Goal: Task Accomplishment & Management: Manage account settings

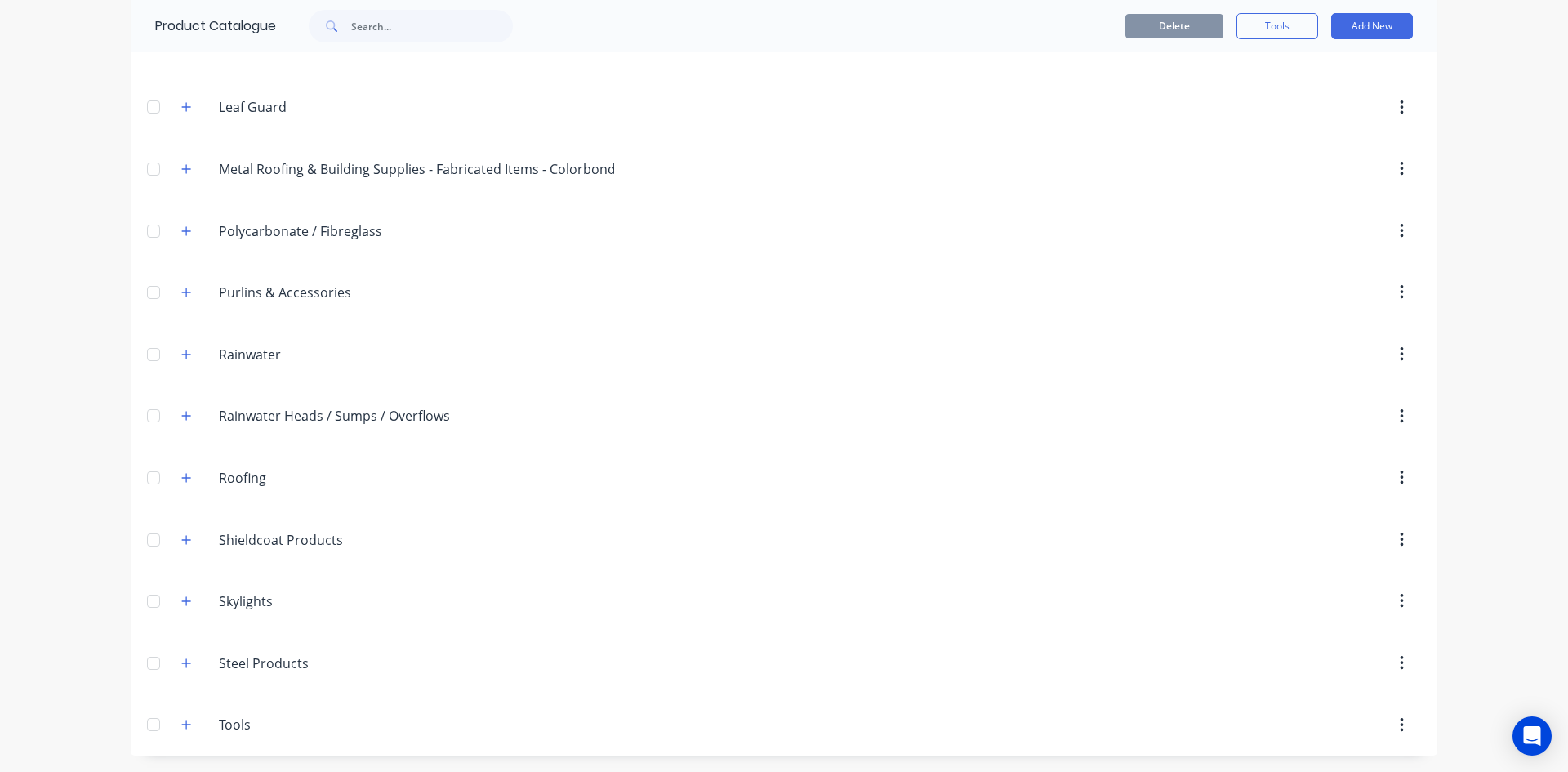
scroll to position [354, 0]
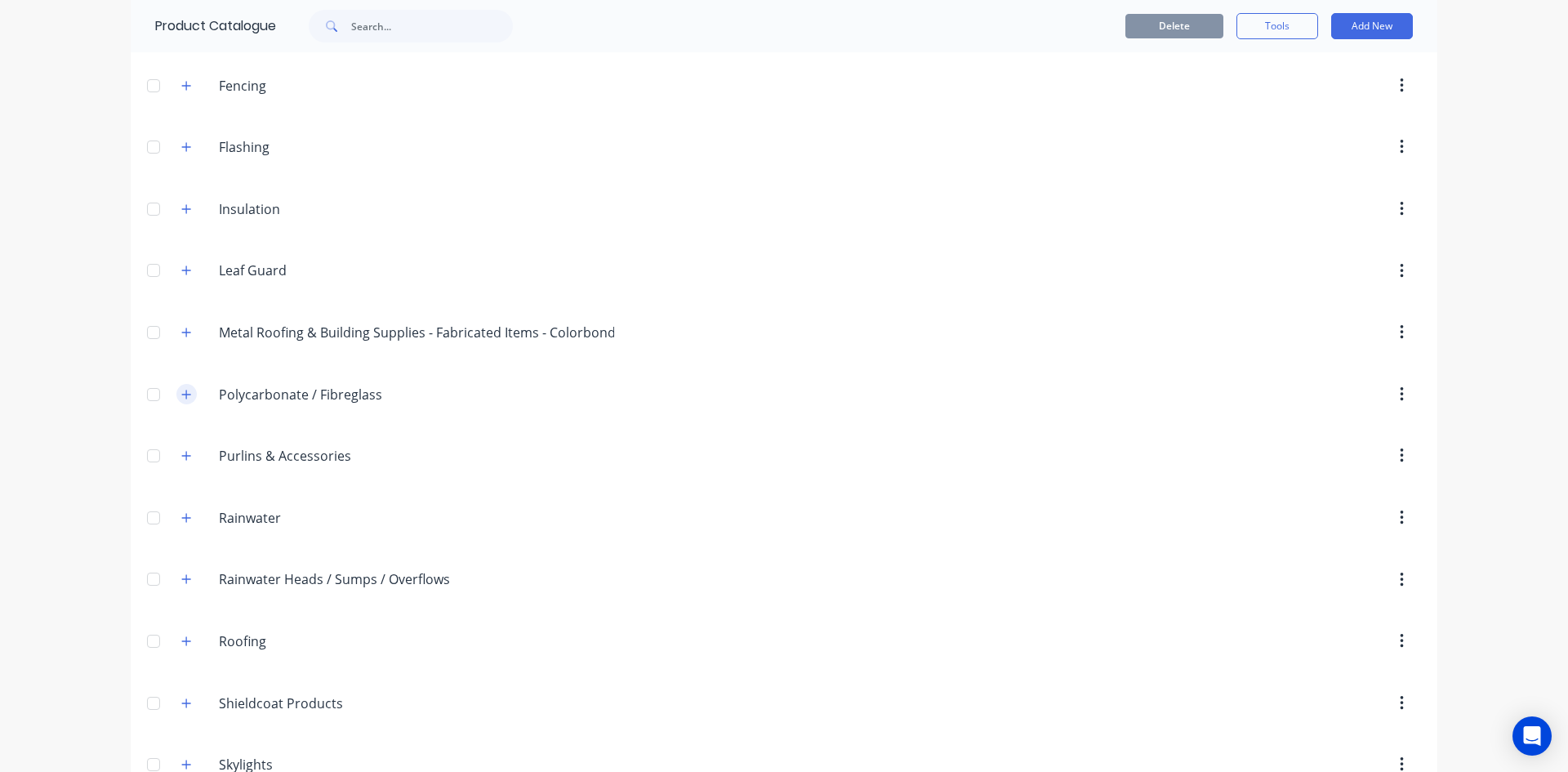
click at [169, 394] on div "Polycarbonate./.Fibreglass Polycarbonate / Fibreglass" at bounding box center [296, 394] width 257 height 29
click at [184, 394] on icon "button" at bounding box center [187, 394] width 9 height 9
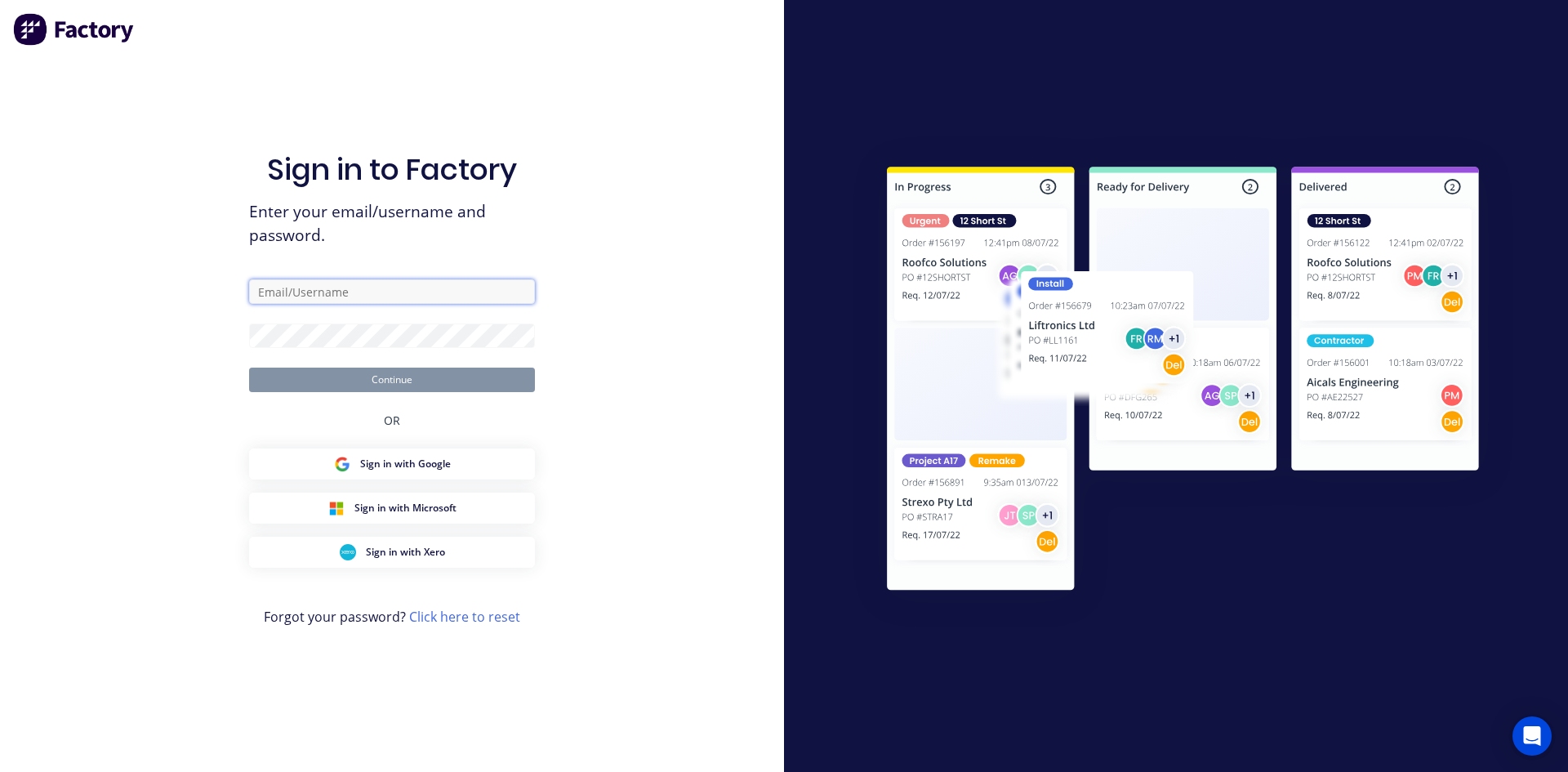
click at [350, 291] on input "text" at bounding box center [392, 291] width 286 height 24
type input "[EMAIL_ADDRESS][DOMAIN_NAME]"
click at [249, 367] on button "Continue" at bounding box center [392, 379] width 286 height 24
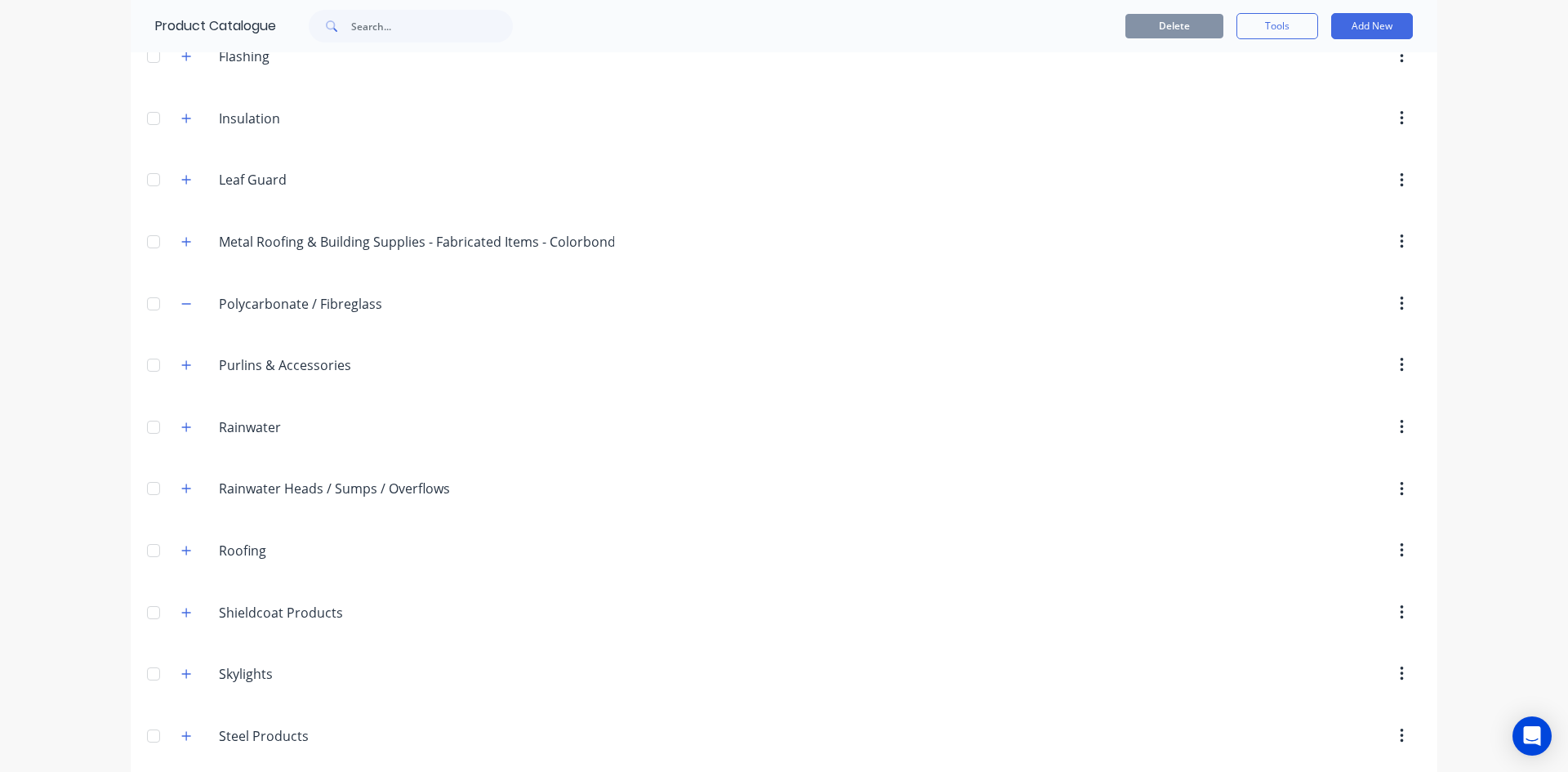
scroll to position [490, 0]
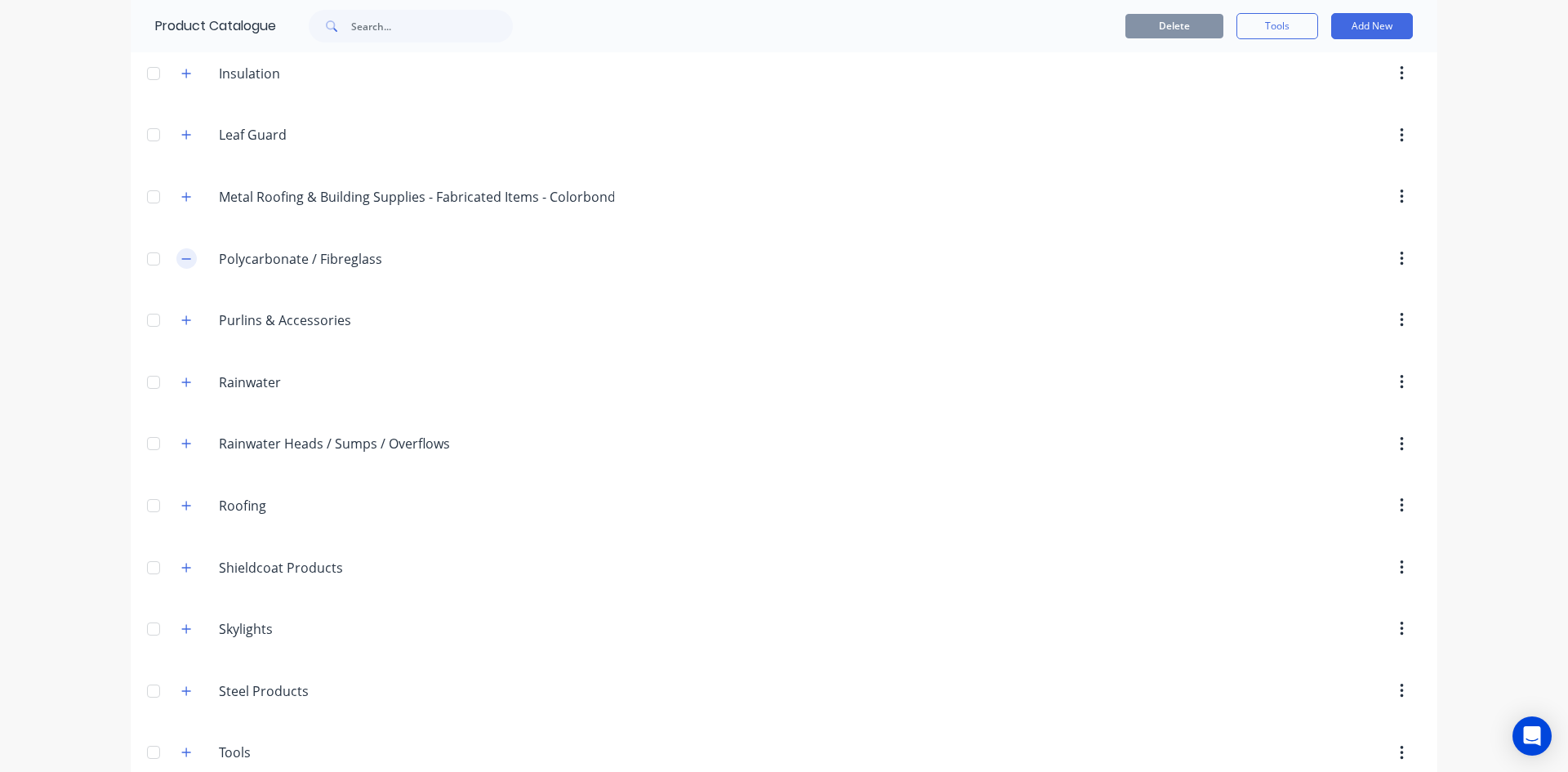
click at [182, 262] on icon "button" at bounding box center [187, 259] width 10 height 12
click at [183, 257] on icon "button" at bounding box center [187, 259] width 10 height 12
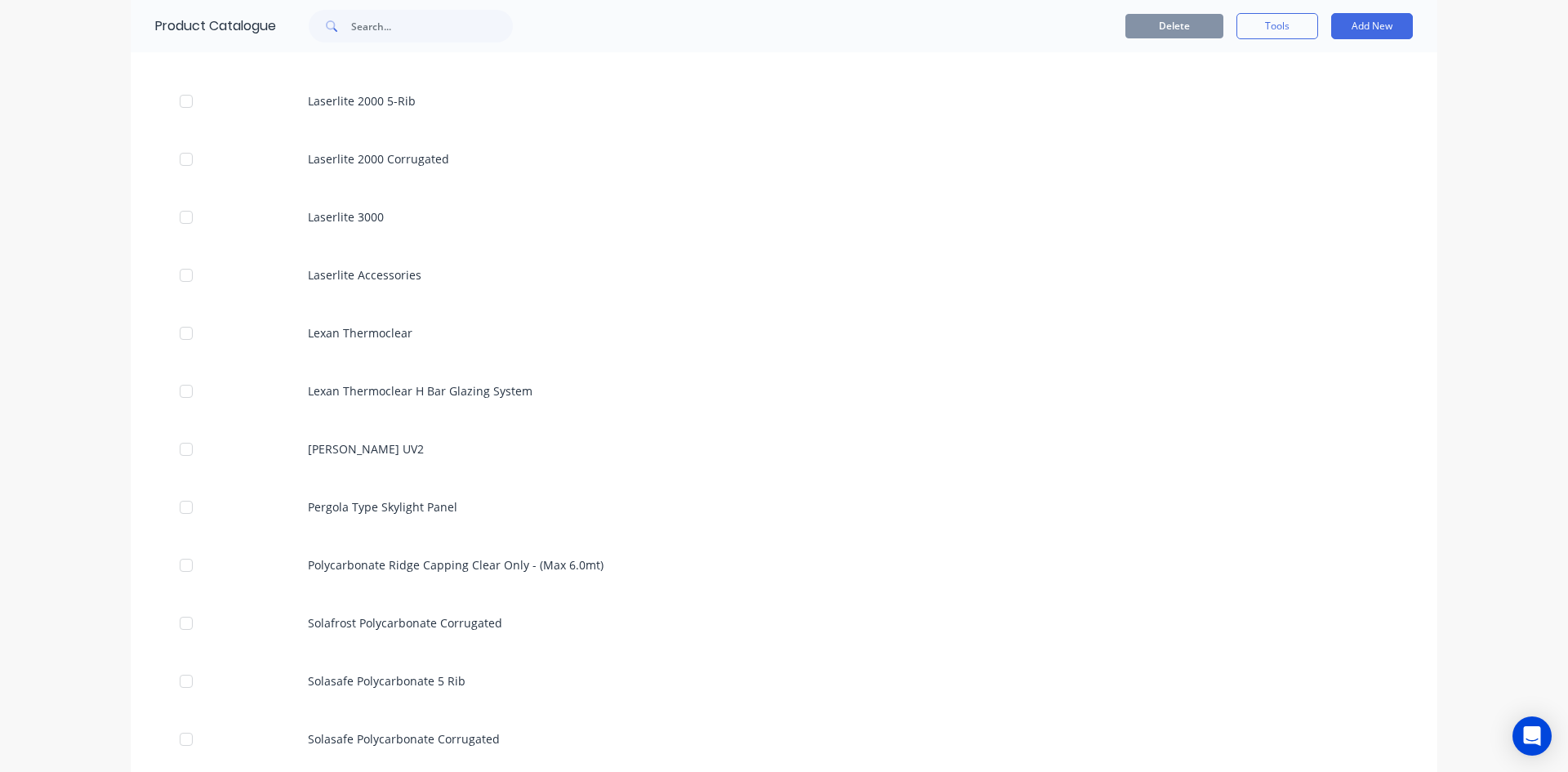
scroll to position [1878, 0]
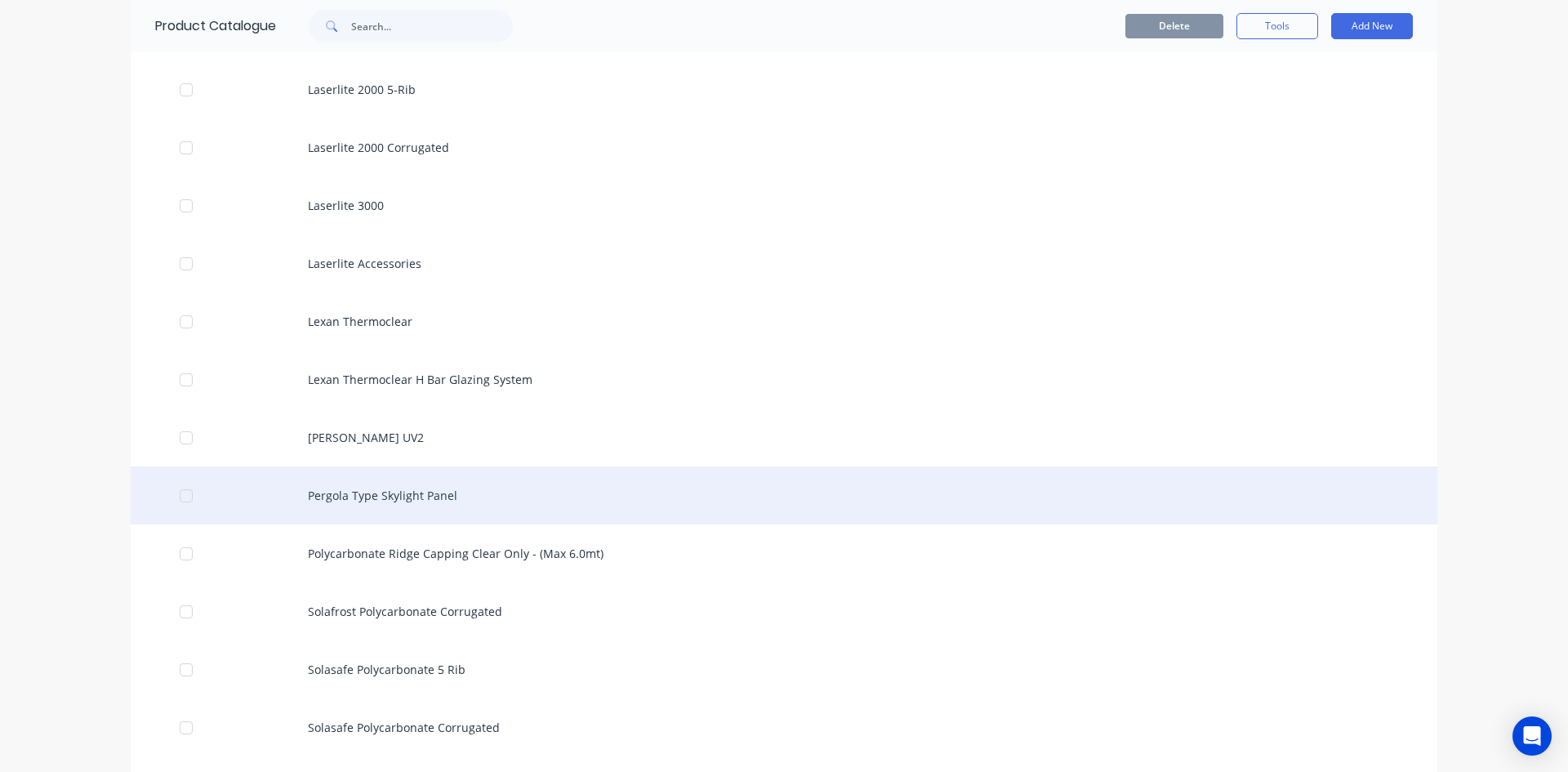
click at [395, 494] on div "Pergola Type Skylight Panel" at bounding box center [784, 494] width 1307 height 58
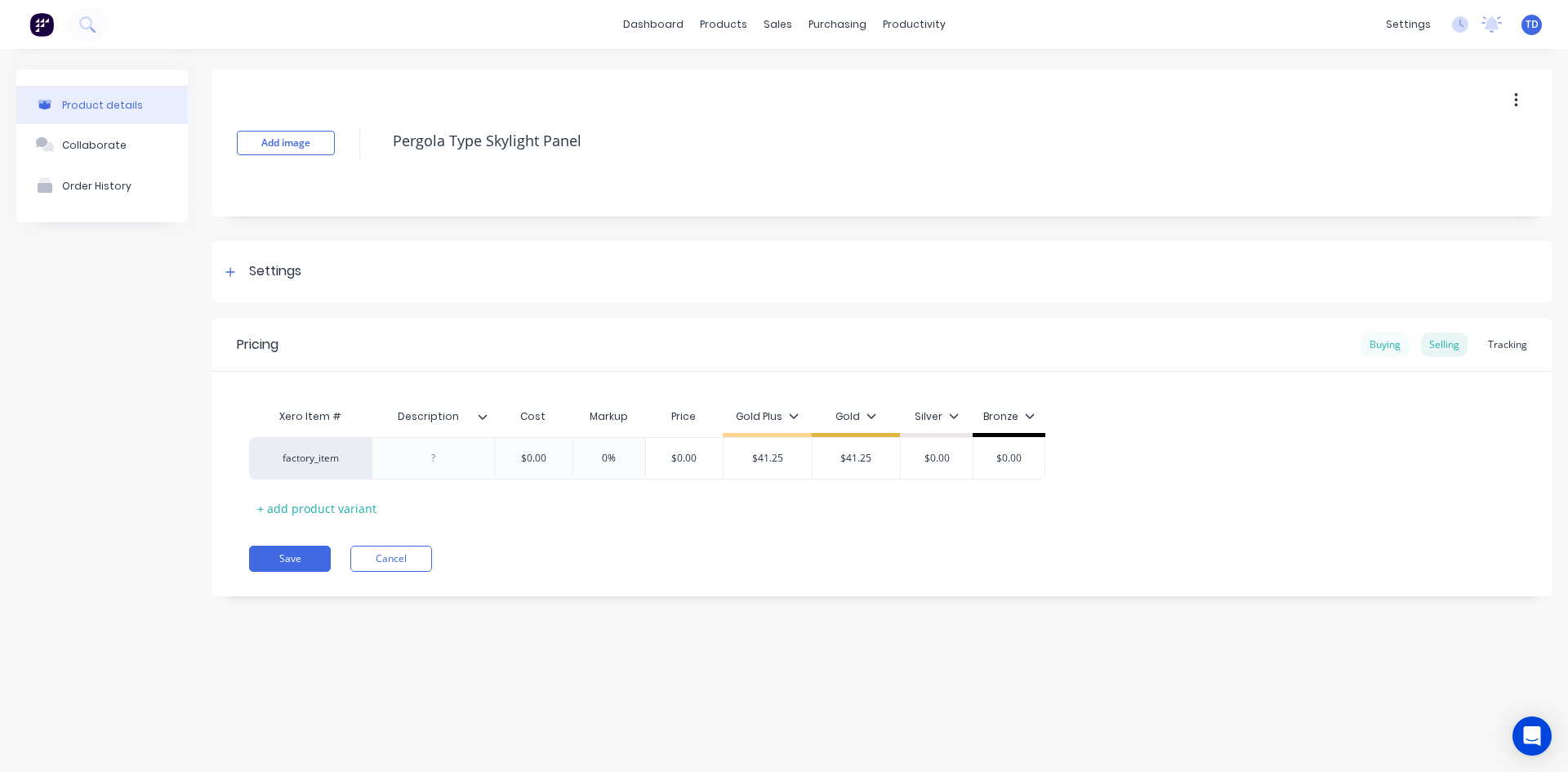
click at [1391, 341] on div "Buying" at bounding box center [1385, 344] width 47 height 24
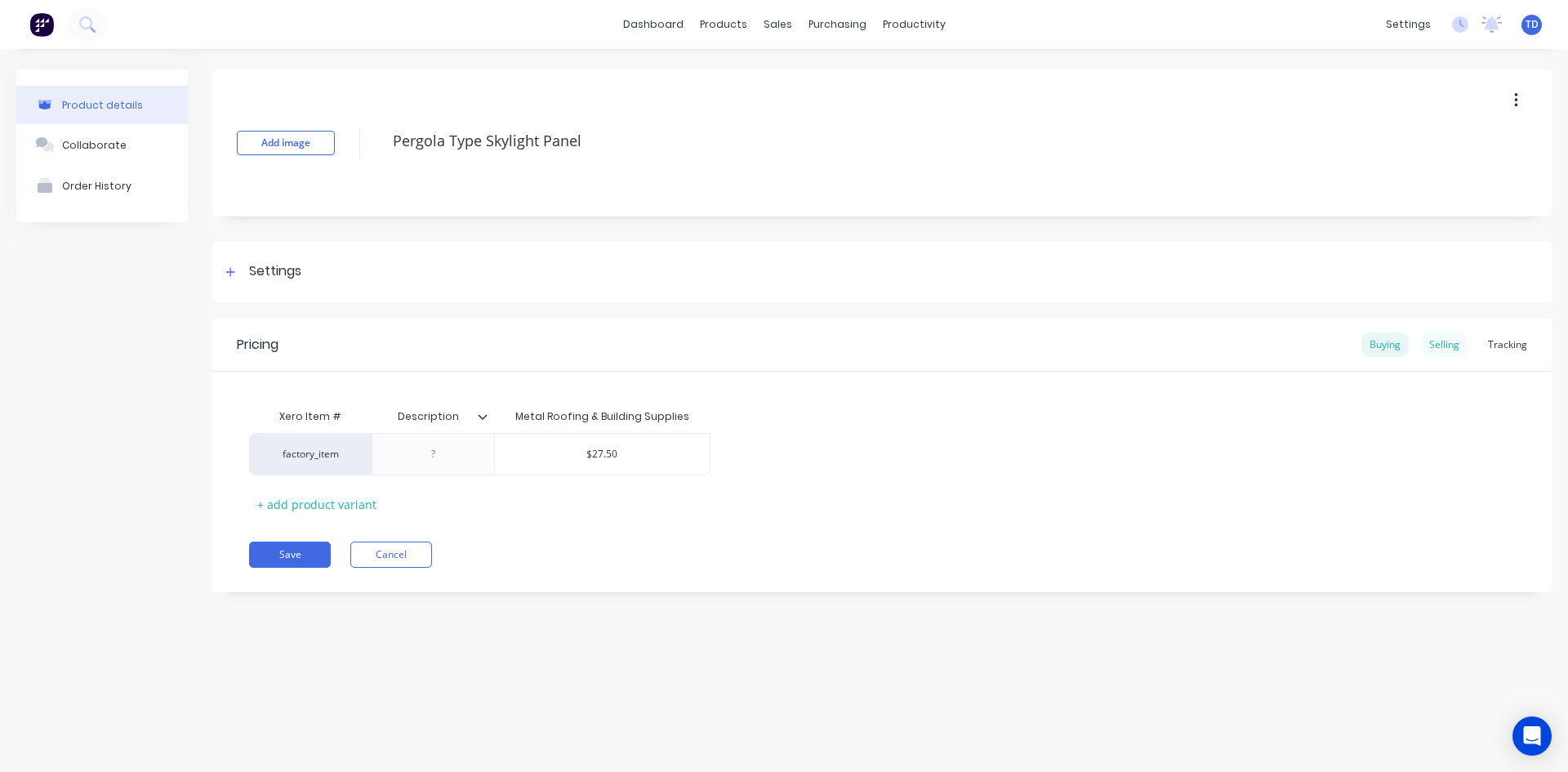
click at [1448, 351] on div "Selling" at bounding box center [1444, 344] width 46 height 24
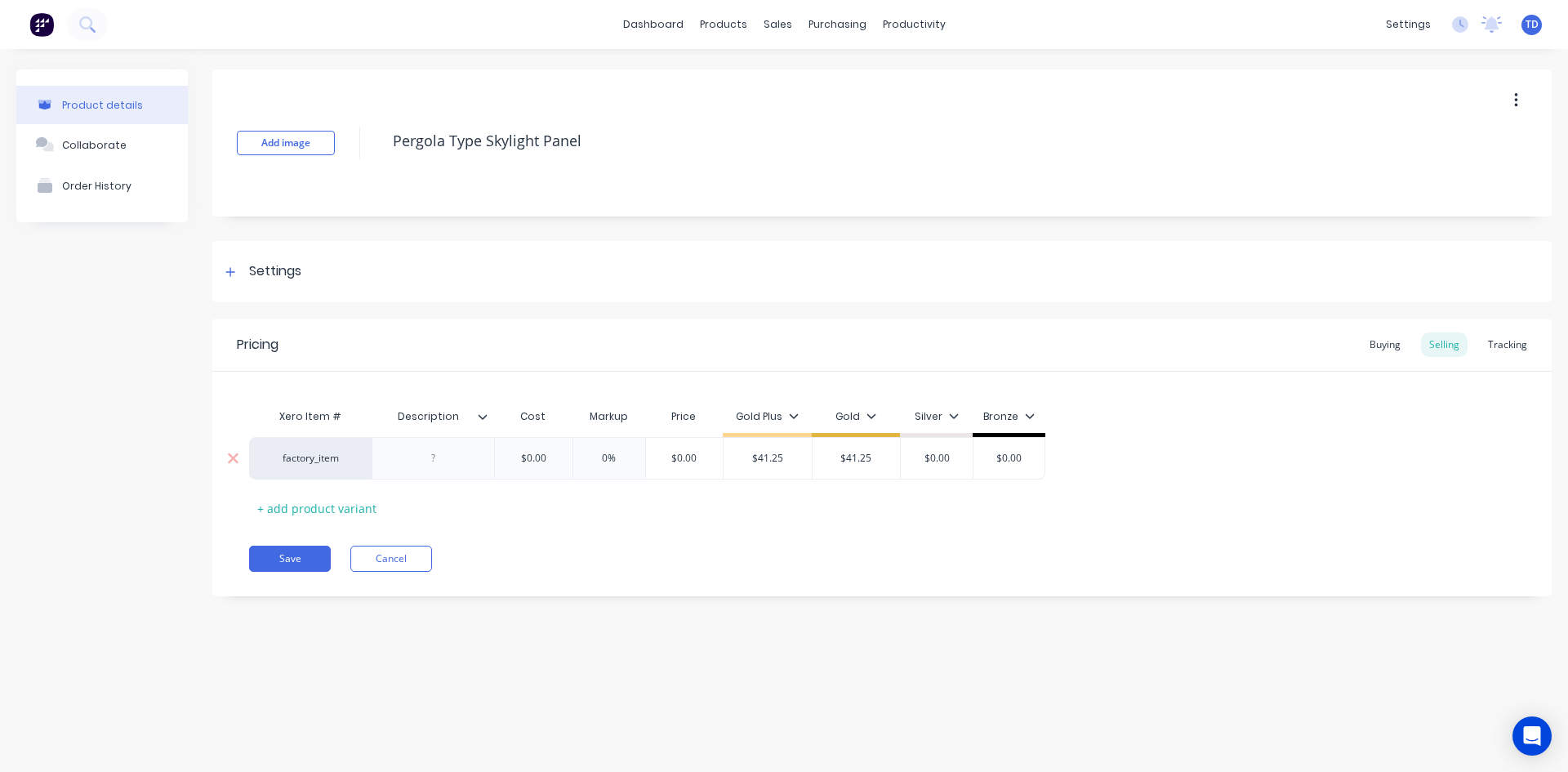
type input "0%"
click at [569, 461] on input "0%" at bounding box center [609, 457] width 82 height 14
type input "$0.00"
type textarea "x"
type input "2"
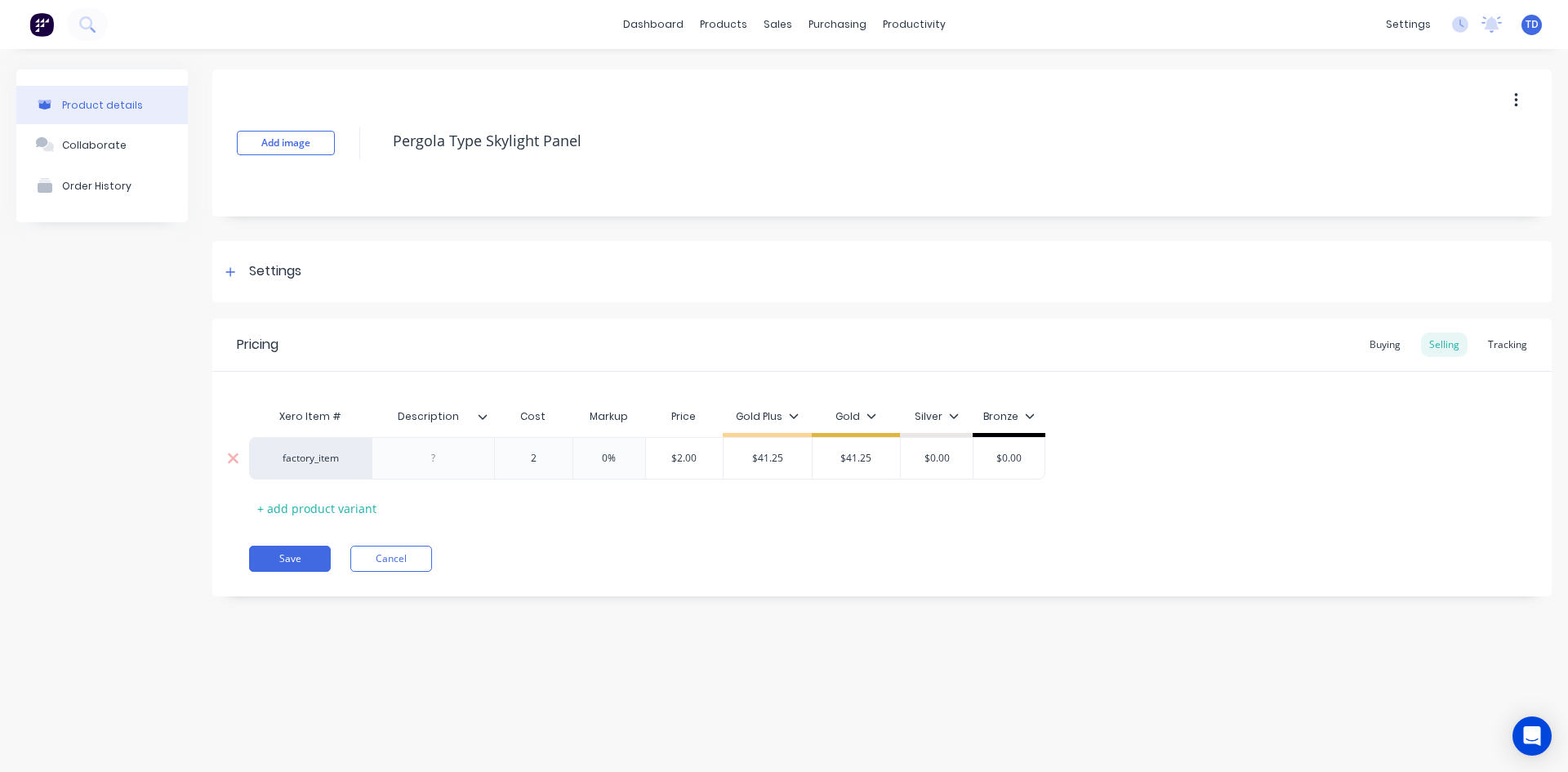
type textarea "x"
type input "27."
type textarea "x"
type input "27.50"
type input "$27.50"
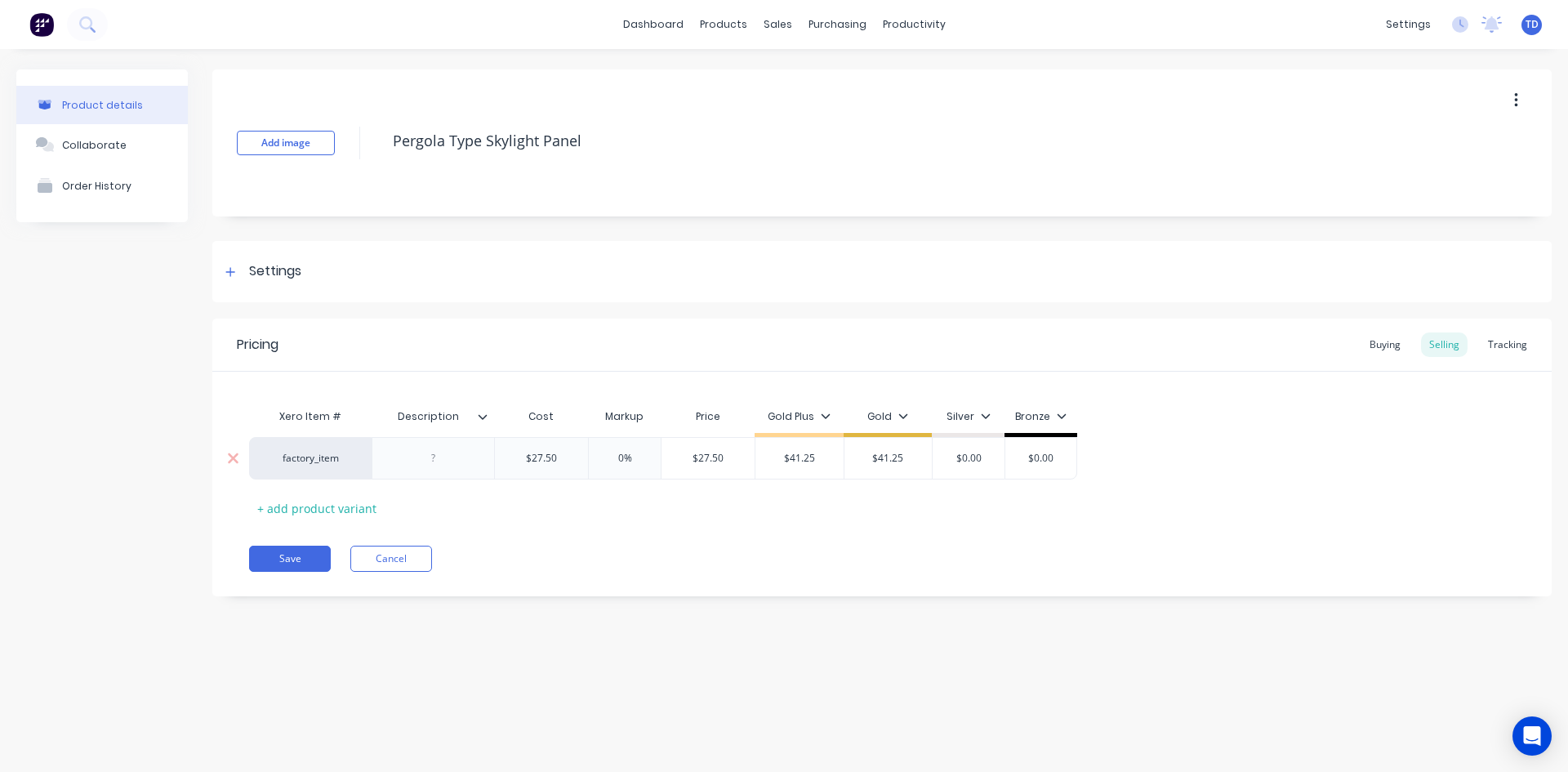
type textarea "x"
type input "4"
type textarea "x"
type input "44"
type textarea "x"
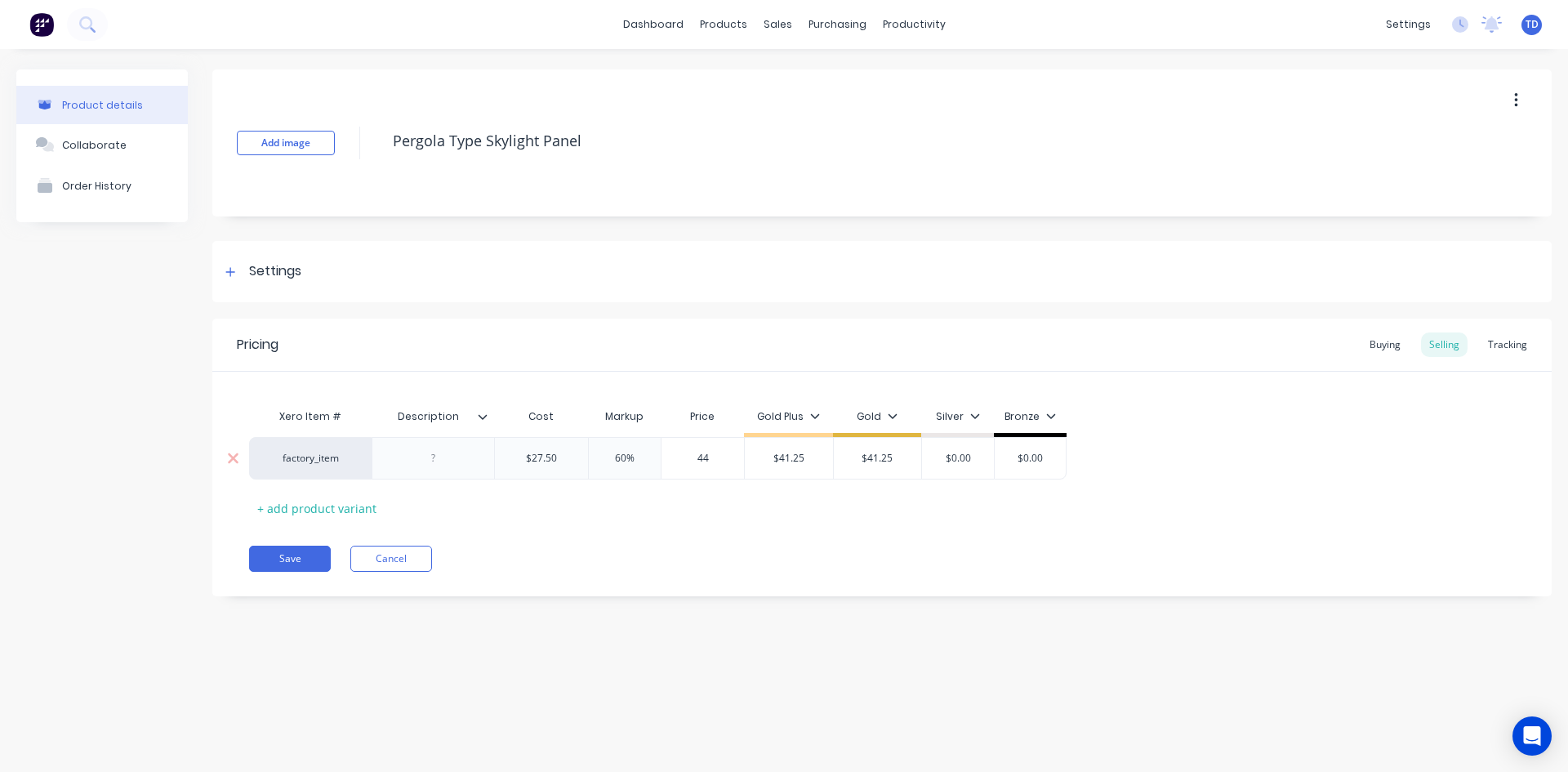
type input "4"
type textarea "x"
type input "41."
type textarea "x"
type input "41.2"
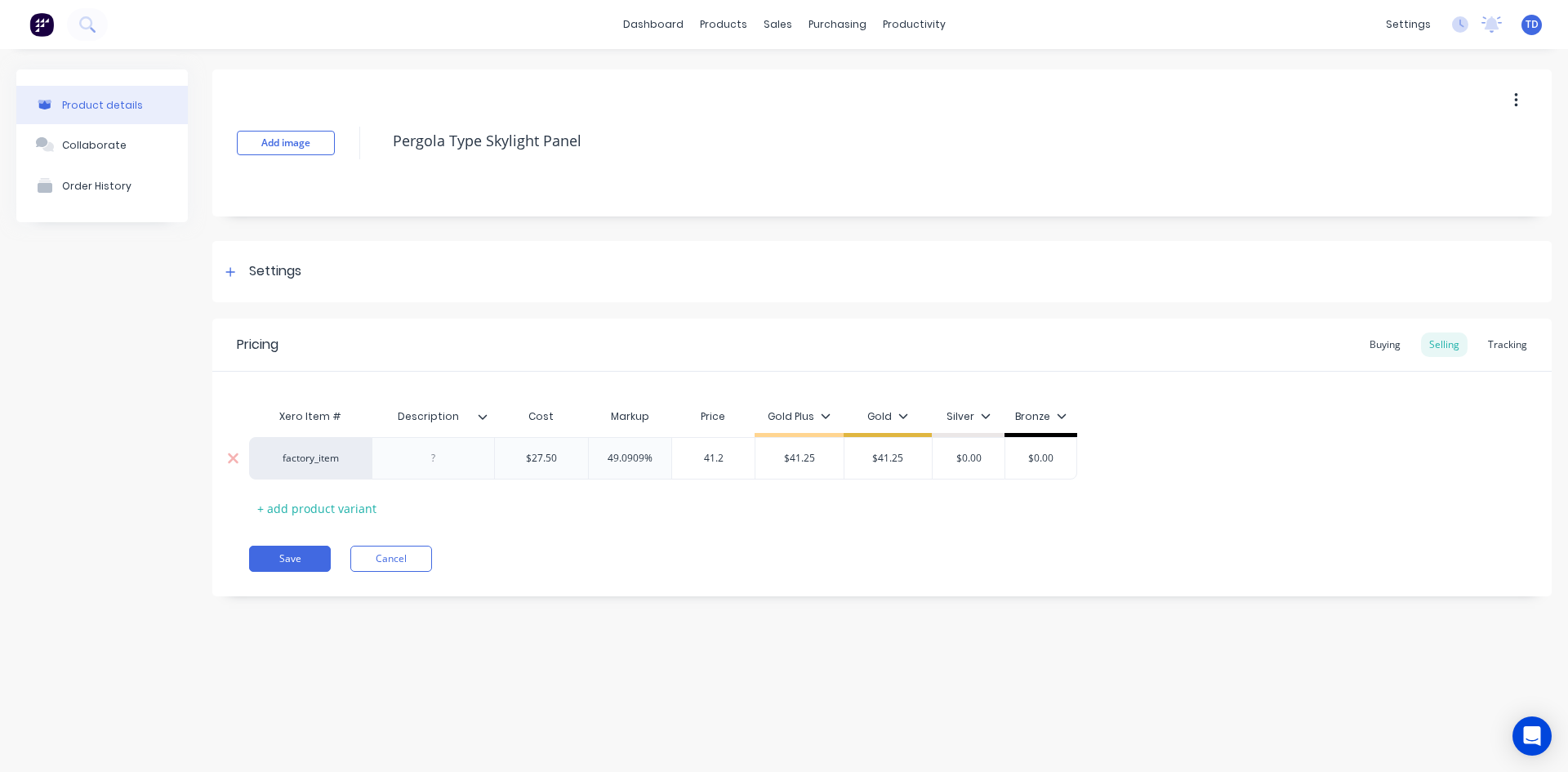
type textarea "x"
type input "41.25"
click at [607, 521] on div "Xero Item # Description Cost Markup Price Gold Plus Gold Silver Bronze factory_…" at bounding box center [882, 461] width 1266 height 121
click at [299, 560] on button "Save" at bounding box center [289, 558] width 82 height 26
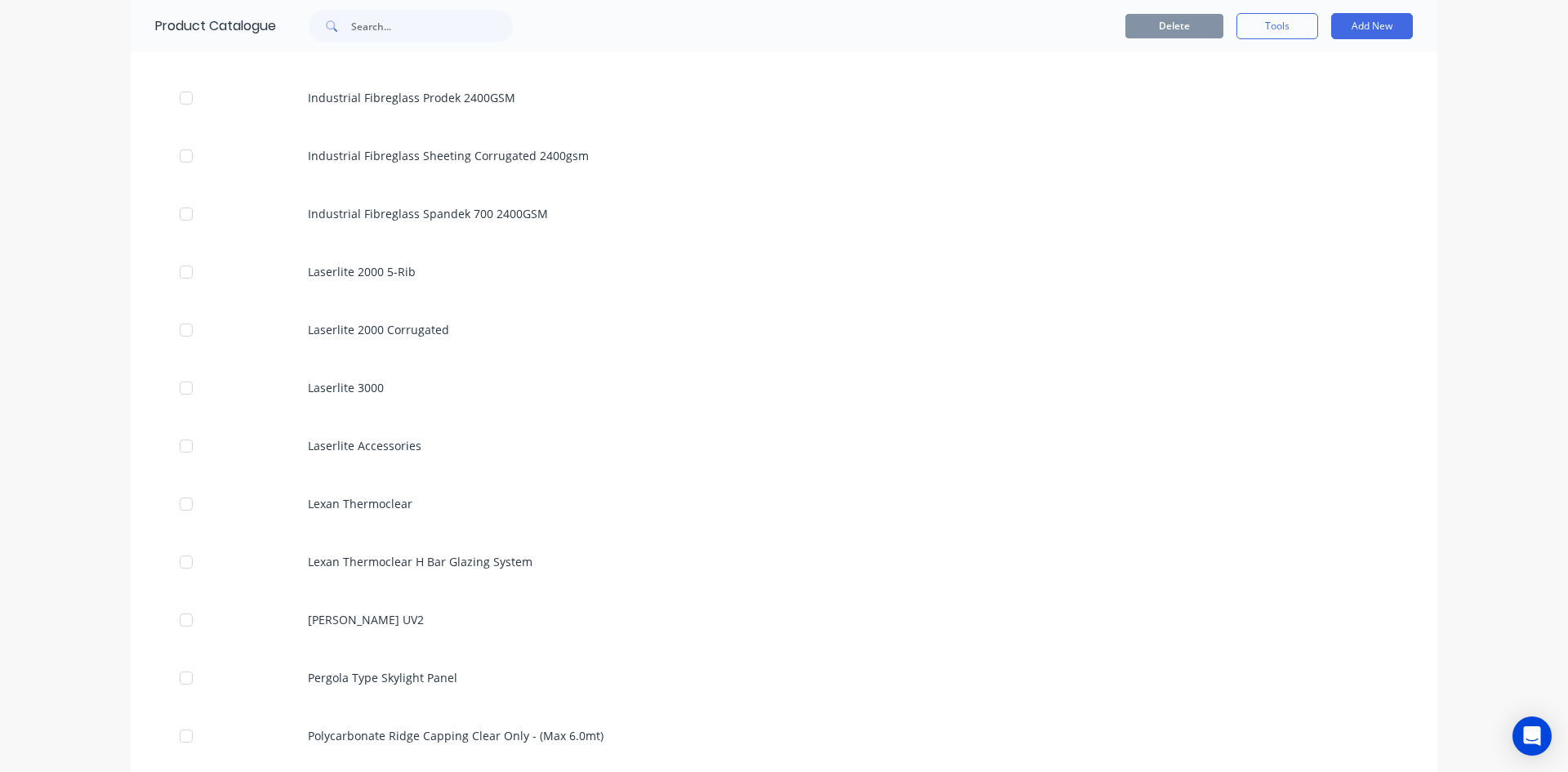
scroll to position [1878, 0]
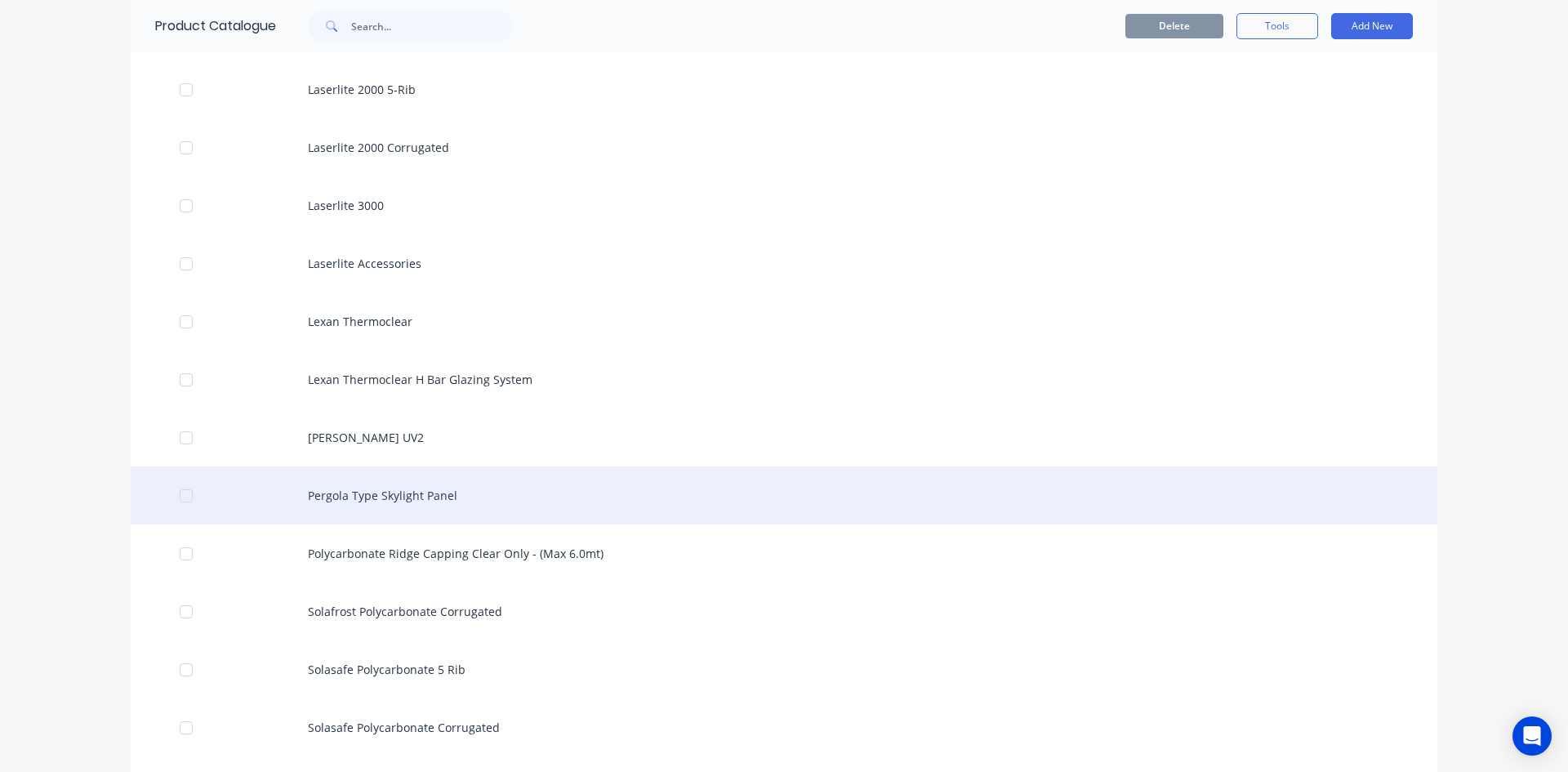
click at [419, 487] on div "Pergola Type Skylight Panel" at bounding box center [784, 494] width 1307 height 58
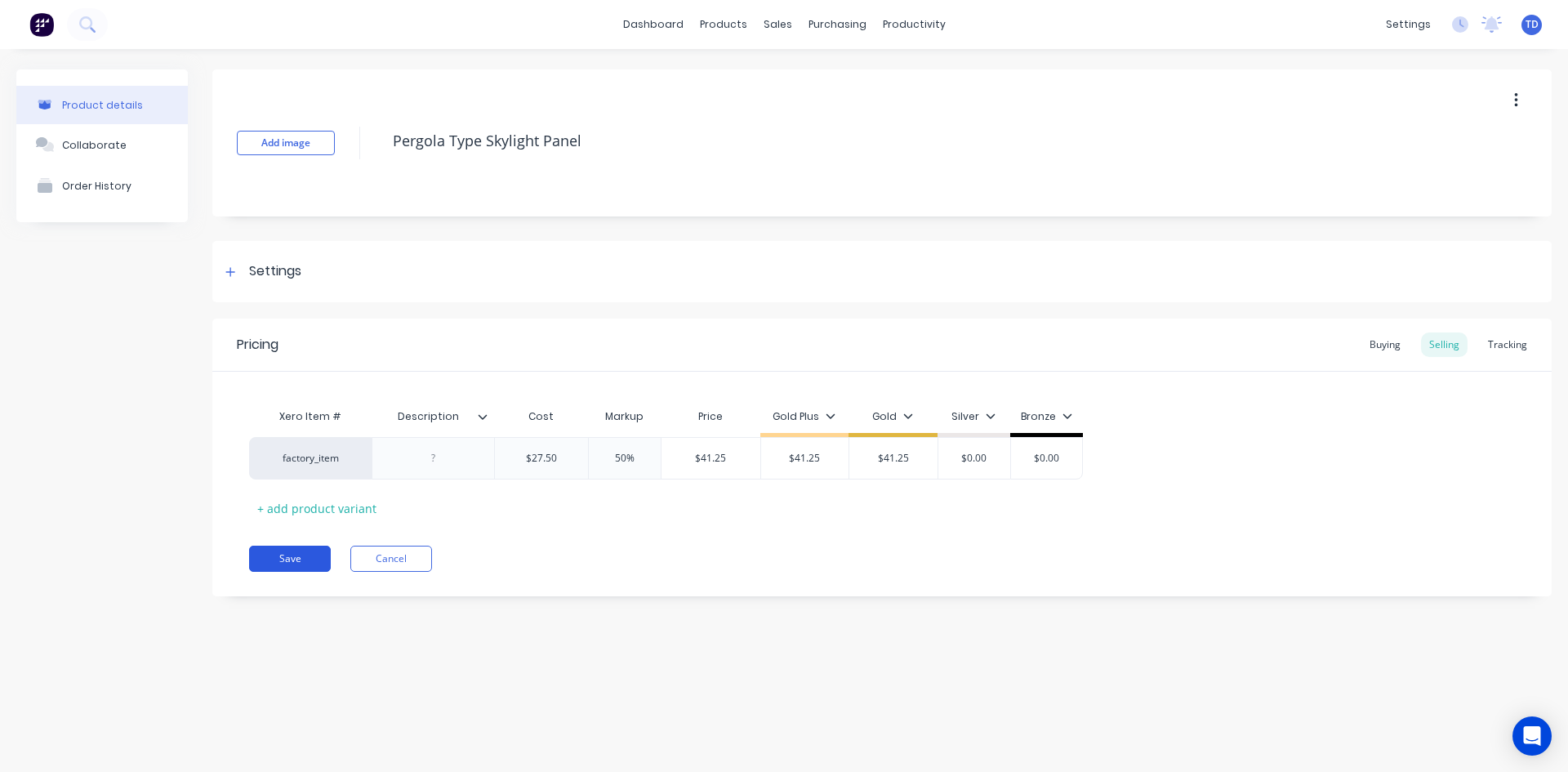
click at [294, 558] on button "Save" at bounding box center [289, 558] width 82 height 26
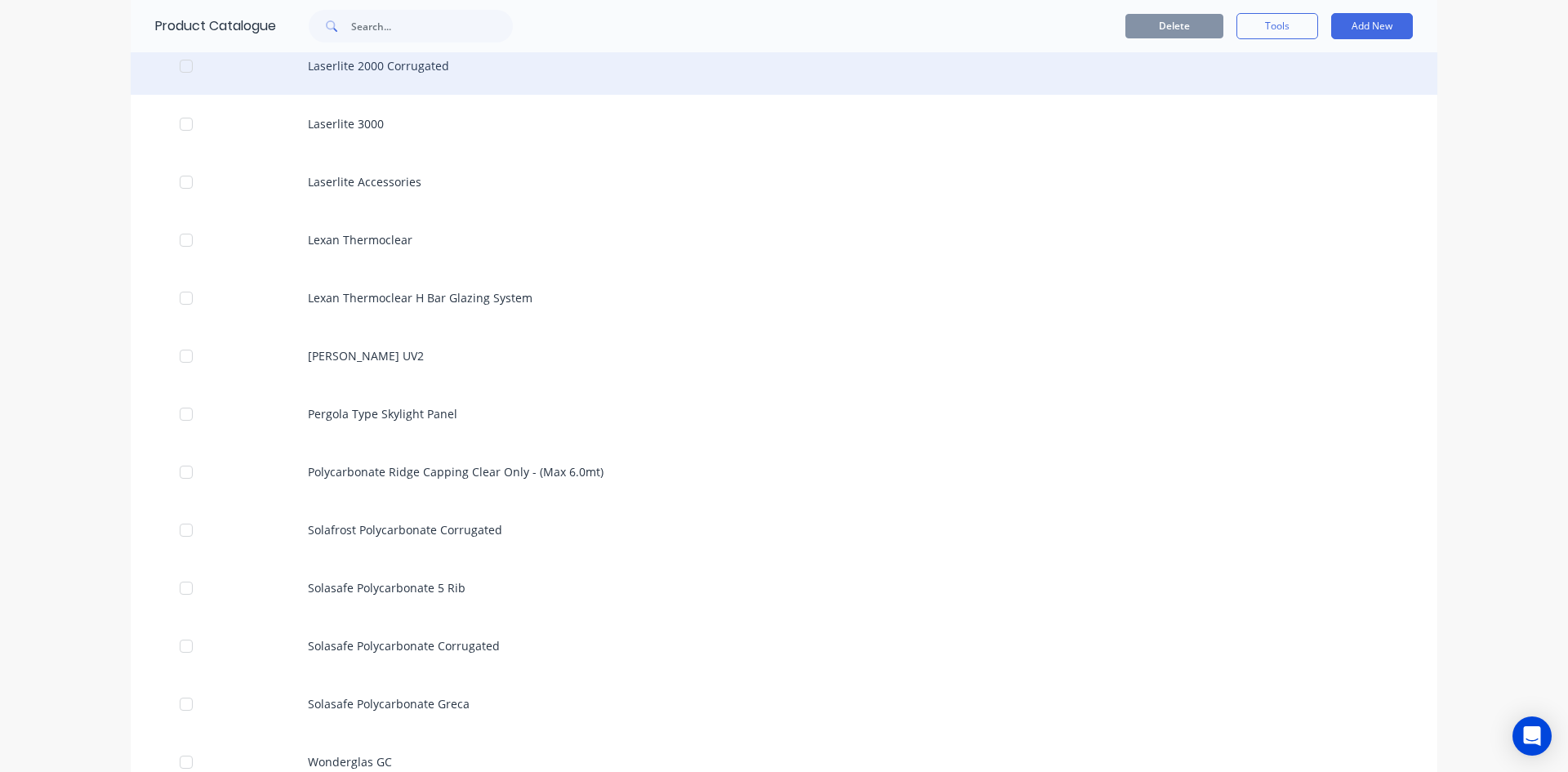
scroll to position [2041, 0]
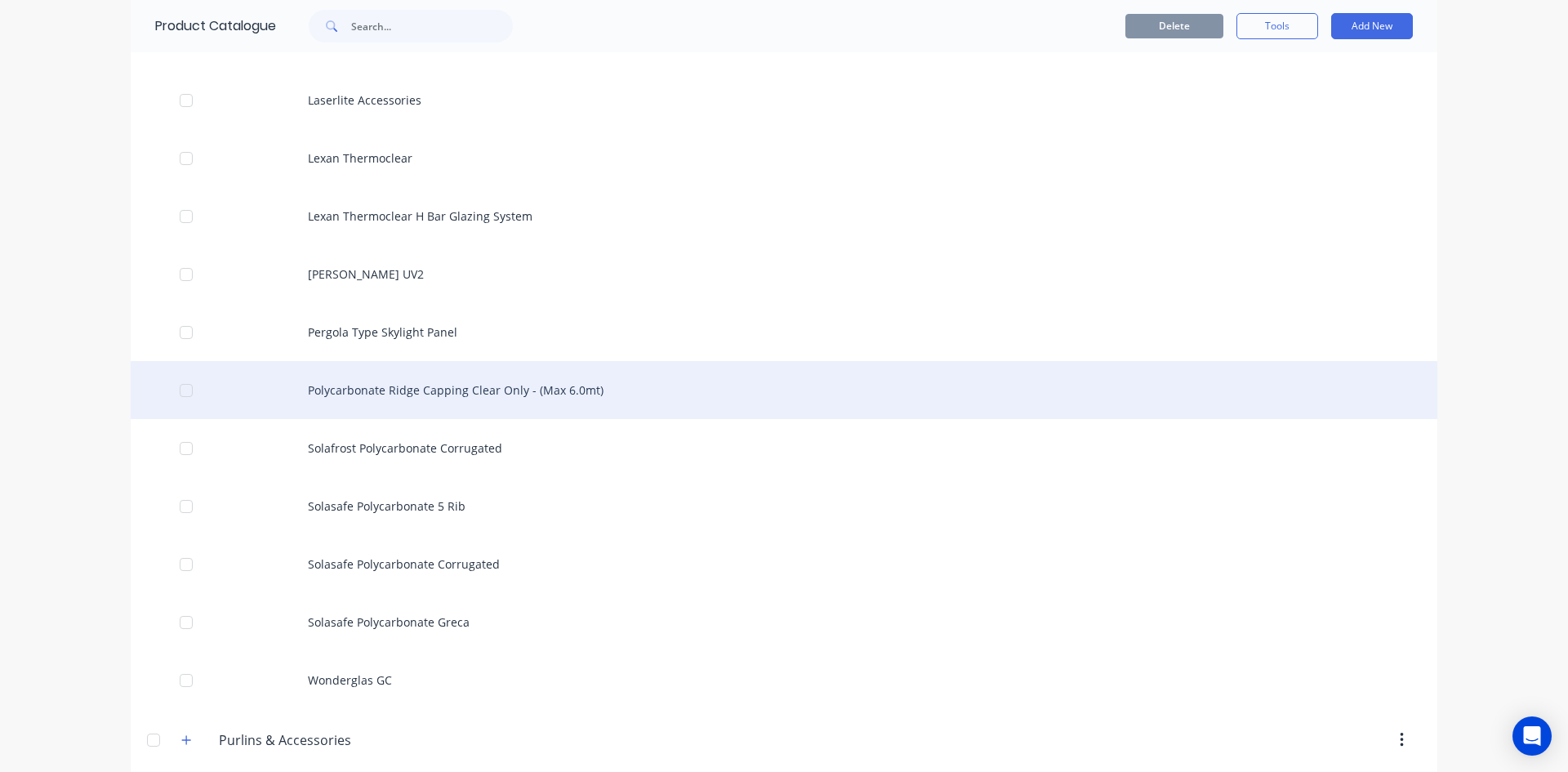
click at [458, 387] on div "Polycarbonate Ridge Capping Clear Only - (Max 6.0mt)" at bounding box center [784, 389] width 1307 height 58
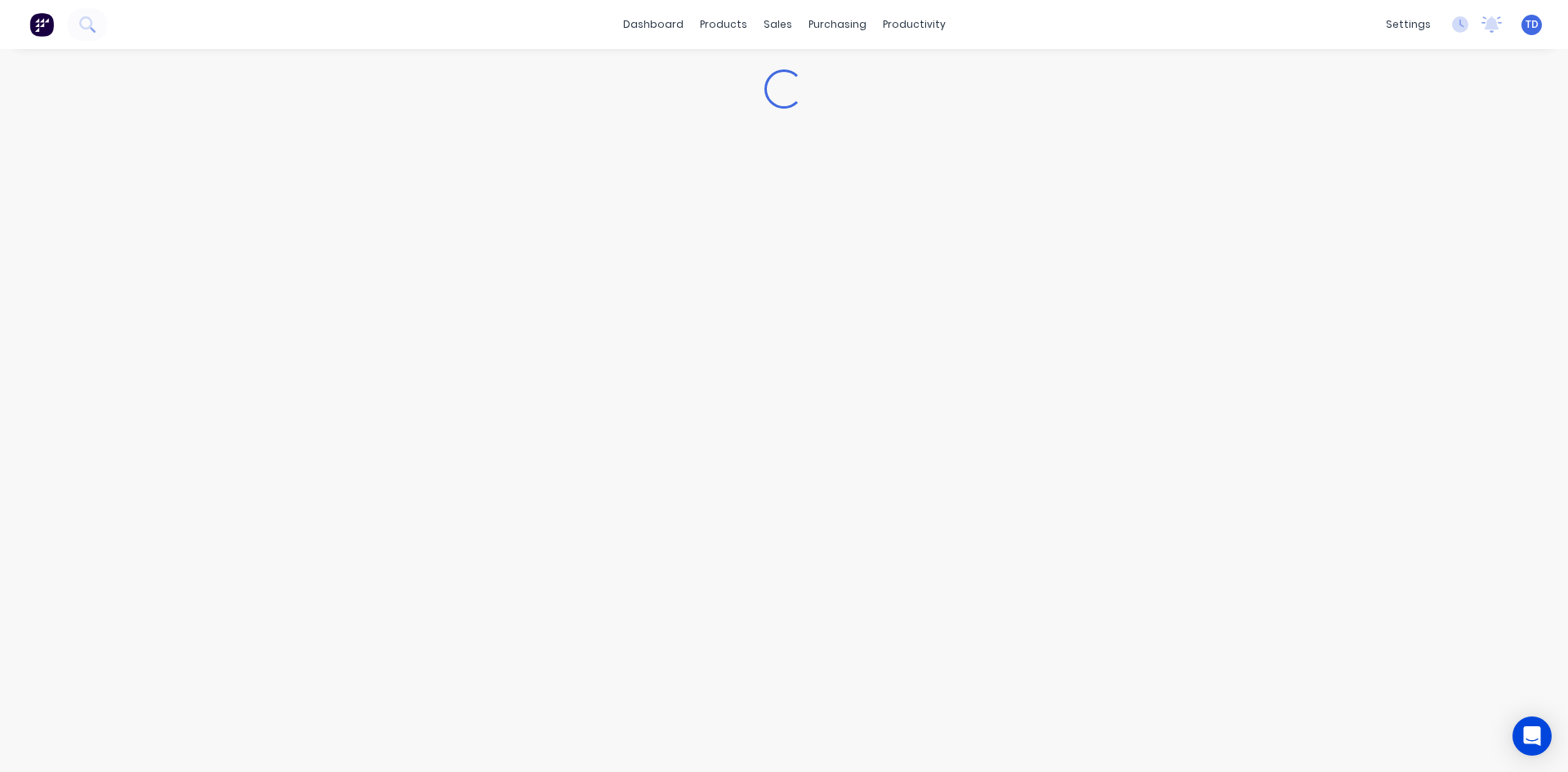
type textarea "x"
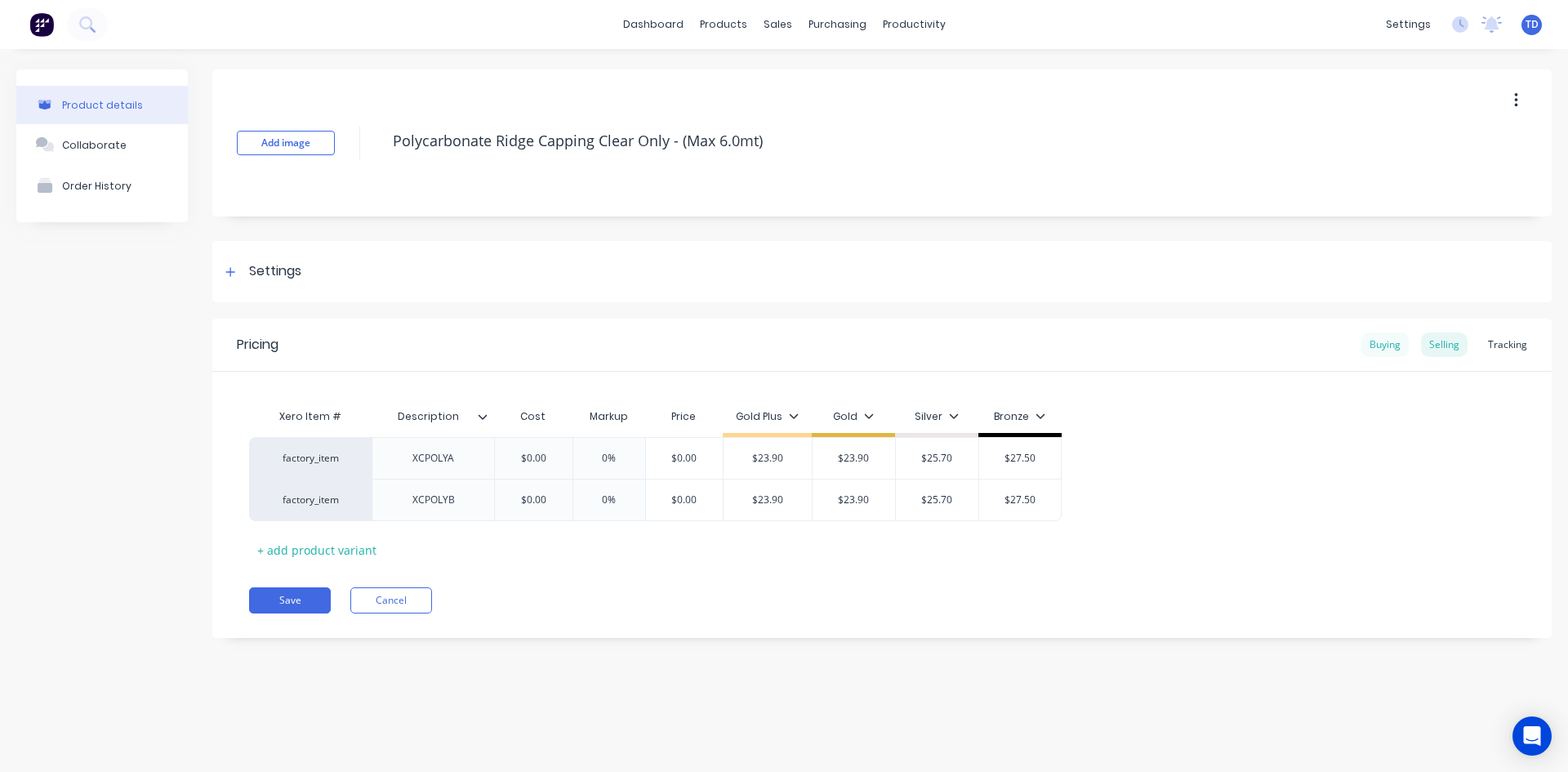
click at [1375, 335] on div "Buying" at bounding box center [1385, 344] width 47 height 24
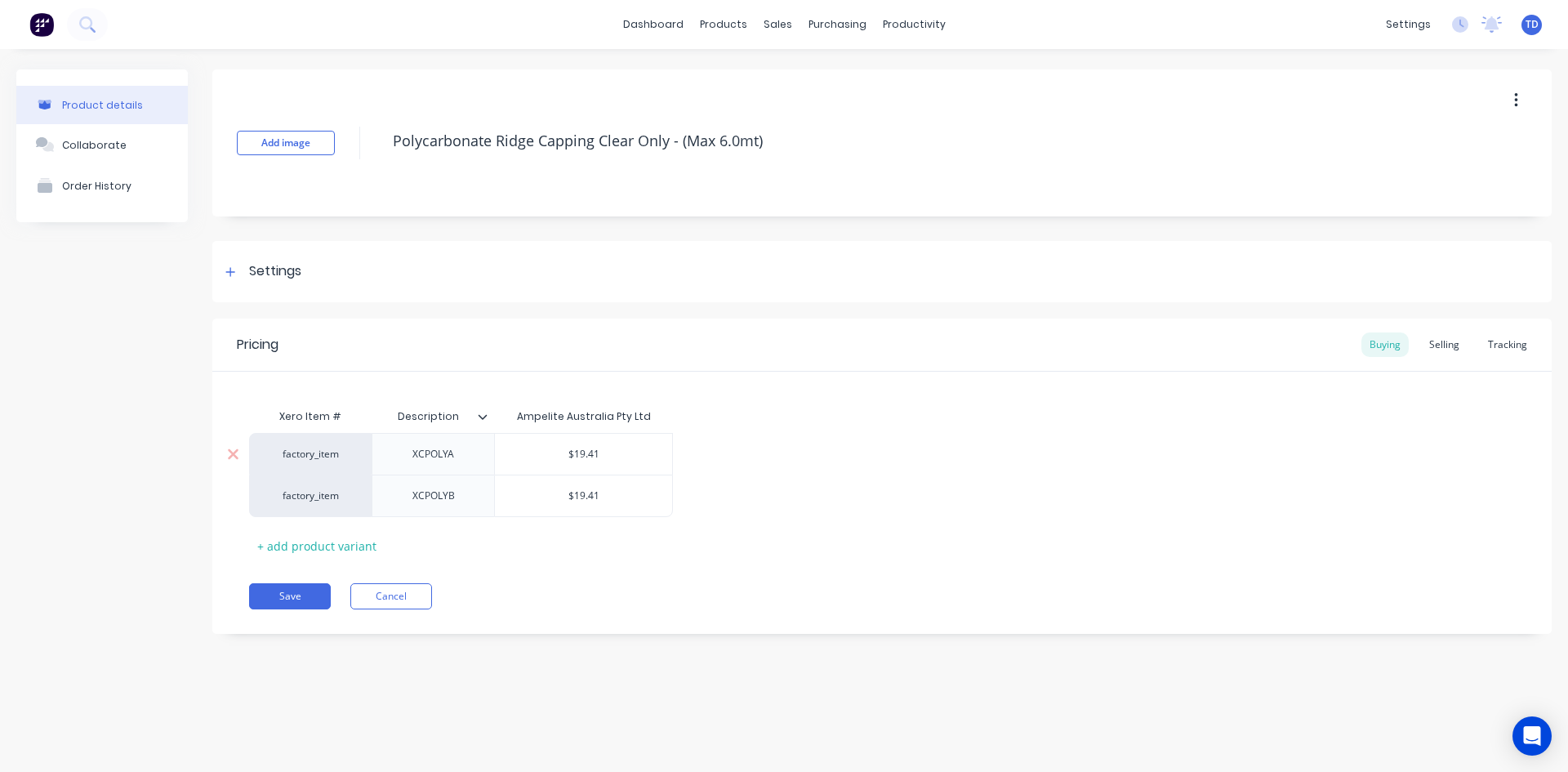
type input "$19.41"
click at [625, 456] on input "$19.41" at bounding box center [583, 453] width 177 height 14
type textarea "x"
type input "$19.4"
type textarea "x"
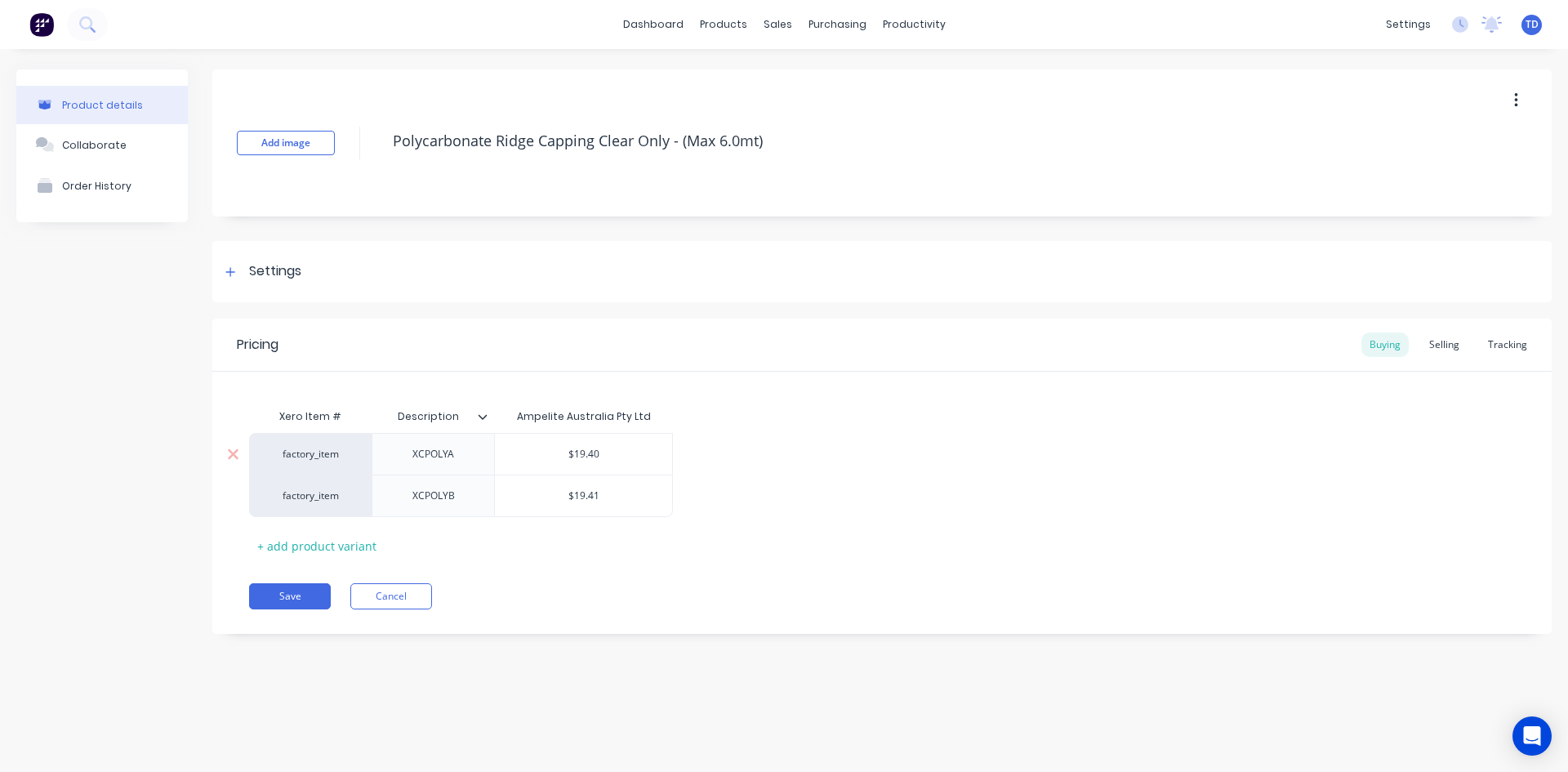
type input "$19.40"
type textarea "x"
type input "$19.41"
type textarea "x"
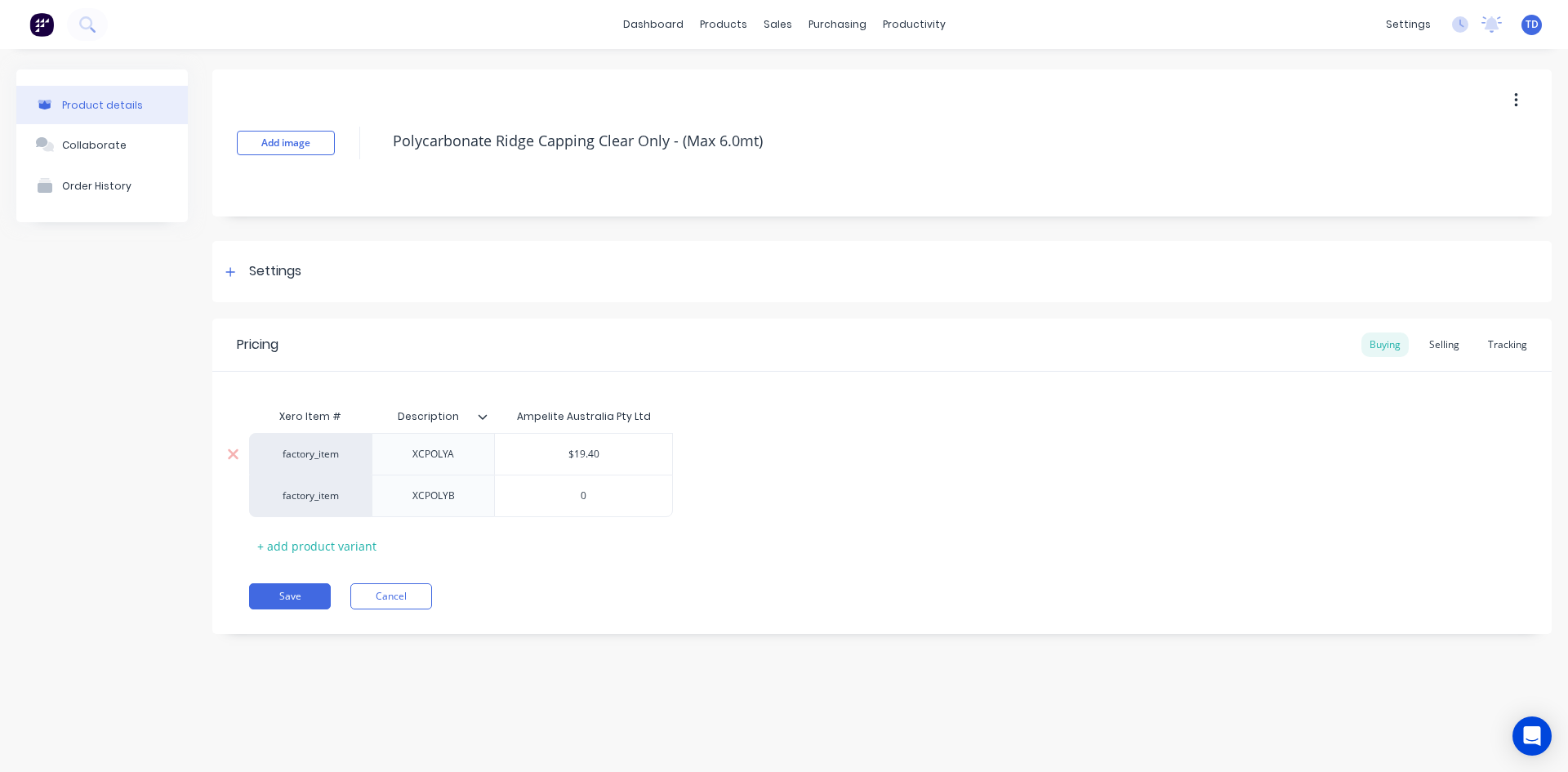
type input "0"
click at [607, 478] on div "$0.00" at bounding box center [583, 495] width 177 height 41
type input "$0.00"
click at [619, 506] on div "$0.00" at bounding box center [583, 495] width 177 height 41
type textarea "x"
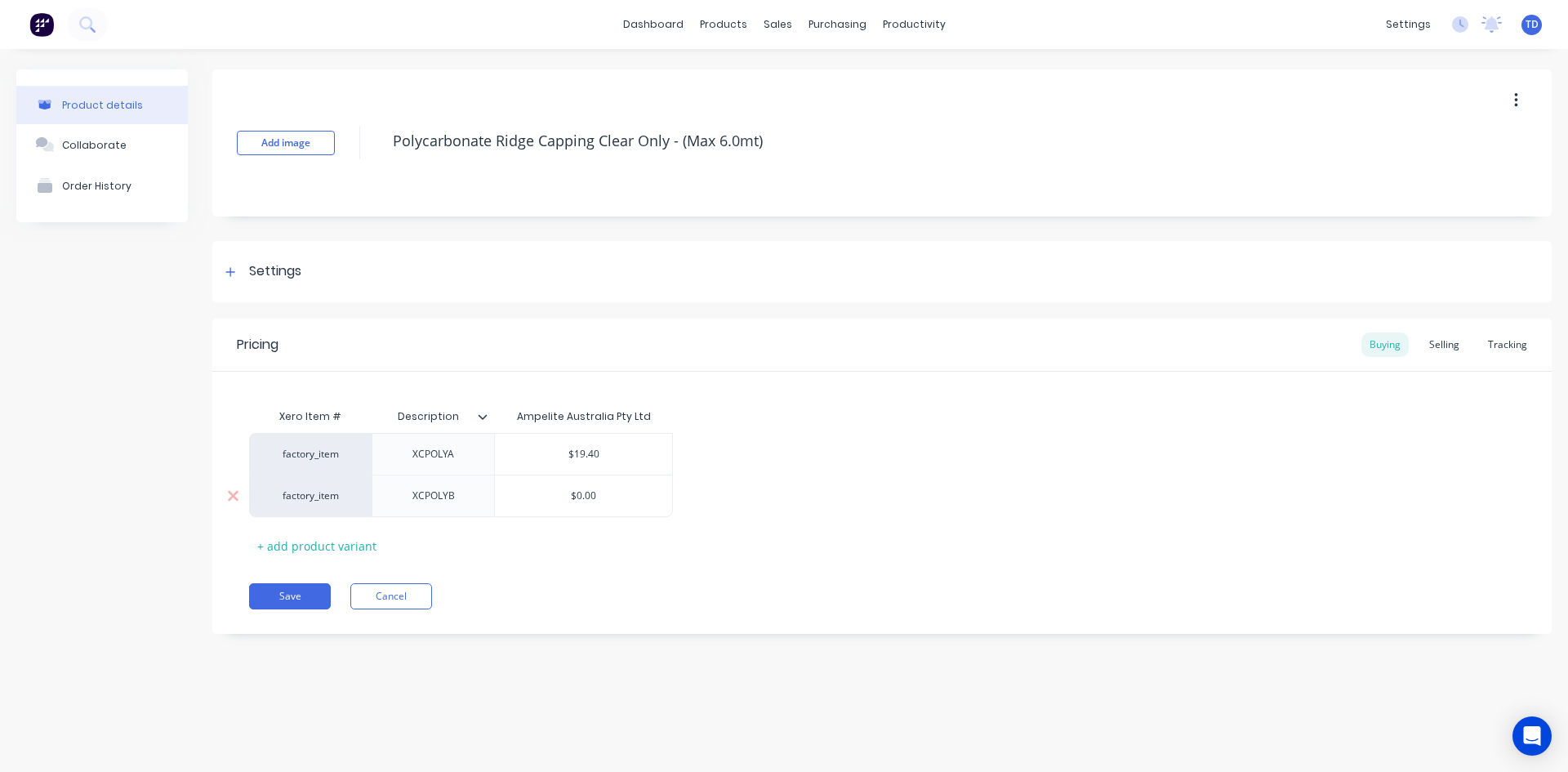
type input "1"
type textarea "x"
type input "19"
type textarea "x"
type input "19."
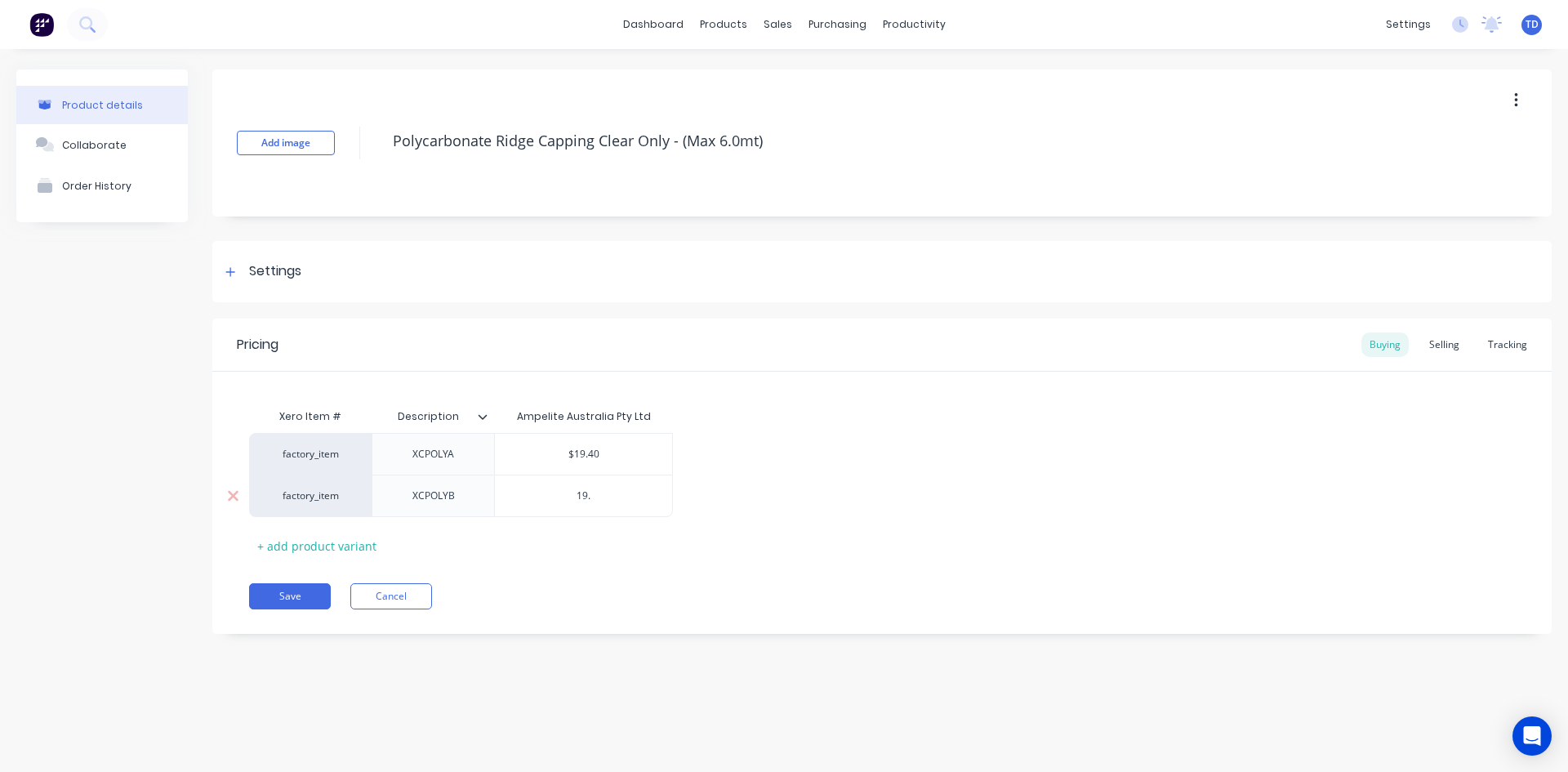
type textarea "x"
type input "19.4"
type textarea "x"
type input "19.40"
click at [1441, 342] on div "Selling" at bounding box center [1444, 344] width 46 height 24
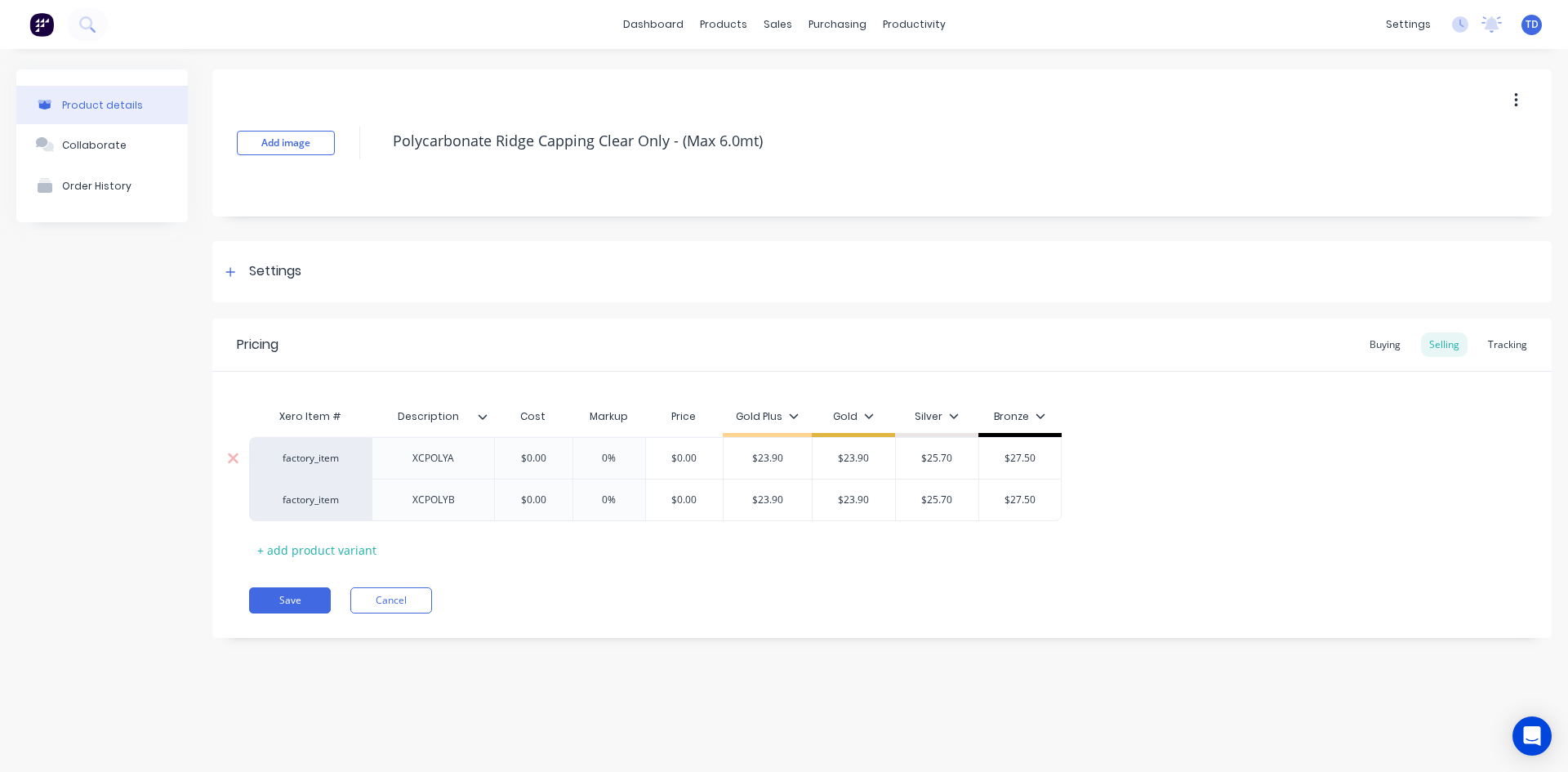
type input "$0.00"
click at [549, 455] on input "$0.00" at bounding box center [533, 457] width 82 height 14
type textarea "x"
type input "1"
type textarea "x"
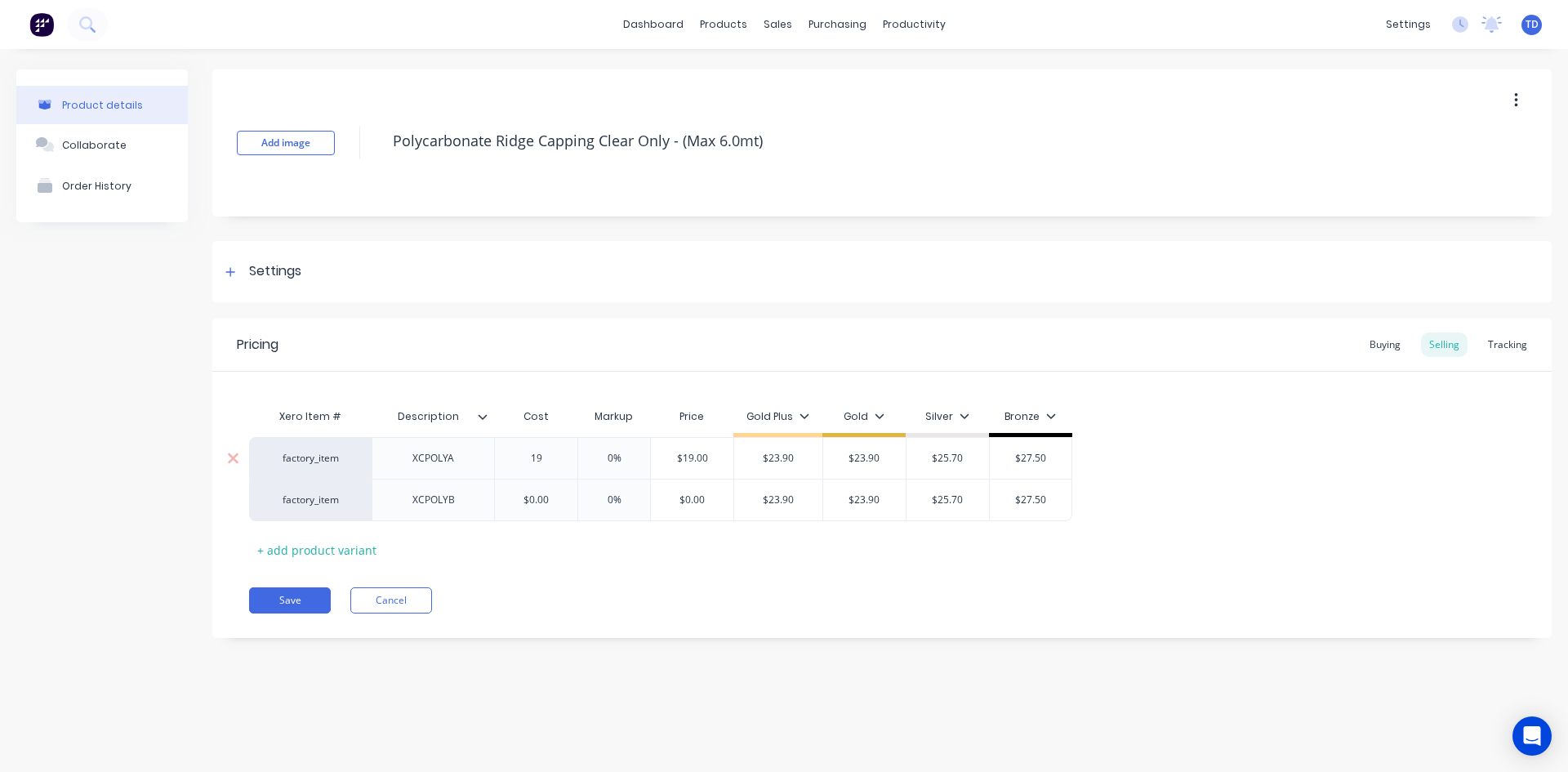
type input "19."
type textarea "x"
type input "19.4"
type textarea "x"
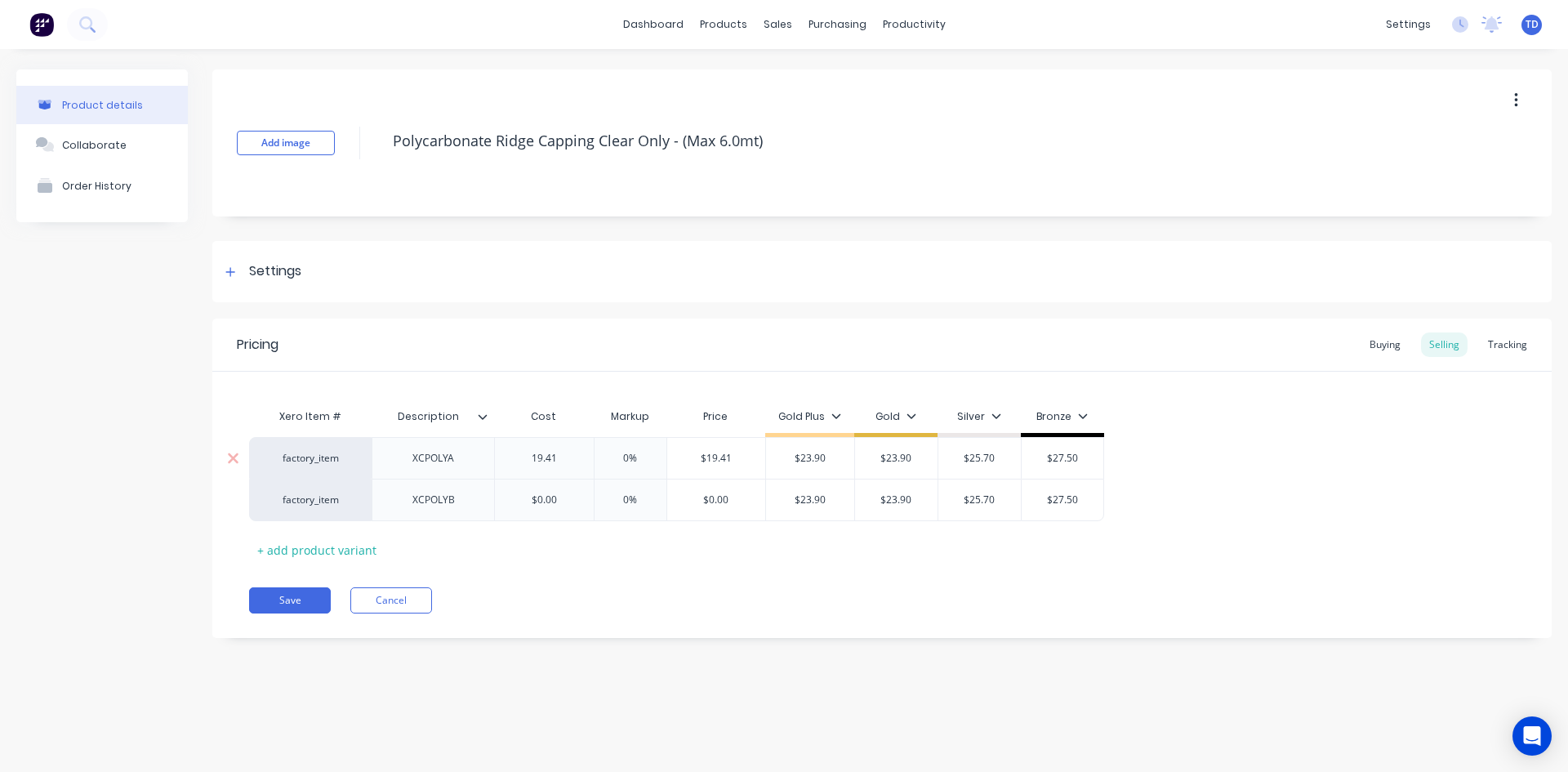
type input "19.41"
type input "0%"
type input "$19.41"
type input "$23.90"
type textarea "x"
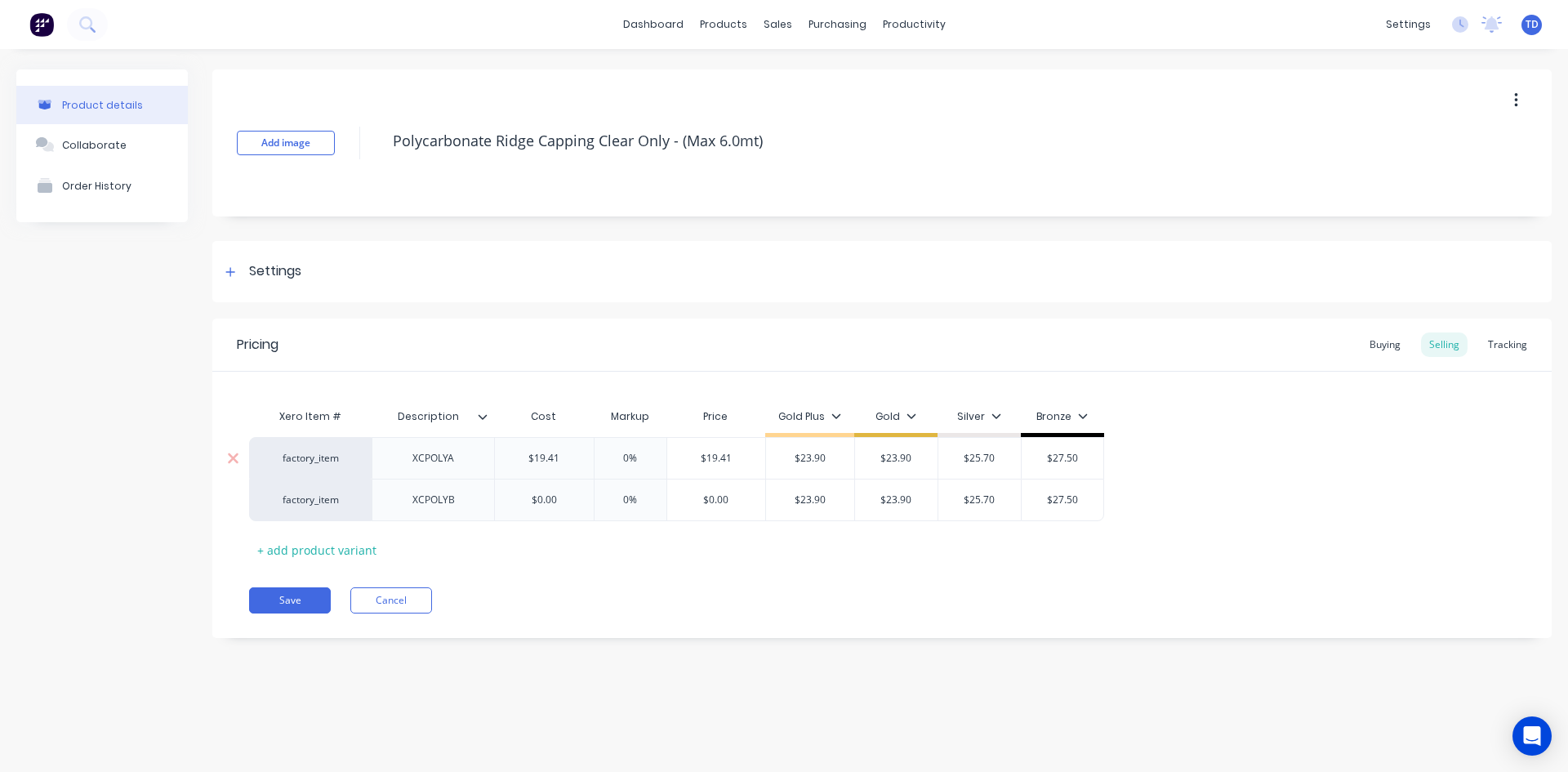
type input "2"
type textarea "x"
type input "23."
type textarea "x"
type input "$23.90"
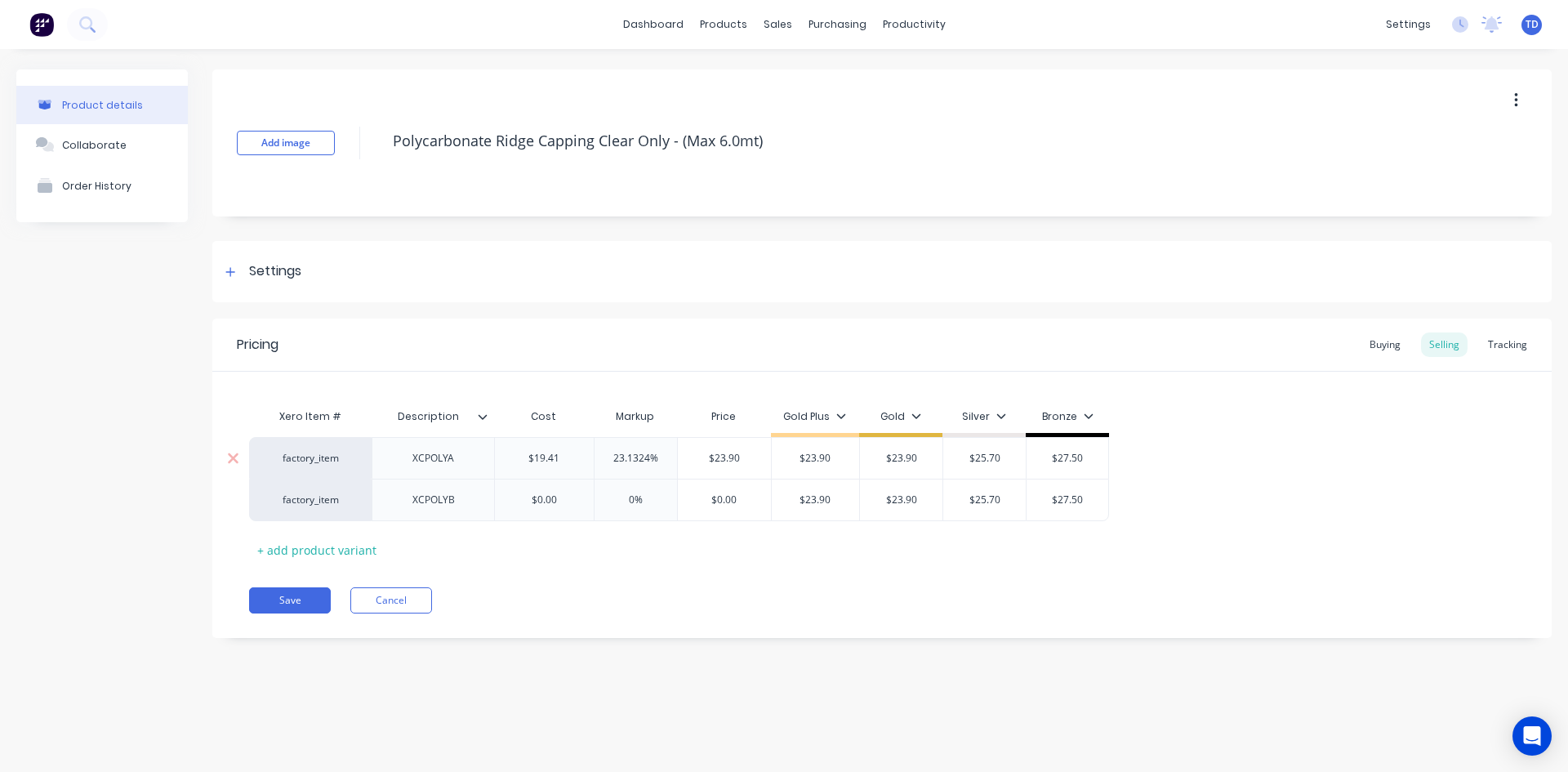
type input "23.1324%"
type input "$19.41"
type textarea "x"
type input "30"
type textarea "x"
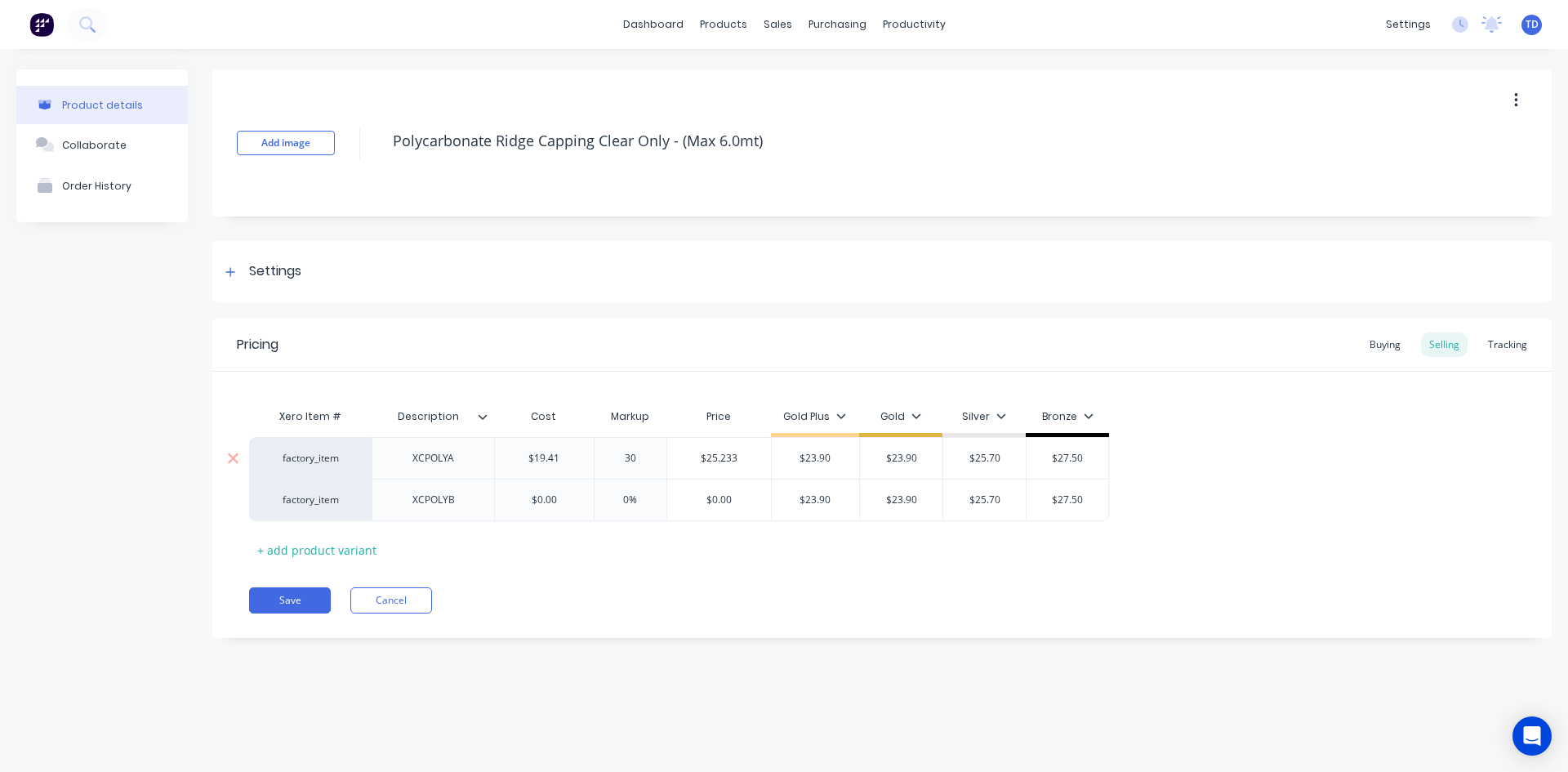
type input "30"
type input "$25.233"
type input "$23.90"
type textarea "x"
type input "2"
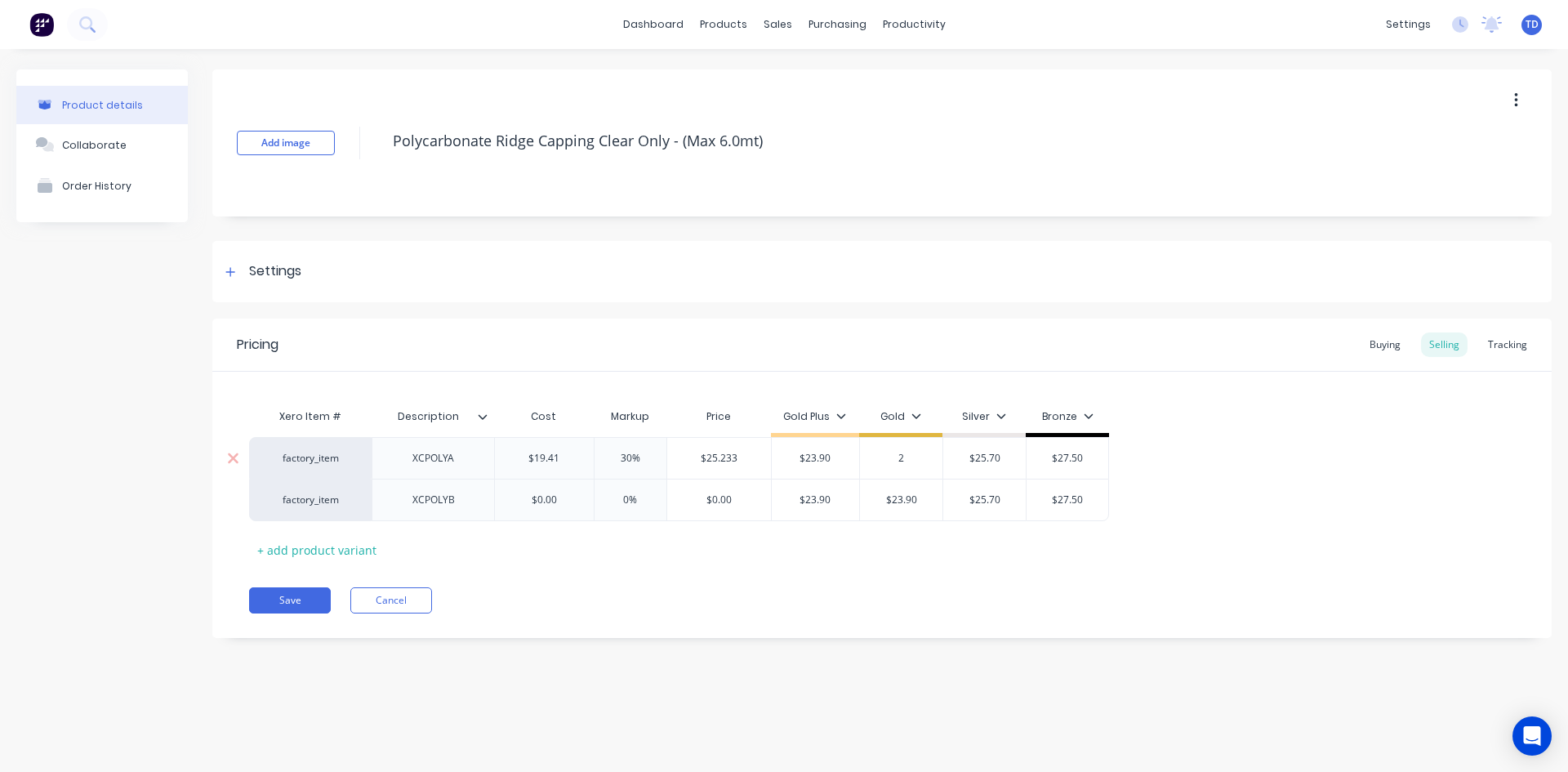
type textarea "x"
type input "25"
type textarea "x"
type input "25."
type textarea "x"
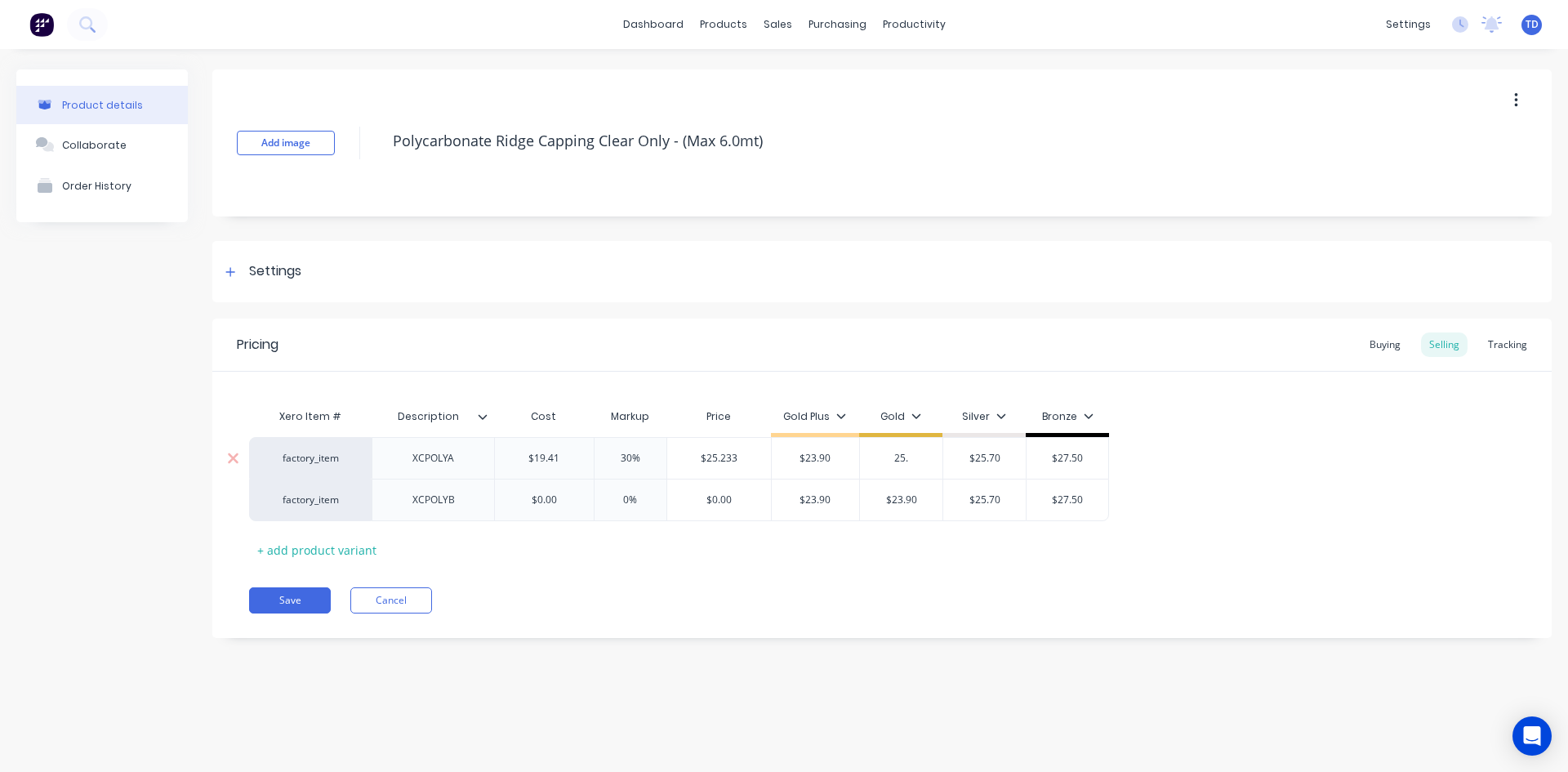
type input "25.3"
type textarea "x"
type input "25.30"
type input "30%"
type textarea "x"
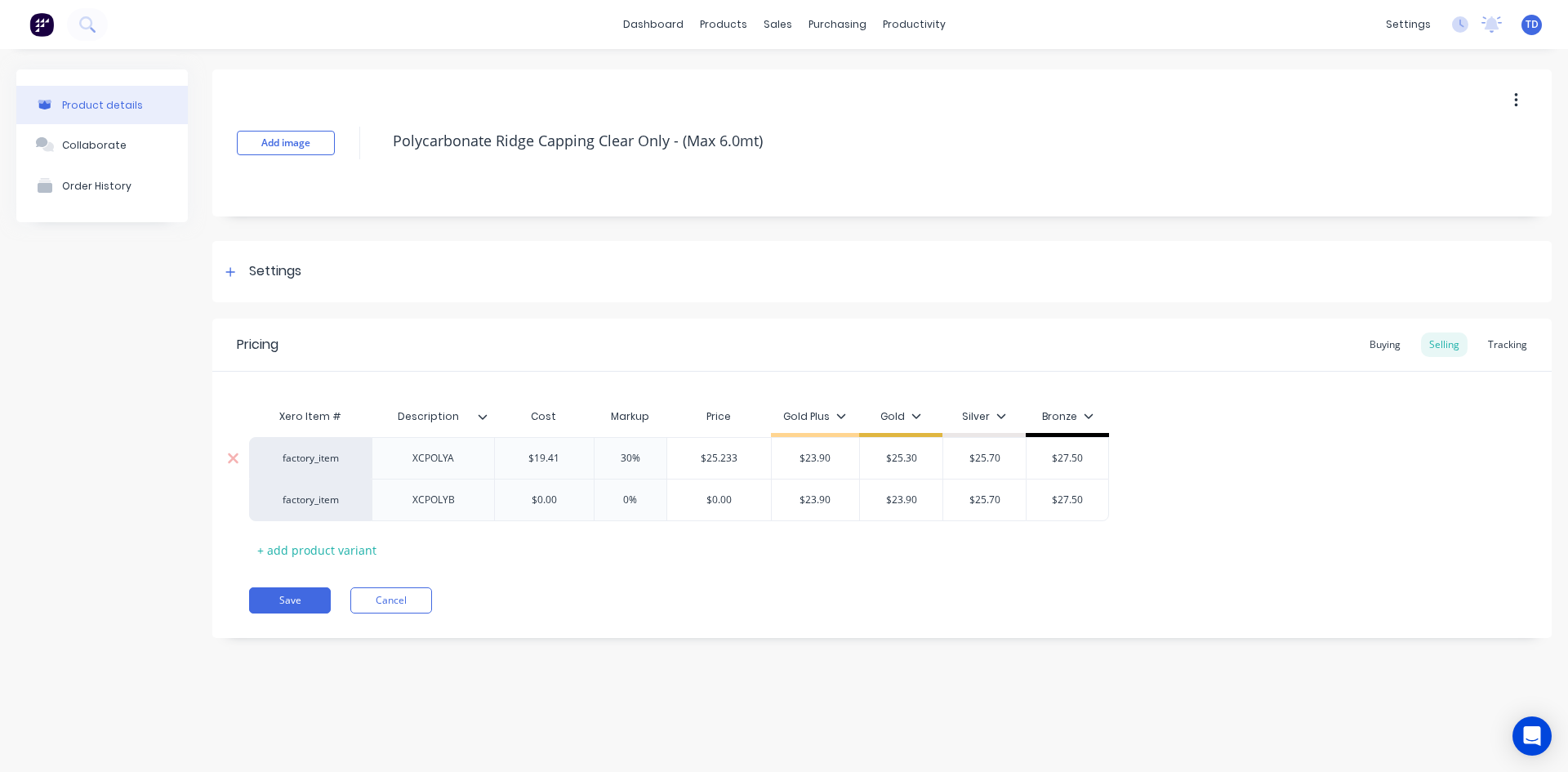
type input "2"
type textarea "x"
type input "25"
type textarea "x"
type input "25."
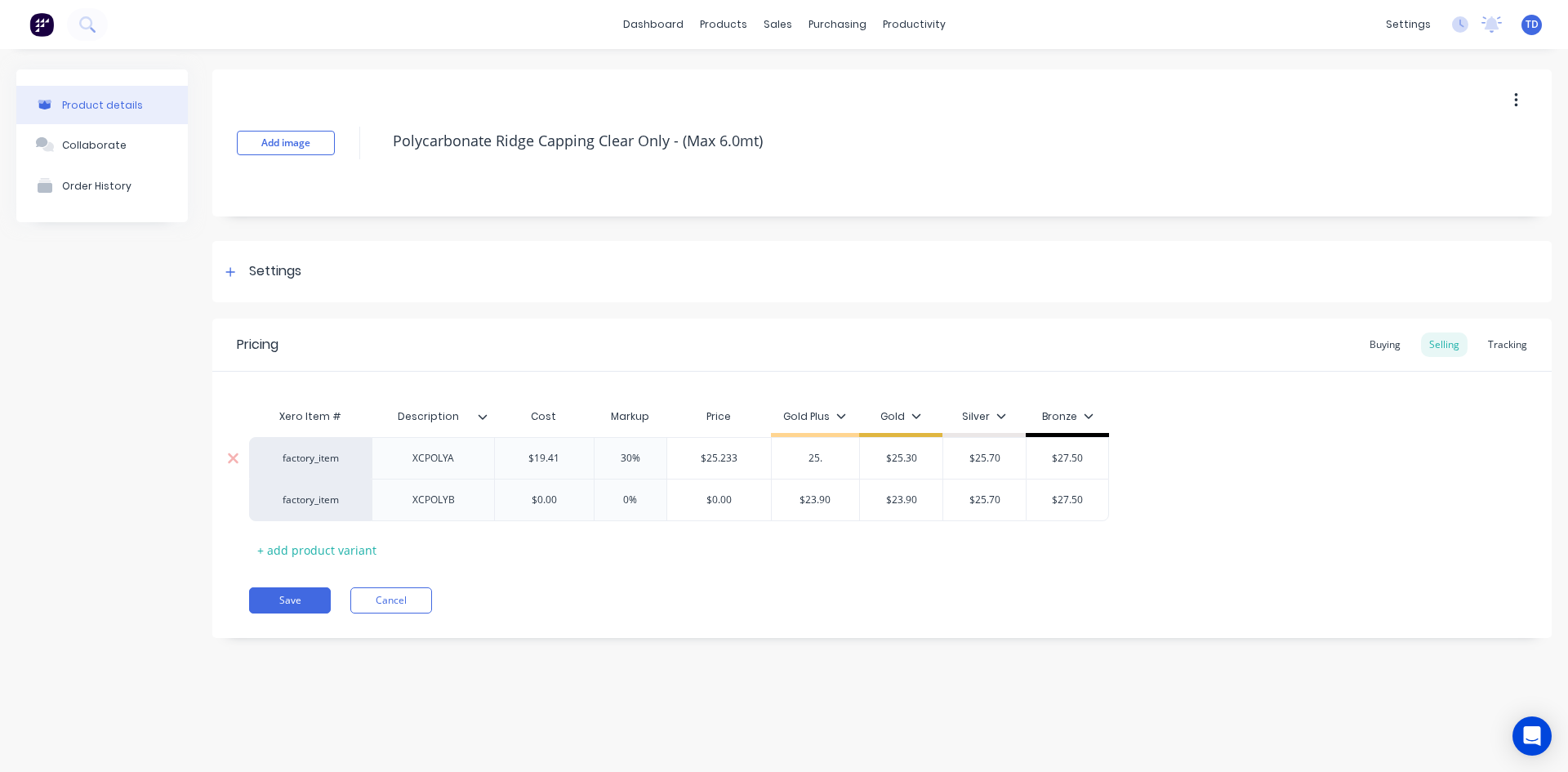
type textarea "x"
type input "25.3"
type textarea "x"
type input "25.30"
type input "$25.30"
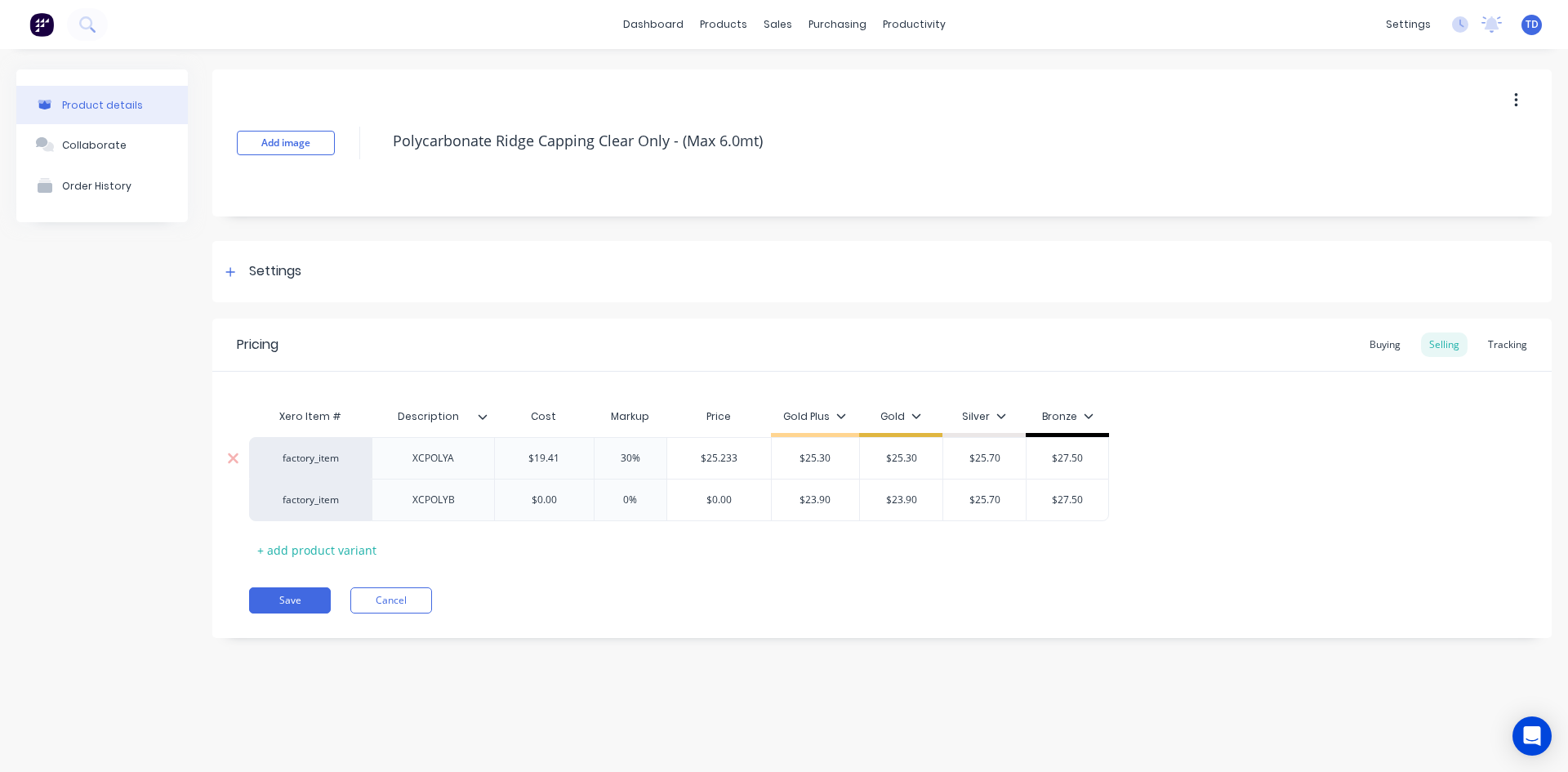
type input "$25.70"
type input "$25.30"
type textarea "x"
type input "3"
type textarea "x"
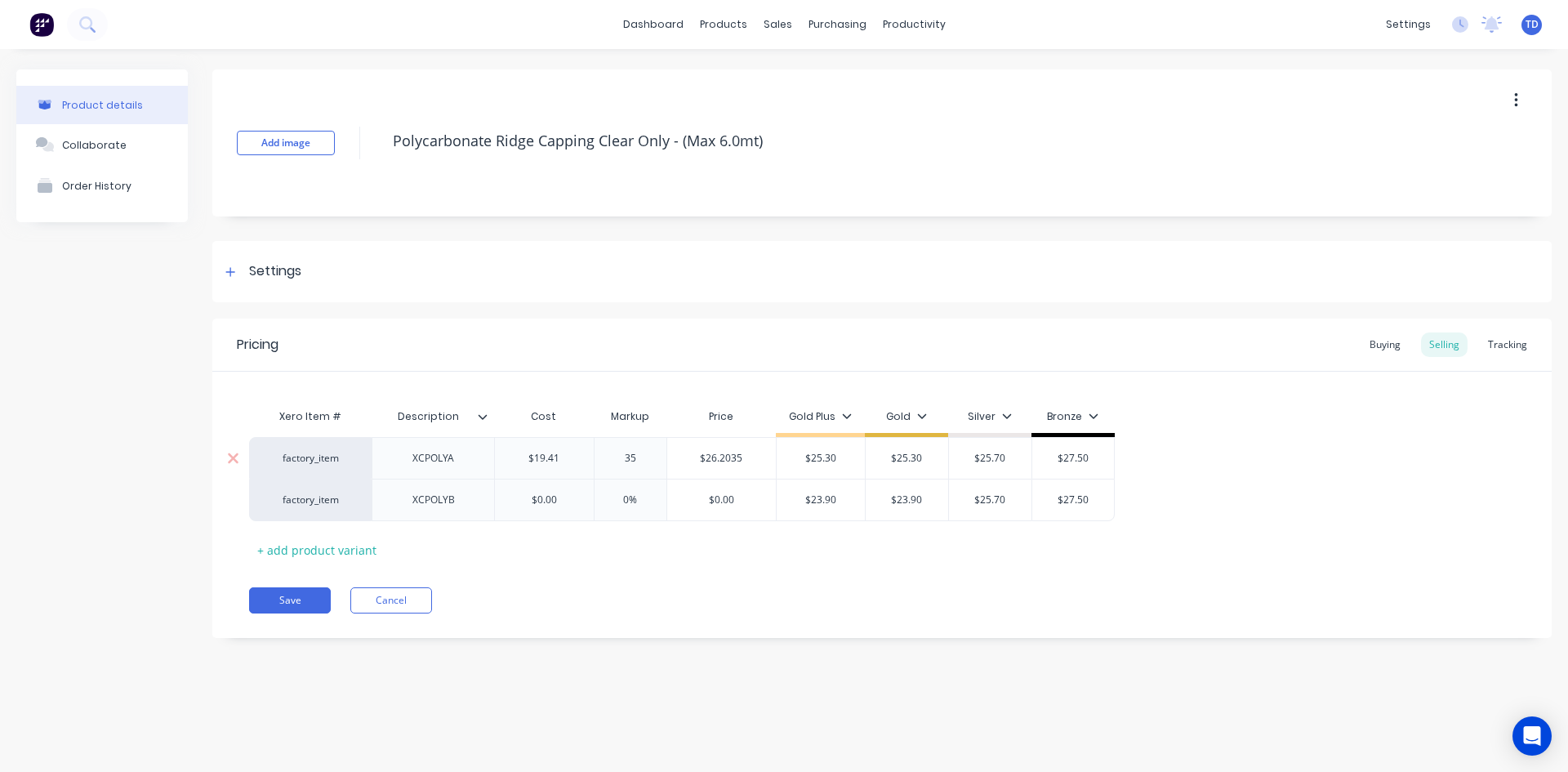
type input "35"
type input "$26.2035"
type textarea "x"
type input "2"
type textarea "x"
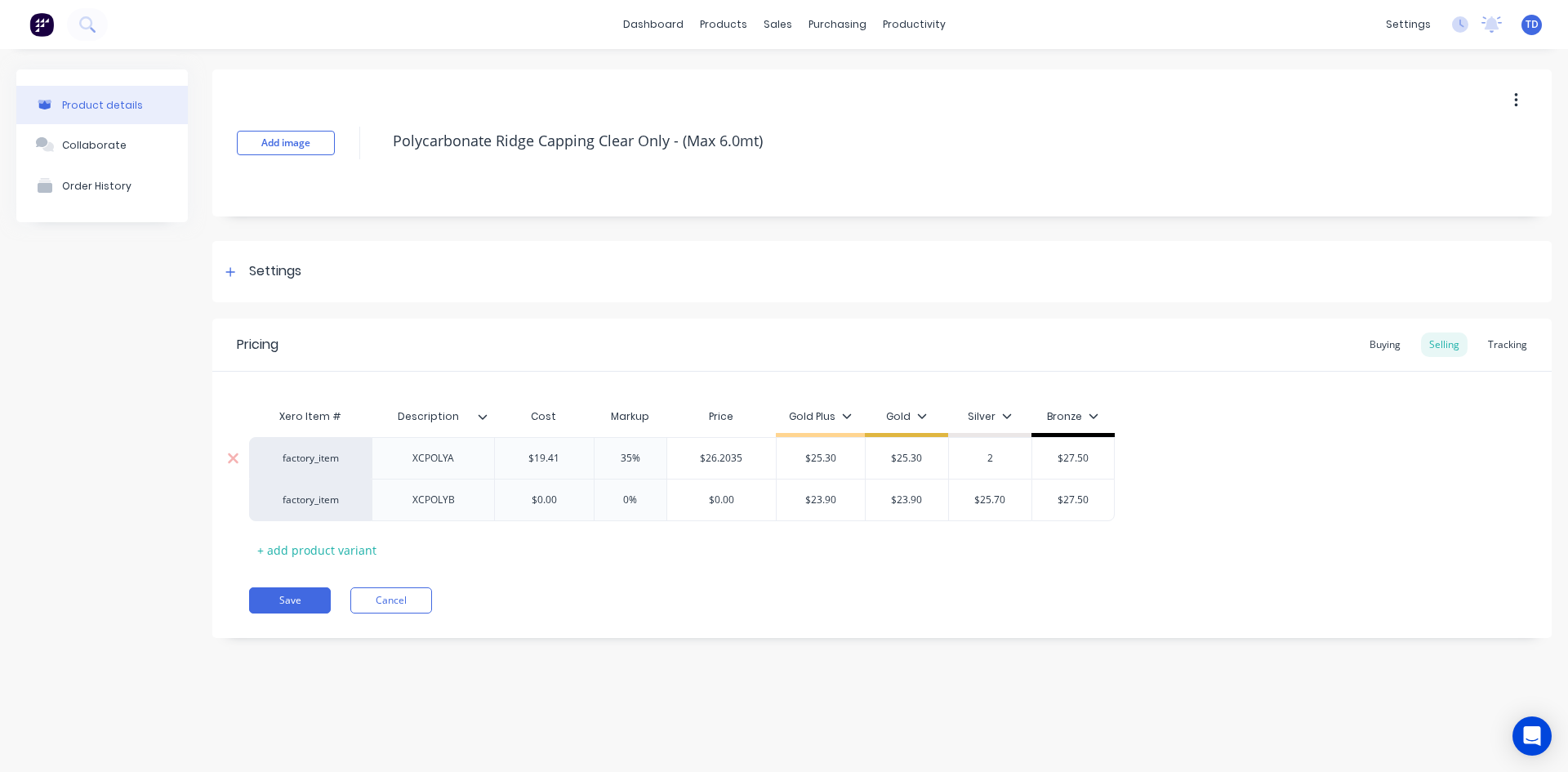
type input "26"
type textarea "x"
type input "26."
type textarea "x"
type input "26.2"
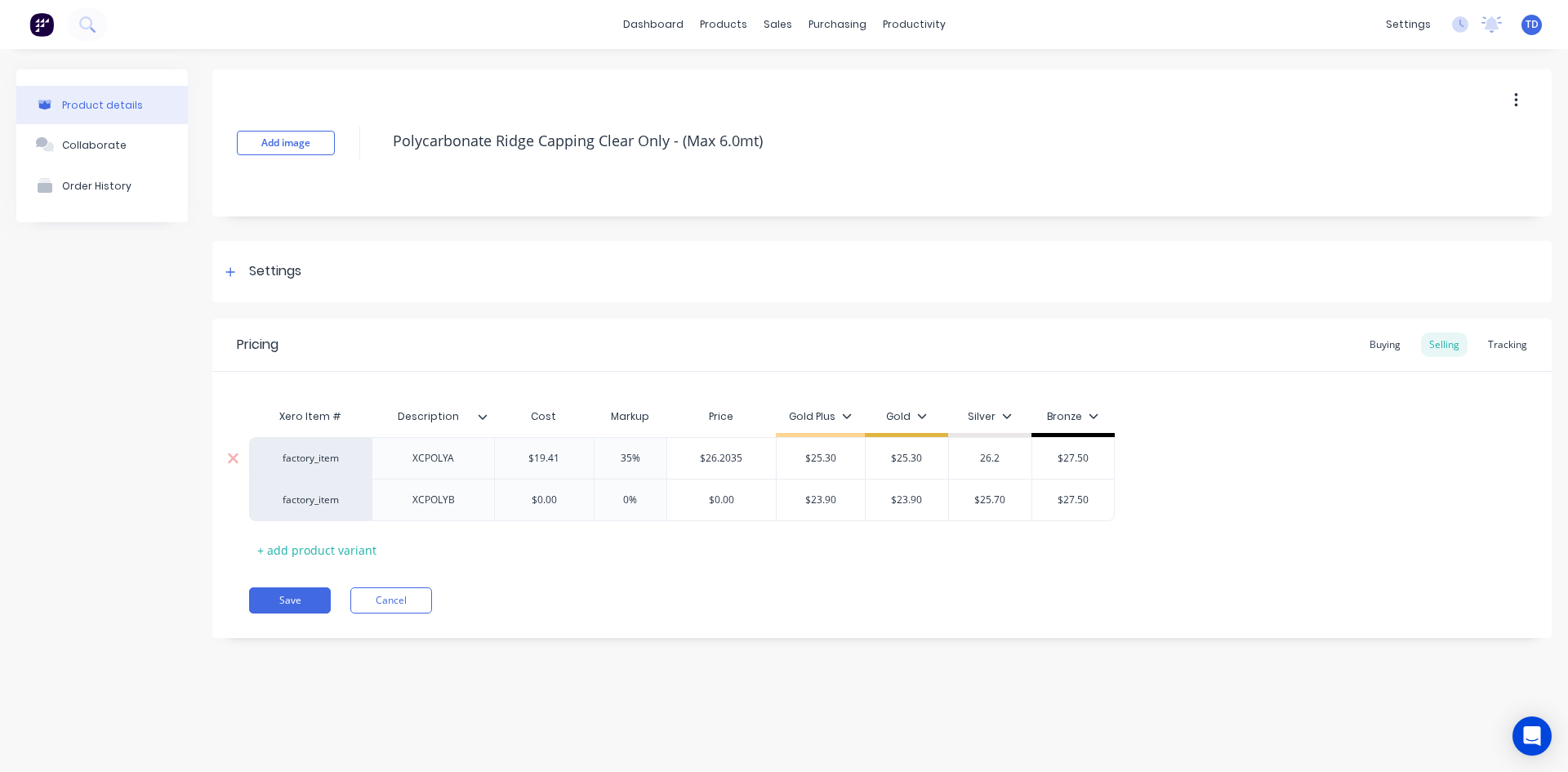
type textarea "x"
type input "26.20"
type input "35%"
type textarea "x"
type input "4"
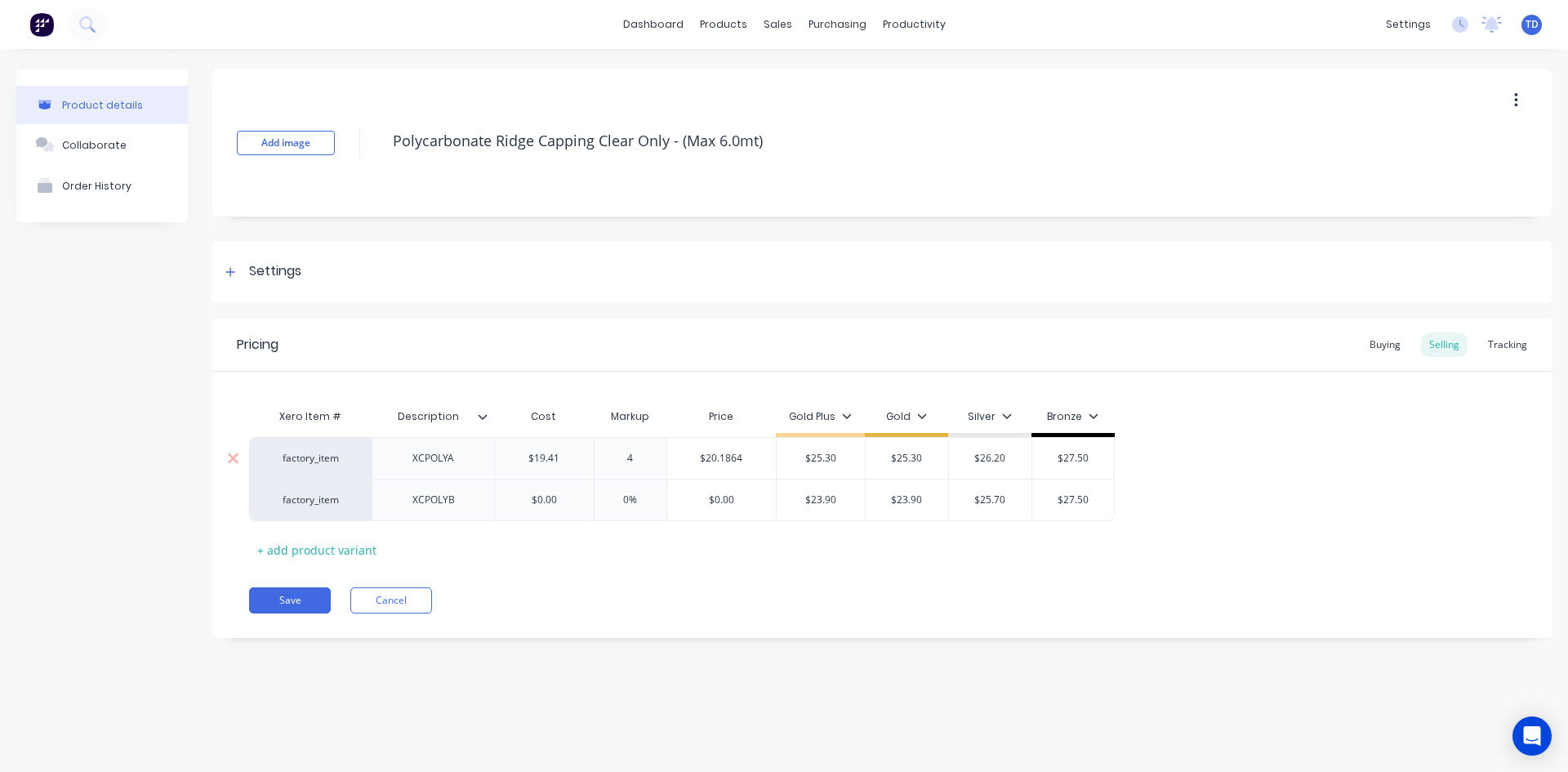
type textarea "x"
type input "40"
type input "$27.174"
type input "$26.20"
type input "$27.50"
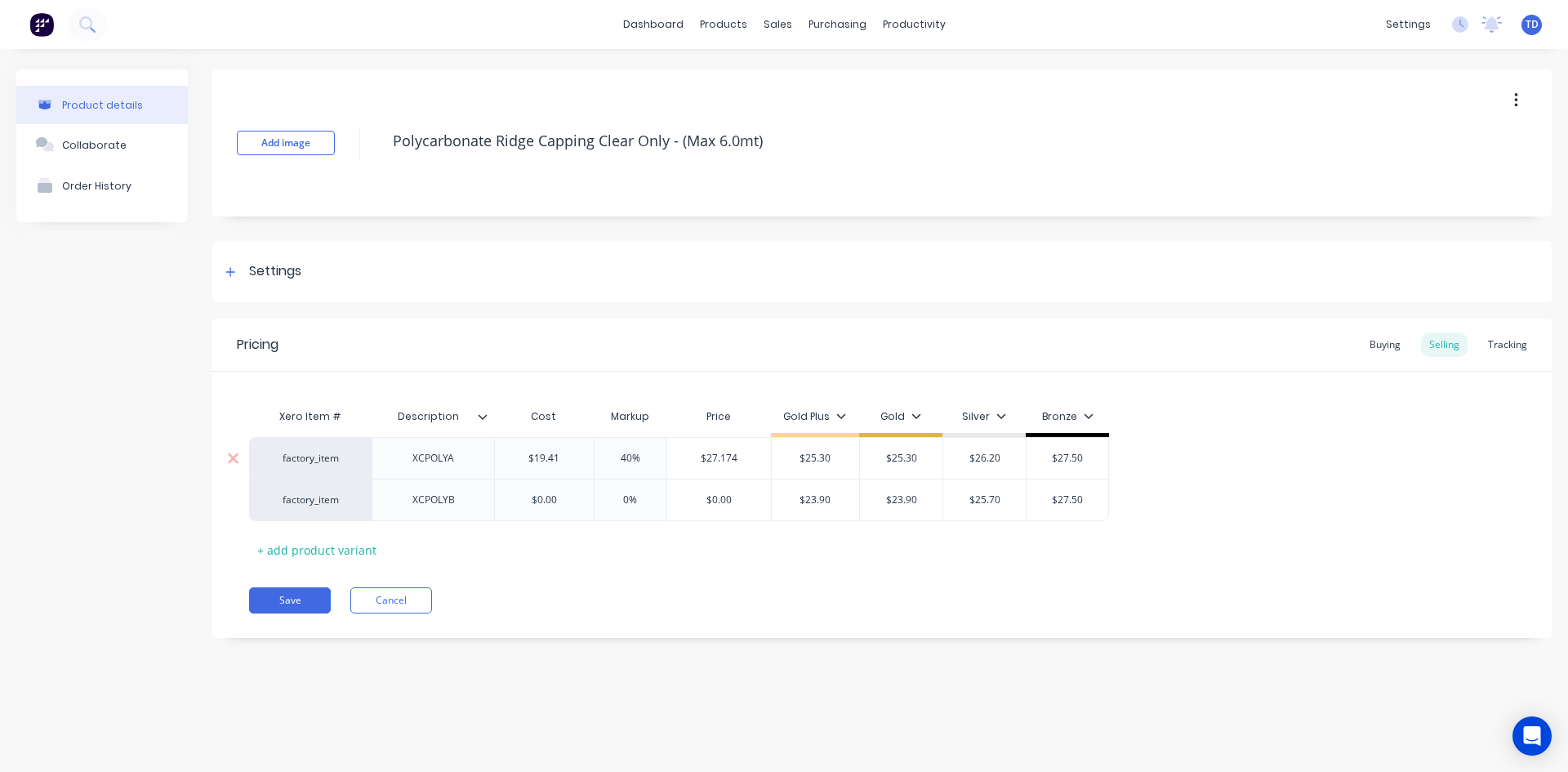
type textarea "x"
type input "2"
type textarea "x"
type input "27"
type textarea "x"
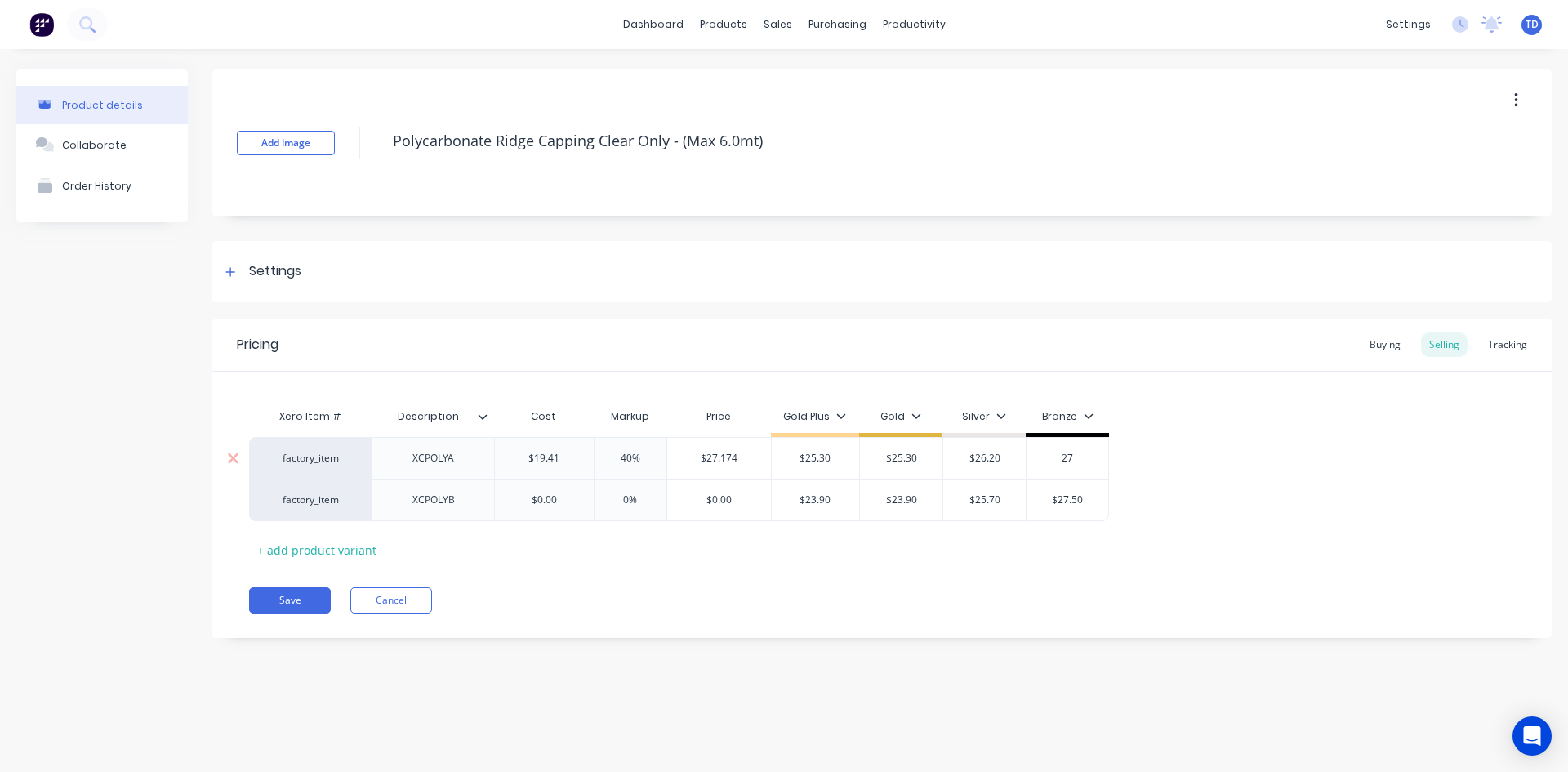
type input "27."
type textarea "x"
type input "27.2"
type textarea "x"
type input "27.20"
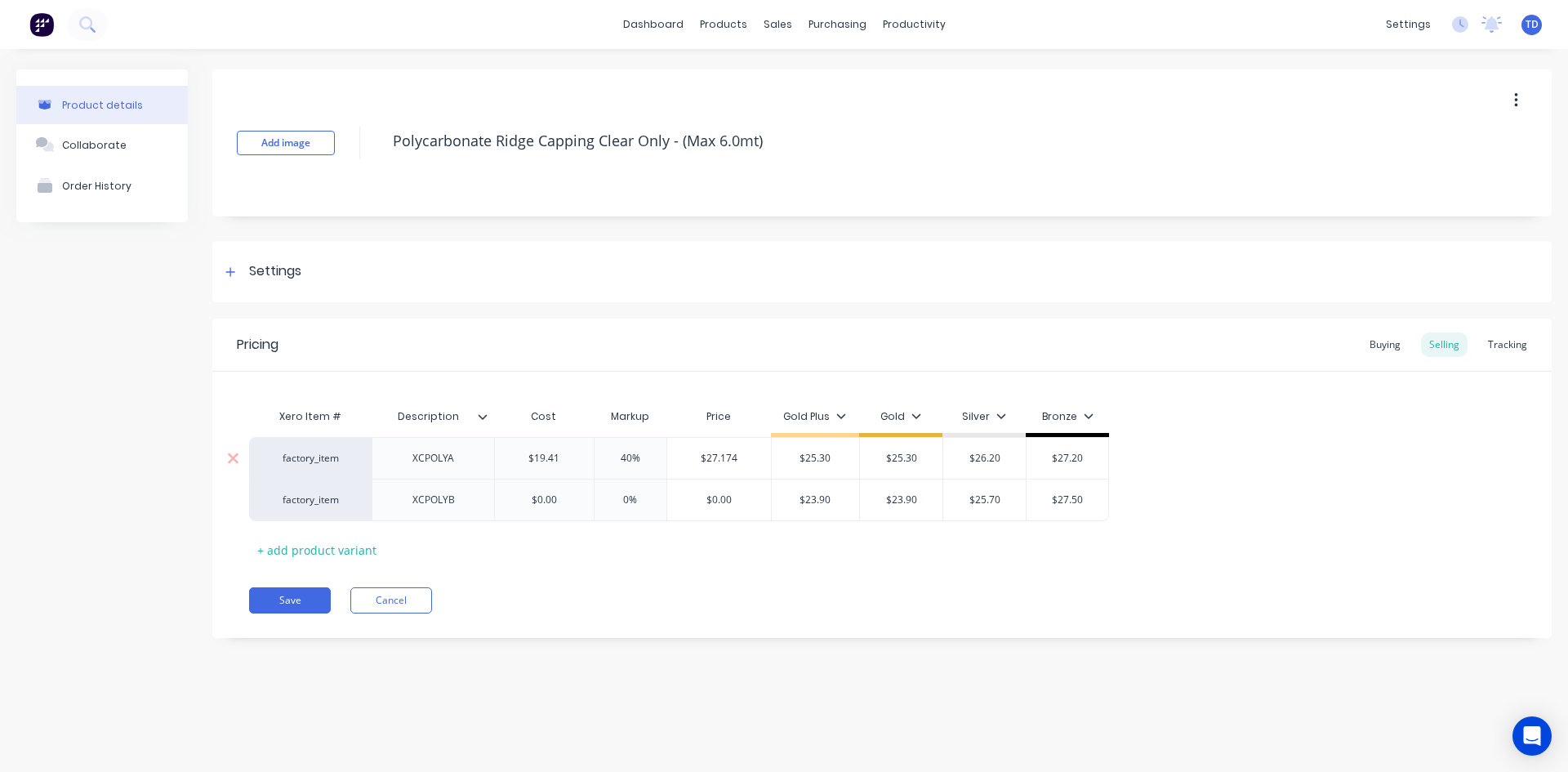
type input "$0.00"
type textarea "x"
type input "0%"
type input "$0.00"
type textarea "x"
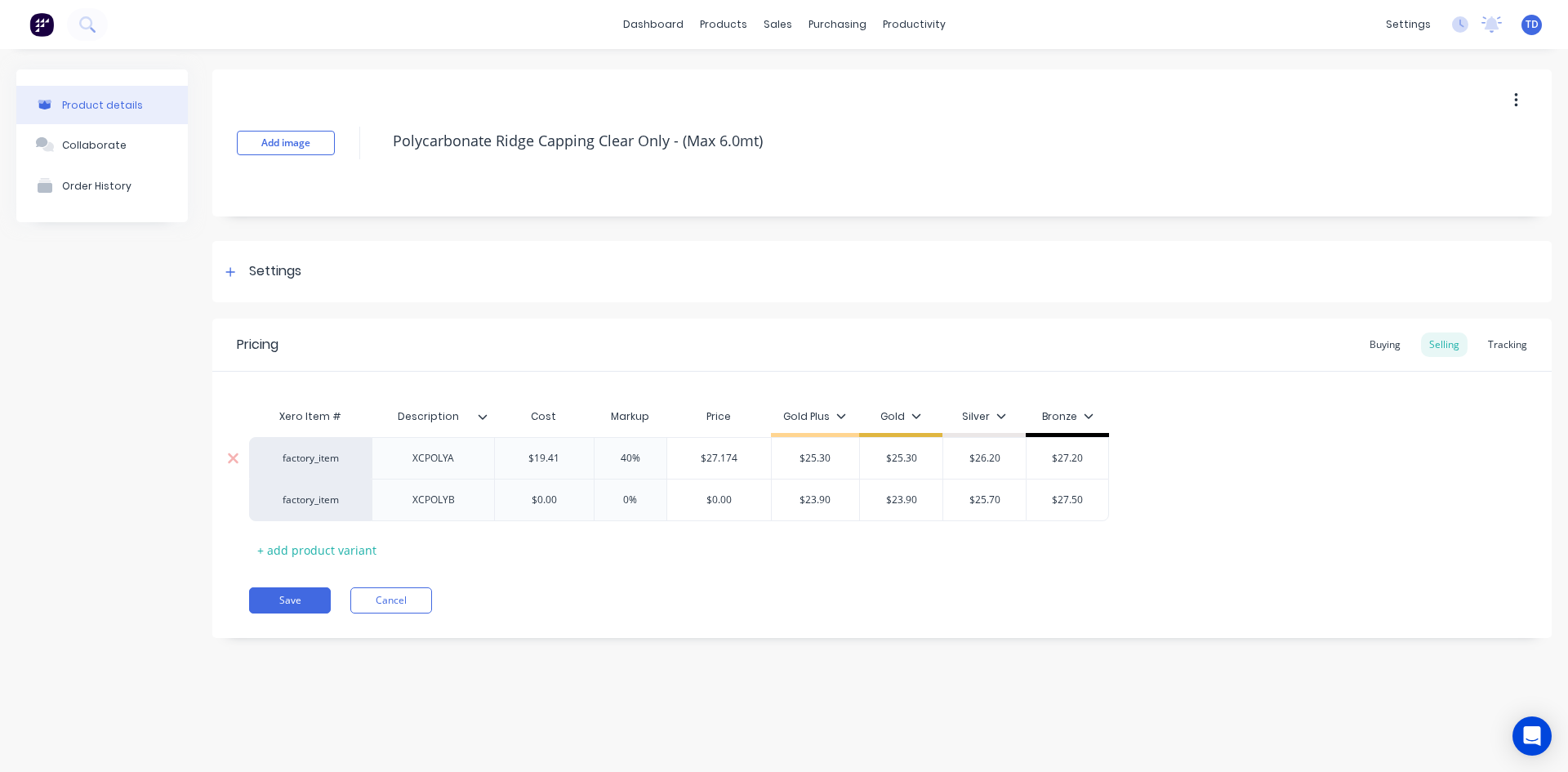
type input "1"
type textarea "x"
type input "19."
type textarea "x"
type input "19.4"
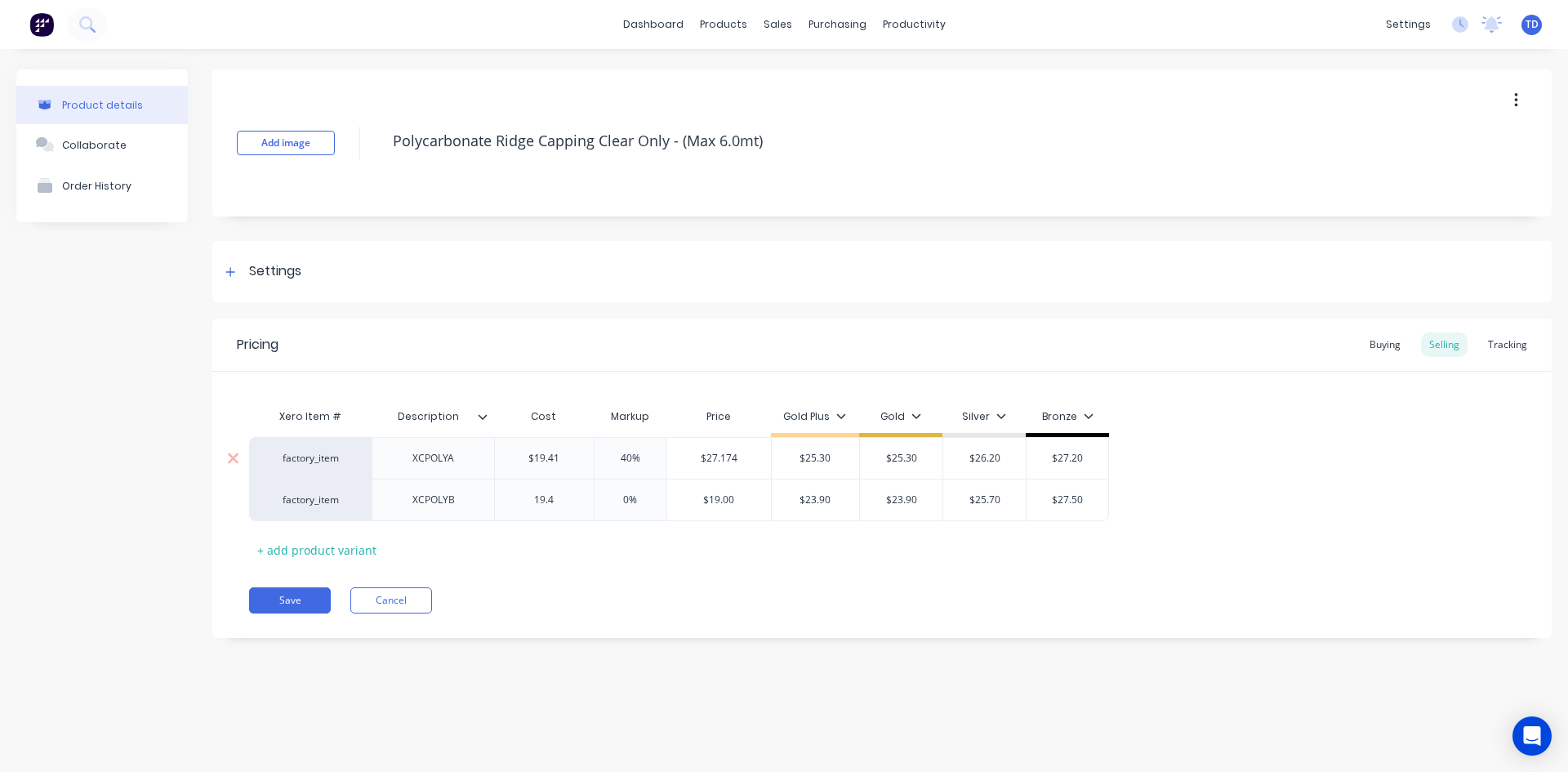
type textarea "x"
type input "19.41"
type input "$19.41"
type textarea "x"
type input "2"
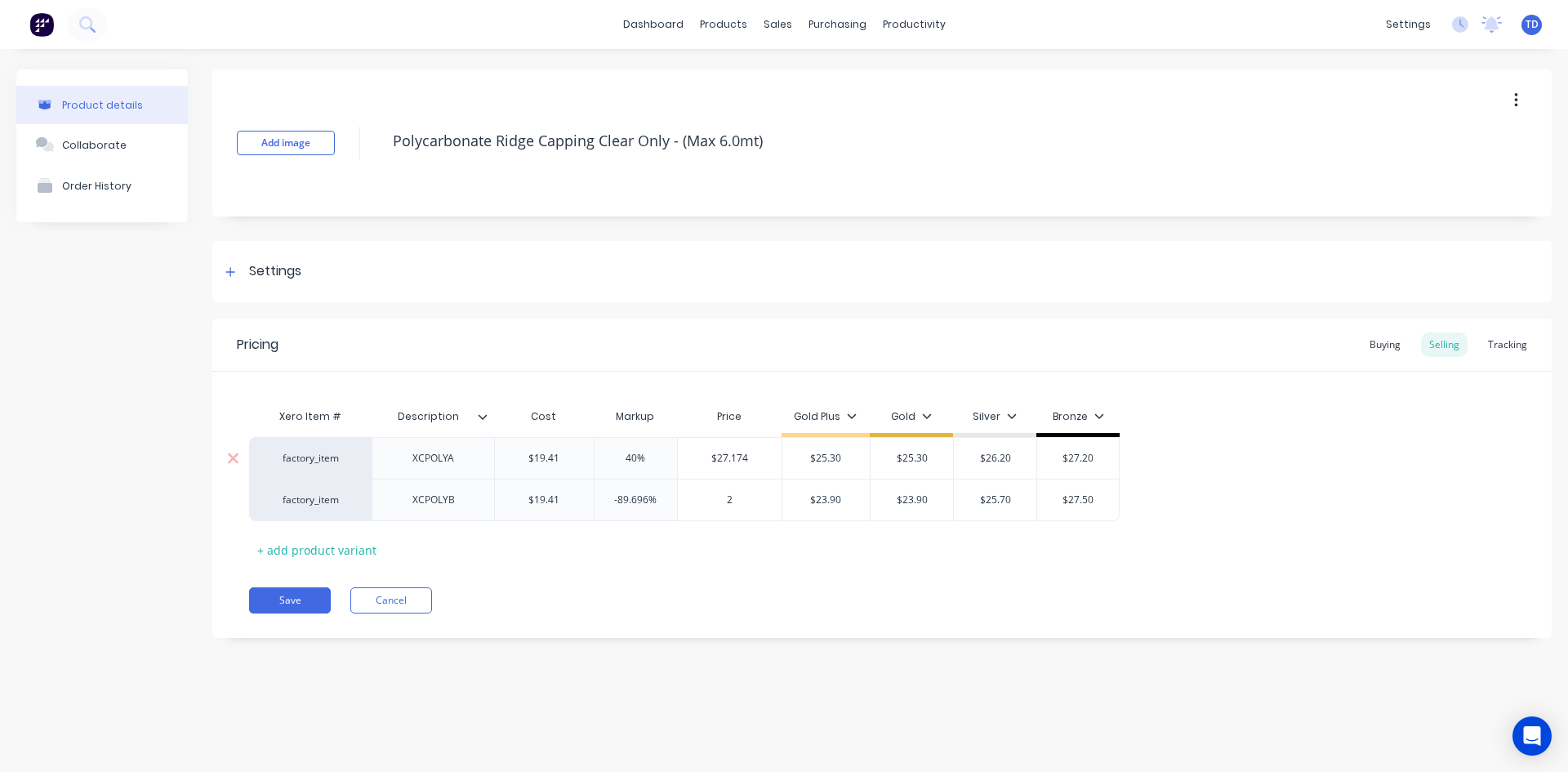
type textarea "x"
type input "25."
type textarea "x"
type input "25.30"
type input "30.3452%"
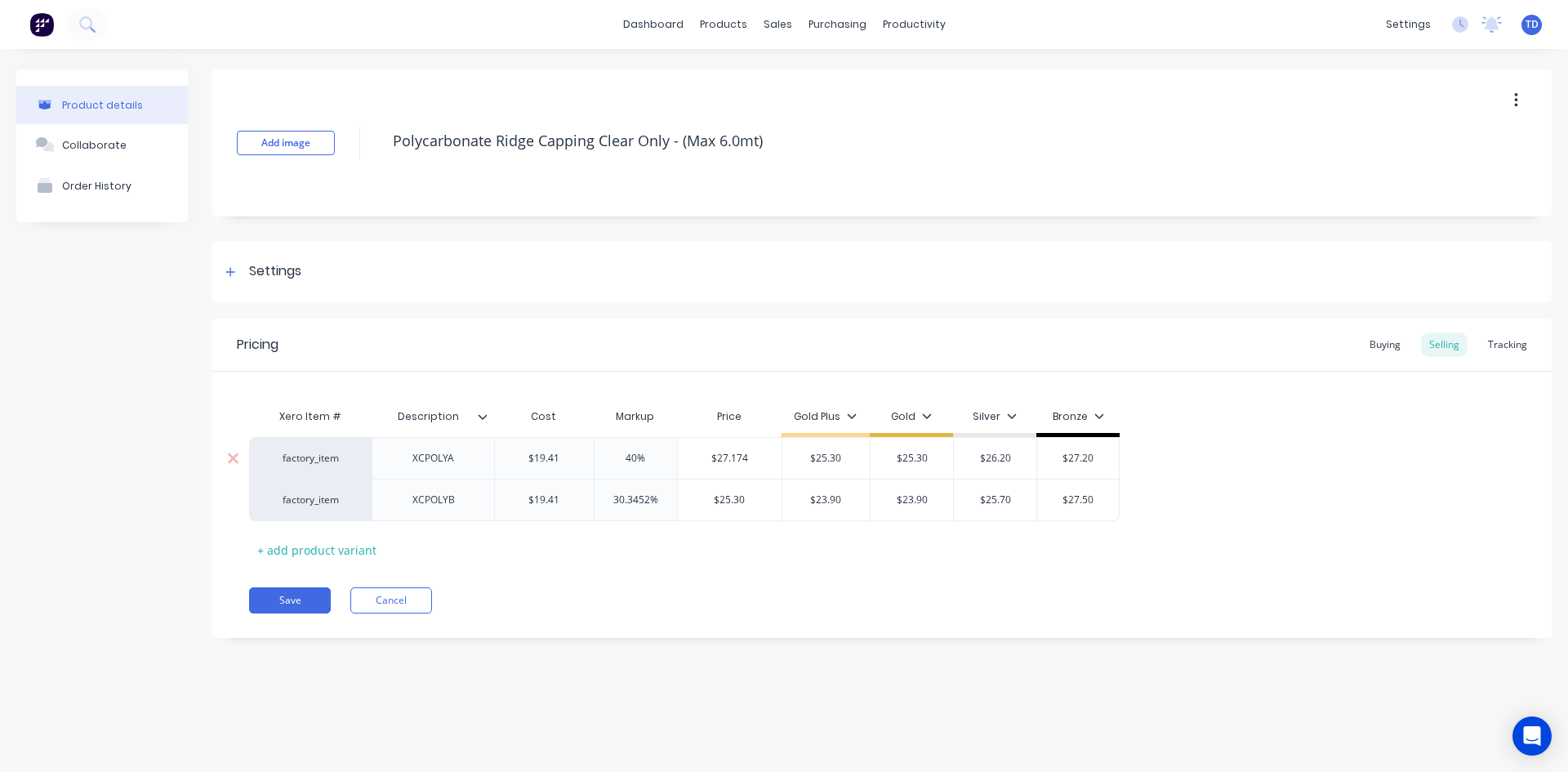
type input "$19.41"
type textarea "x"
type input "$27.20"
type textarea "x"
type input "2"
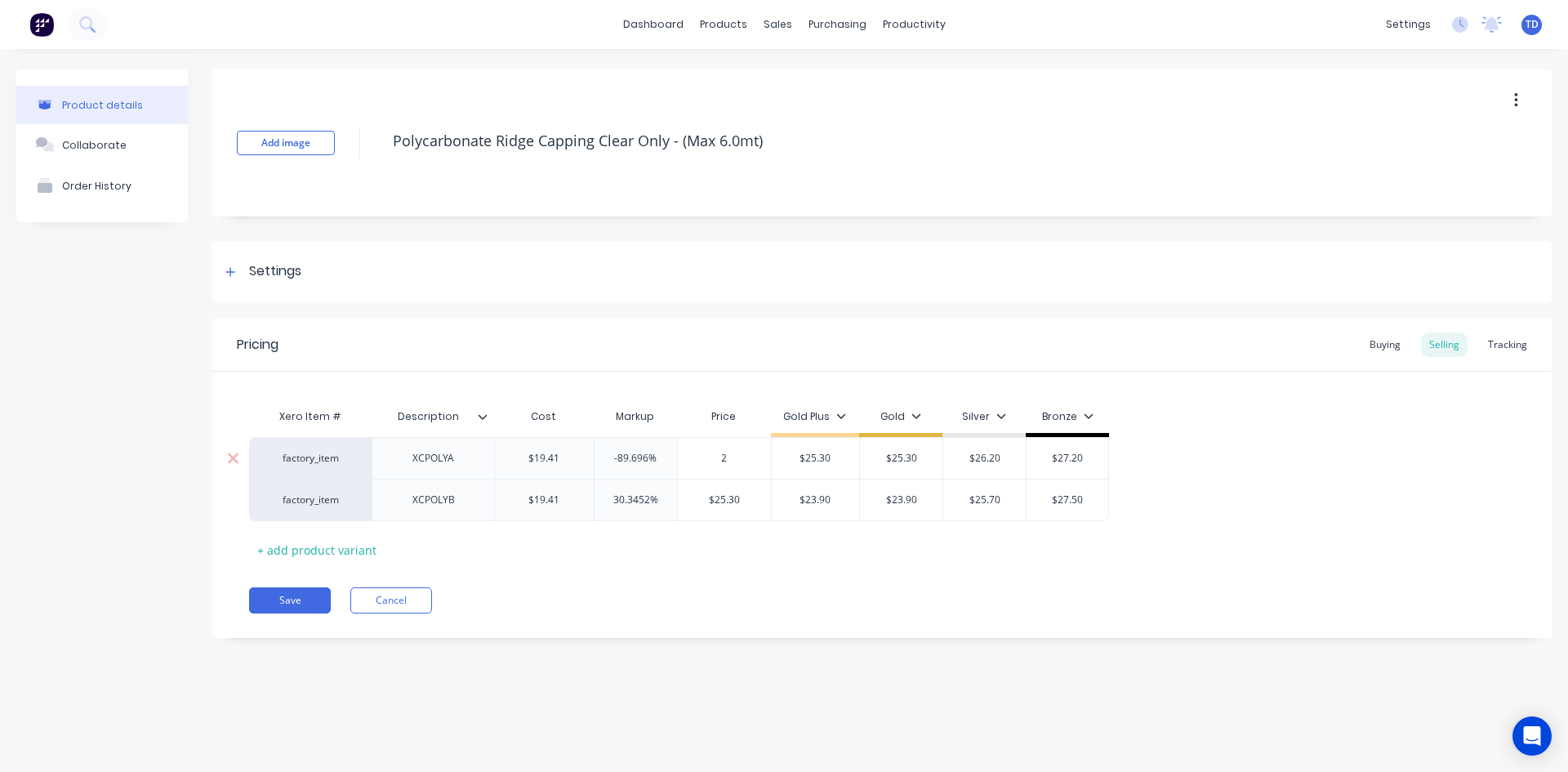
type textarea "x"
type input "25."
type textarea "x"
type input "25.30"
type textarea "x"
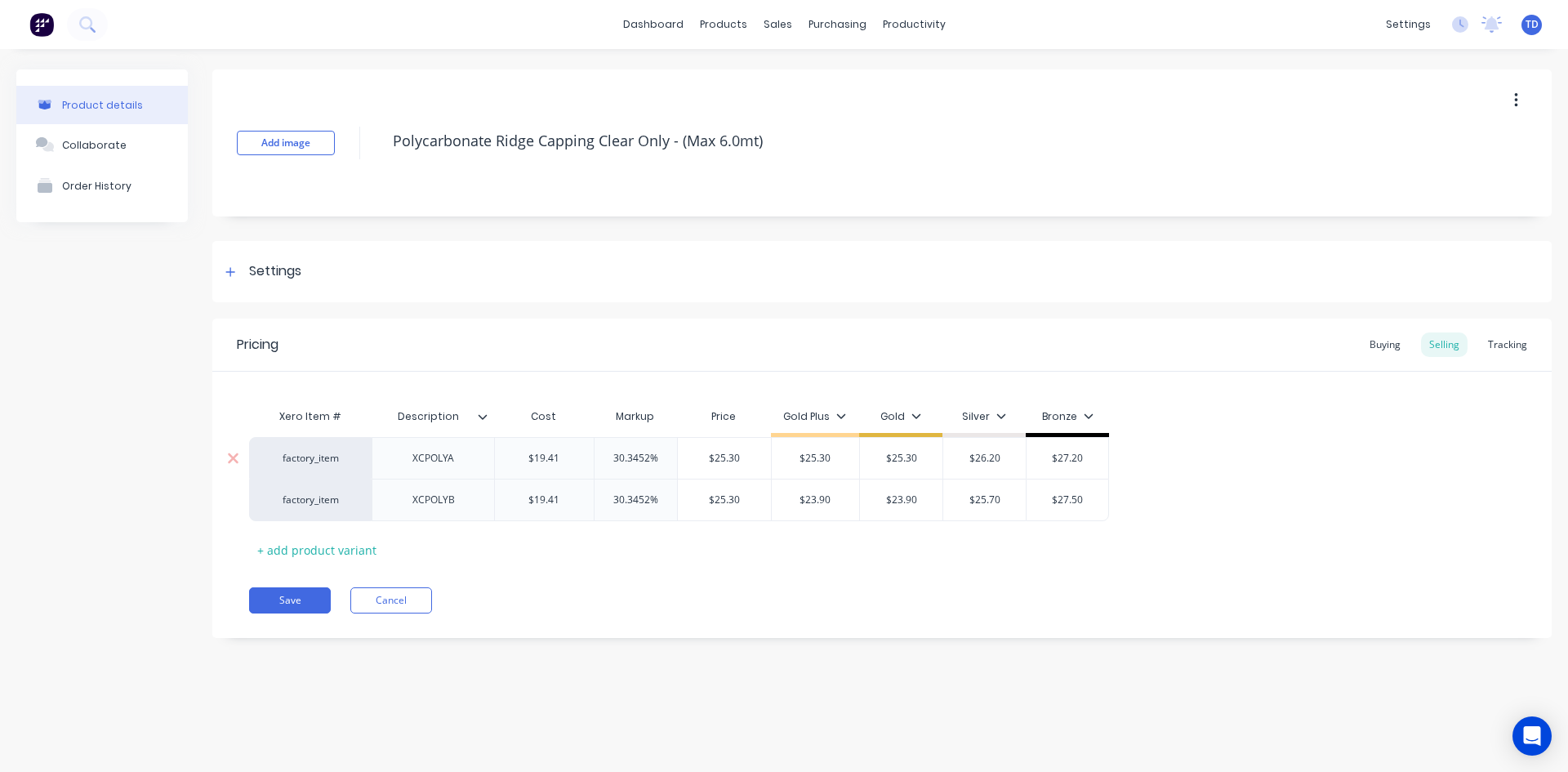
type input "$25.30"
type input "$23.90"
type textarea "x"
type input "2"
type textarea "x"
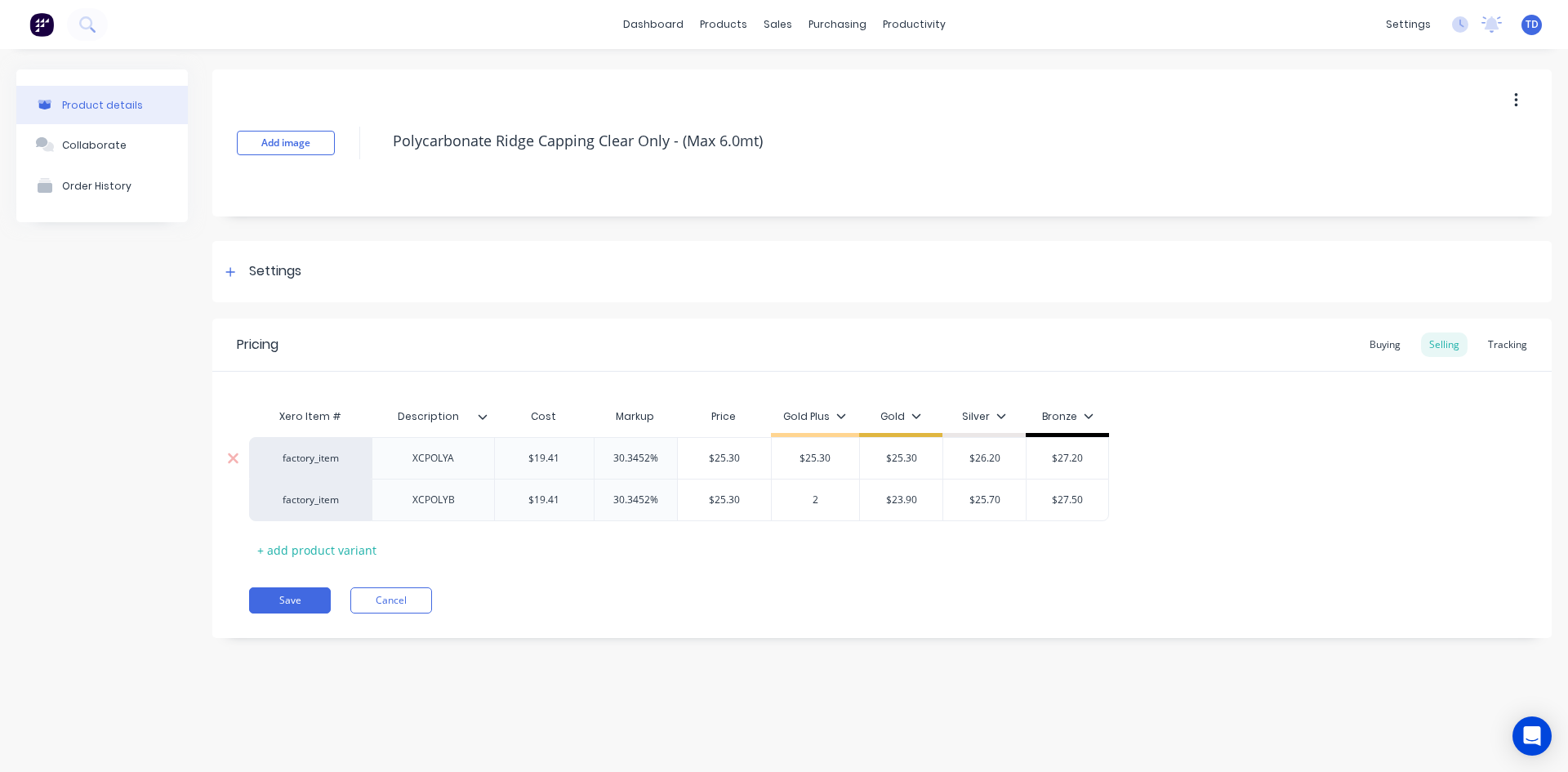
type input "25"
type textarea "x"
type input "25."
type textarea "x"
type input "25.3"
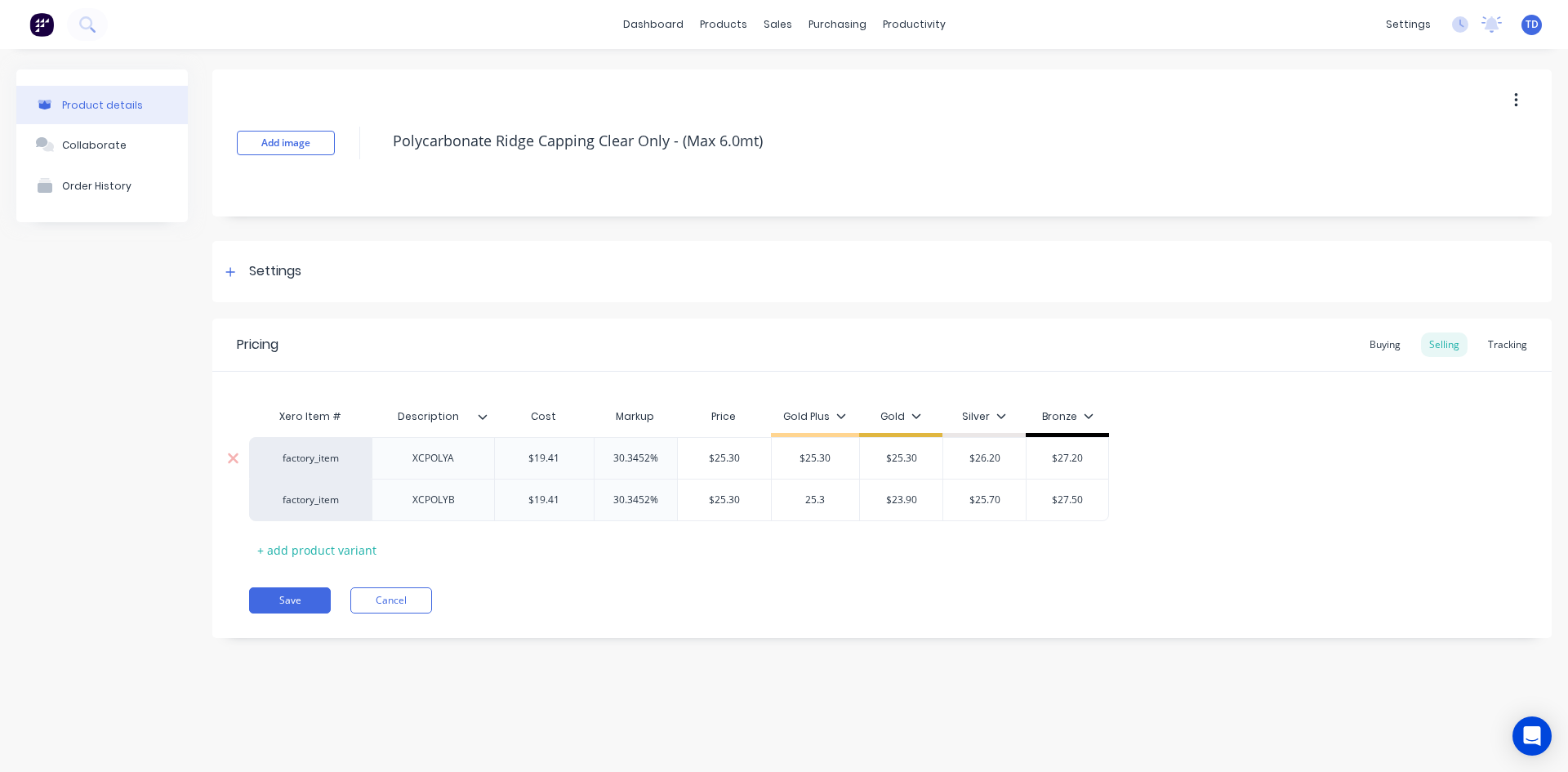
type textarea "x"
type input "25.30"
type input "$23.90"
type input "$25.30"
type textarea "x"
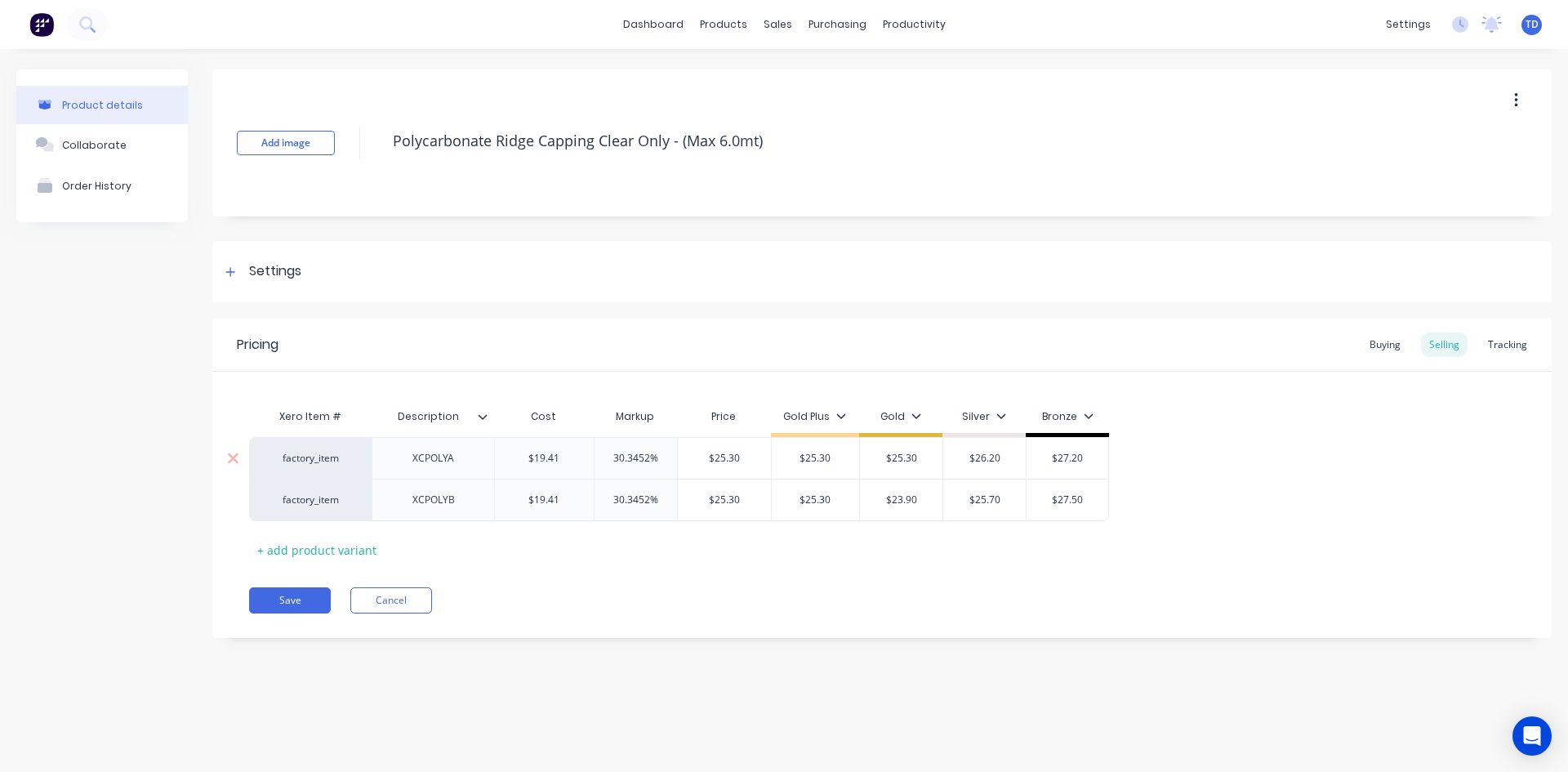
type input "2"
type textarea "x"
type input "25"
type textarea "x"
type input "25."
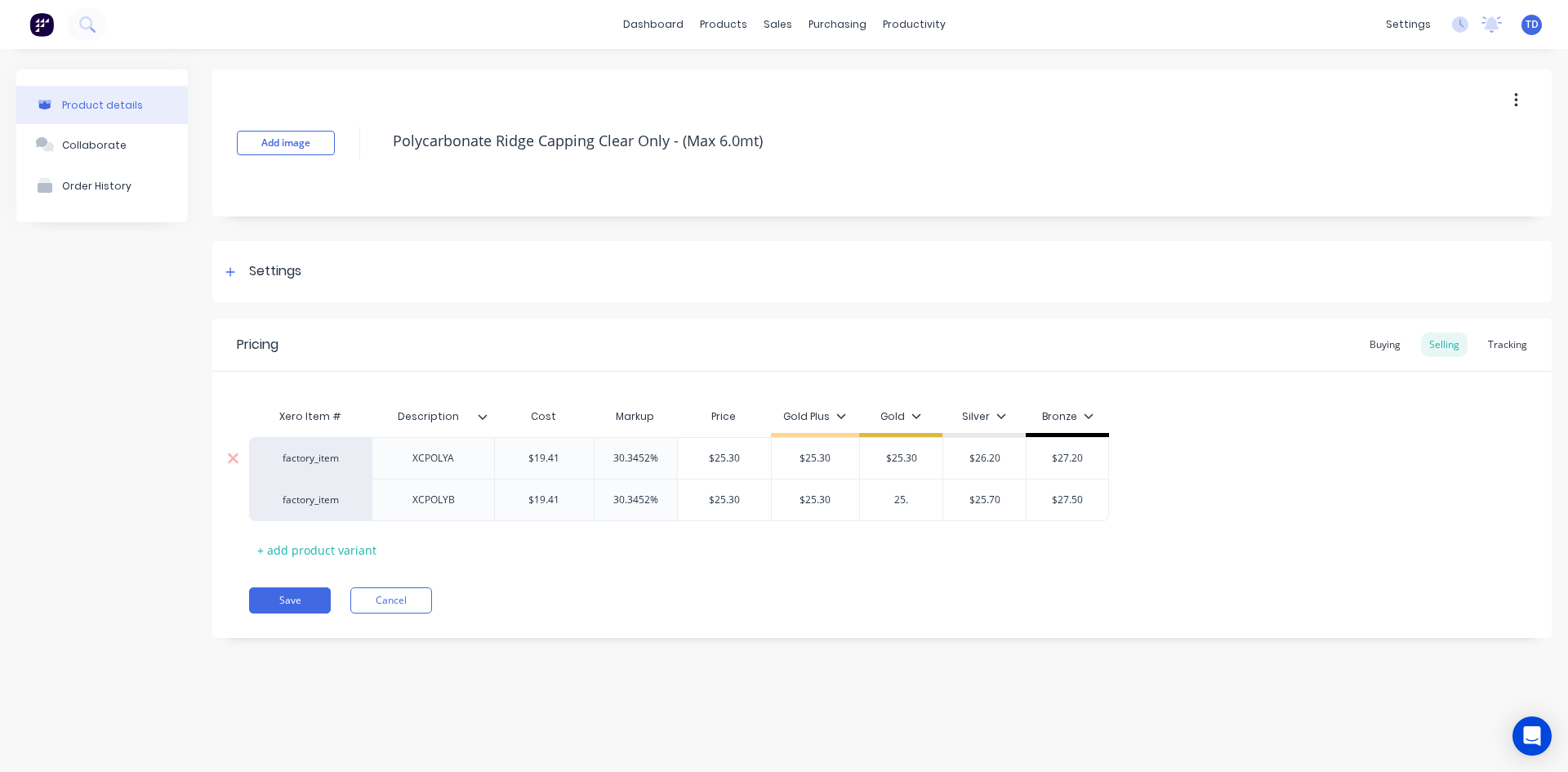
type textarea "x"
type input "25.3"
type textarea "x"
type input "25.30"
type input "$25.70"
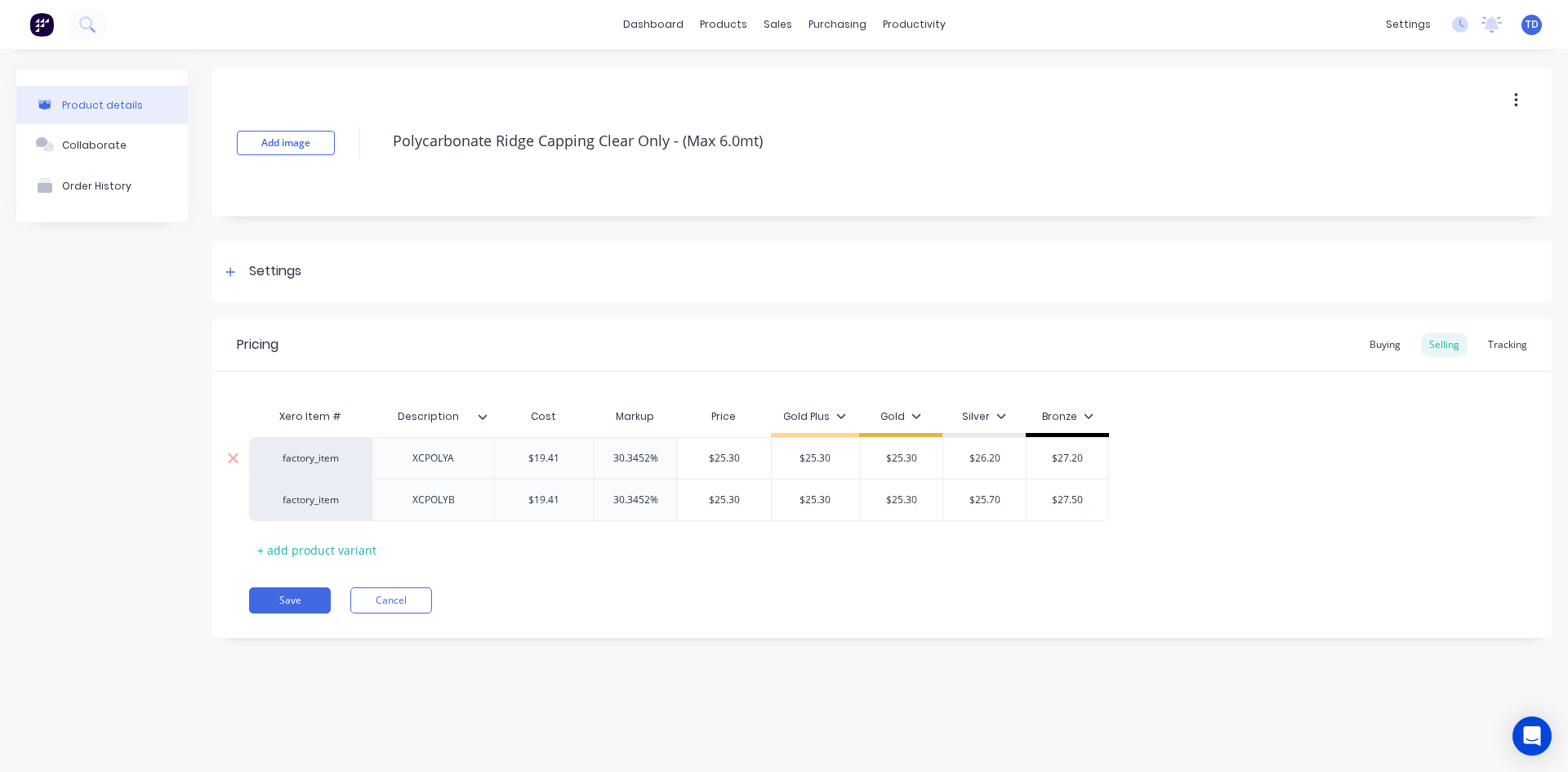
type input "$27.50"
type textarea "x"
type input "2"
type textarea "x"
type input "26"
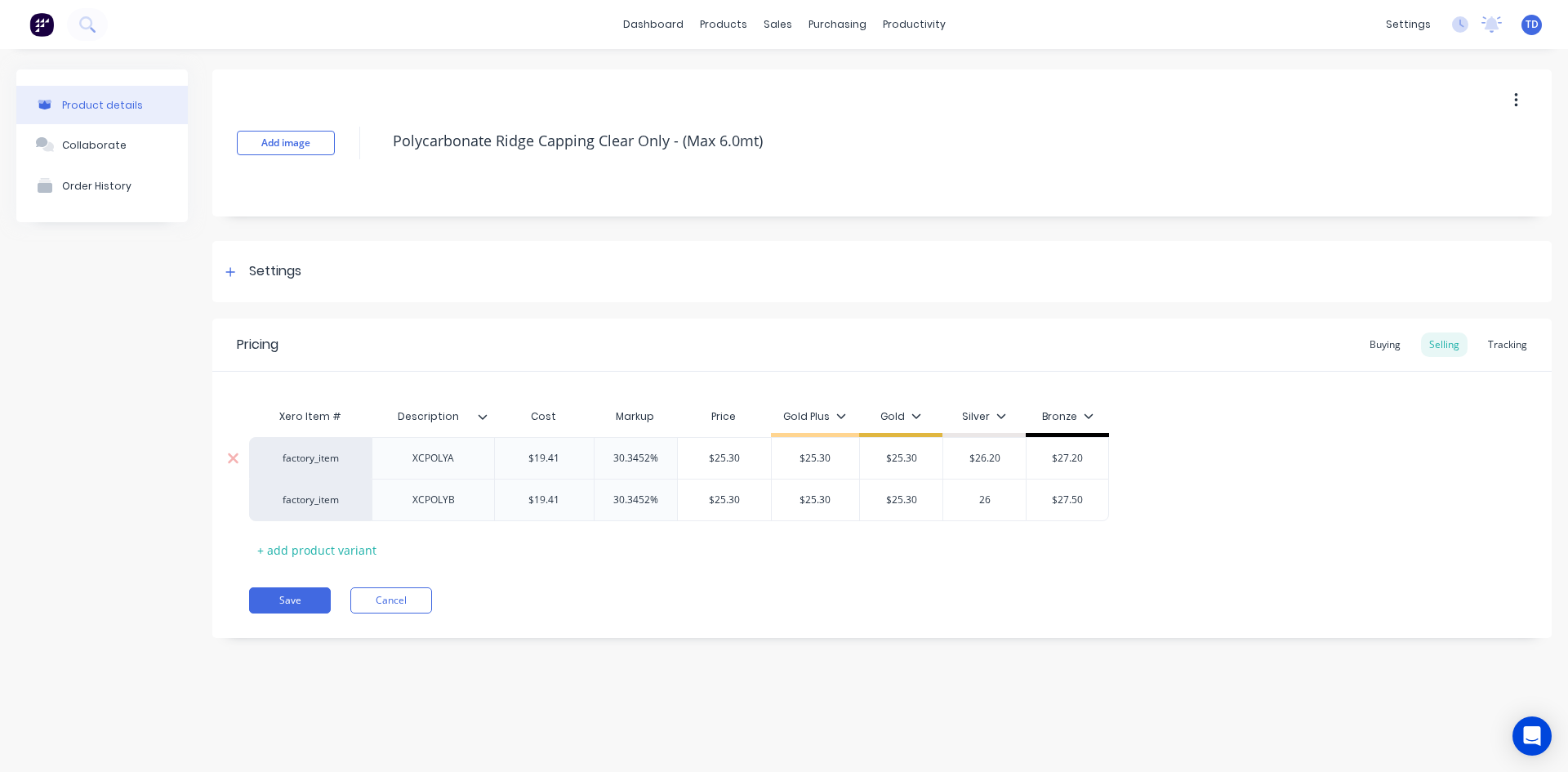
type textarea "x"
type input "26."
type textarea "x"
type input "26.2"
type textarea "x"
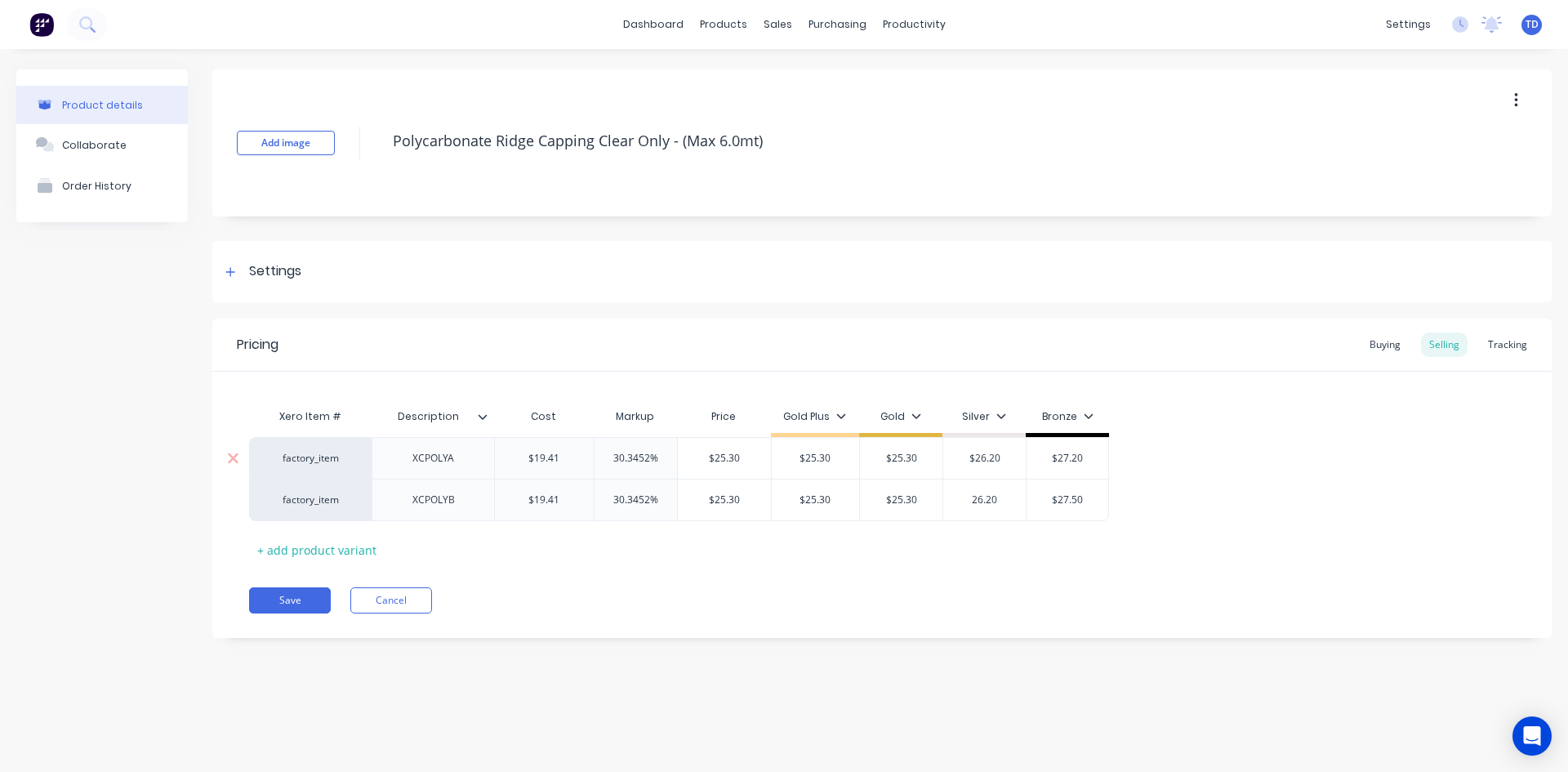
type input "26.20"
type textarea "x"
type input "2"
type textarea "x"
type input "27"
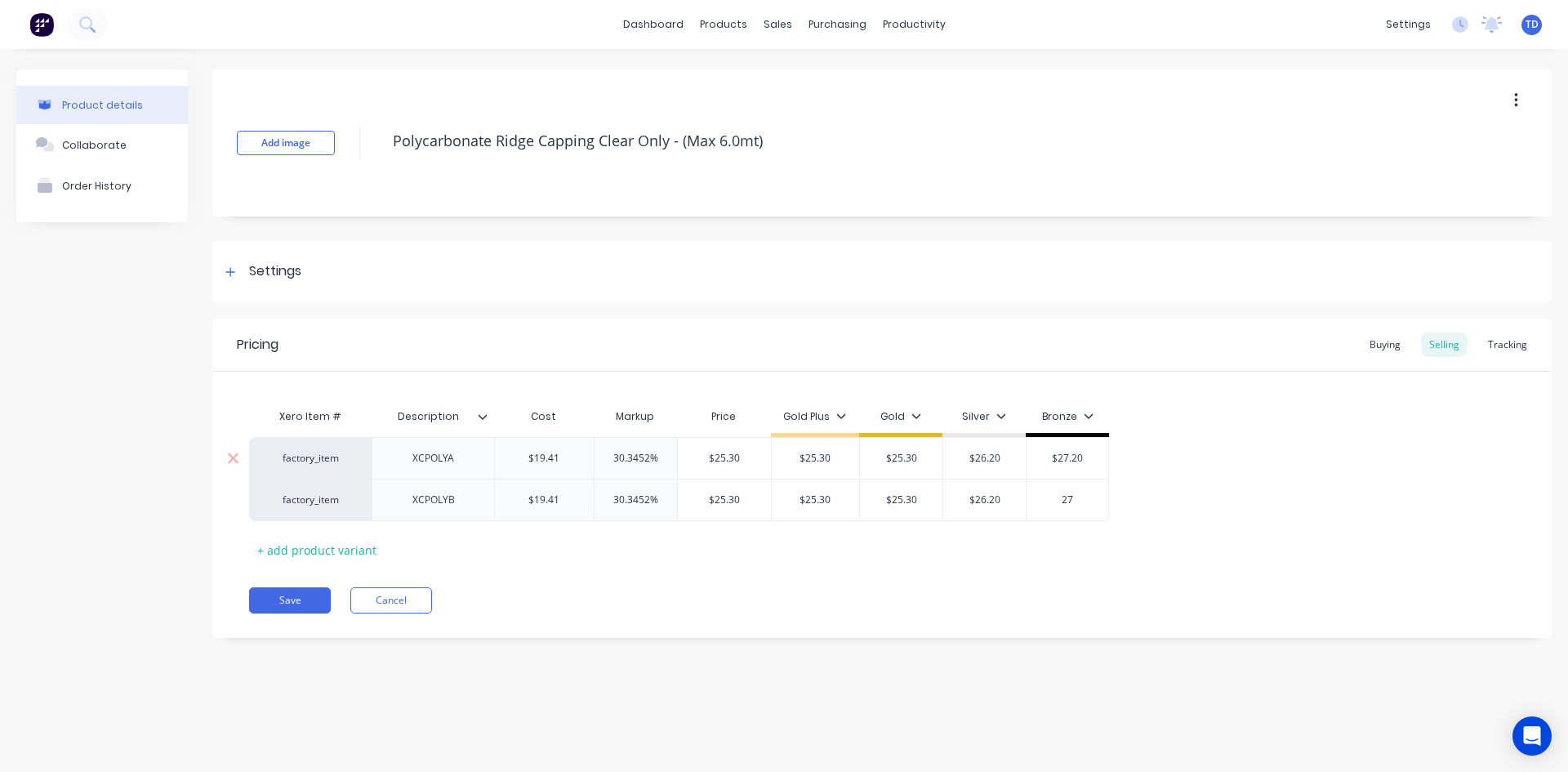
type textarea "x"
click at [578, 455] on input "$19.41" at bounding box center [543, 457] width 98 height 14
click at [316, 590] on button "Save" at bounding box center [289, 600] width 82 height 26
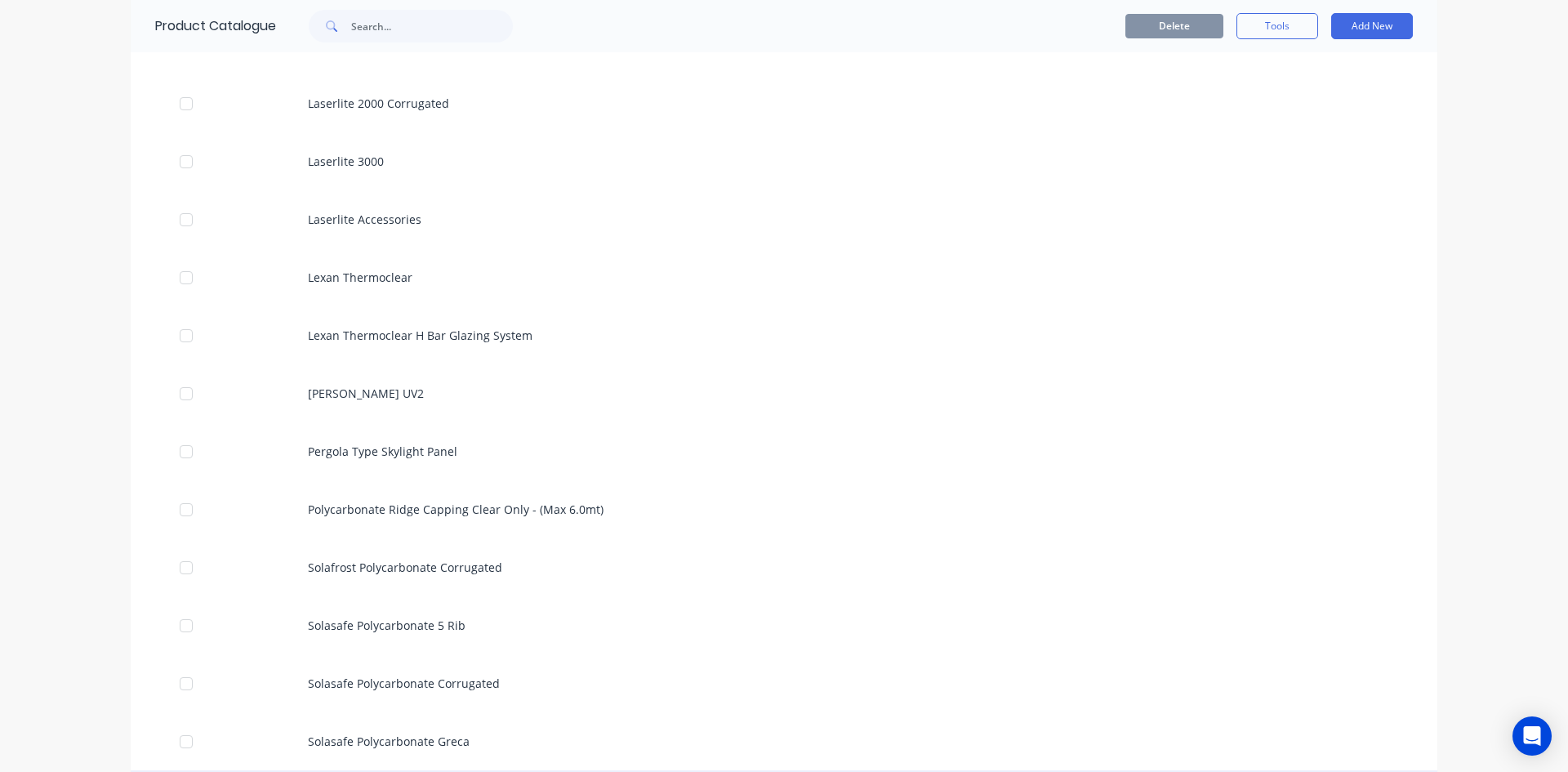
scroll to position [2205, 0]
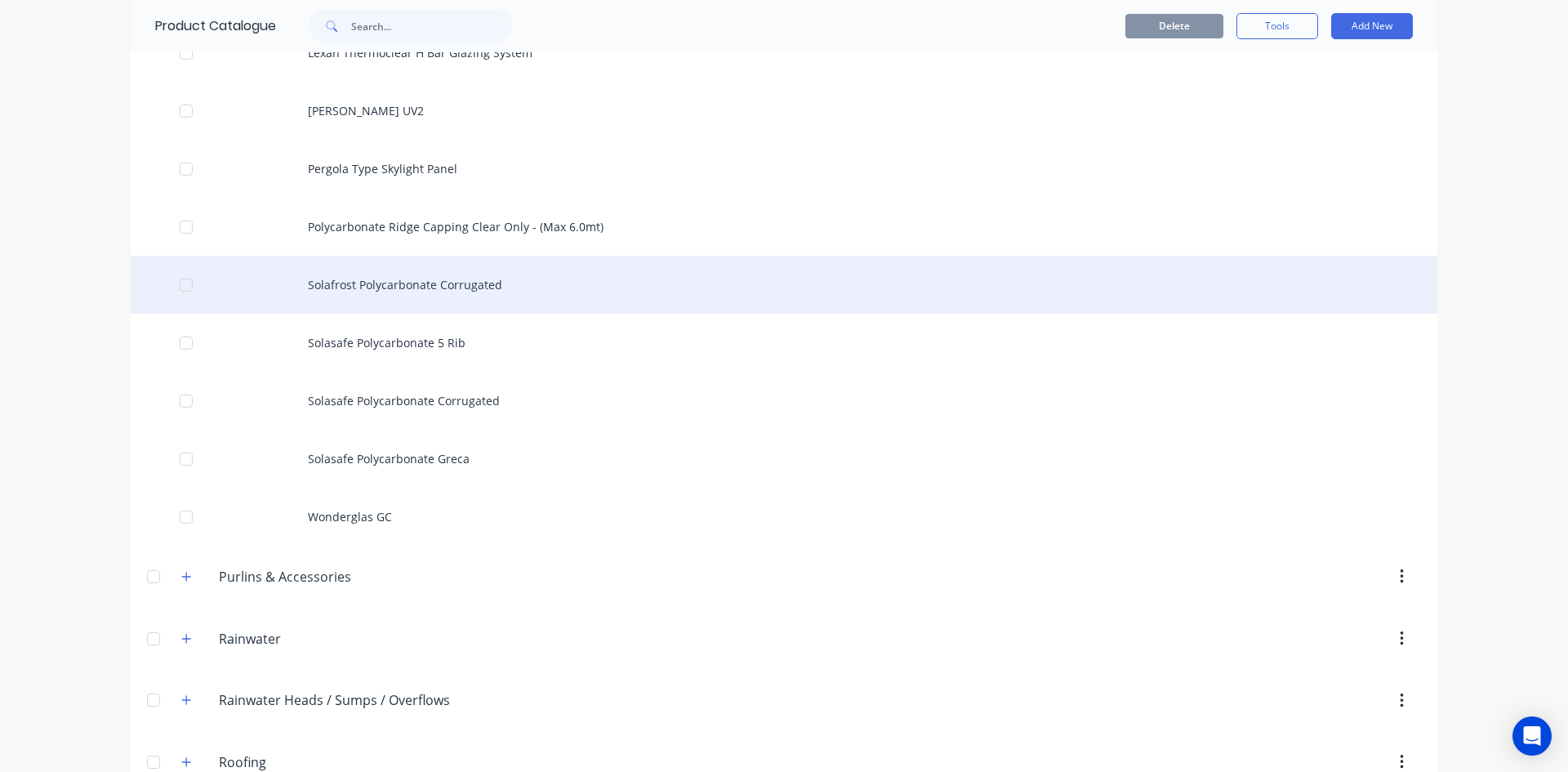
click at [442, 281] on div "Solafrost Polycarbonate Corrugated" at bounding box center [784, 284] width 1307 height 58
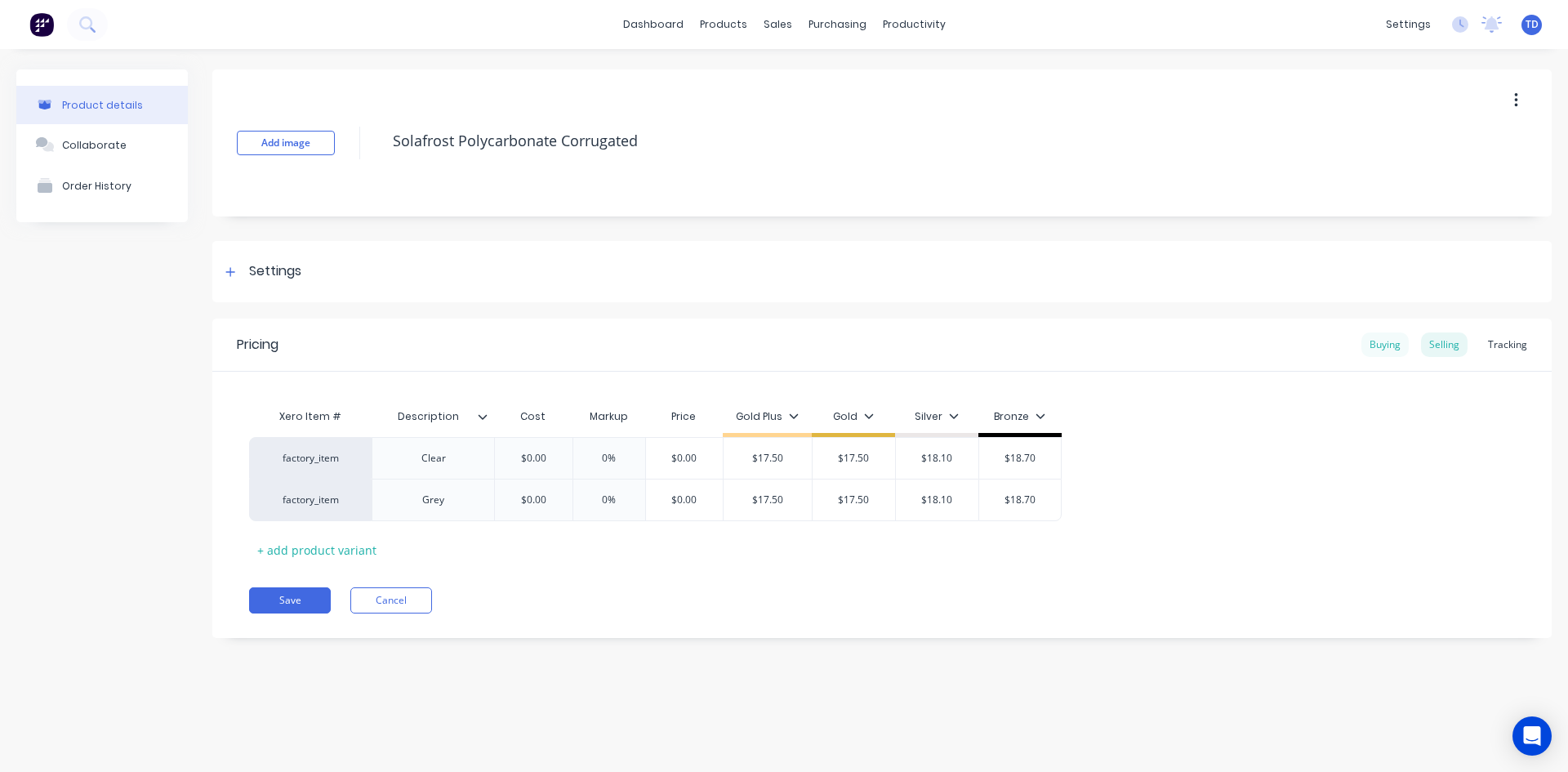
click at [1393, 334] on div "Buying" at bounding box center [1385, 344] width 47 height 24
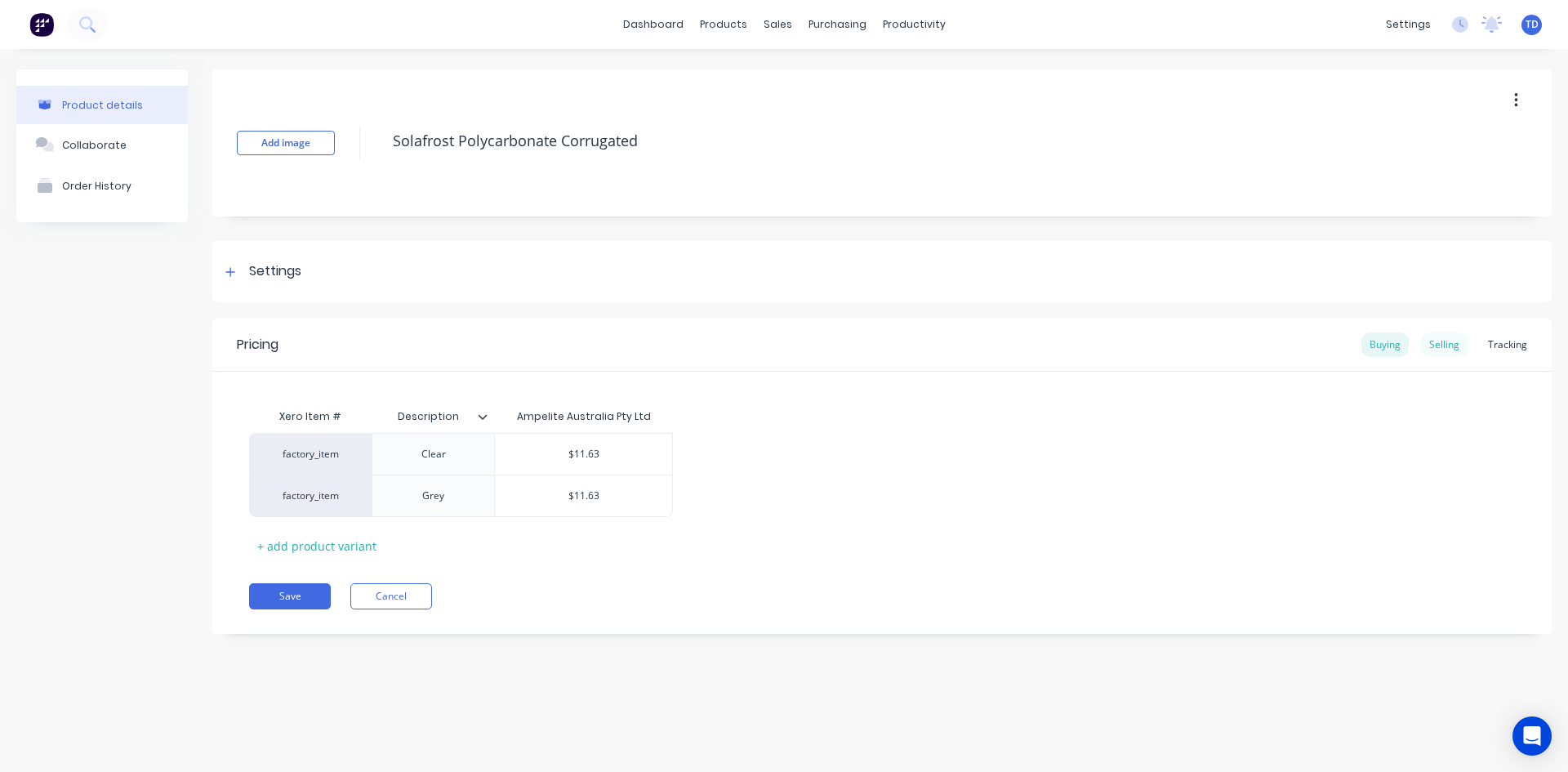
click at [1444, 346] on div "Selling" at bounding box center [1444, 344] width 46 height 24
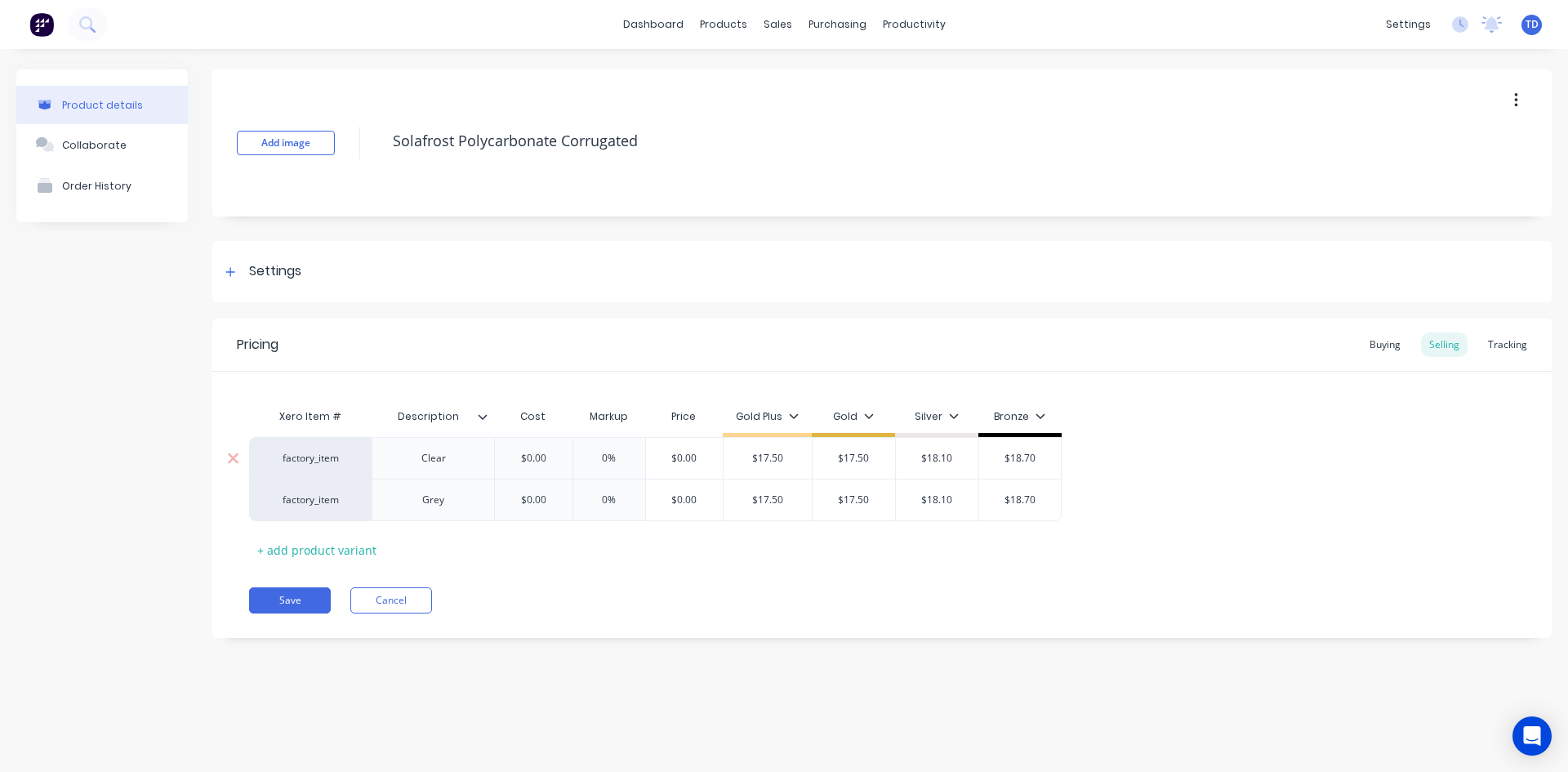
click at [545, 452] on input "$0.00" at bounding box center [533, 457] width 82 height 14
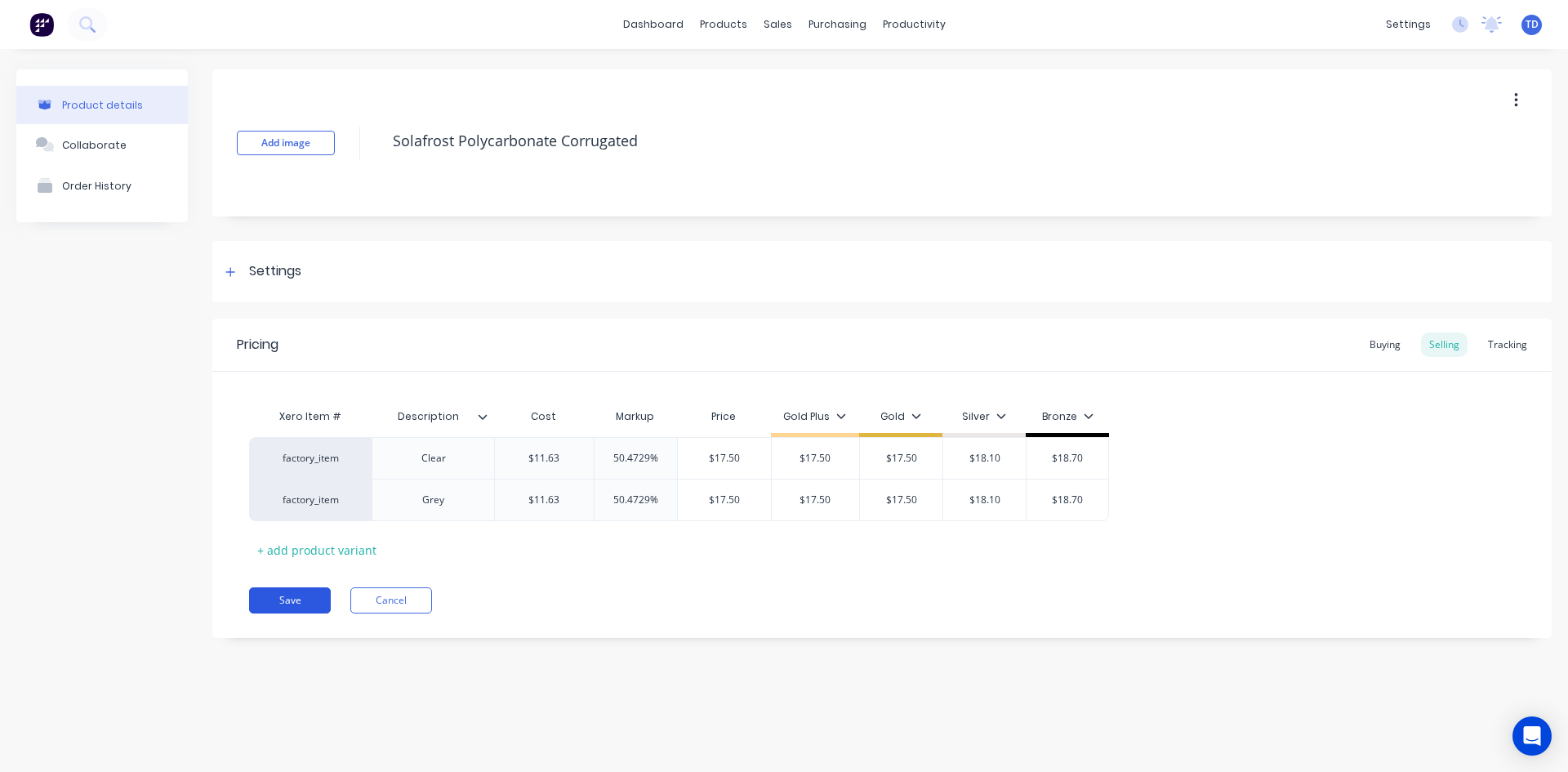
click at [299, 605] on button "Save" at bounding box center [289, 600] width 82 height 26
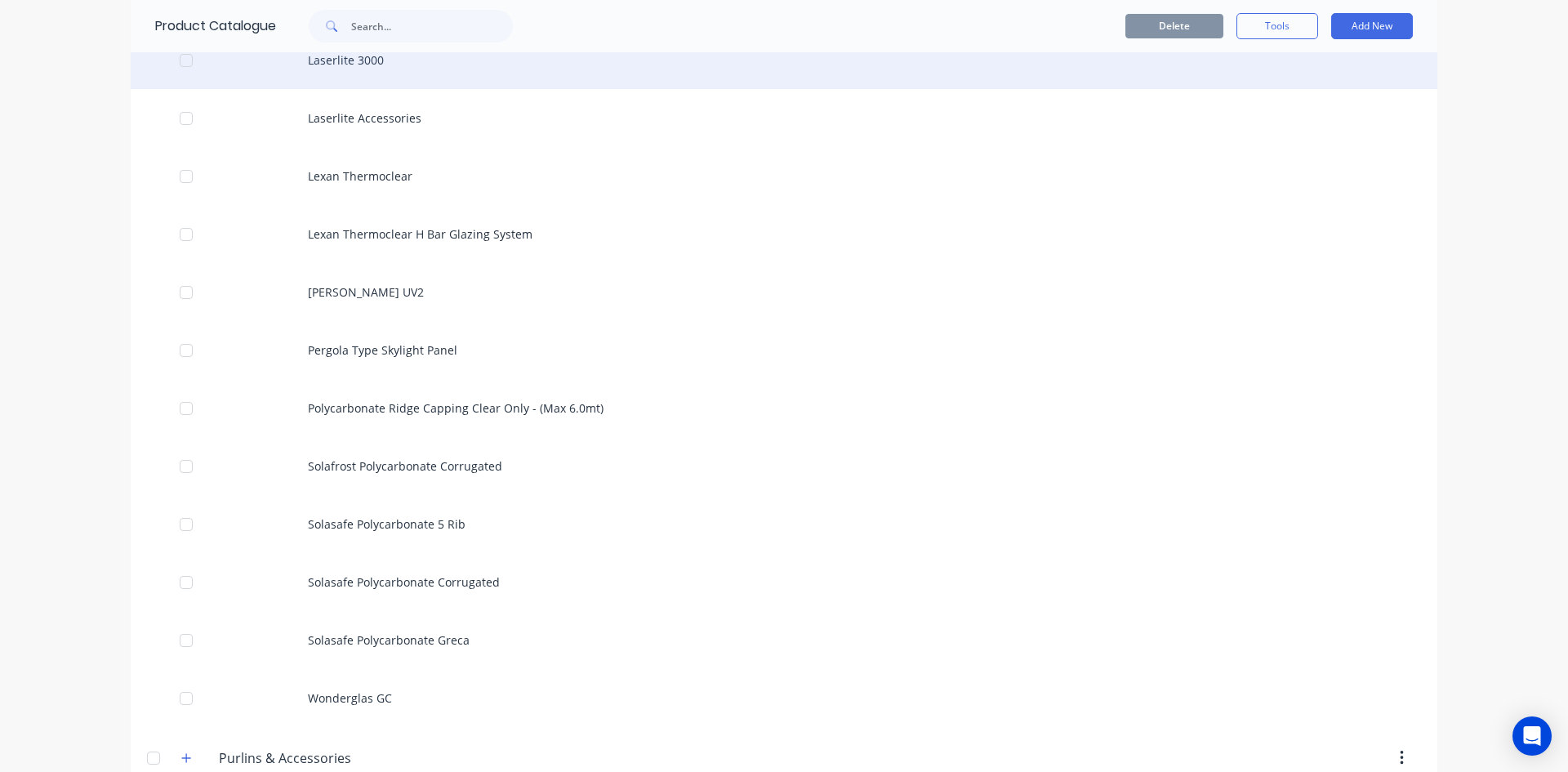
scroll to position [2205, 0]
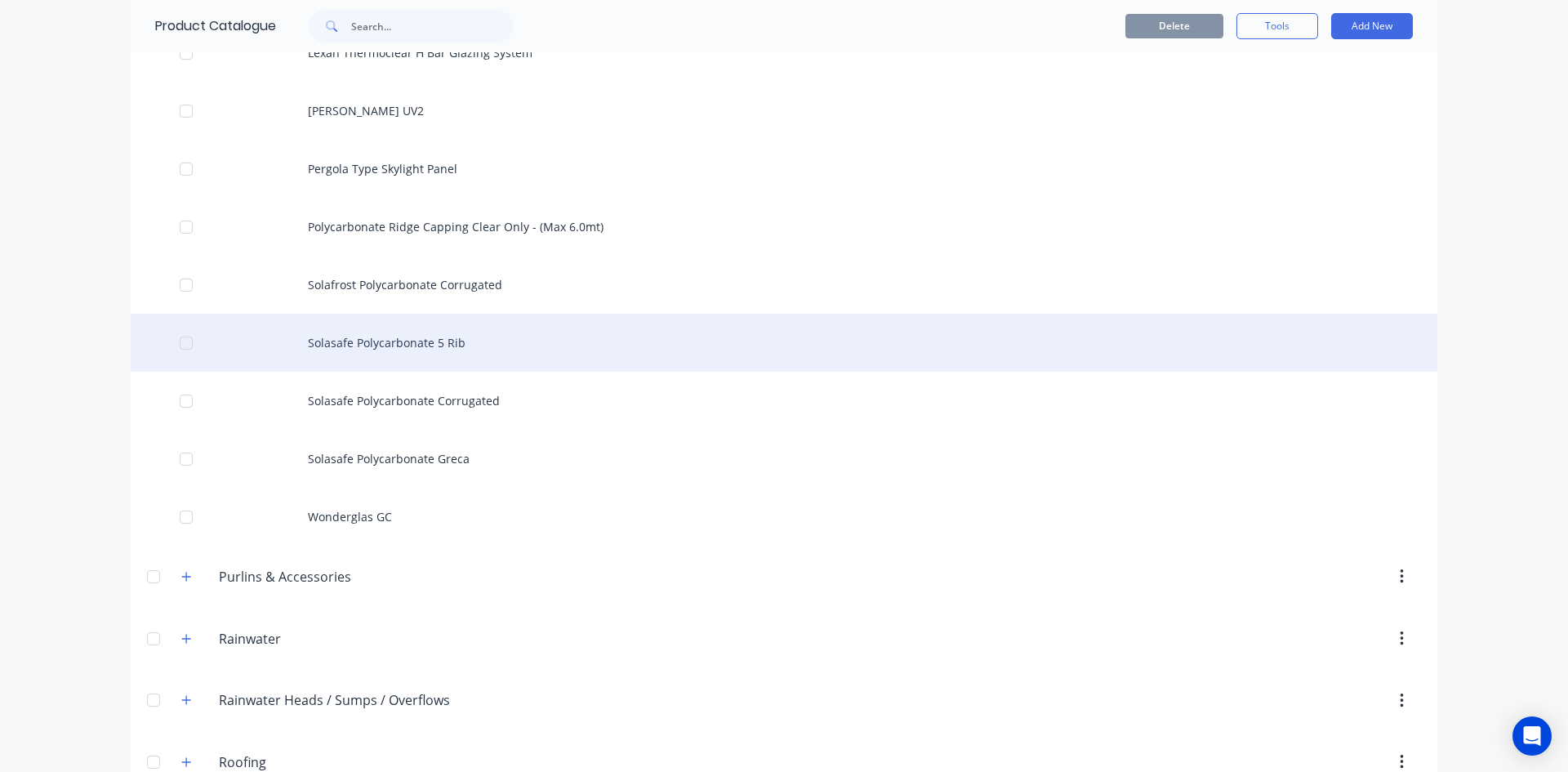
click at [404, 338] on div "Solasafe Polycarbonate 5 Rib" at bounding box center [784, 342] width 1307 height 58
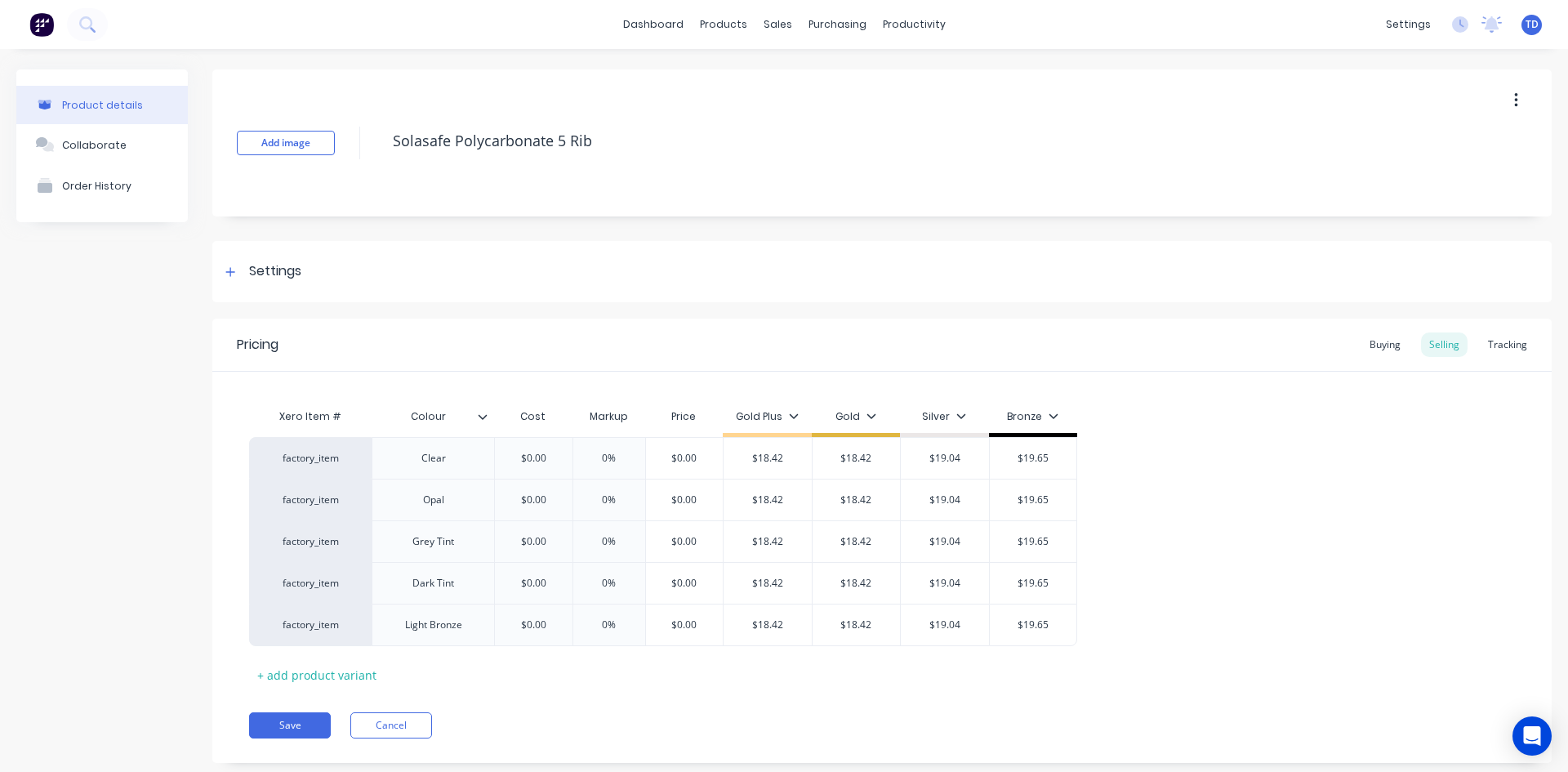
click at [1374, 358] on div "Pricing Buying Selling Tracking" at bounding box center [882, 345] width 1339 height 53
click at [1374, 357] on div "Pricing Buying Selling Tracking" at bounding box center [882, 345] width 1339 height 53
click at [1374, 352] on div "Buying" at bounding box center [1385, 344] width 47 height 24
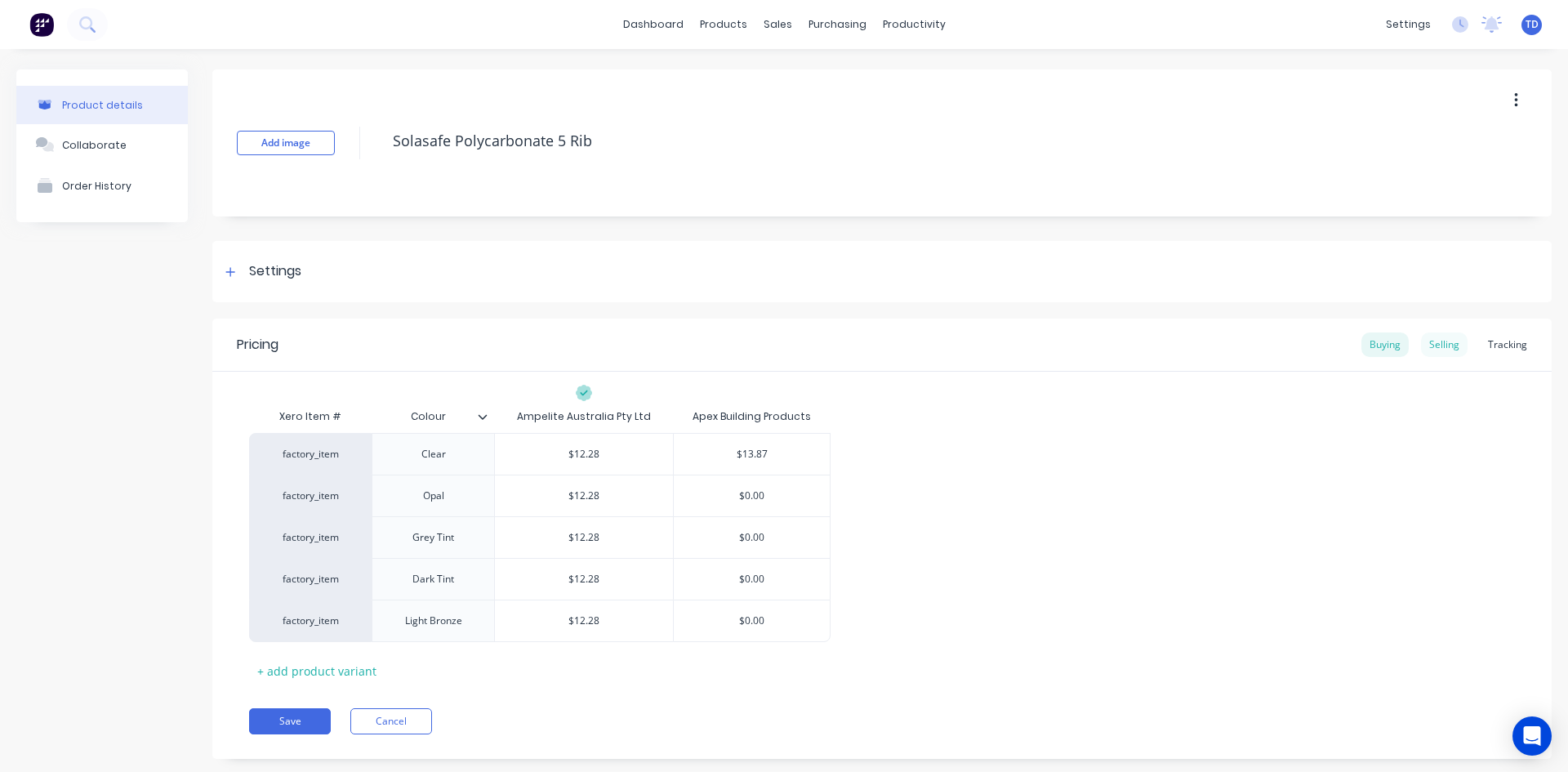
click at [1438, 351] on div "Selling" at bounding box center [1444, 344] width 46 height 24
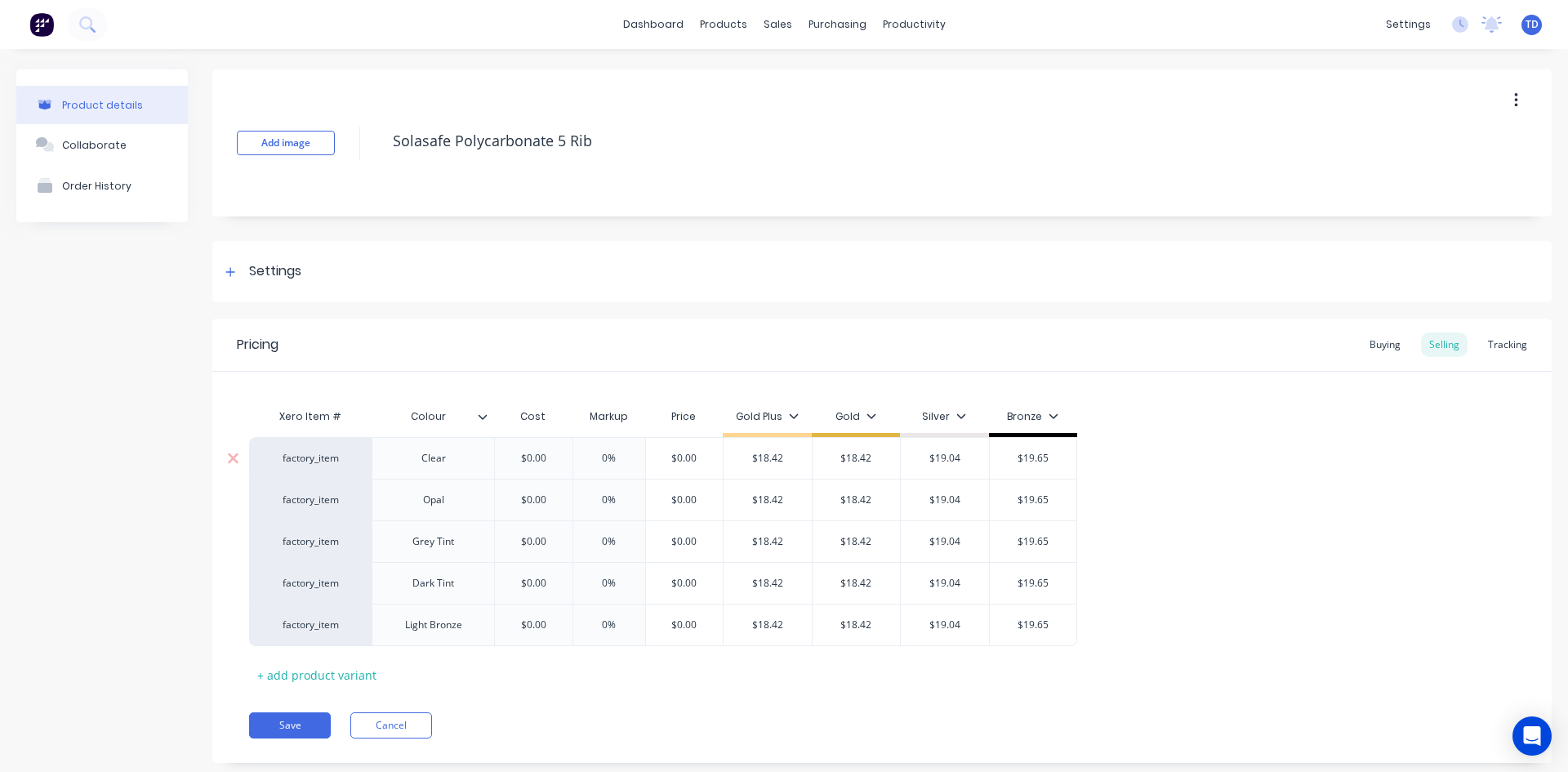
click at [558, 451] on input "$0.00" at bounding box center [533, 457] width 82 height 14
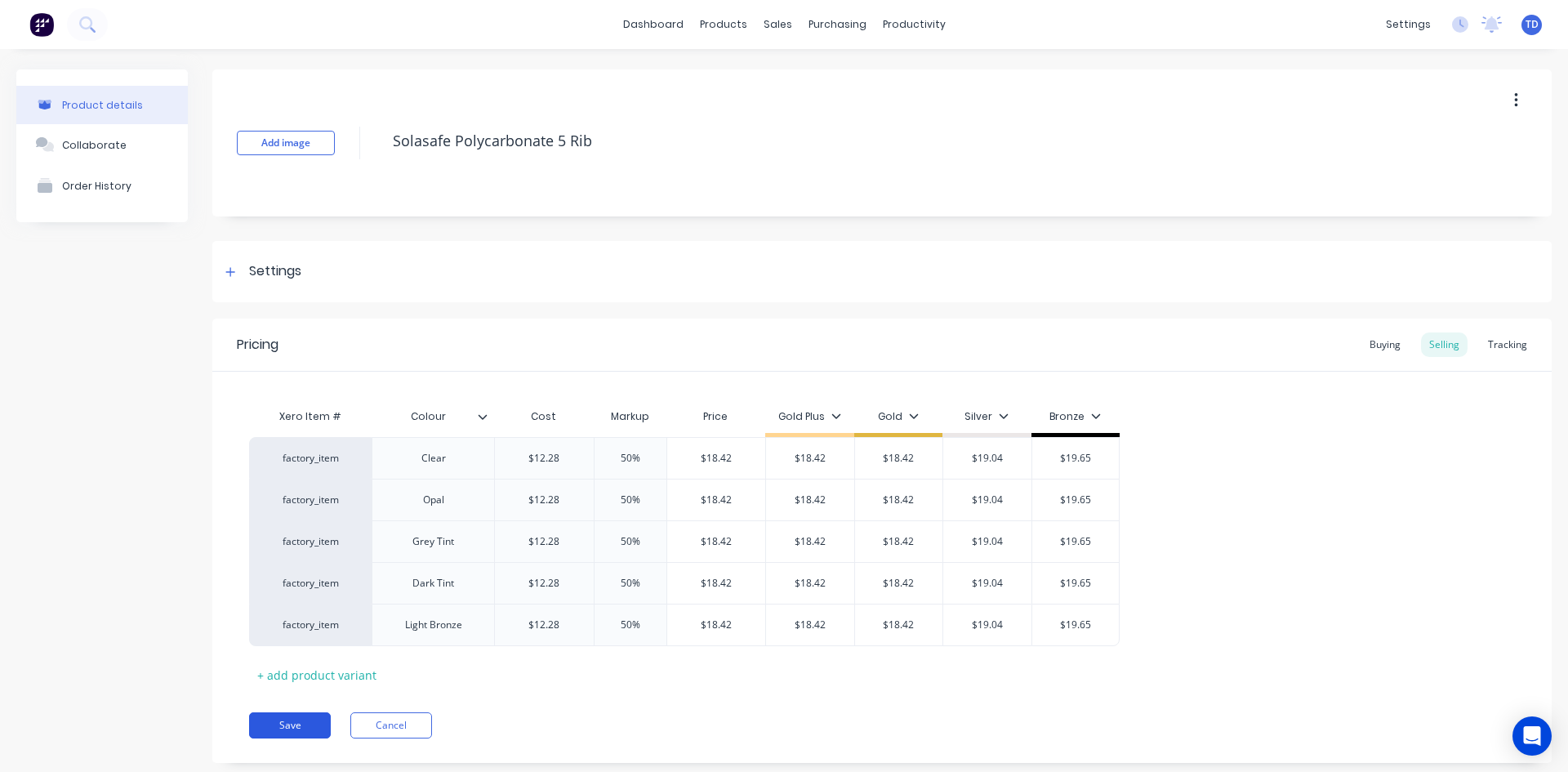
click at [276, 720] on button "Save" at bounding box center [289, 725] width 82 height 26
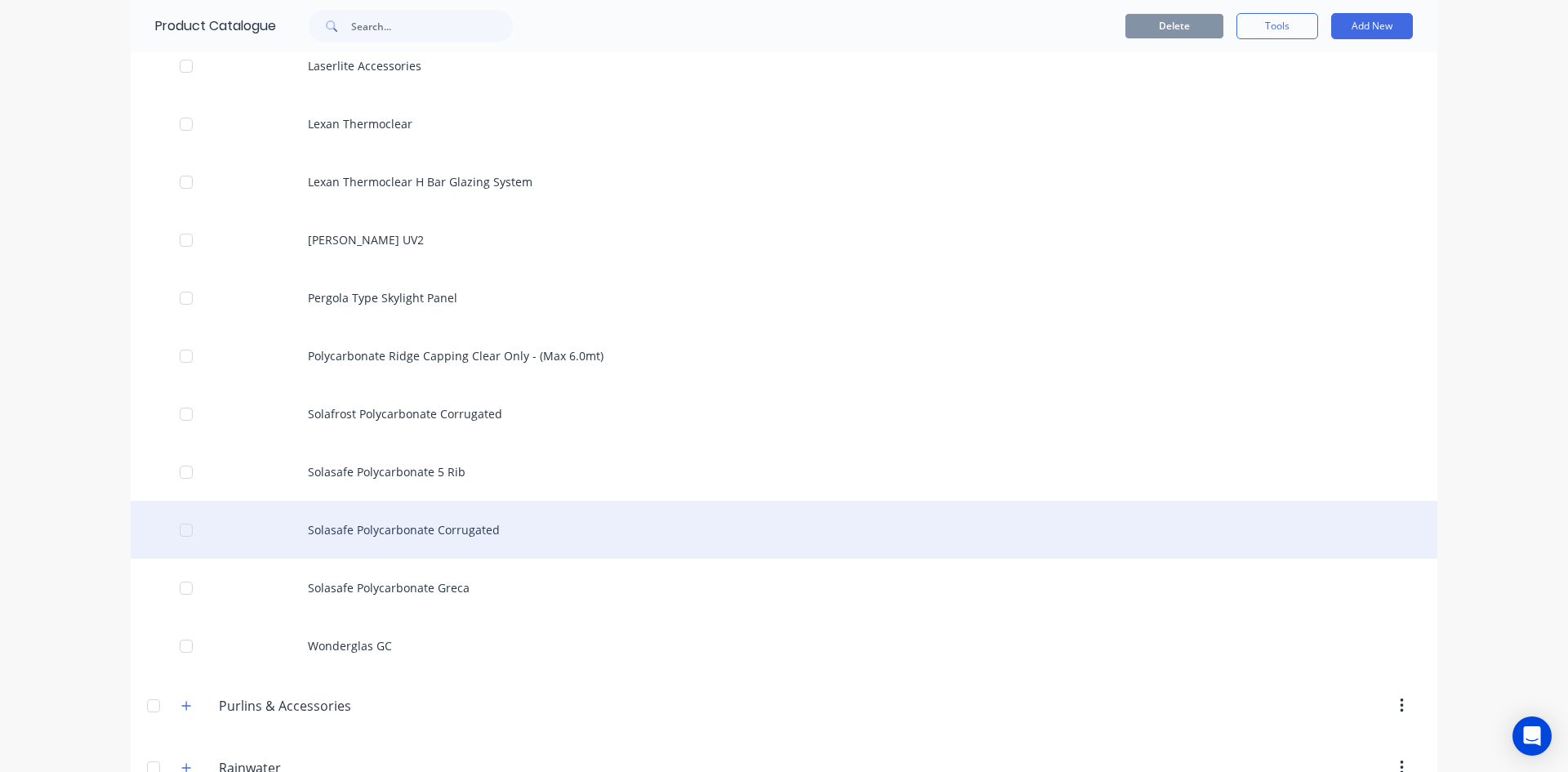
scroll to position [2123, 0]
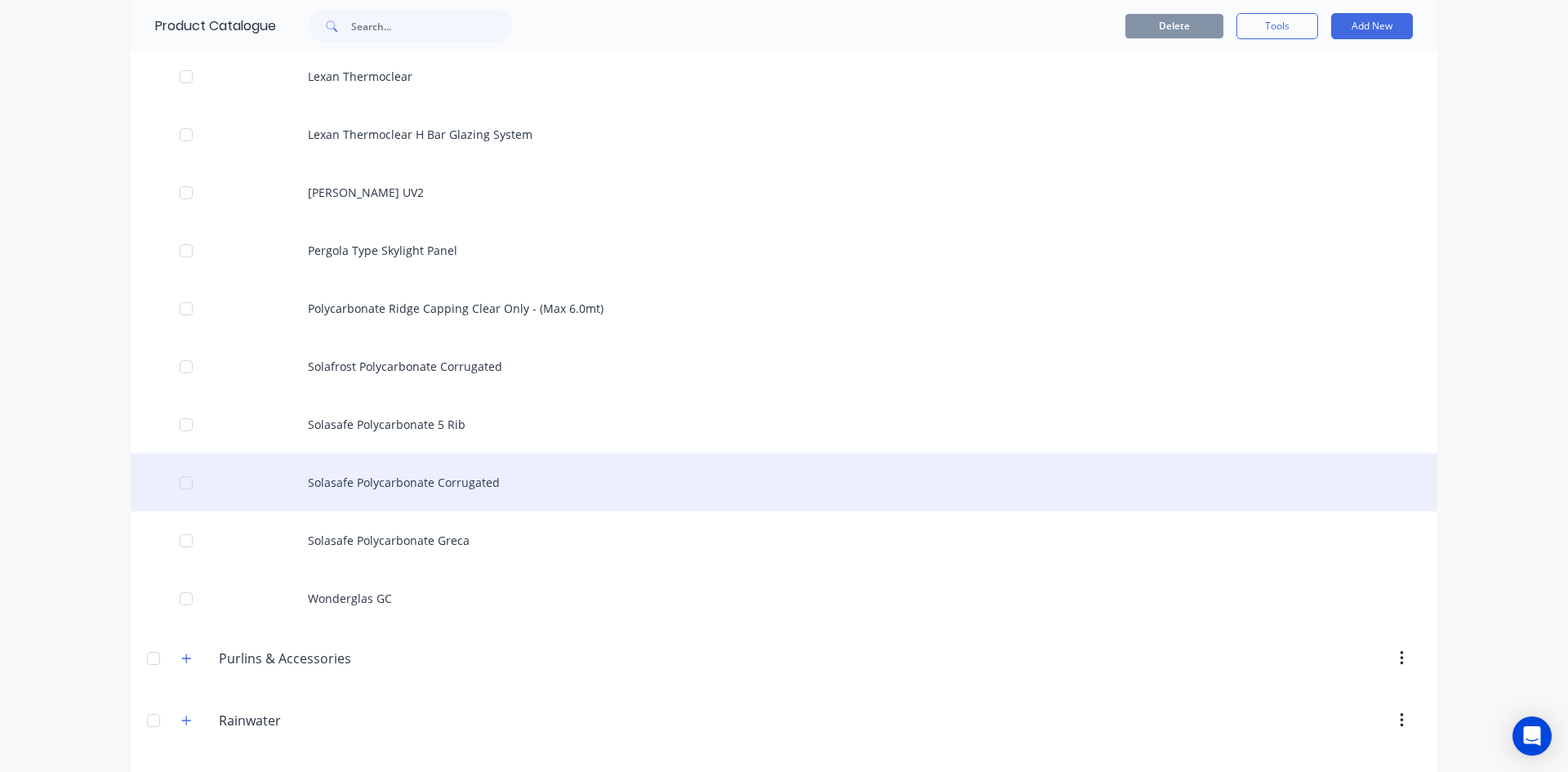
click at [408, 490] on div "Solasafe Polycarbonate Corrugated" at bounding box center [784, 482] width 1307 height 58
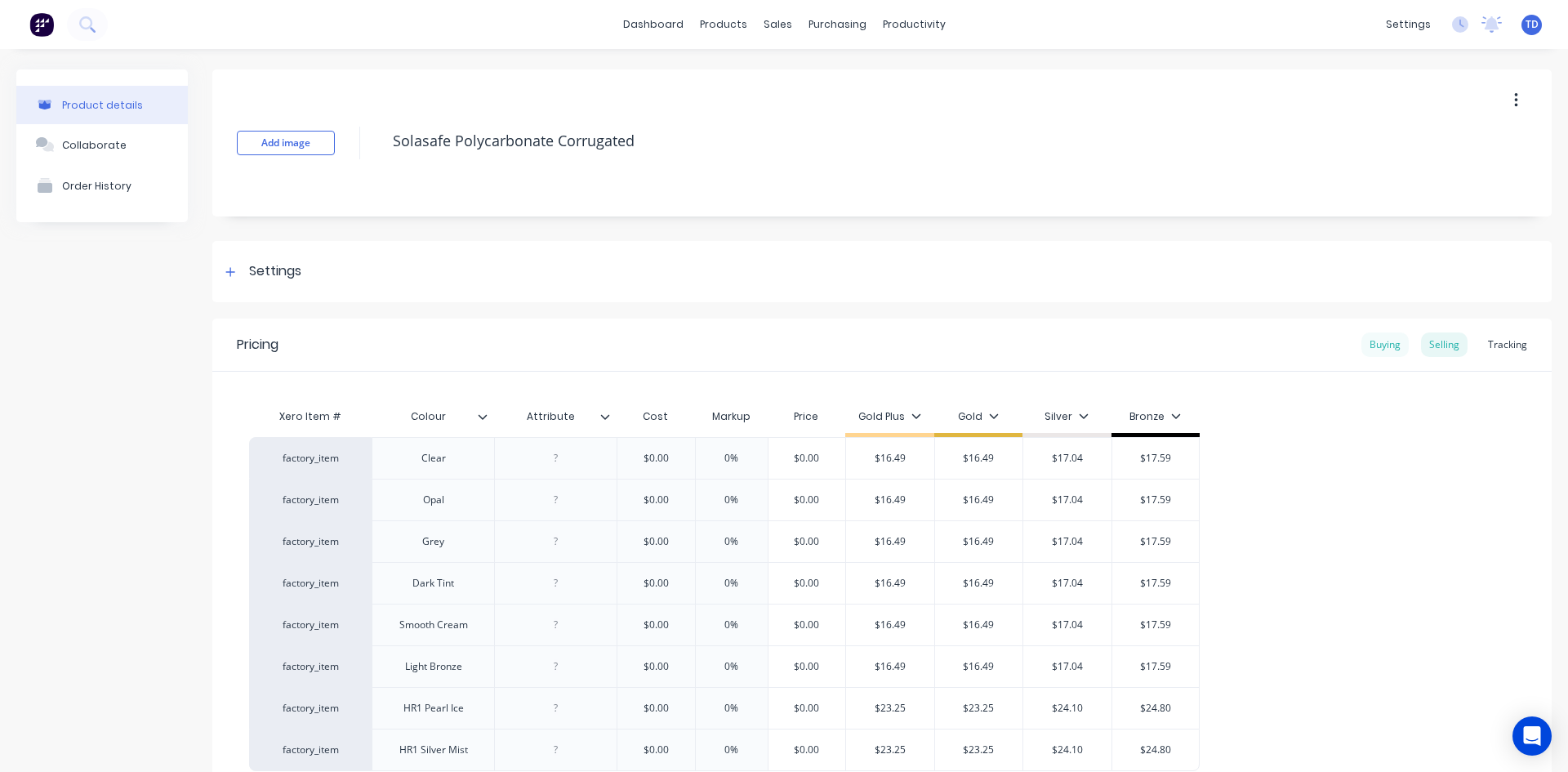
click at [1362, 347] on div "Buying" at bounding box center [1385, 344] width 47 height 24
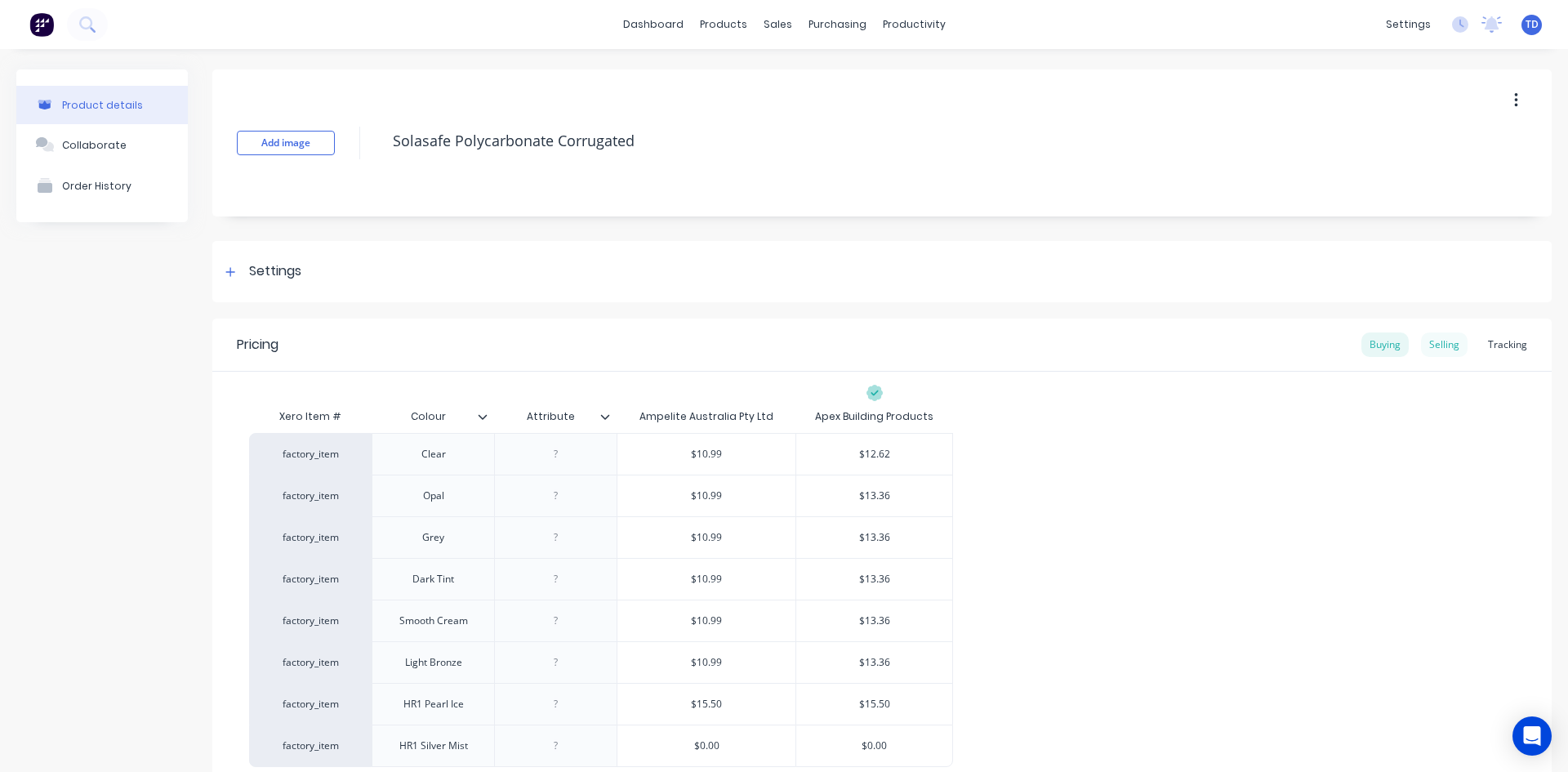
click at [1430, 346] on div "Selling" at bounding box center [1444, 344] width 46 height 24
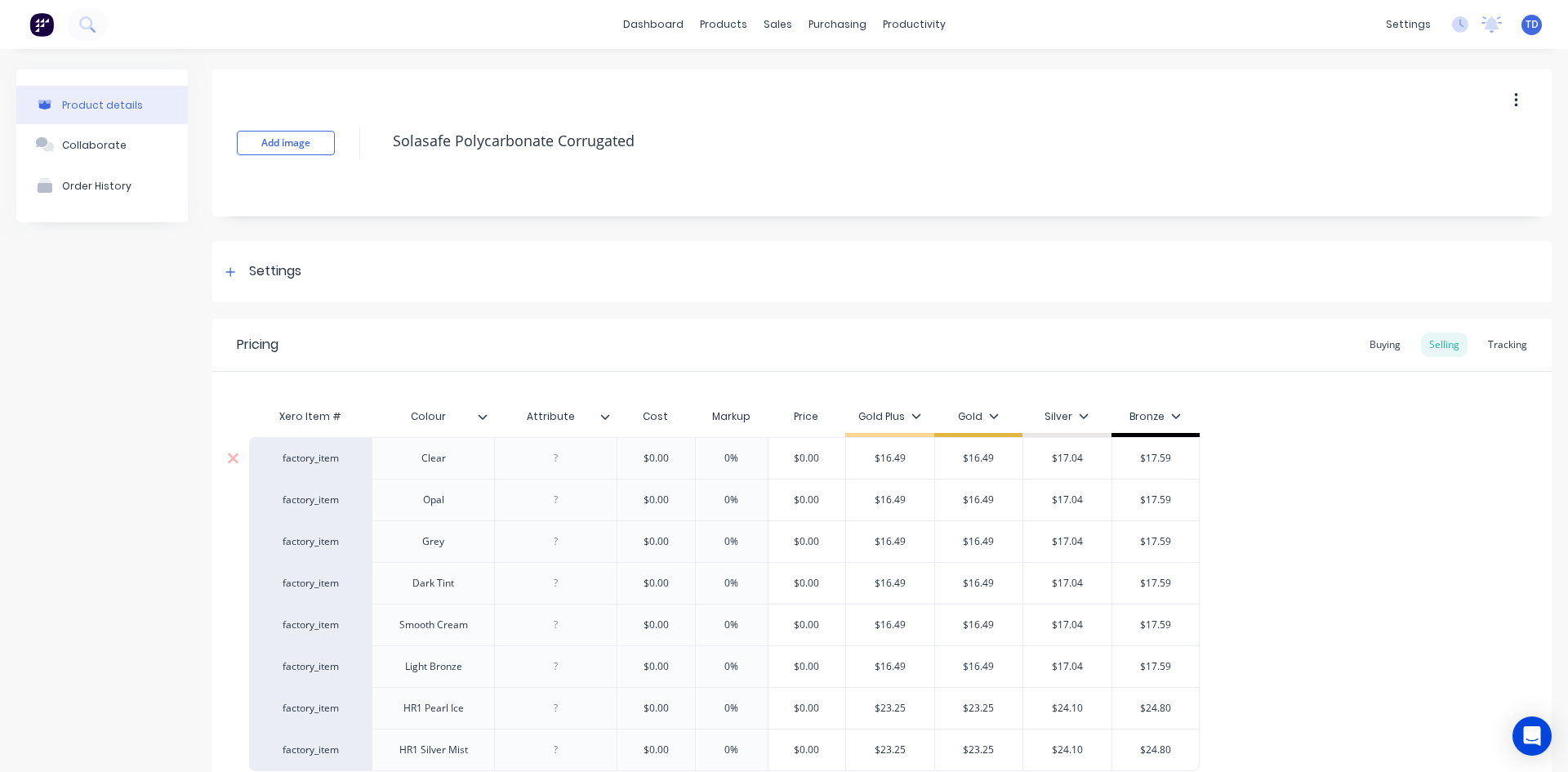
click at [672, 463] on input "$0.00" at bounding box center [655, 457] width 82 height 14
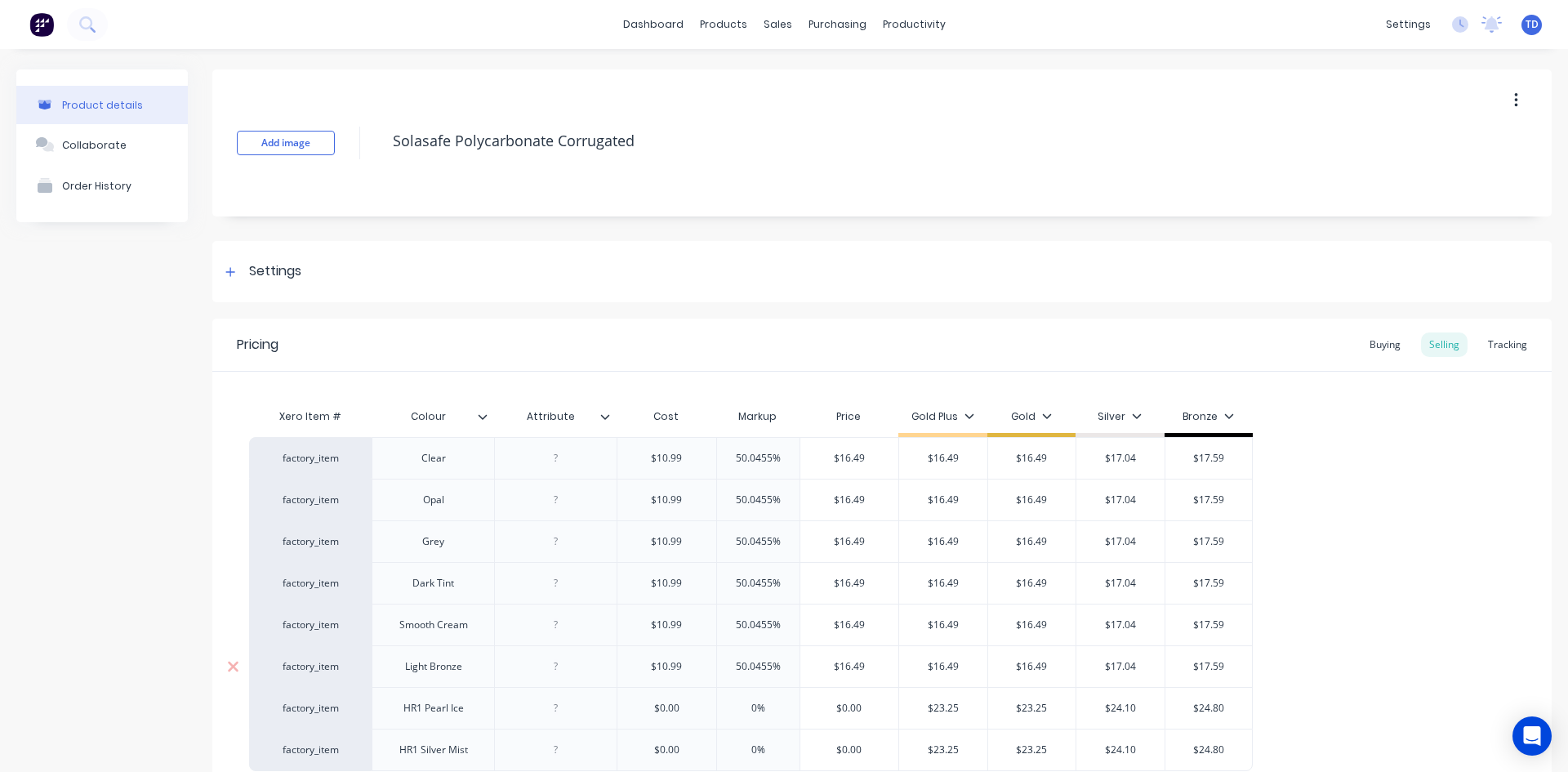
scroll to position [161, 0]
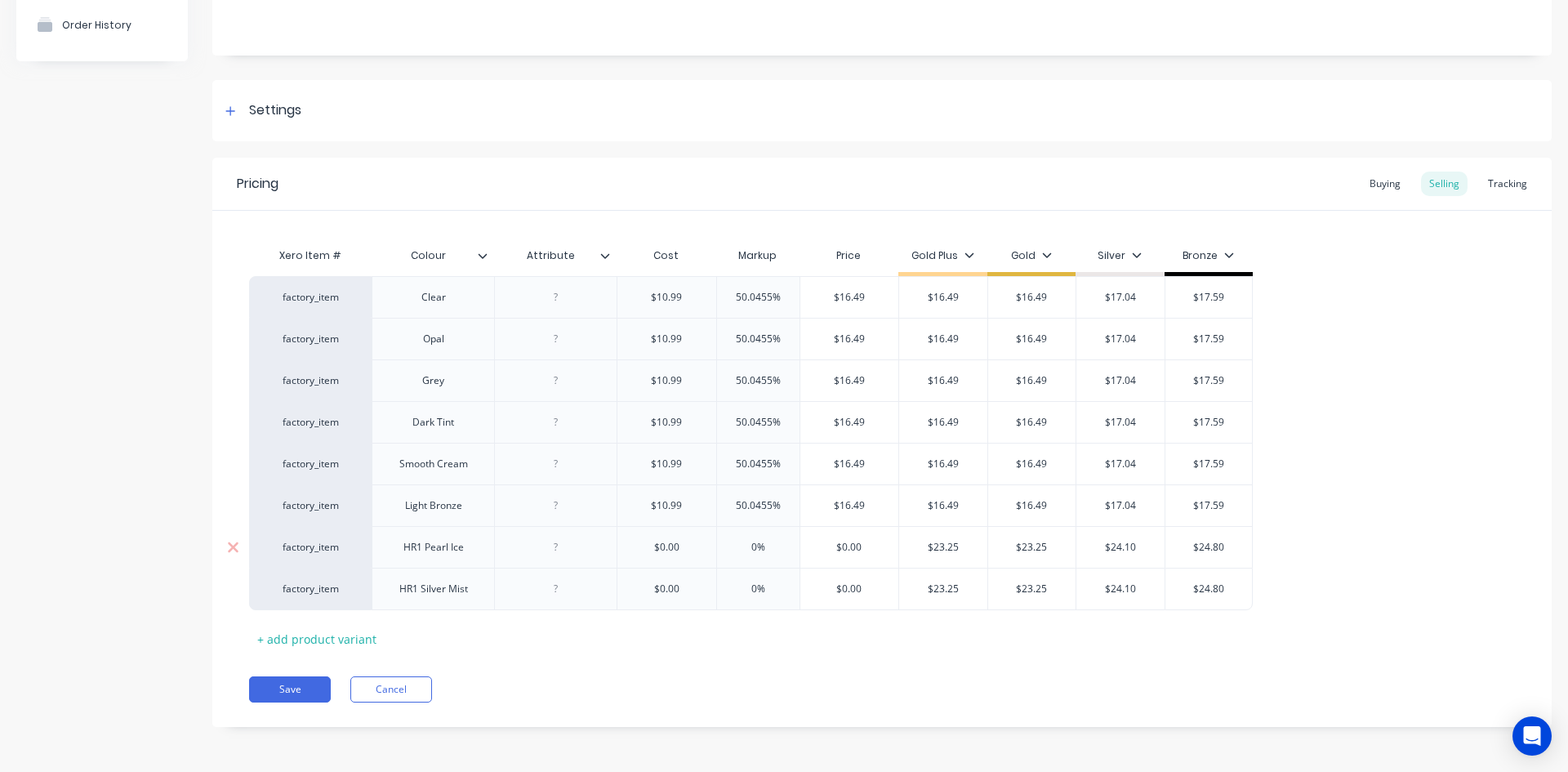
click at [684, 547] on input "$0.00" at bounding box center [666, 547] width 98 height 14
click at [1362, 181] on div "Buying" at bounding box center [1385, 183] width 47 height 24
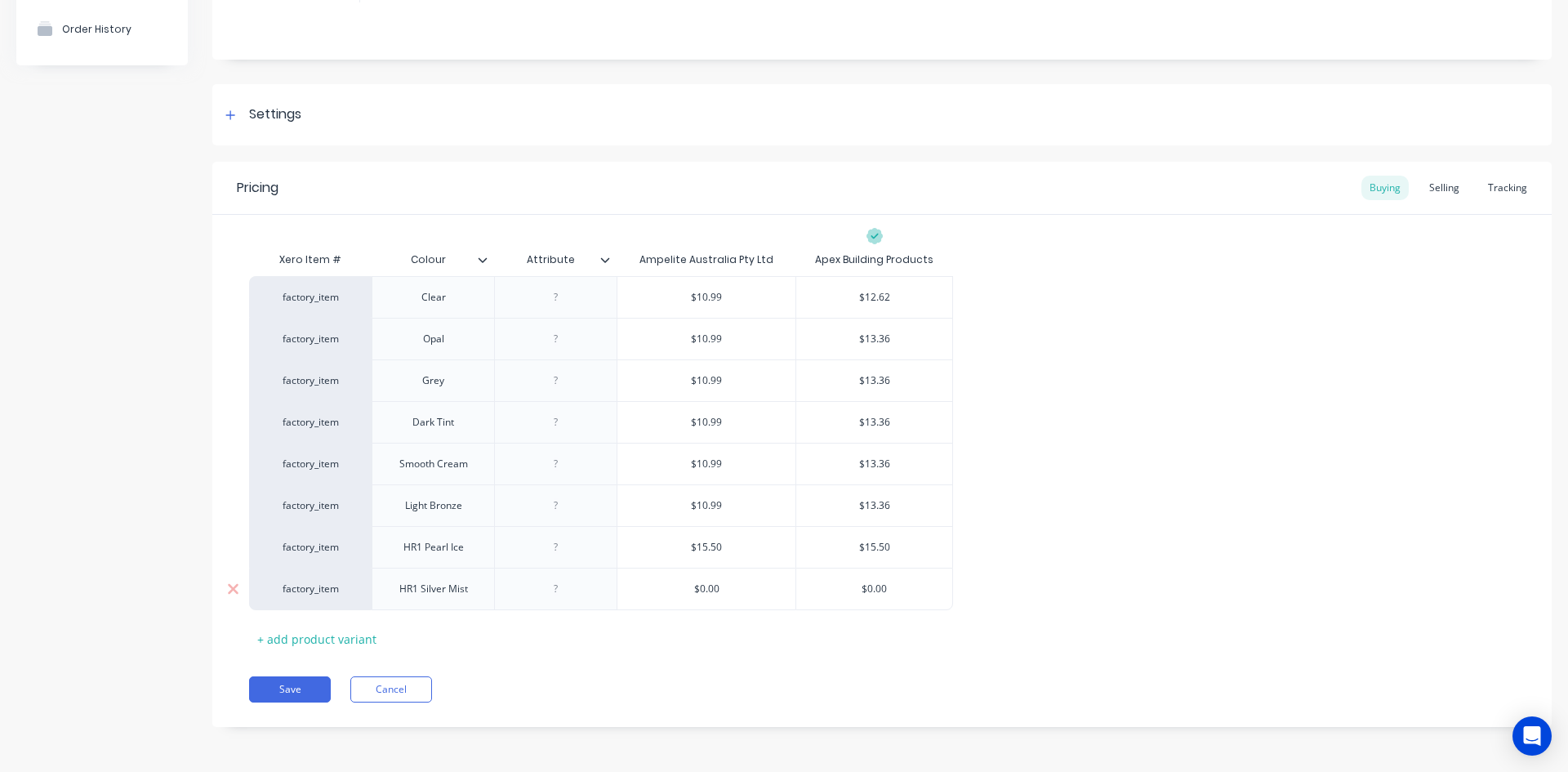
click at [730, 592] on input "$0.00" at bounding box center [707, 588] width 178 height 14
click at [283, 683] on button "Save" at bounding box center [289, 689] width 82 height 26
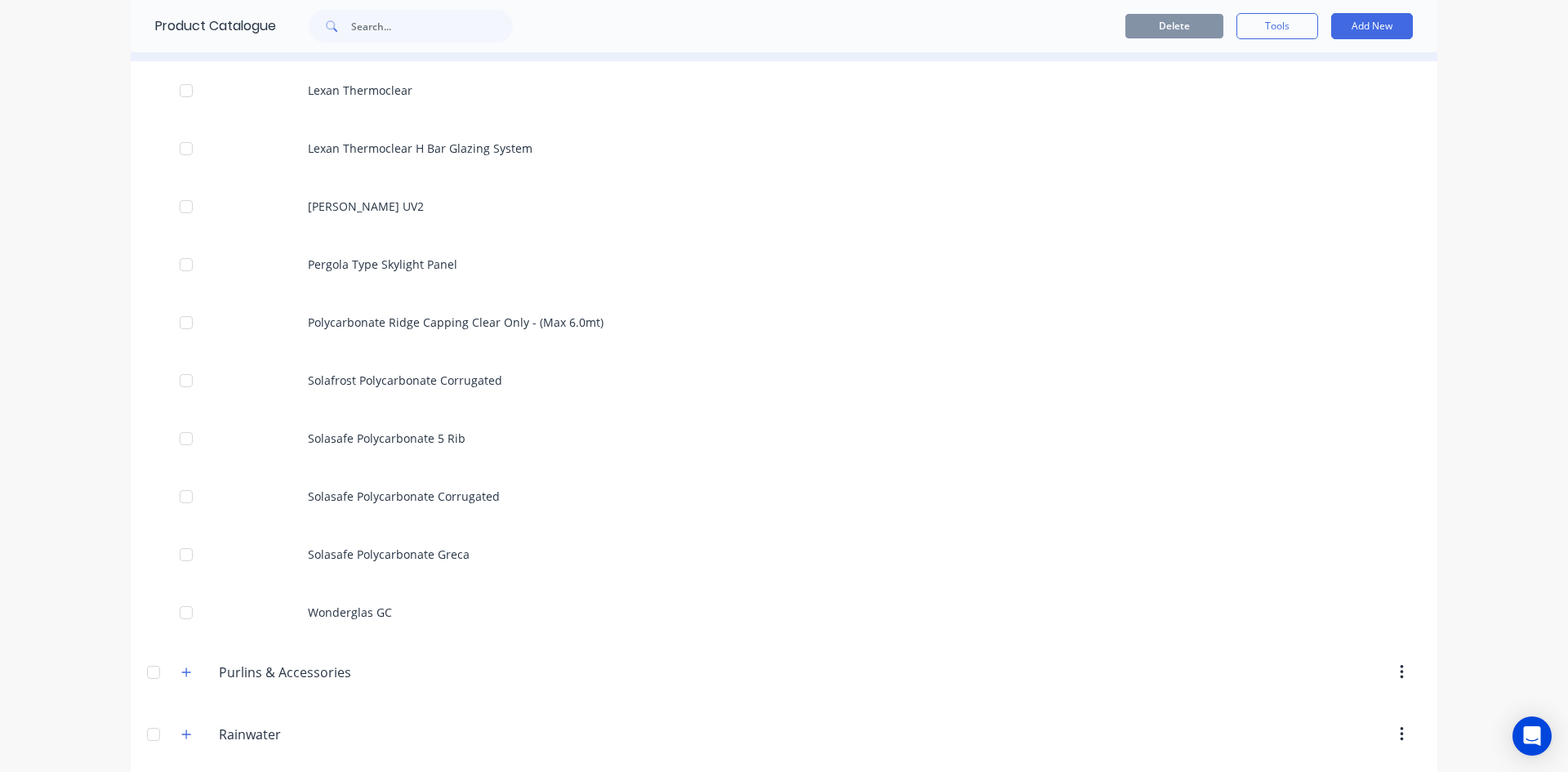
scroll to position [2123, 0]
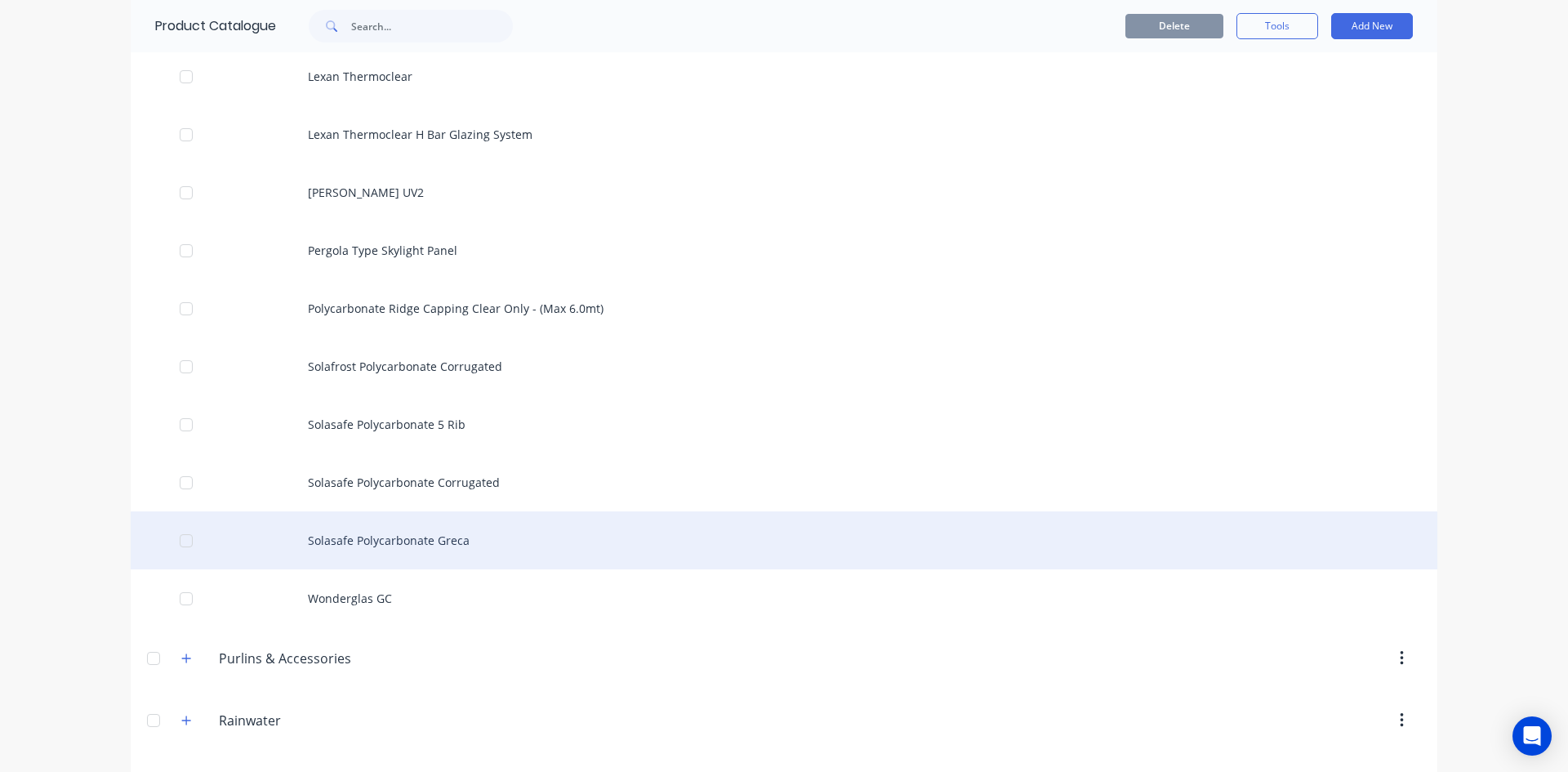
click at [389, 532] on div "Solasafe Polycarbonate Greca" at bounding box center [784, 540] width 1307 height 58
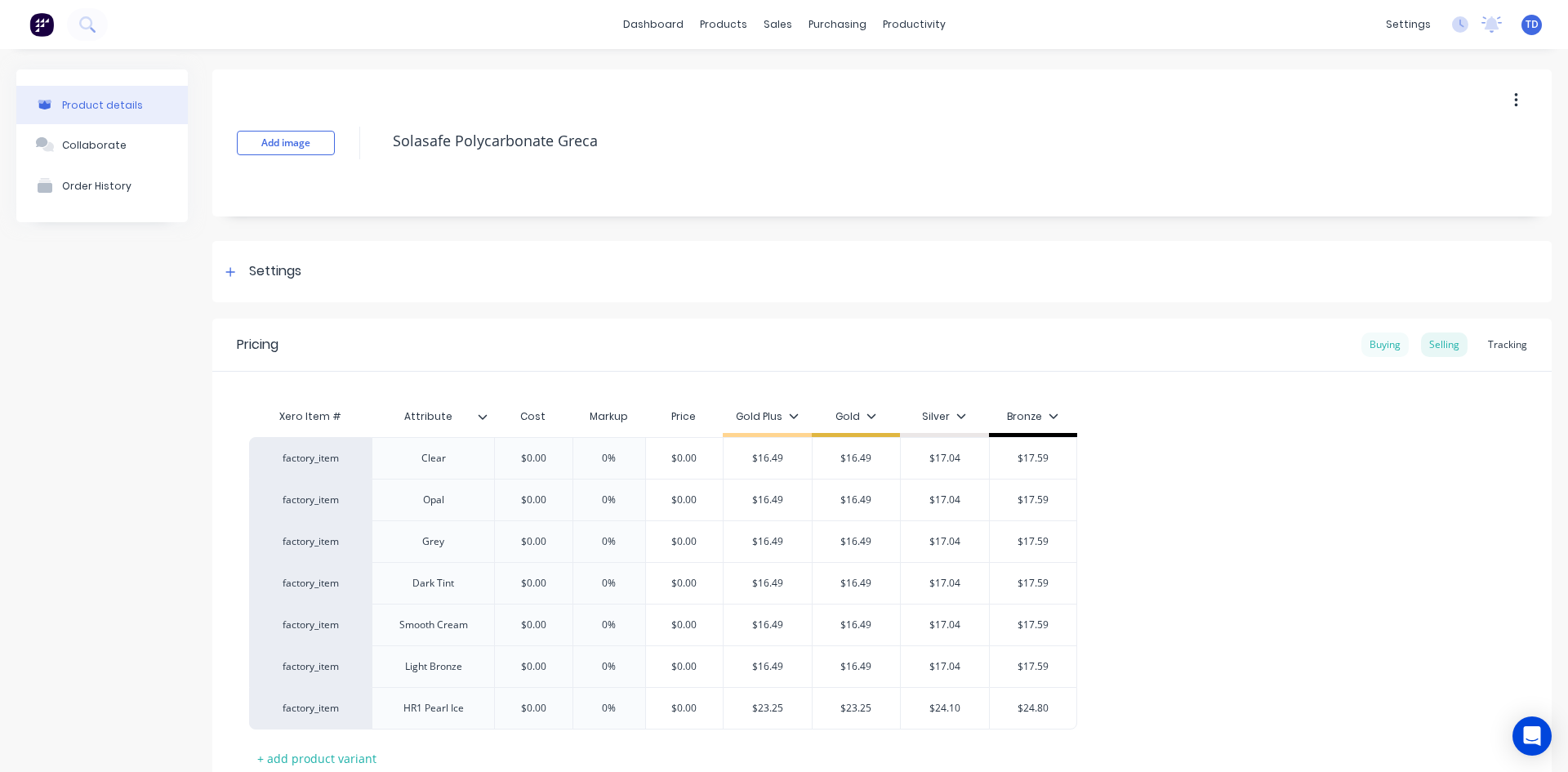
click at [1368, 347] on div "Buying" at bounding box center [1385, 344] width 47 height 24
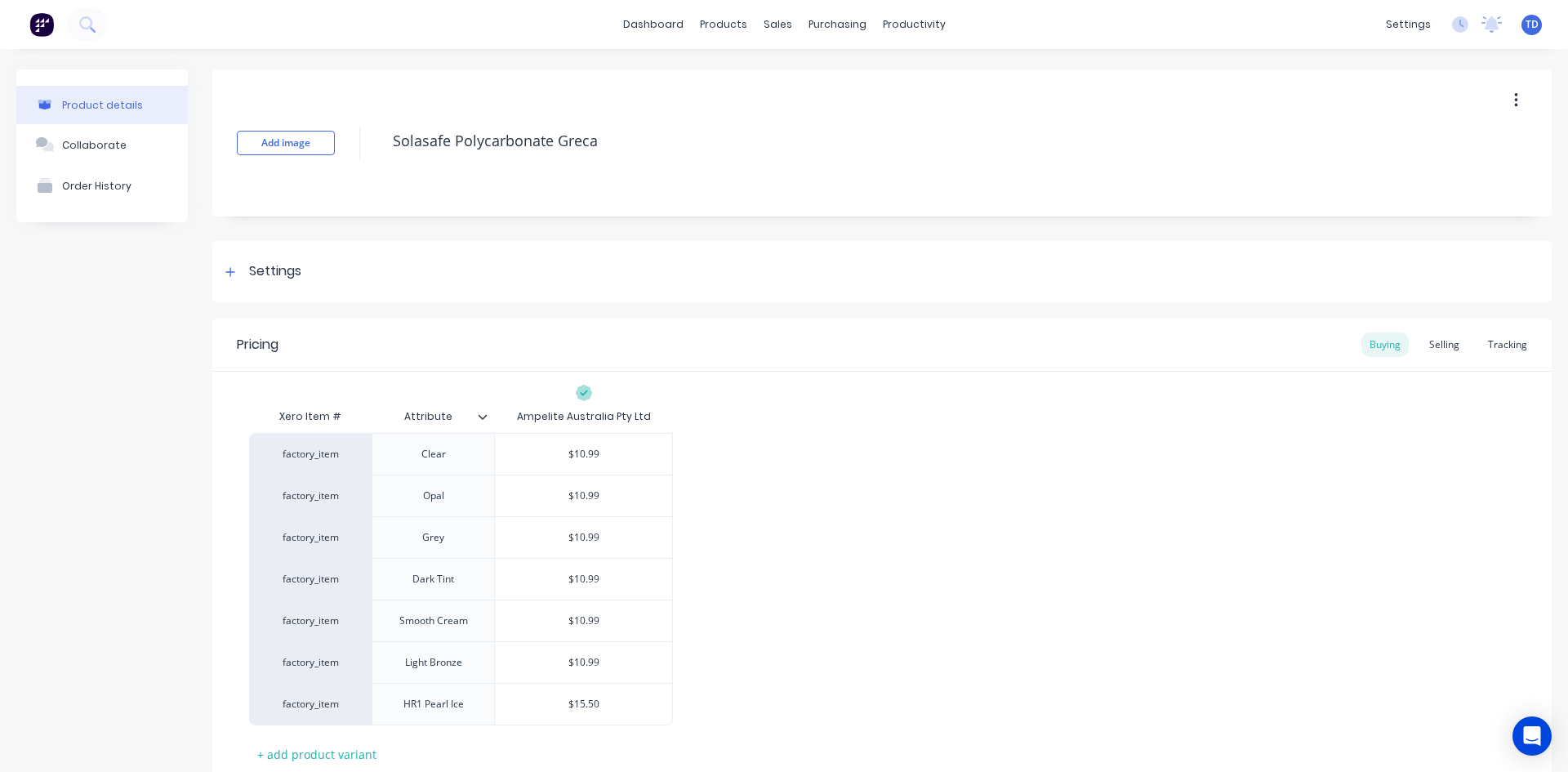
click at [1428, 358] on div "Pricing Buying Selling Tracking" at bounding box center [882, 345] width 1339 height 53
click at [1438, 339] on div "Selling" at bounding box center [1444, 344] width 46 height 24
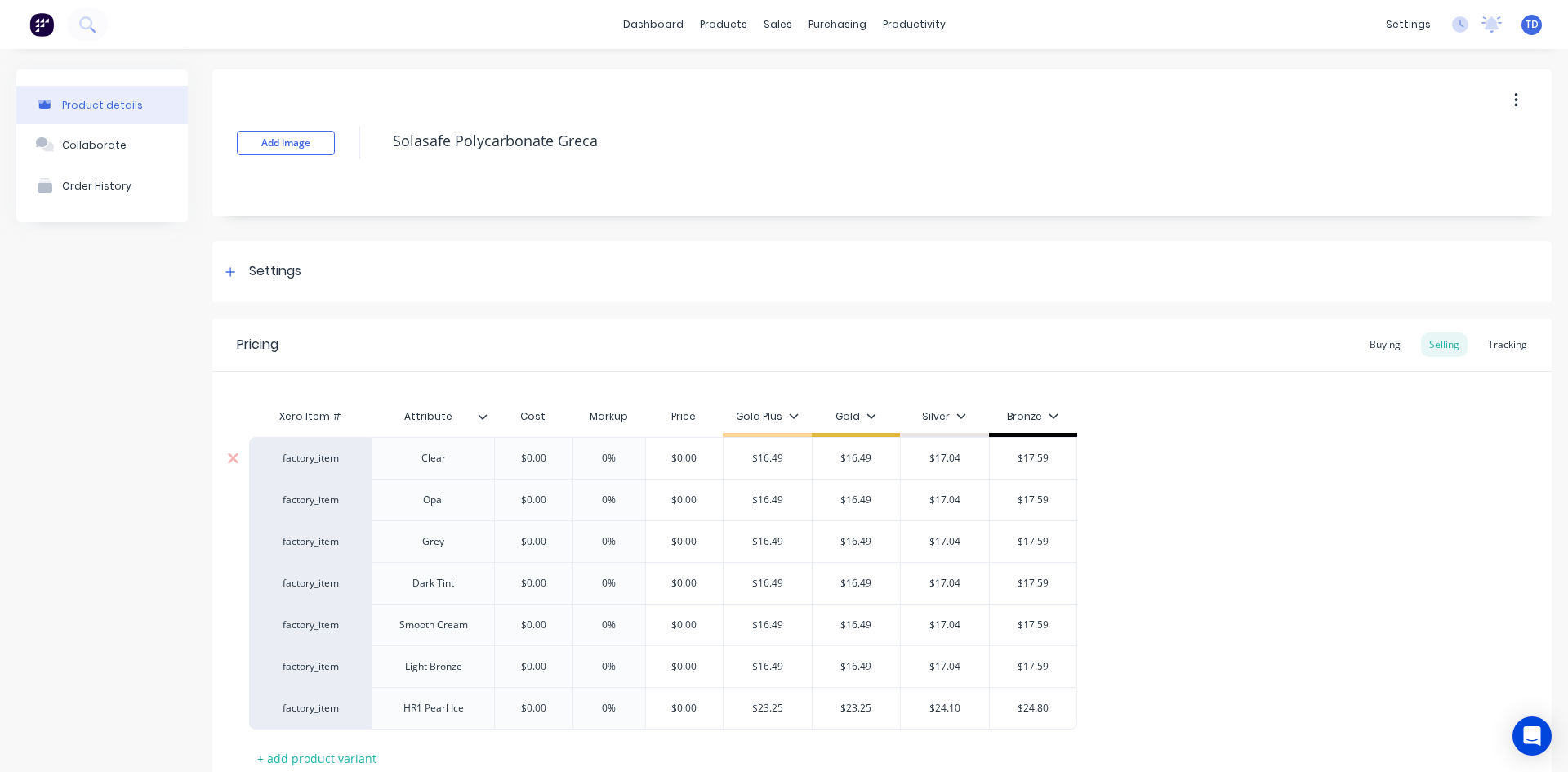
click at [563, 457] on input "$0.00" at bounding box center [533, 457] width 82 height 14
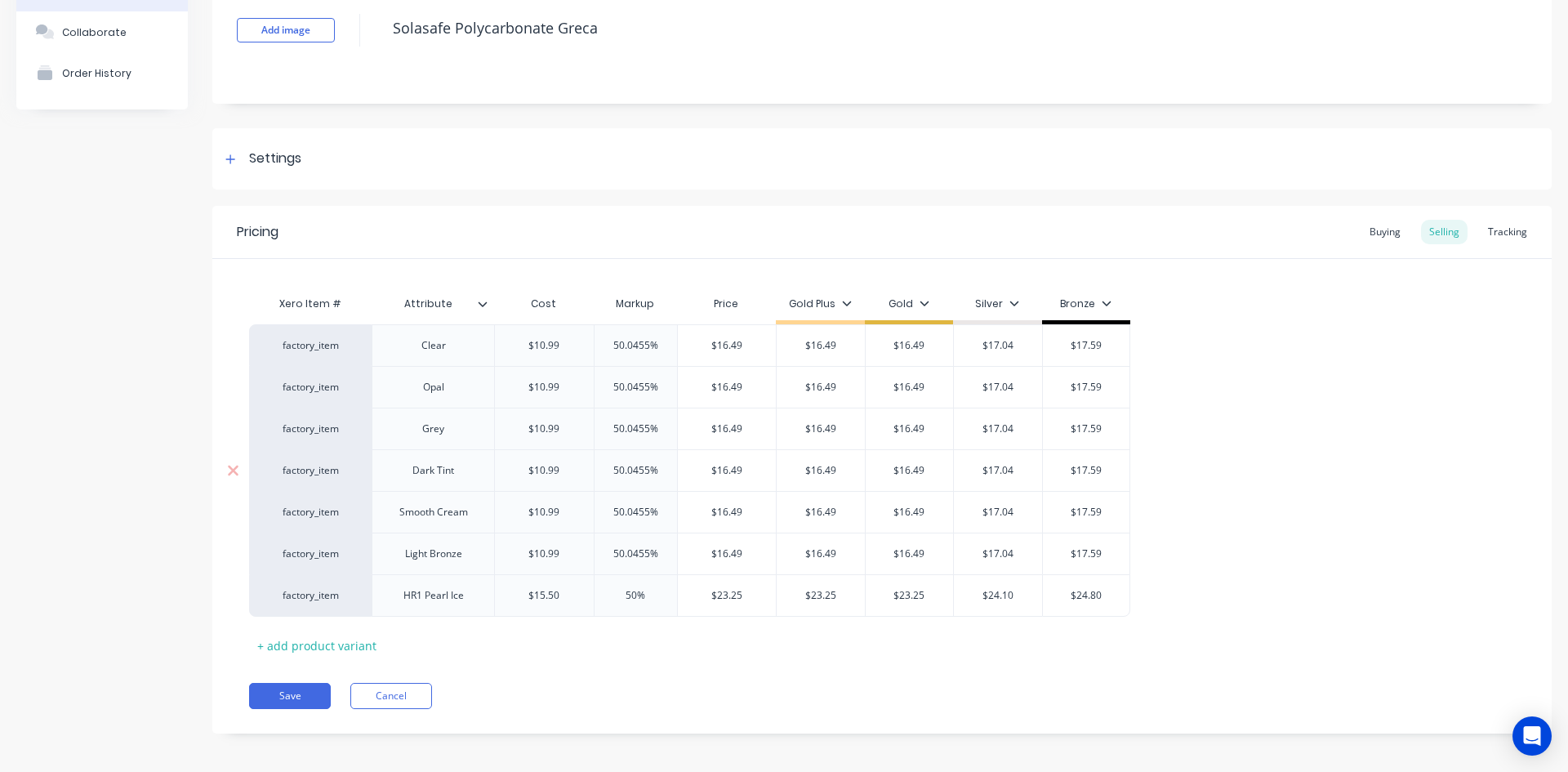
scroll to position [119, 0]
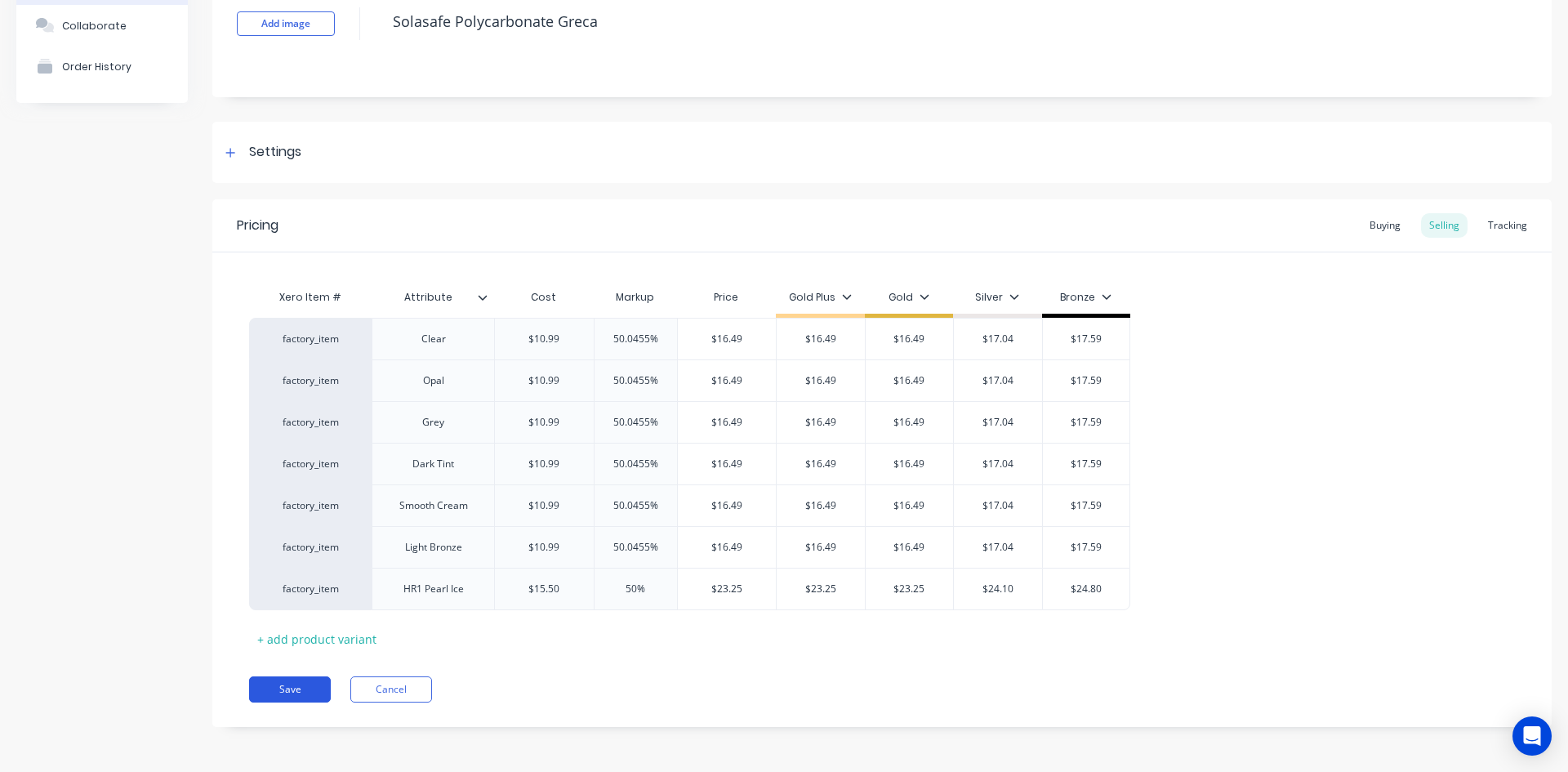
click at [287, 690] on button "Save" at bounding box center [289, 689] width 82 height 26
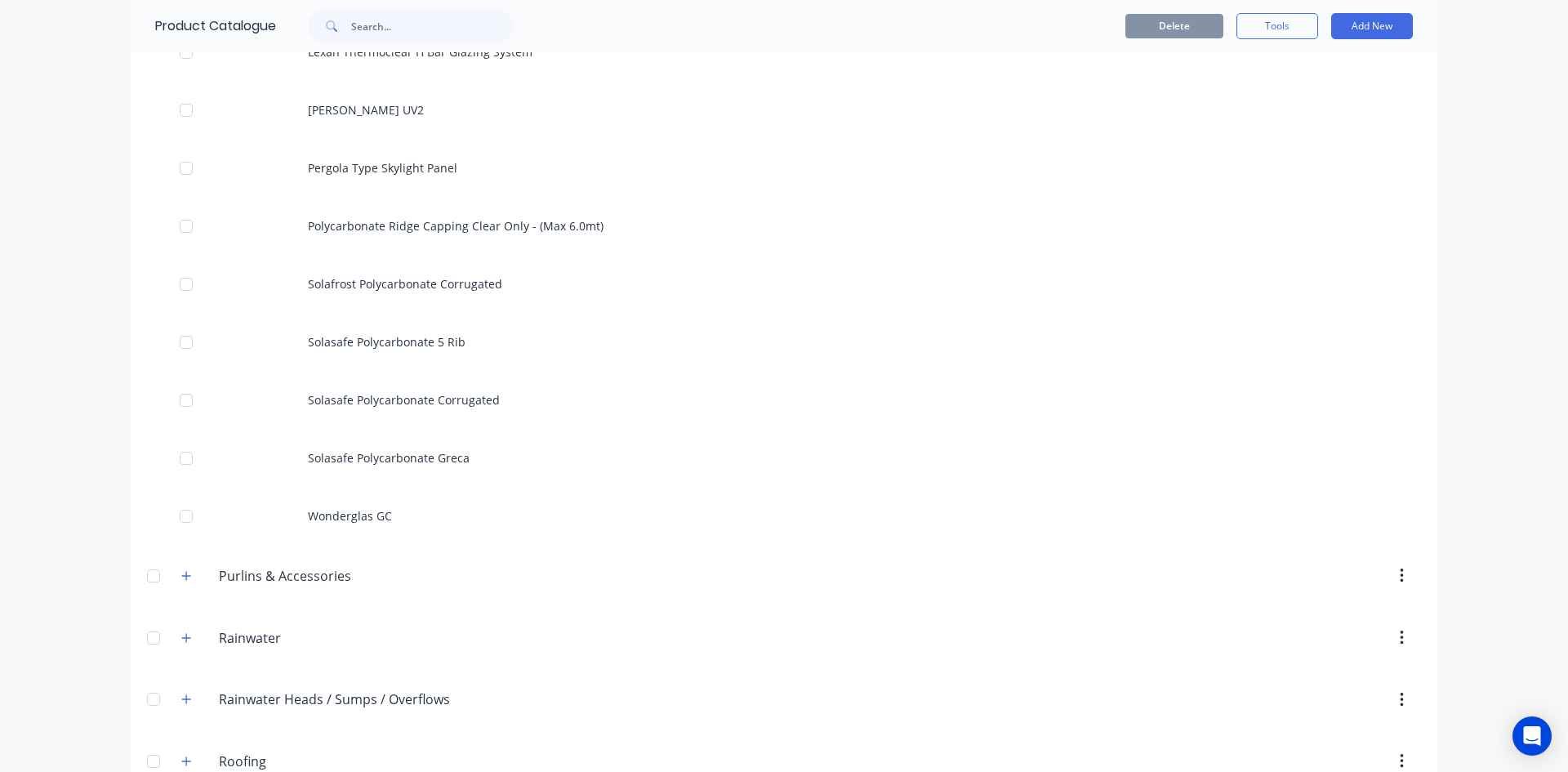
scroll to position [2205, 0]
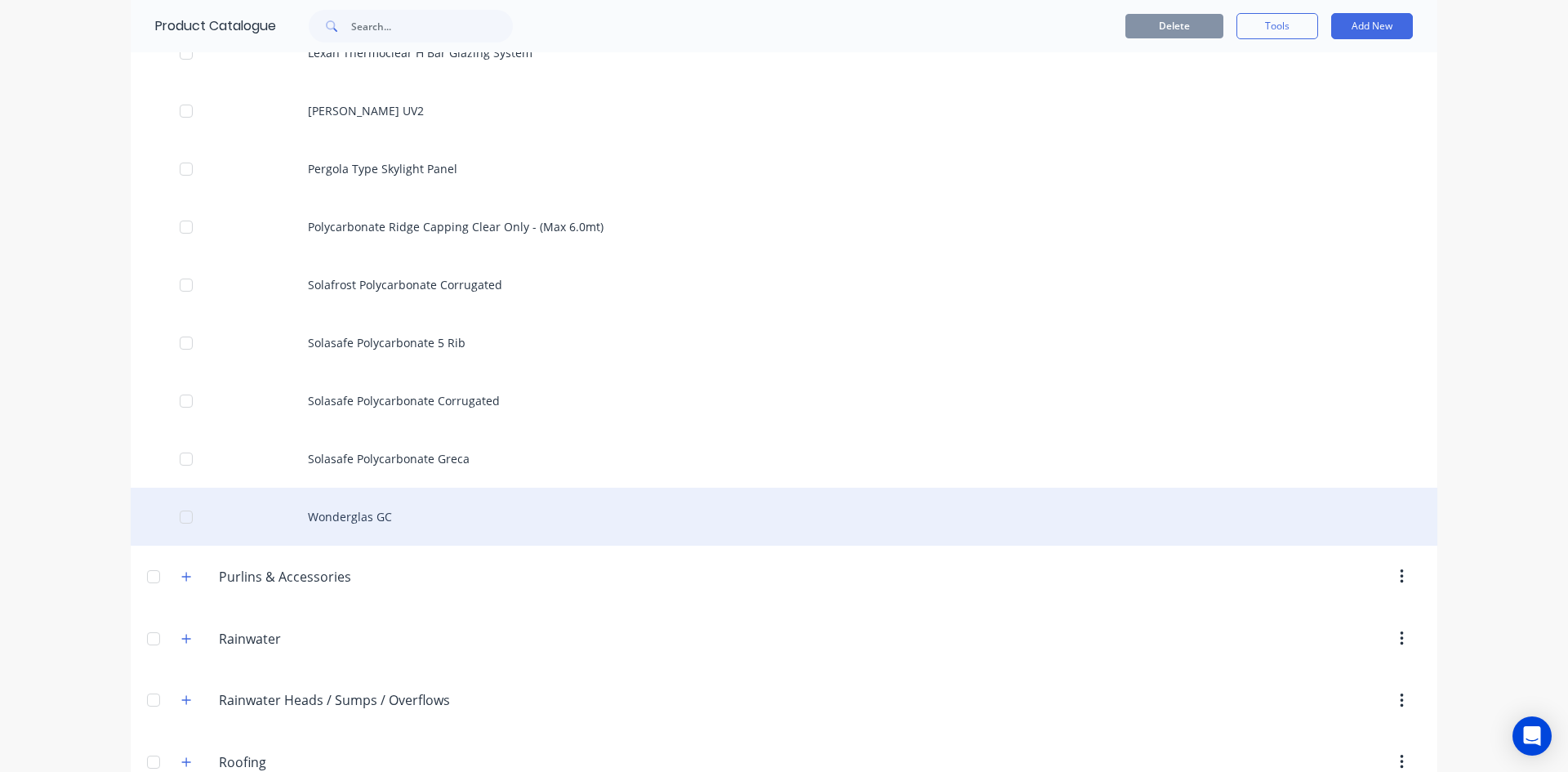
click at [332, 516] on div "Wonderglas GC" at bounding box center [784, 516] width 1307 height 58
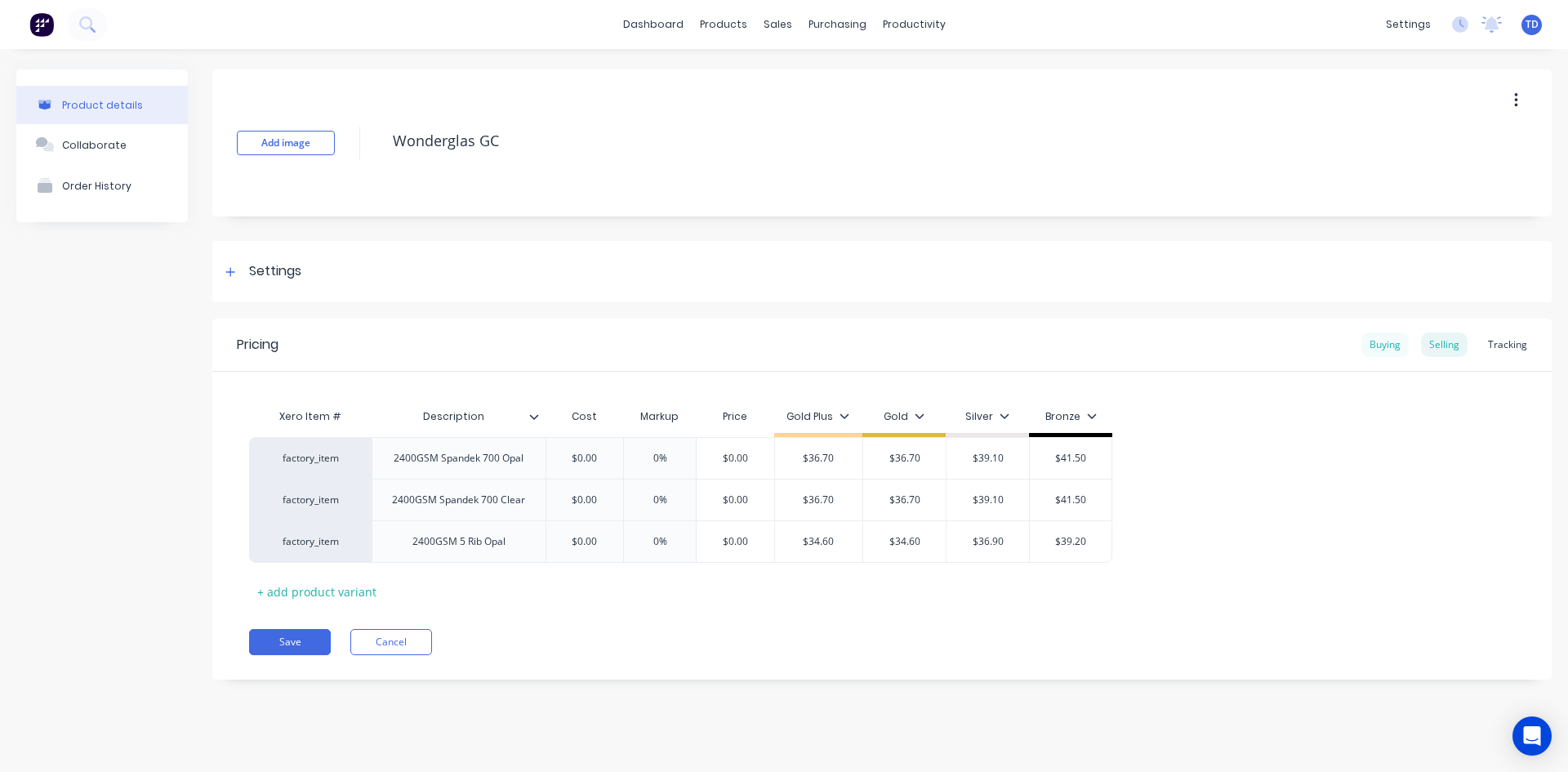
click at [1391, 340] on div "Buying" at bounding box center [1385, 344] width 47 height 24
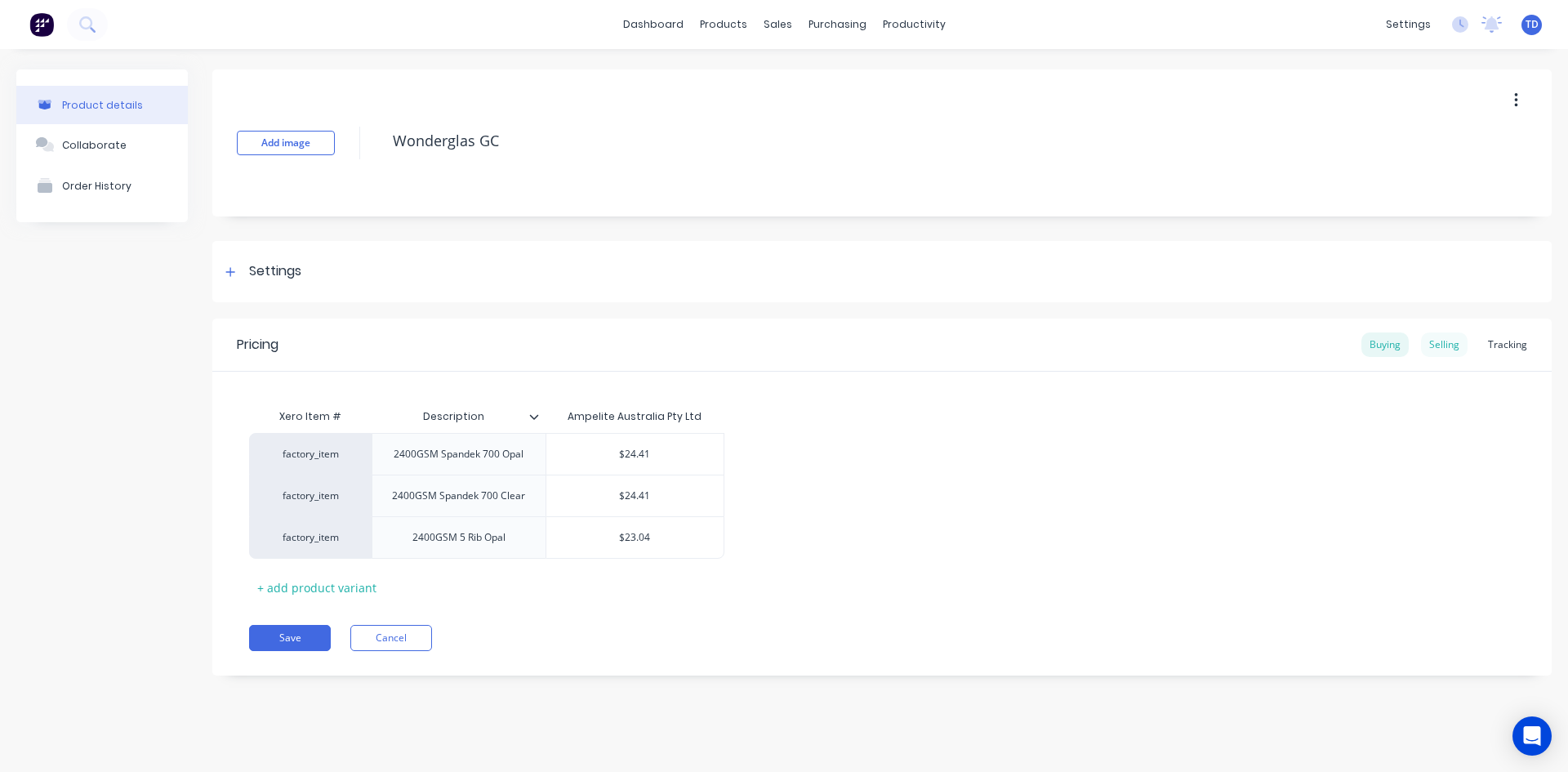
click at [1447, 341] on div "Selling" at bounding box center [1444, 344] width 46 height 24
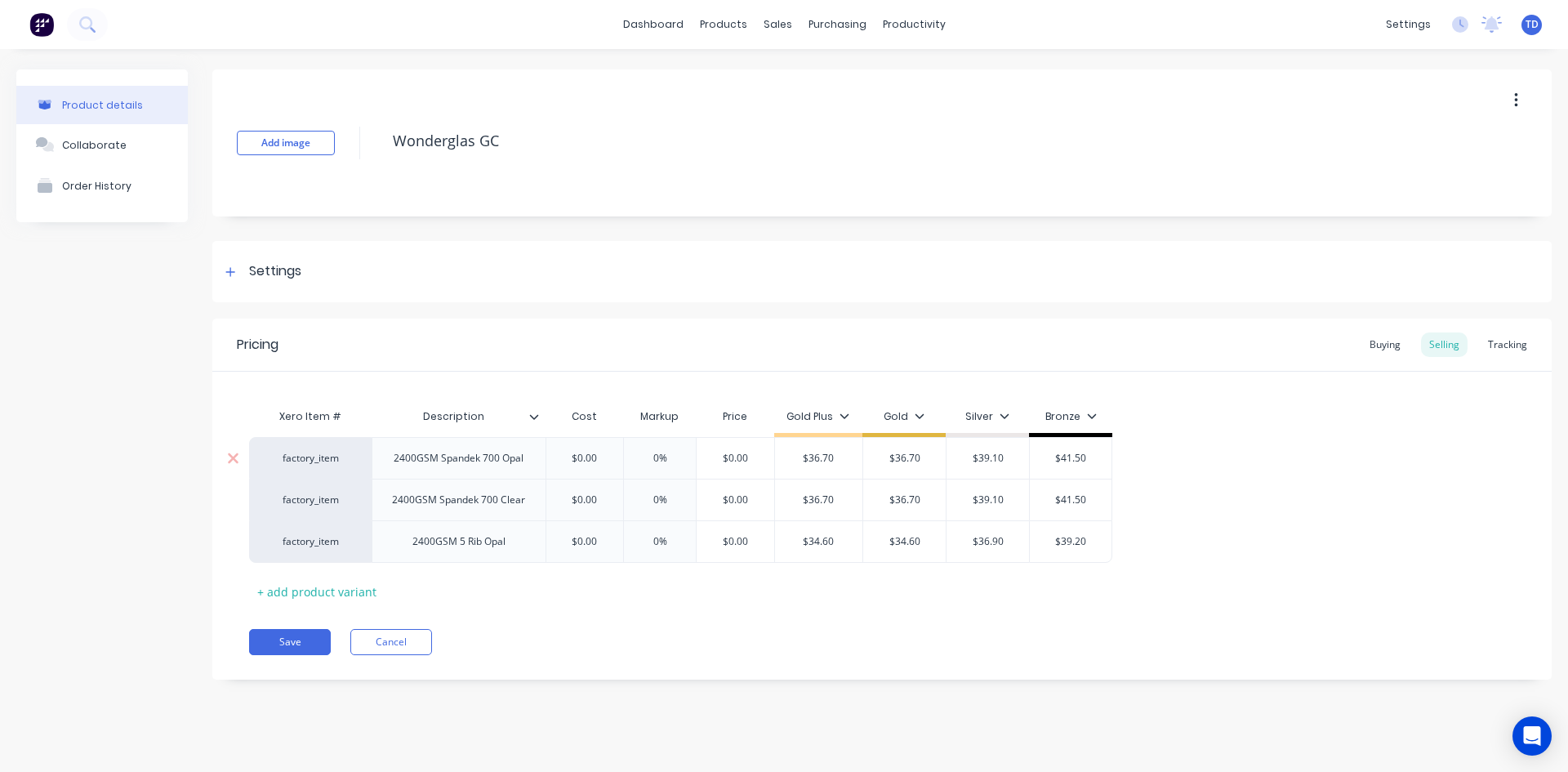
click at [612, 453] on input "$0.00" at bounding box center [585, 457] width 82 height 14
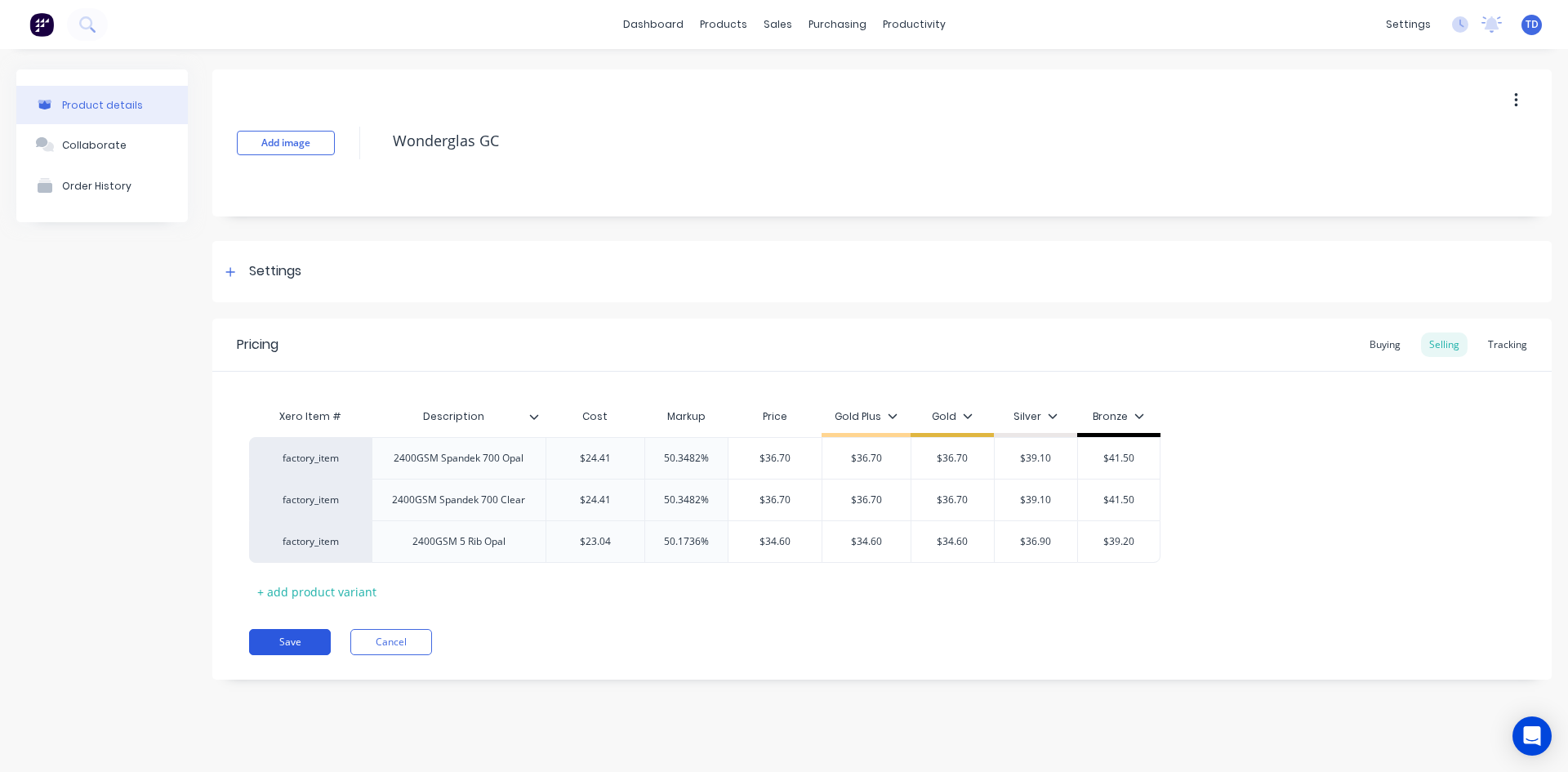
click at [272, 644] on button "Save" at bounding box center [289, 642] width 82 height 26
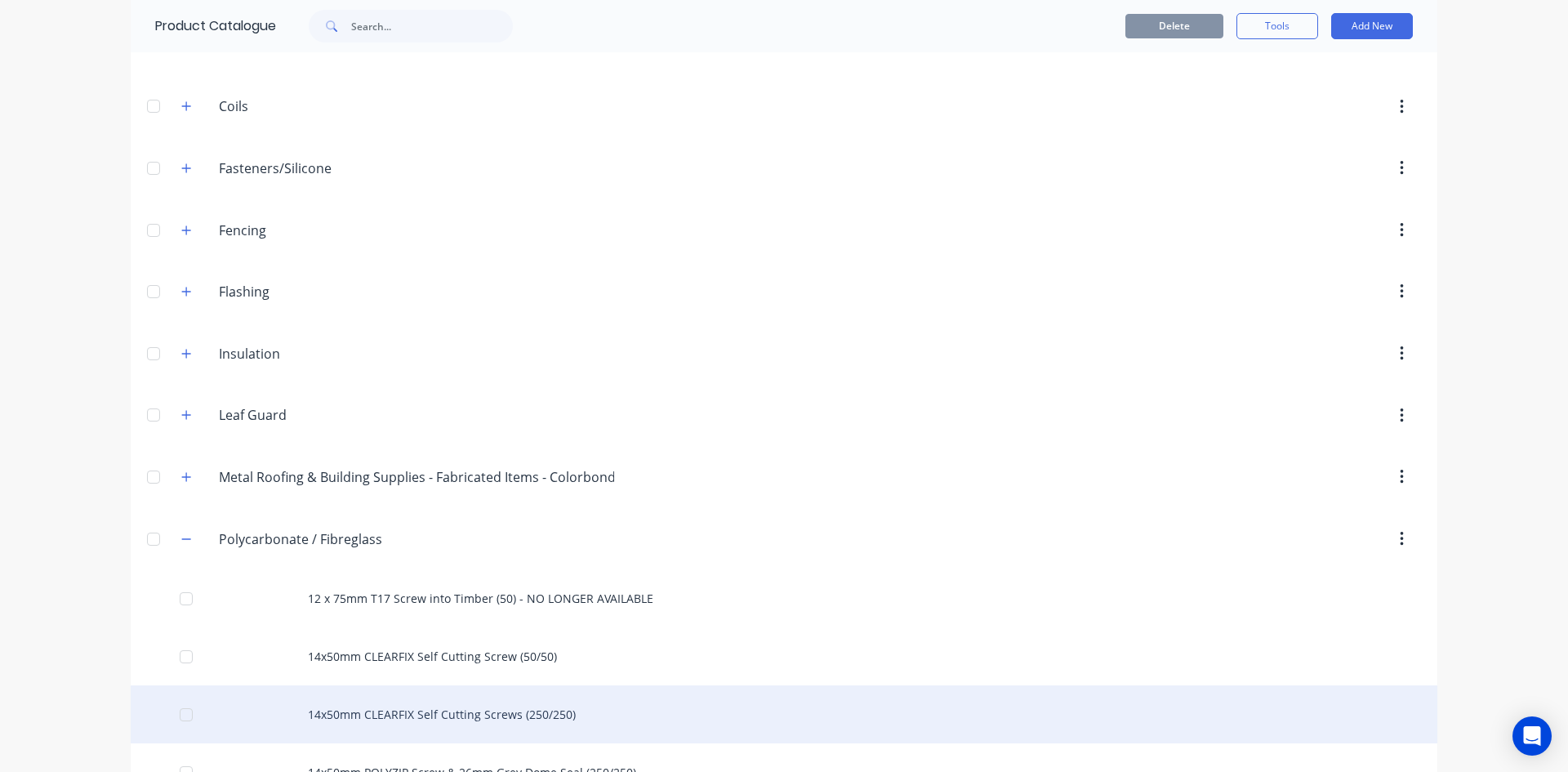
scroll to position [408, 0]
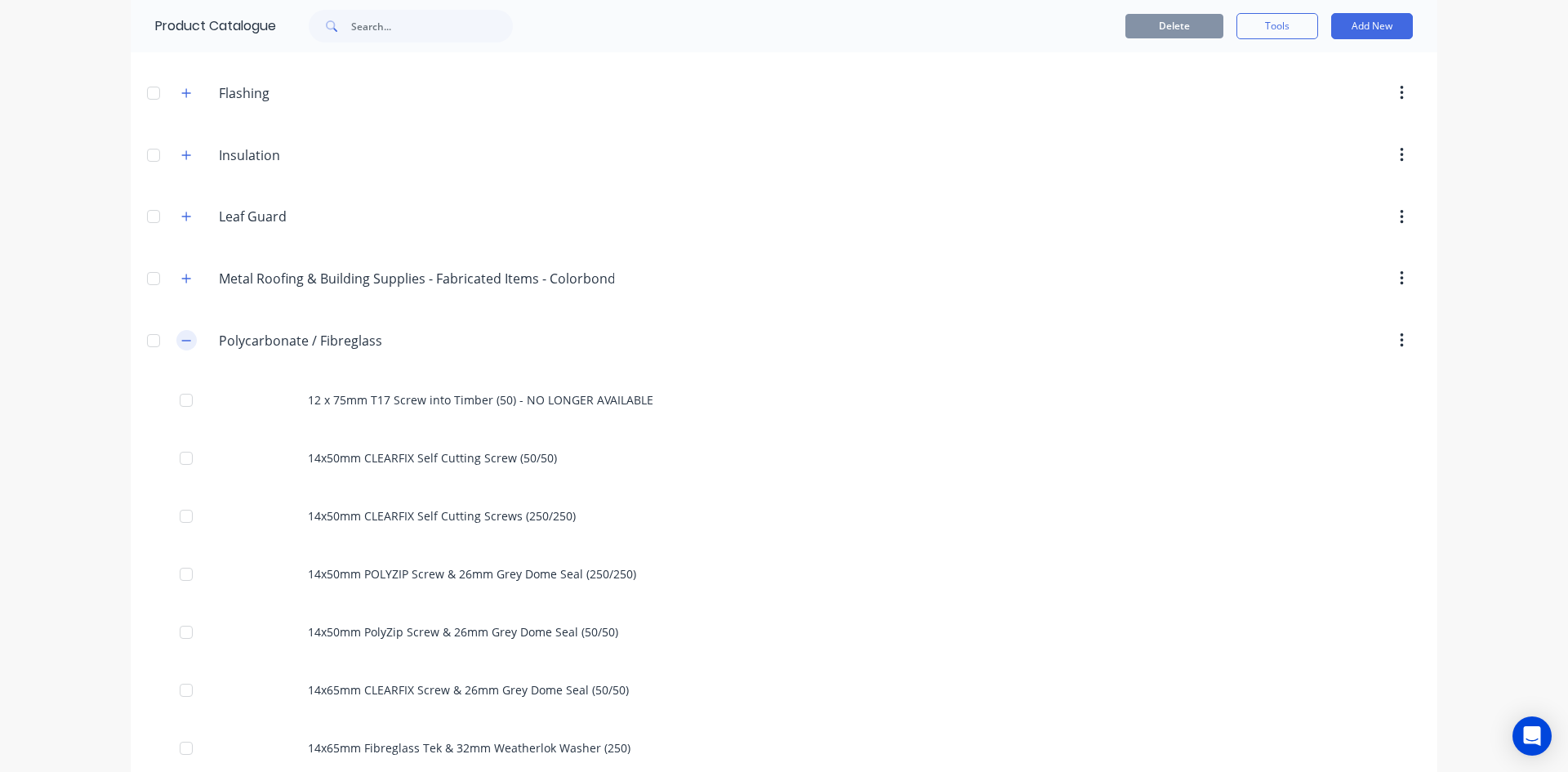
click at [185, 340] on icon "button" at bounding box center [187, 341] width 10 height 12
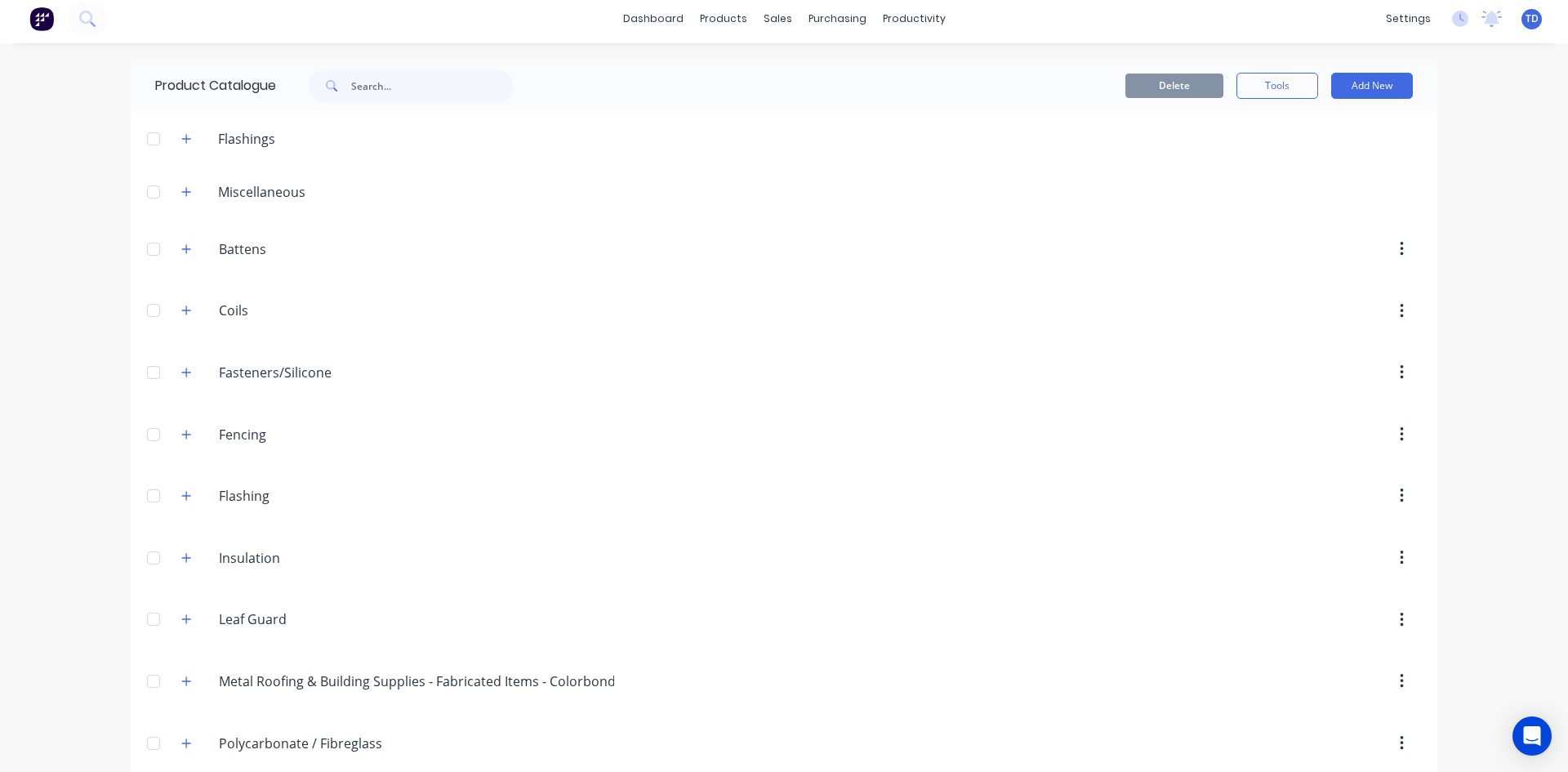
scroll to position [0, 0]
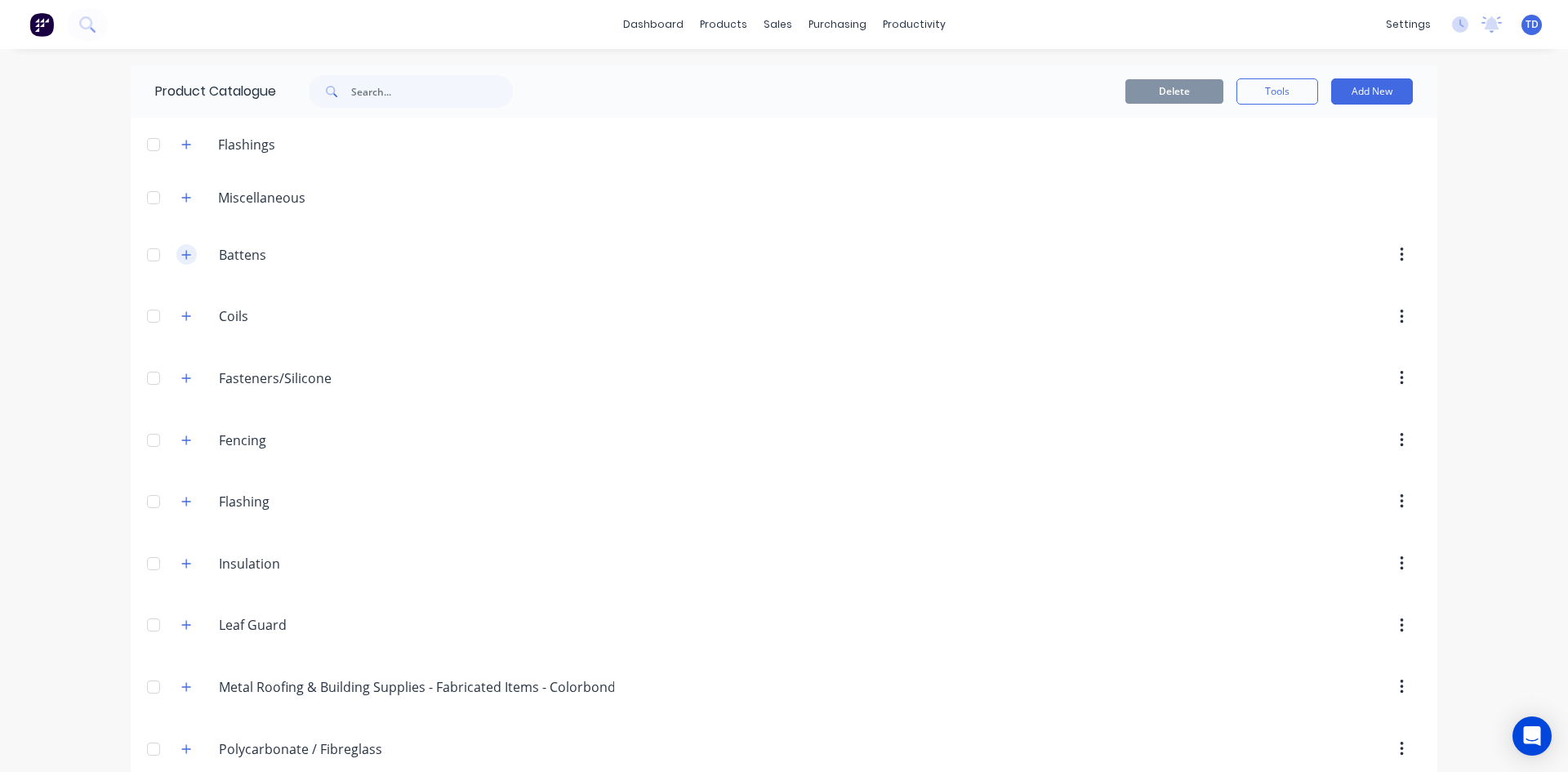
click at [183, 255] on icon "button" at bounding box center [187, 254] width 9 height 9
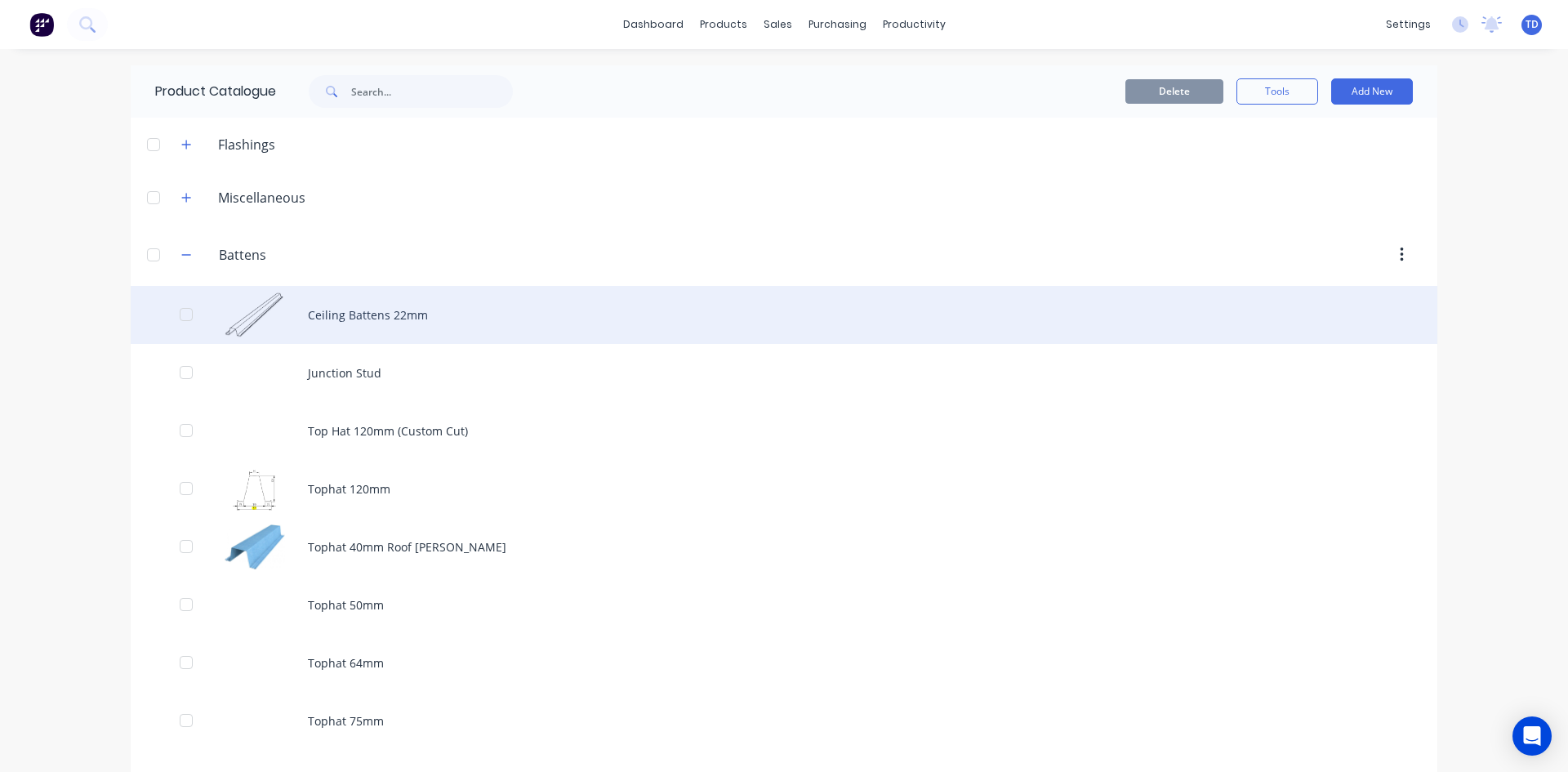
click at [396, 313] on div "Ceiling Battens 22mm" at bounding box center [784, 315] width 1307 height 58
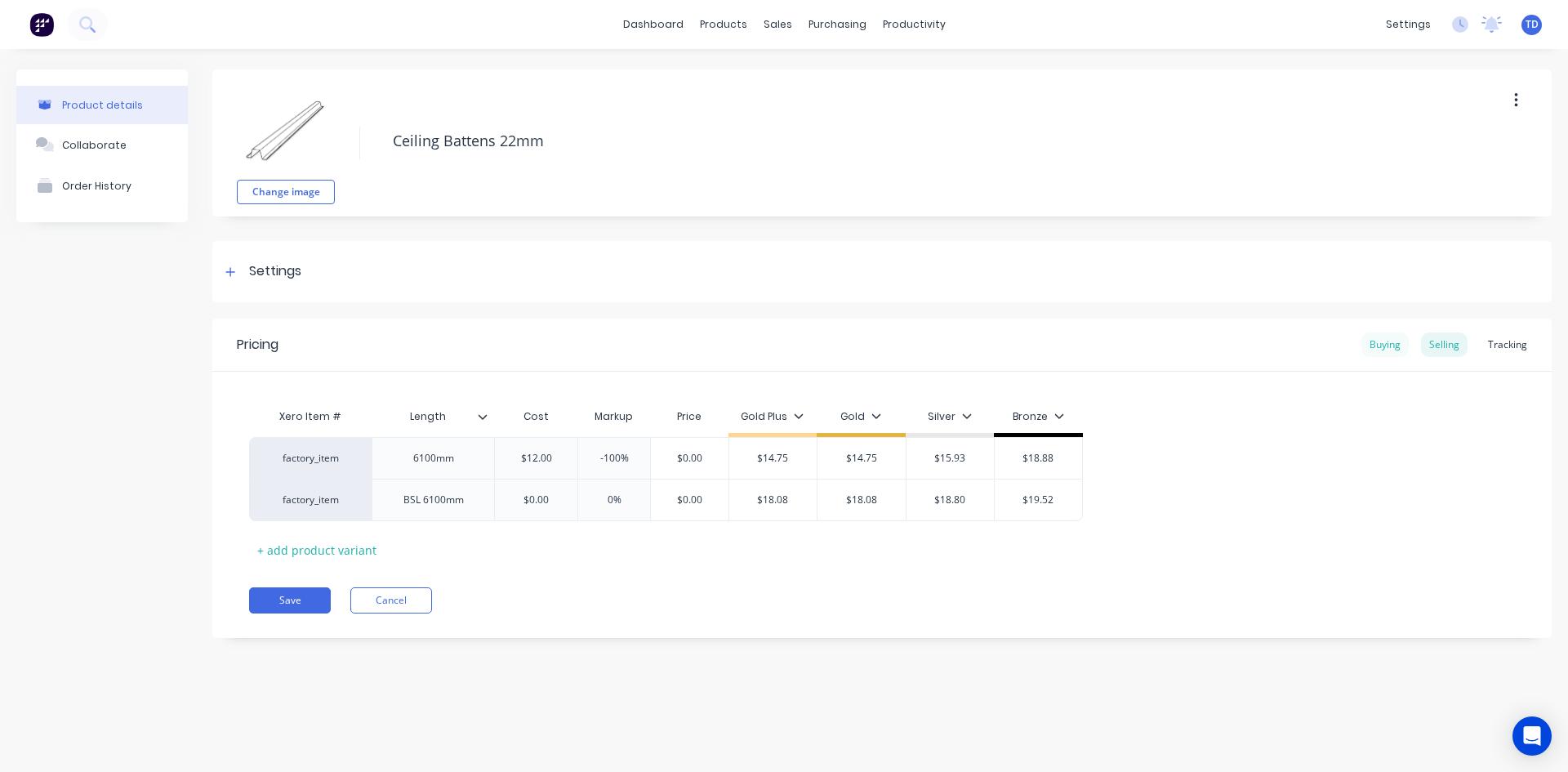
click at [1386, 343] on div "Buying" at bounding box center [1385, 344] width 47 height 24
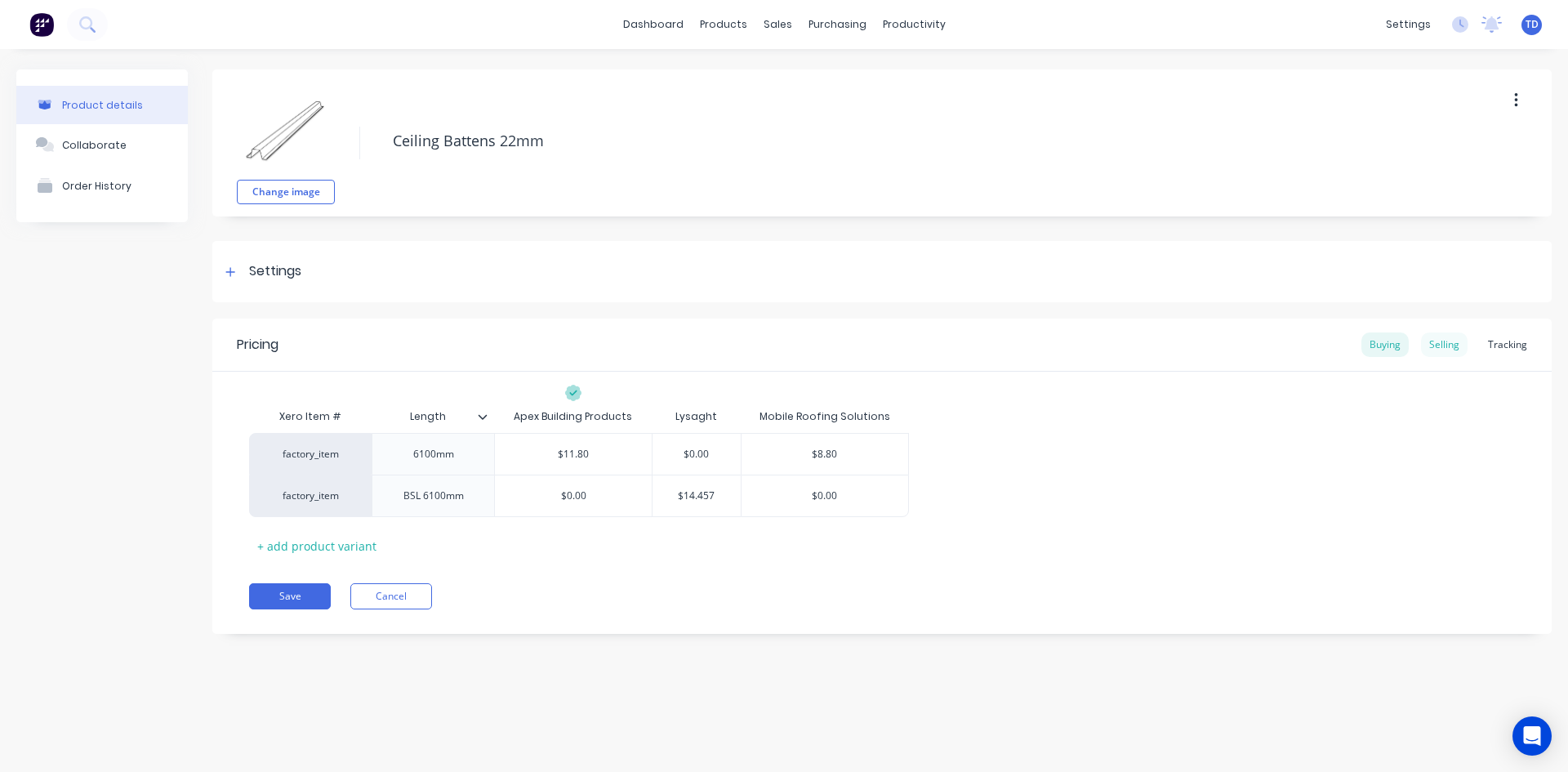
click at [1457, 347] on div "Selling" at bounding box center [1444, 344] width 46 height 24
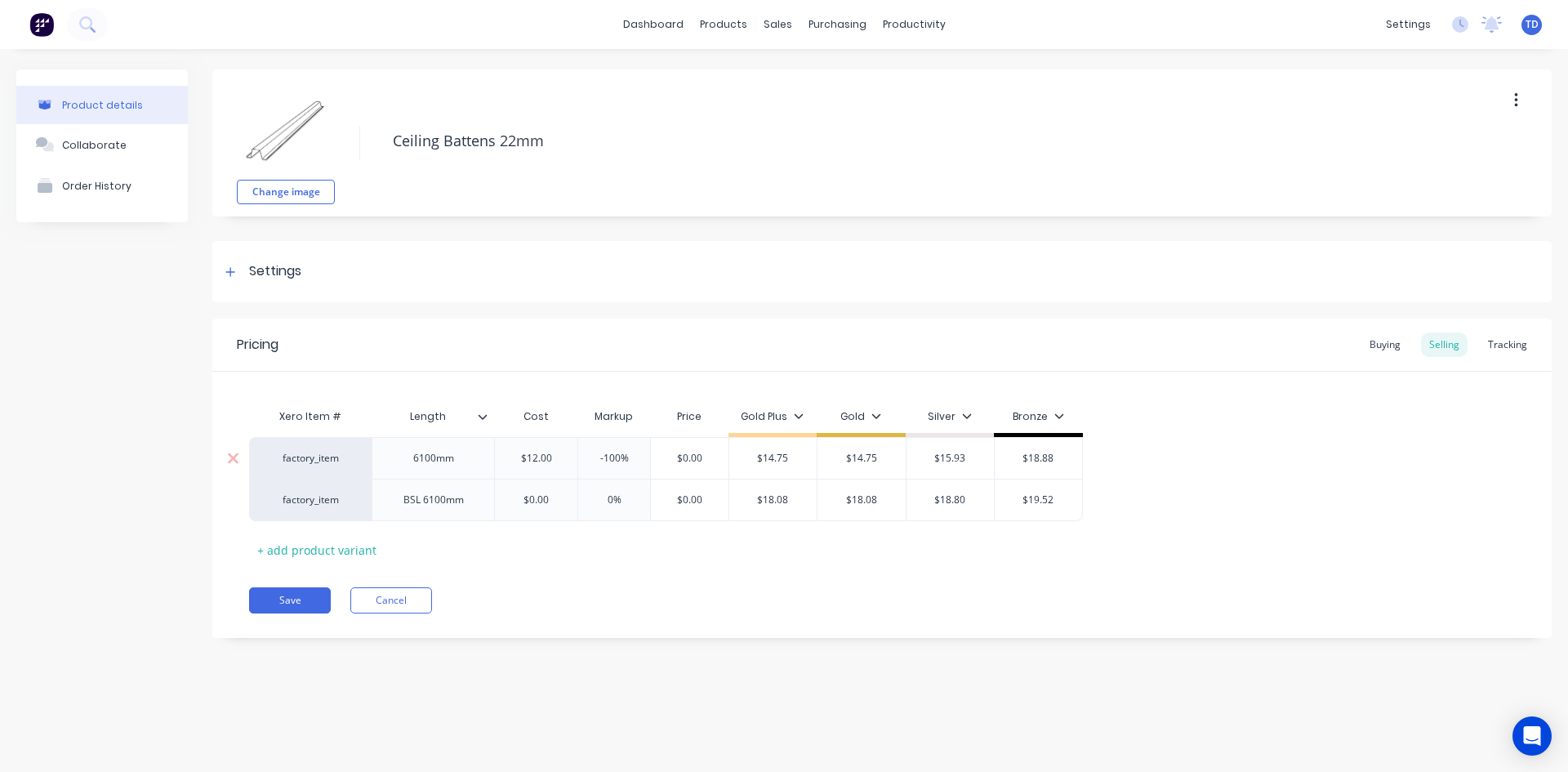
click at [555, 454] on input "$12.00" at bounding box center [536, 457] width 82 height 14
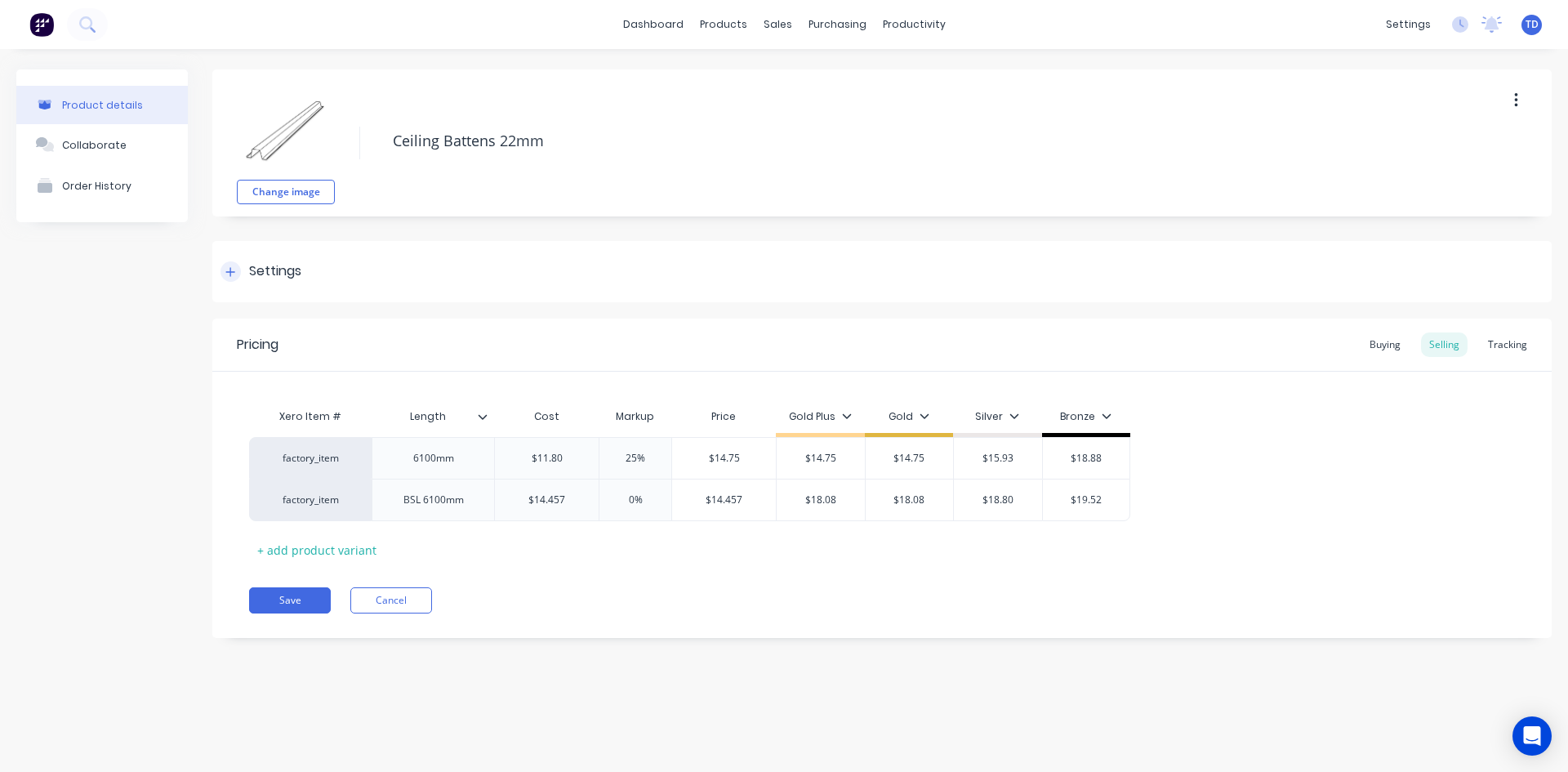
click at [233, 272] on icon at bounding box center [230, 272] width 10 height 12
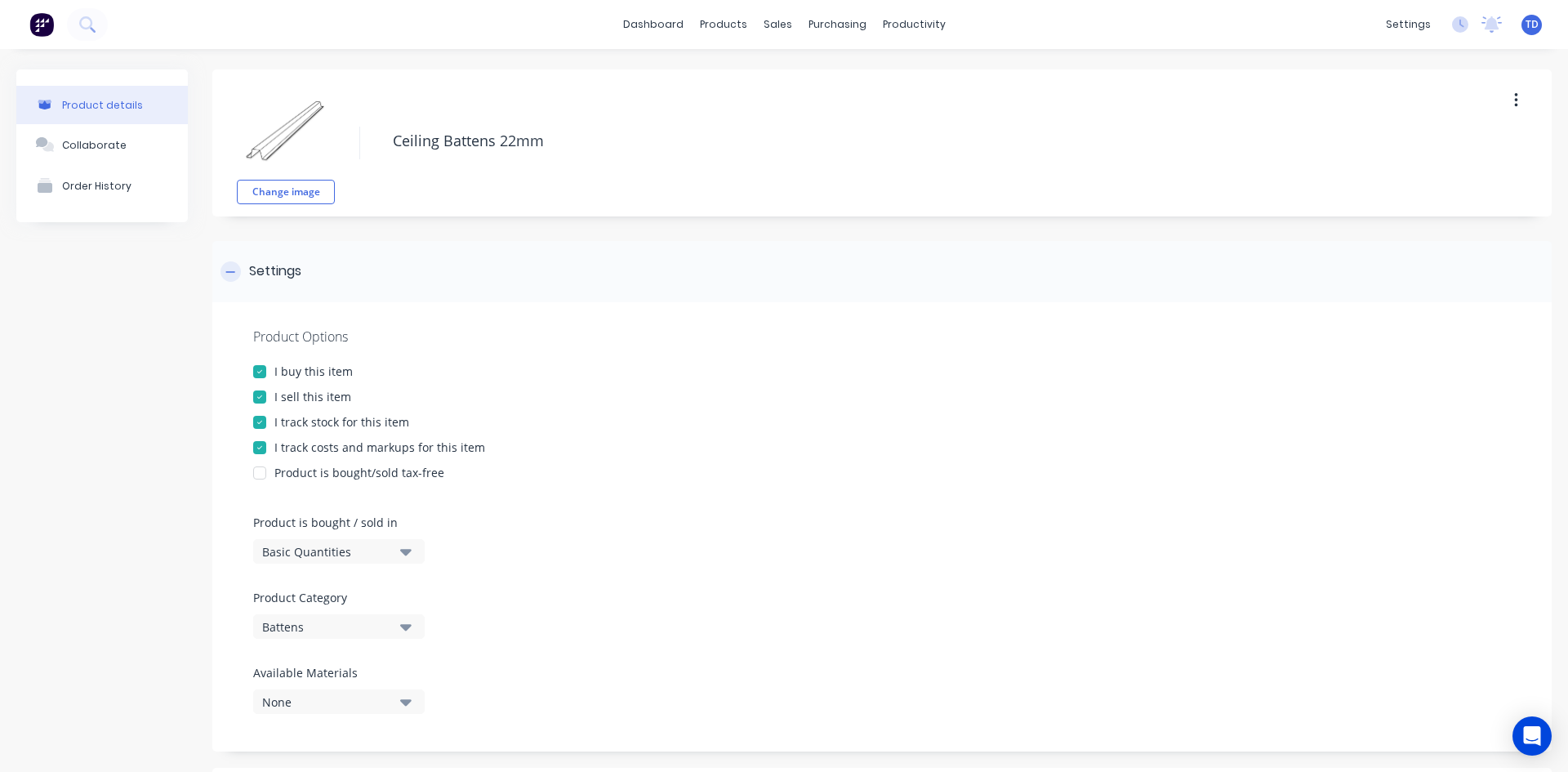
click at [233, 272] on icon at bounding box center [230, 272] width 10 height 12
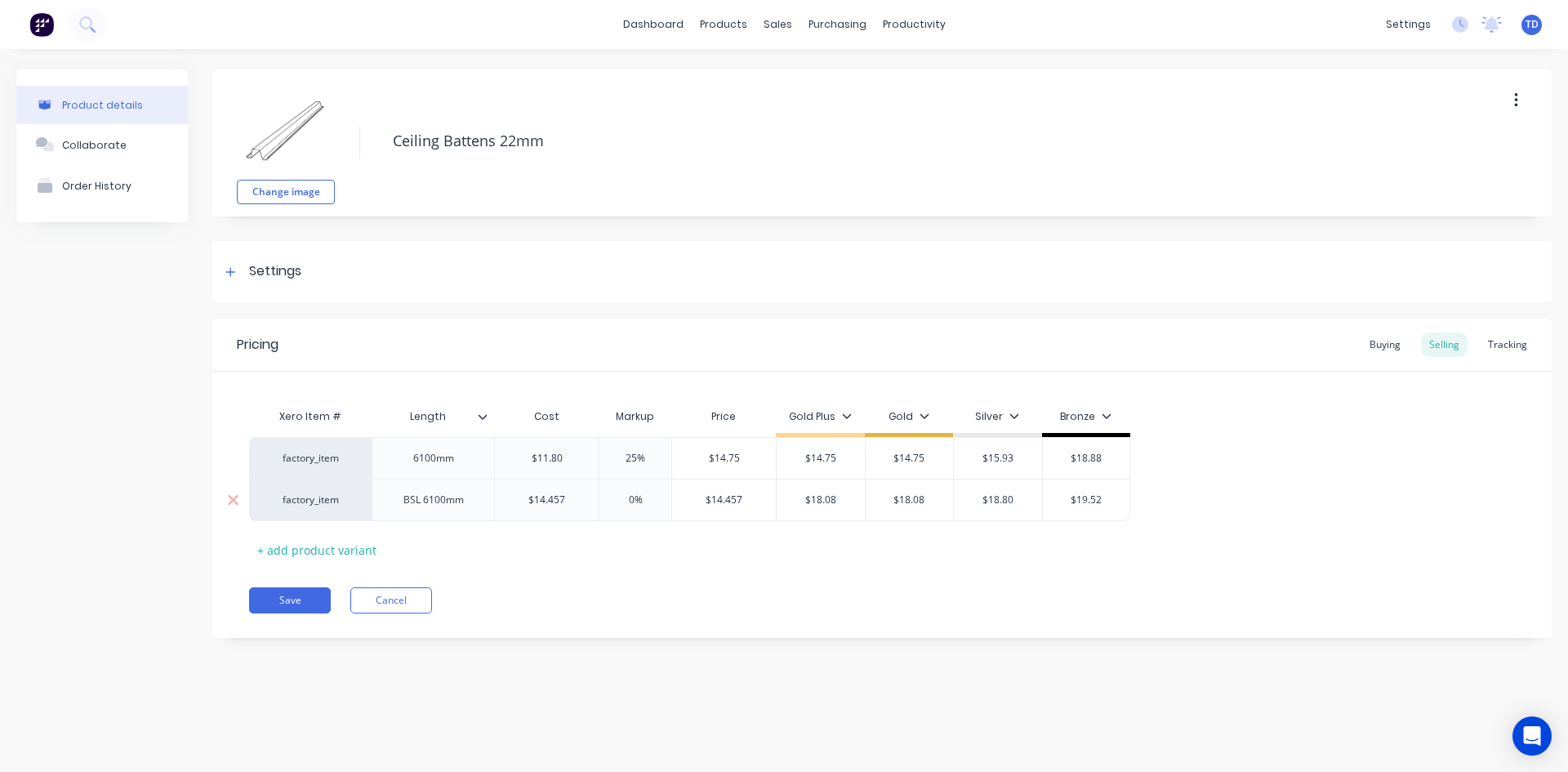
click at [592, 495] on input "$14.457" at bounding box center [546, 500] width 103 height 14
click at [276, 603] on button "Save" at bounding box center [289, 600] width 82 height 26
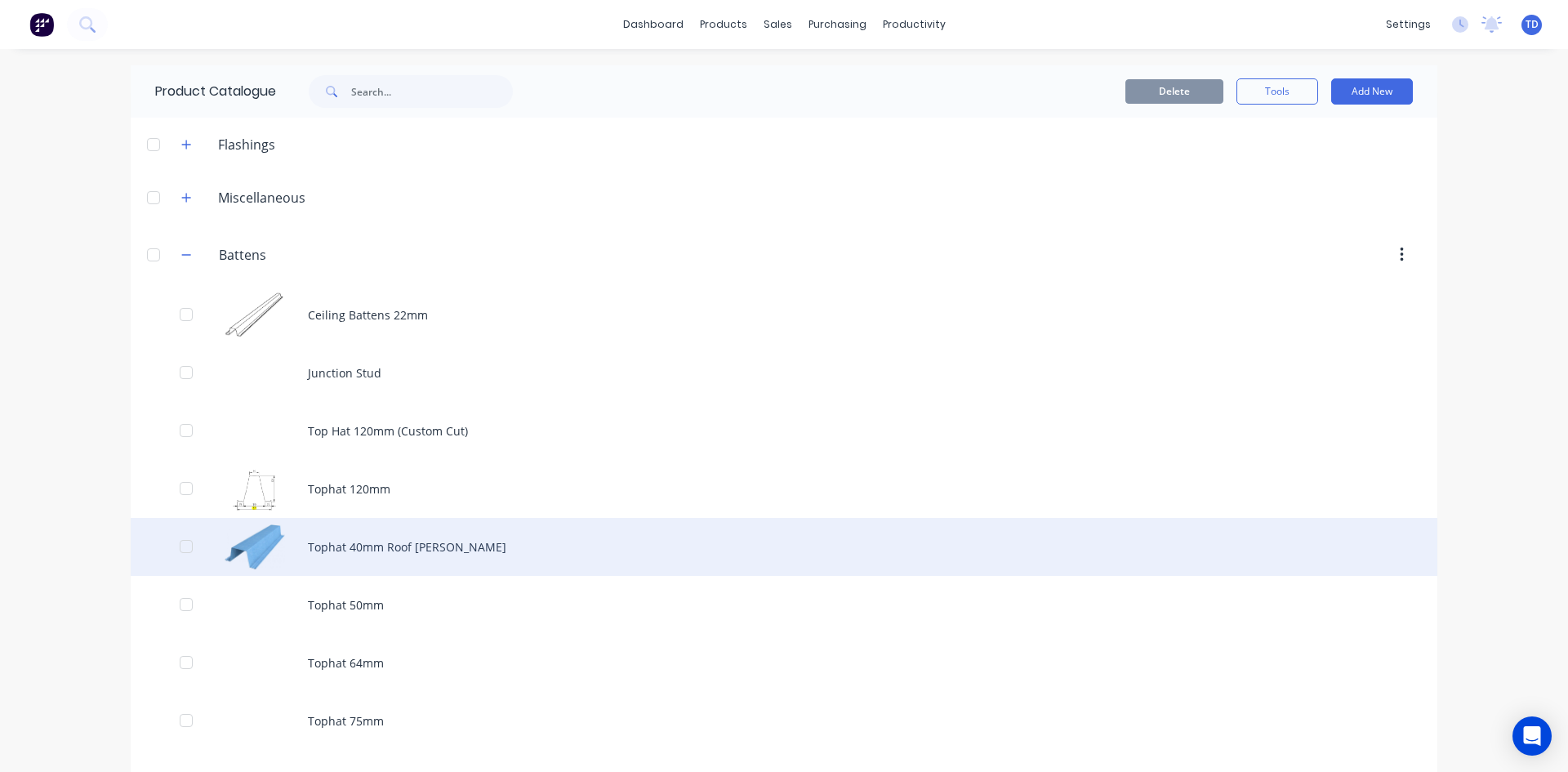
click at [398, 537] on div "Tophat 40mm Roof [PERSON_NAME]" at bounding box center [784, 547] width 1307 height 58
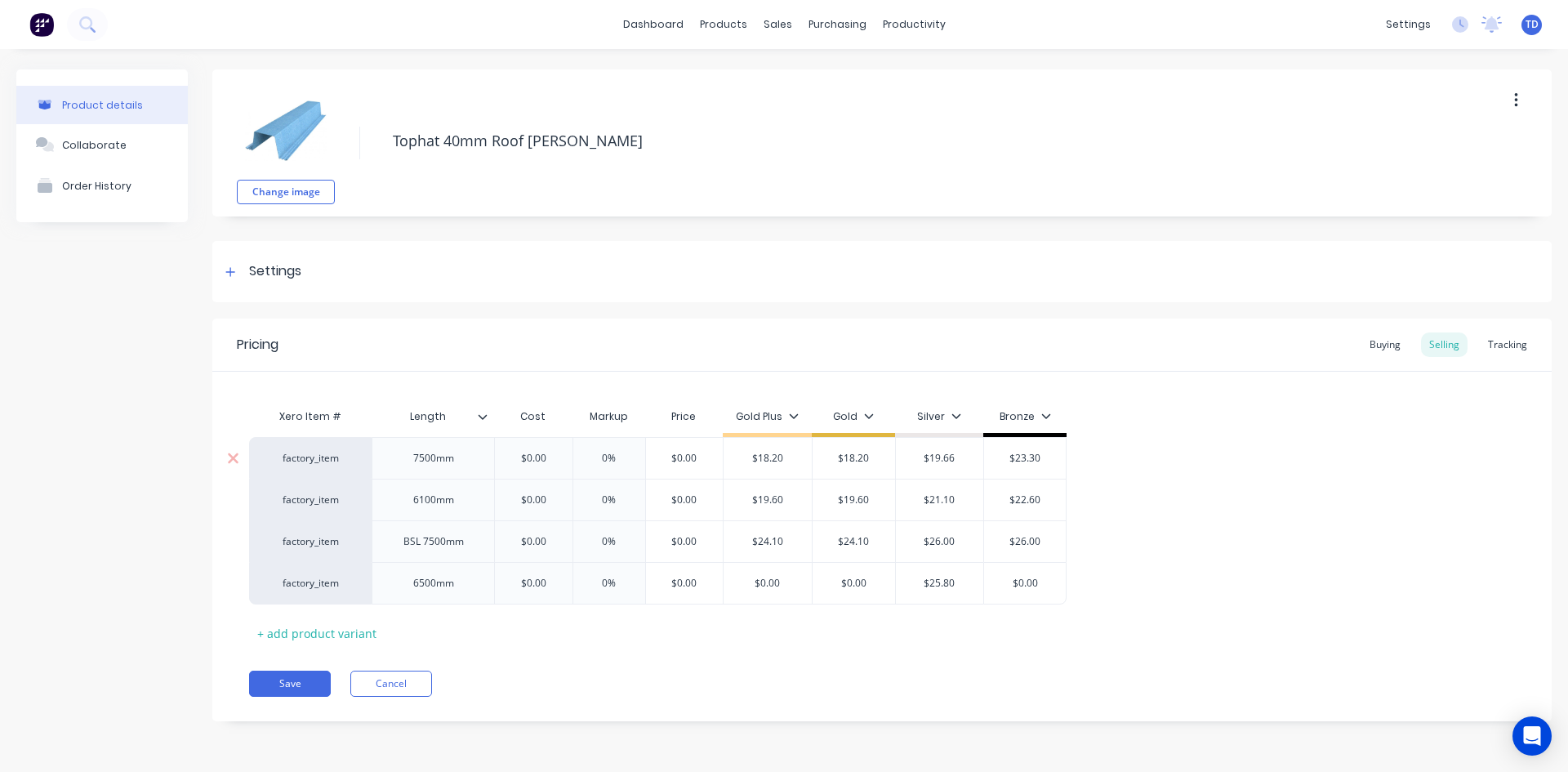
click at [551, 455] on input "$0.00" at bounding box center [533, 457] width 82 height 14
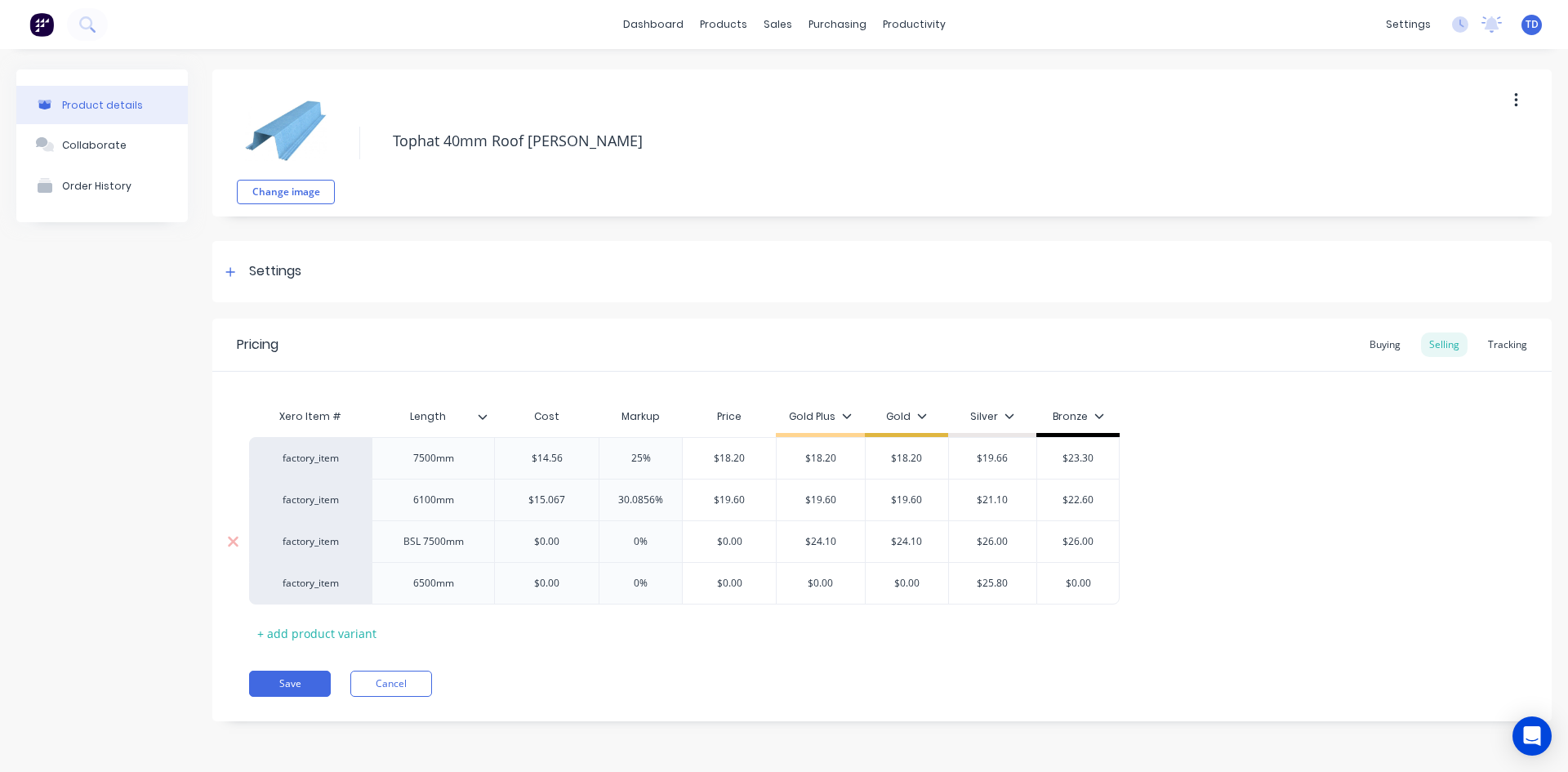
click at [570, 546] on input "$0.00" at bounding box center [546, 541] width 103 height 14
click at [1377, 344] on div "Buying" at bounding box center [1385, 344] width 47 height 24
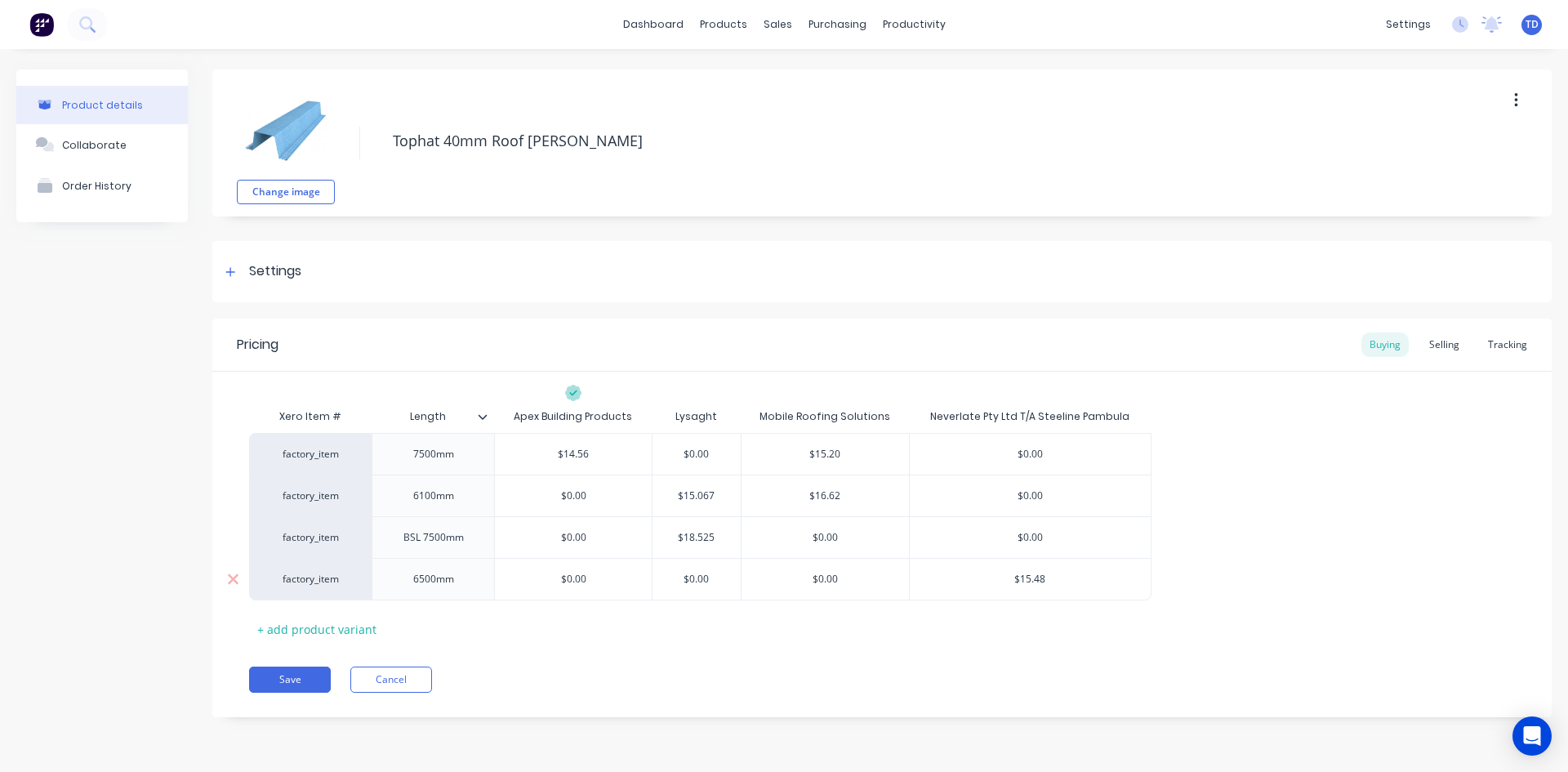
click at [1045, 579] on input "$15.48" at bounding box center [1030, 579] width 241 height 14
click at [1443, 346] on div "Selling" at bounding box center [1444, 344] width 46 height 24
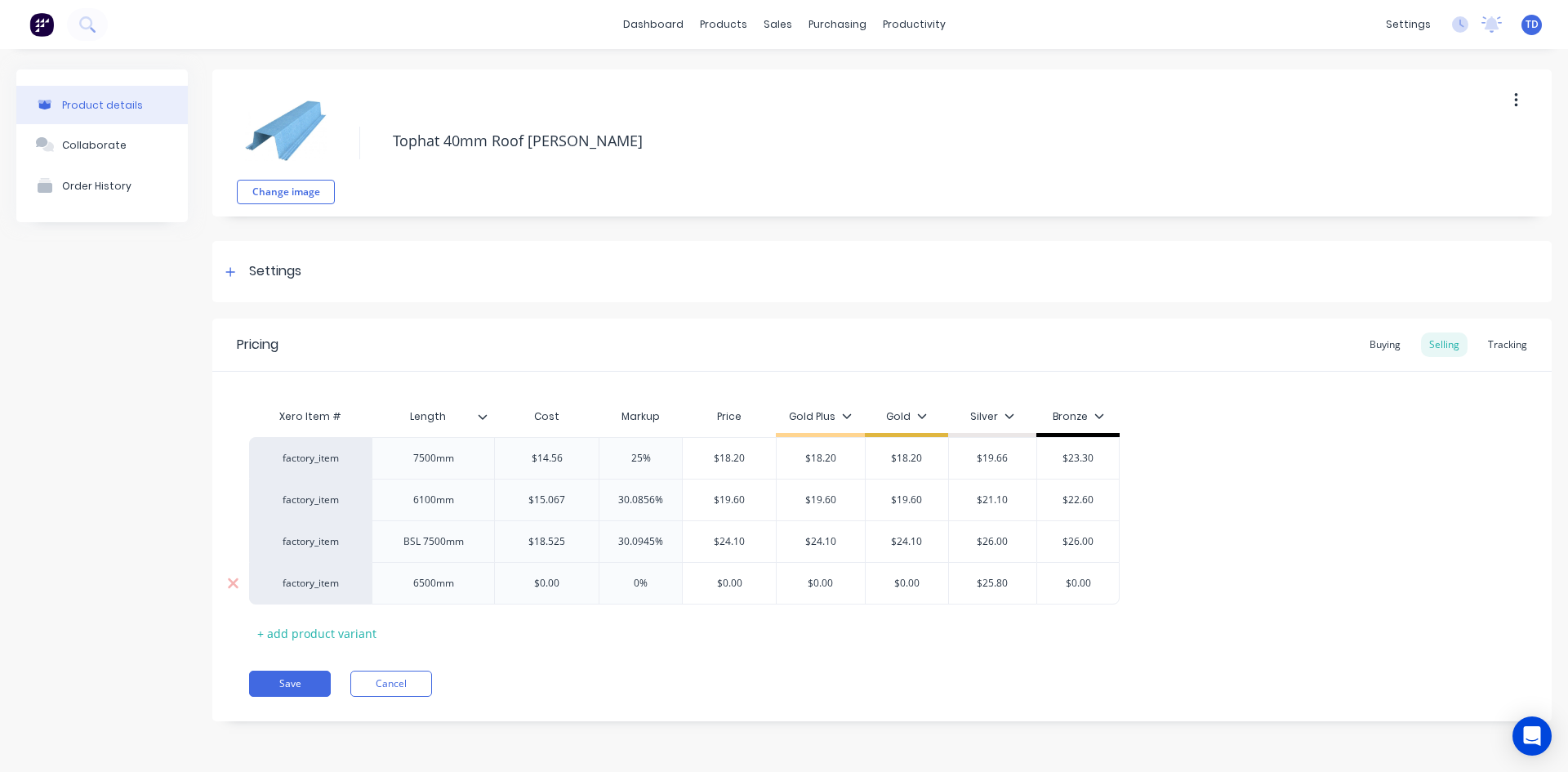
click at [564, 592] on div "$0.00" at bounding box center [546, 583] width 103 height 41
click at [1391, 339] on div "Buying" at bounding box center [1385, 344] width 47 height 24
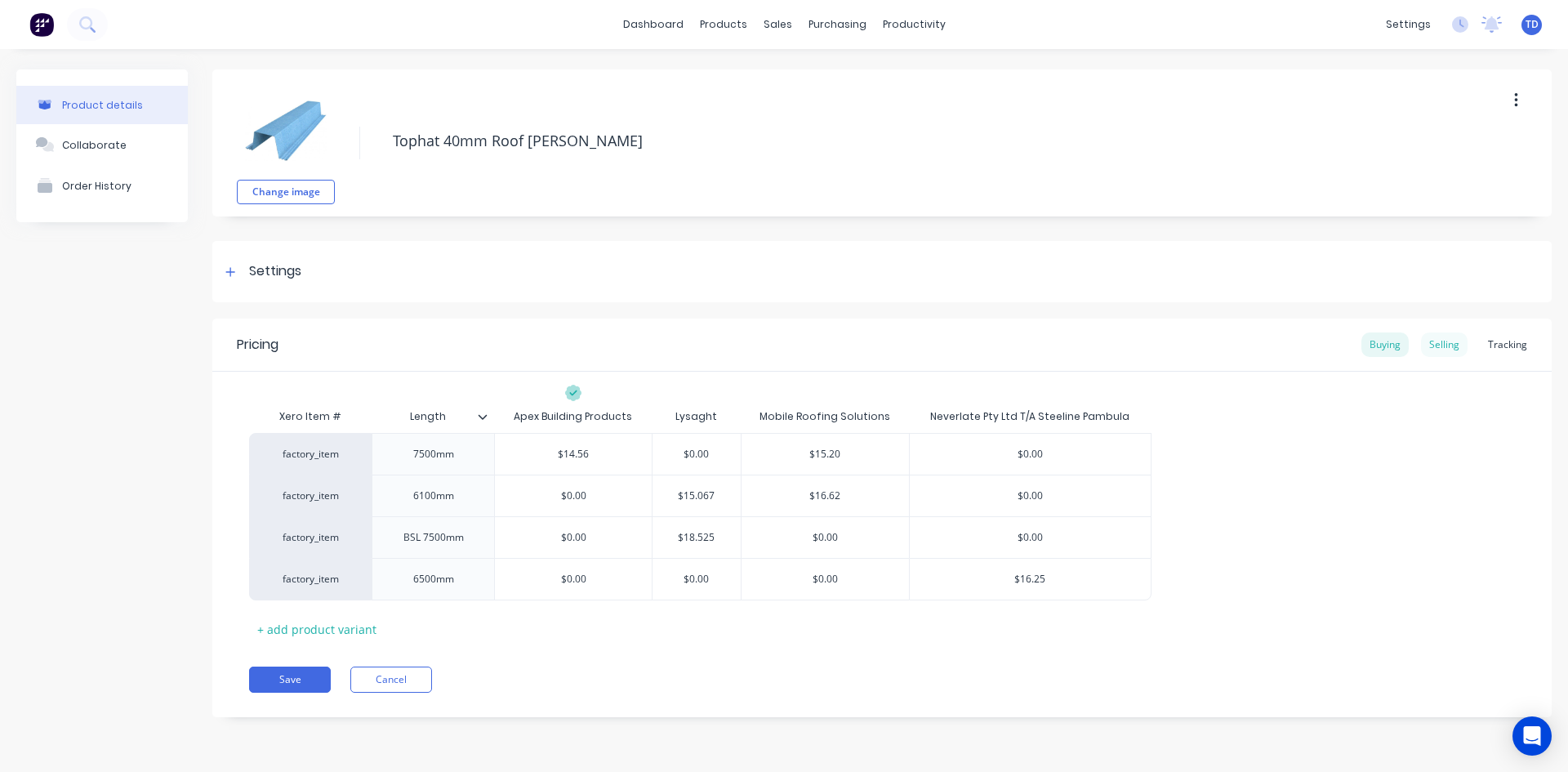
click at [1449, 345] on div "Selling" at bounding box center [1444, 344] width 46 height 24
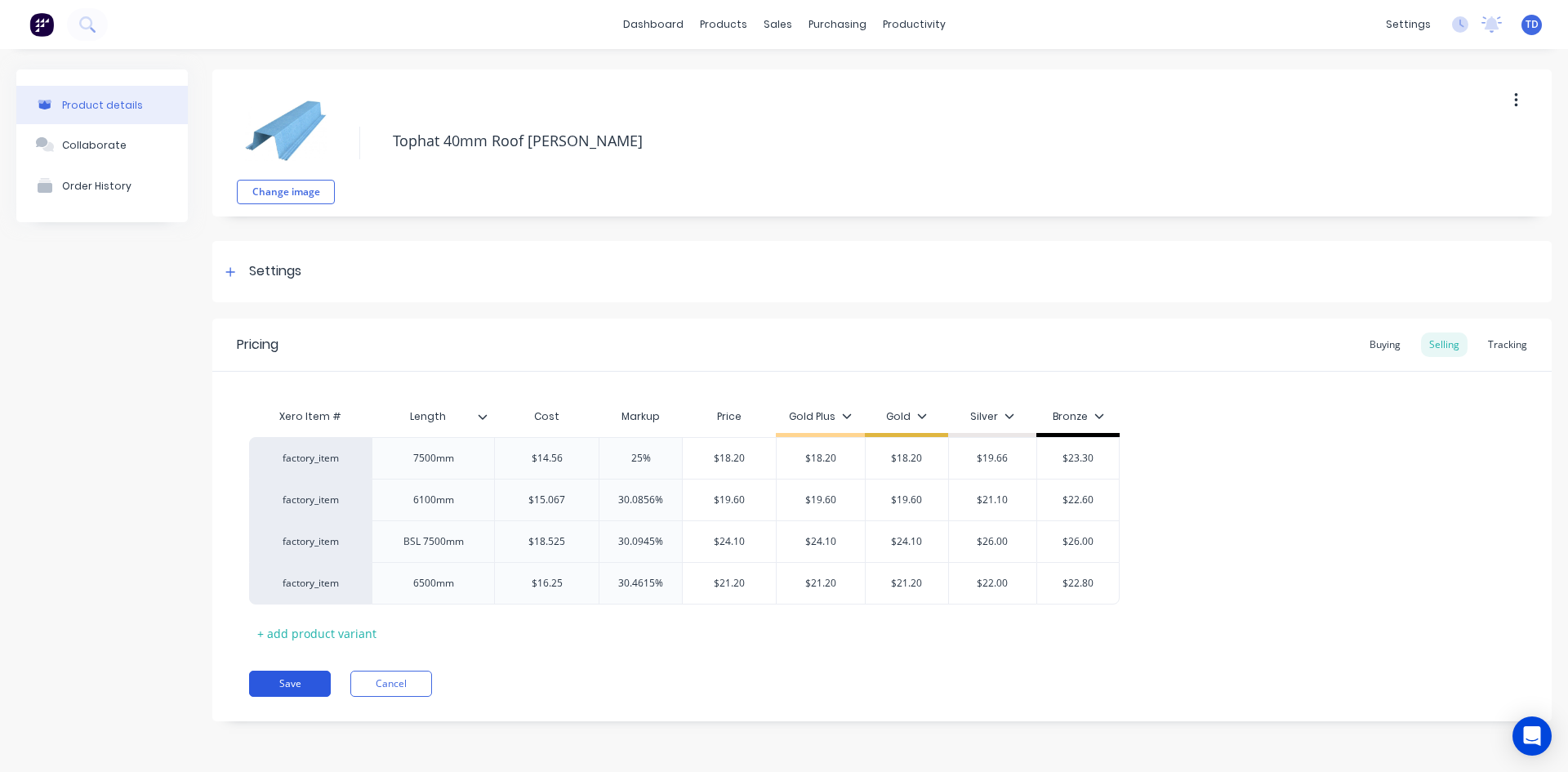
click at [284, 672] on button "Save" at bounding box center [289, 683] width 82 height 26
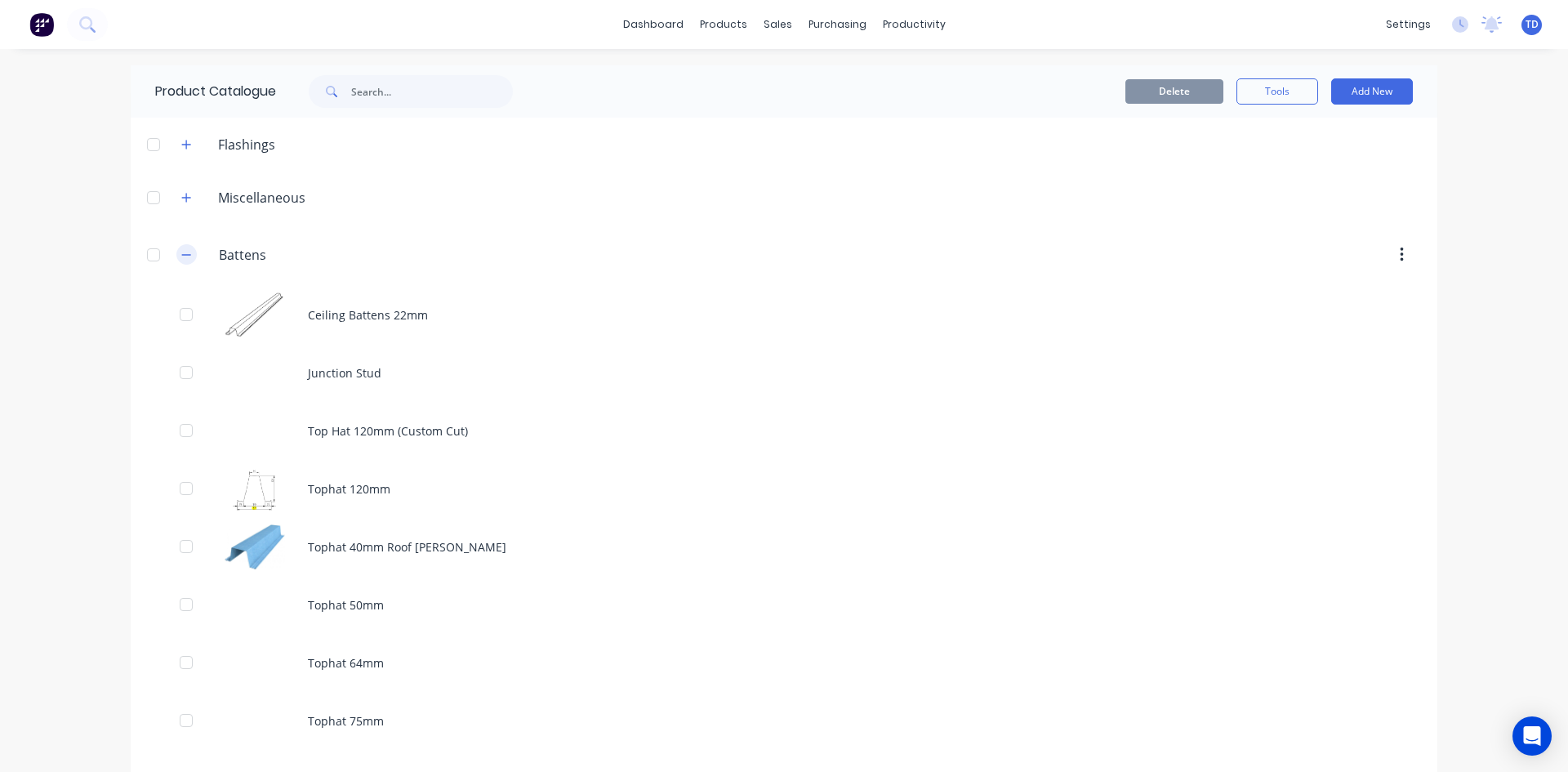
click at [182, 254] on icon "button" at bounding box center [187, 255] width 10 height 12
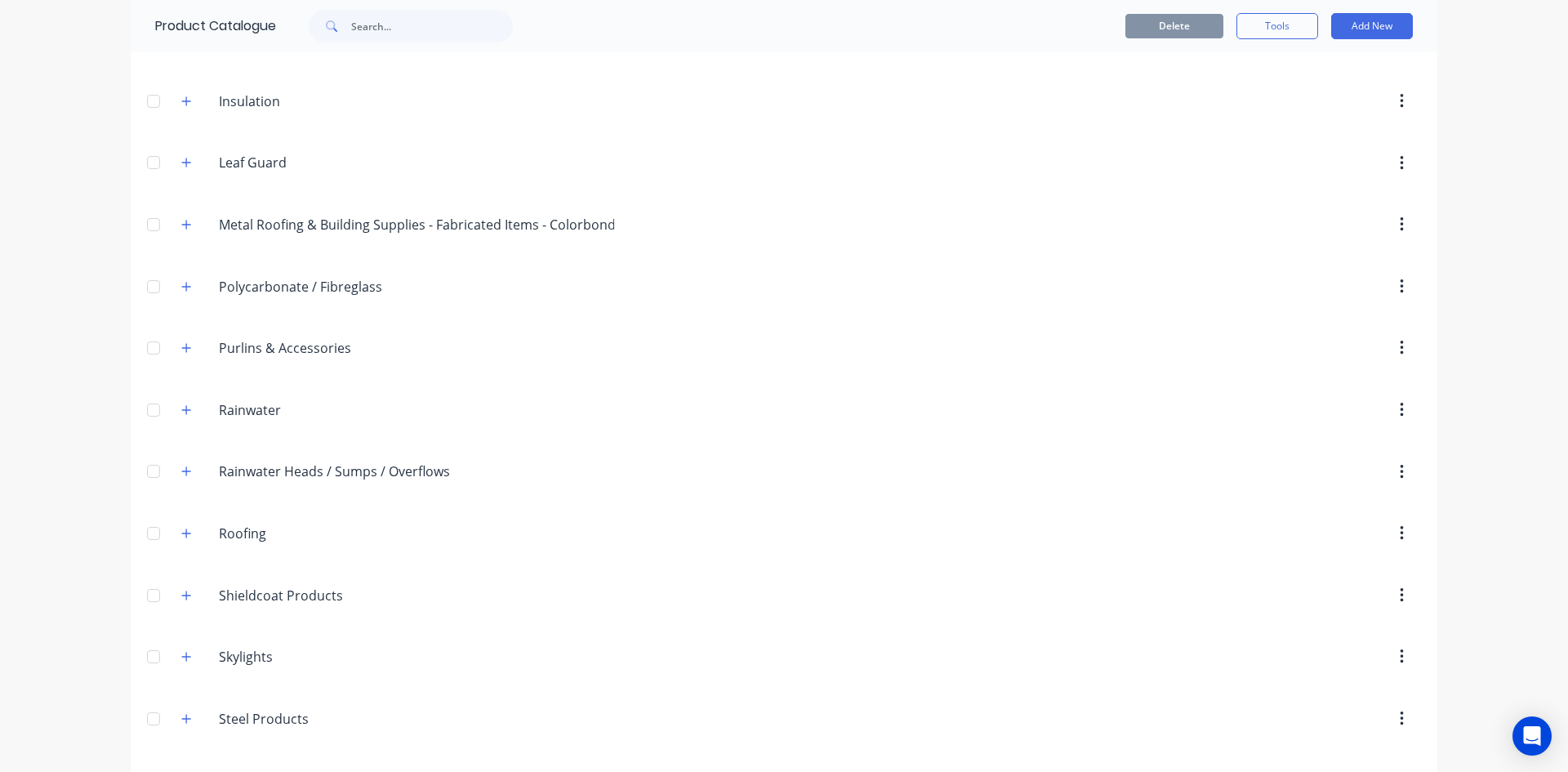
scroll to position [518, 0]
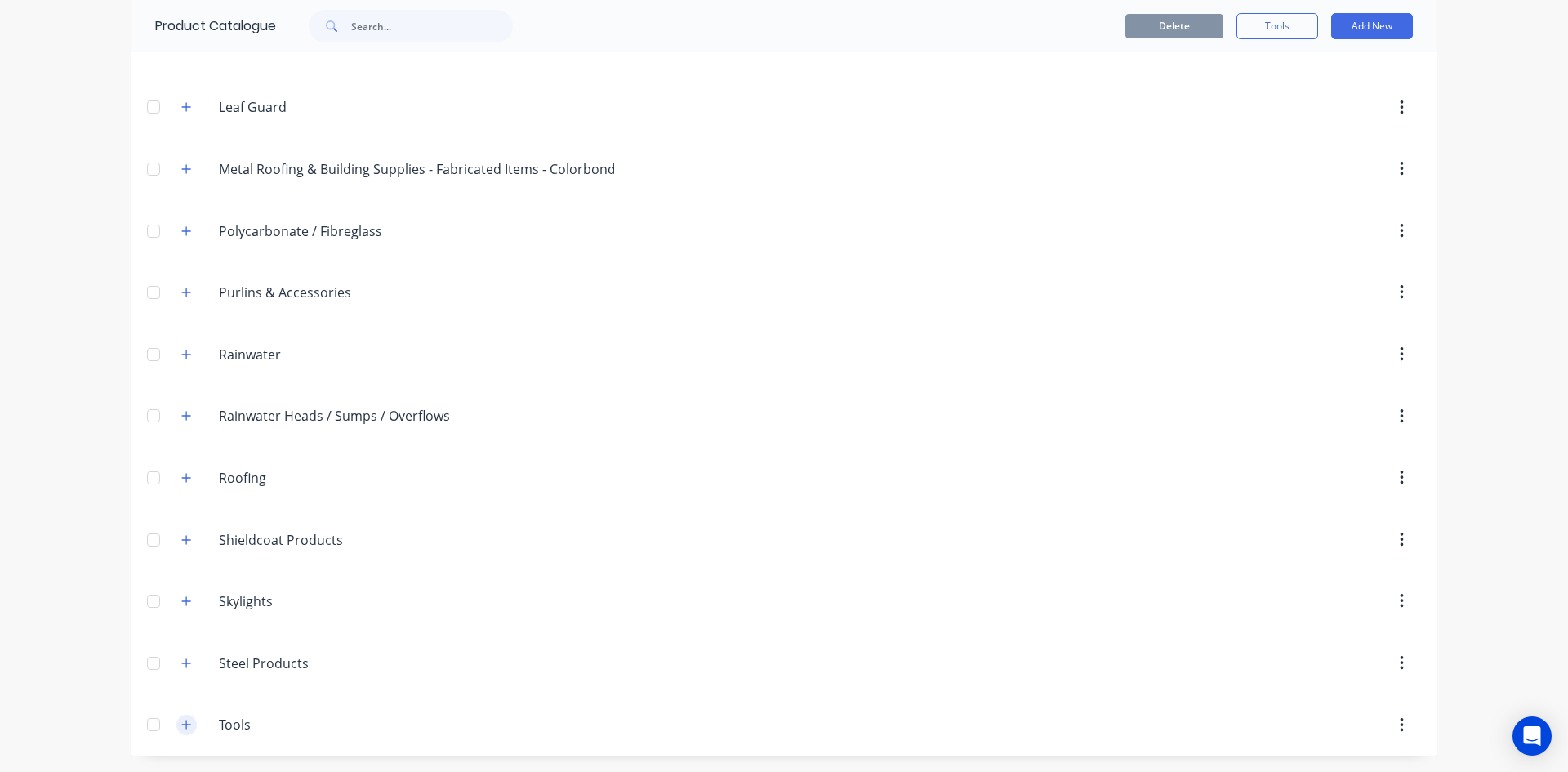
click at [182, 727] on icon "button" at bounding box center [187, 724] width 10 height 12
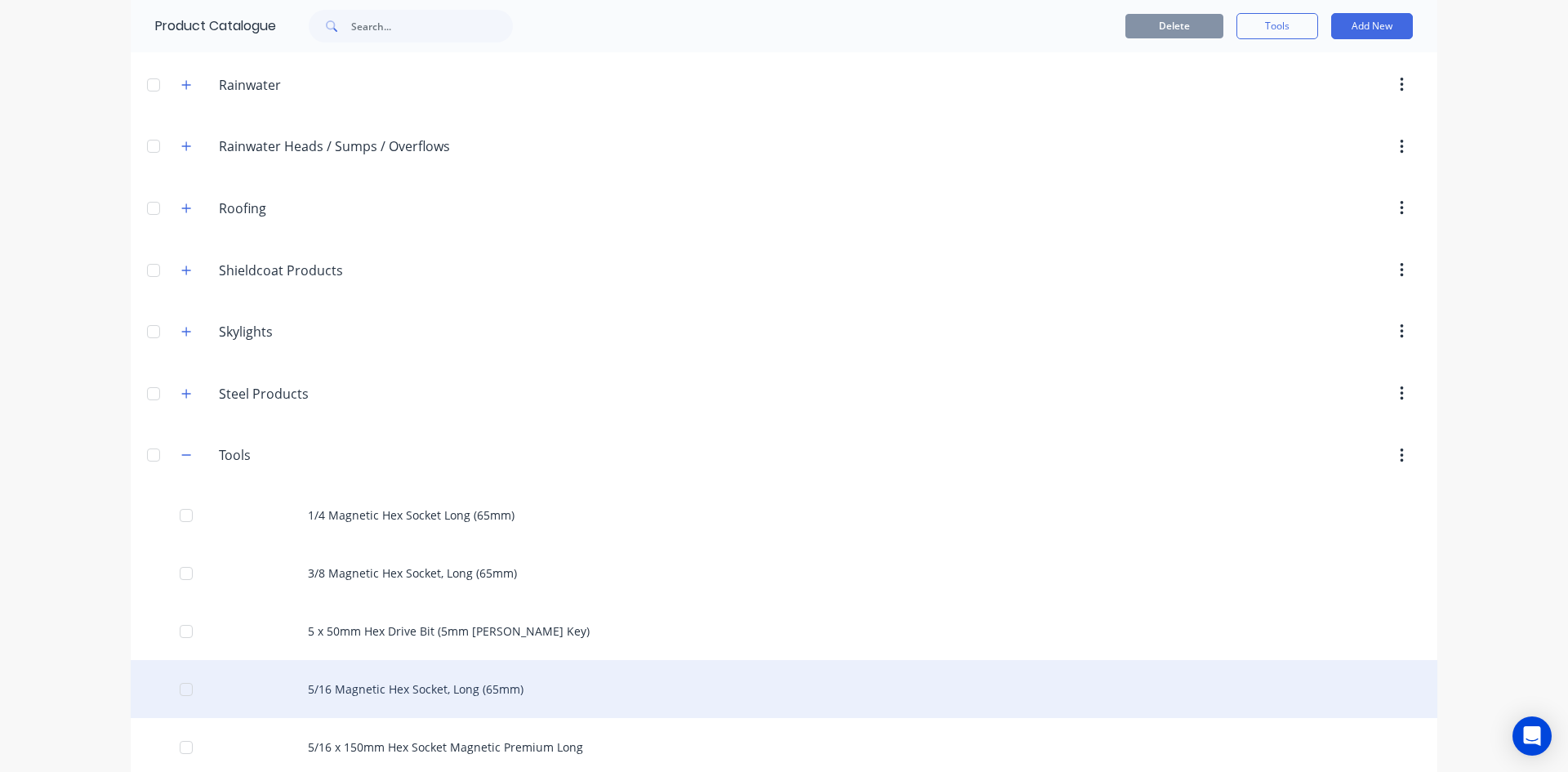
scroll to position [711, 0]
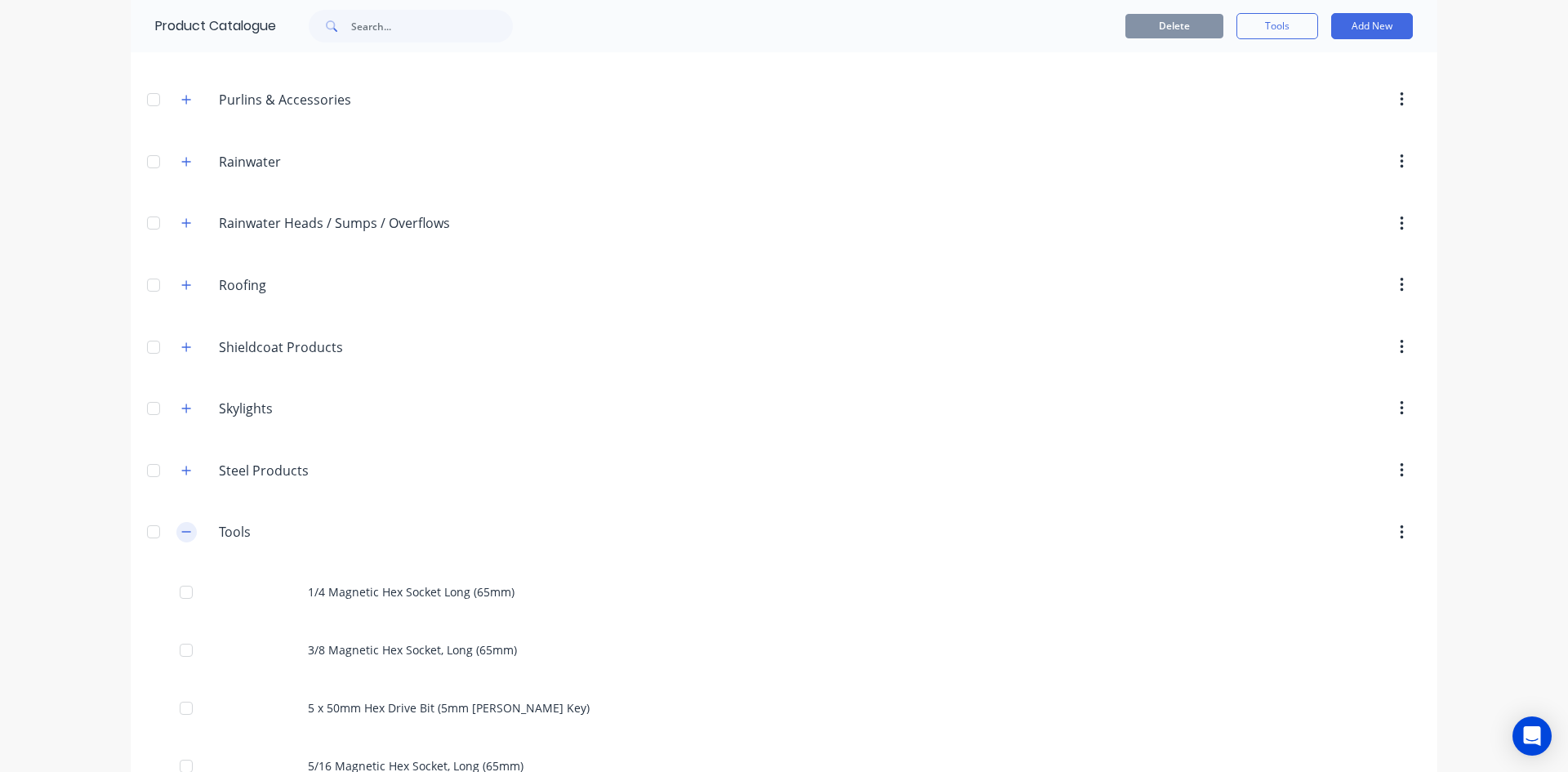
click at [182, 530] on icon "button" at bounding box center [187, 531] width 10 height 12
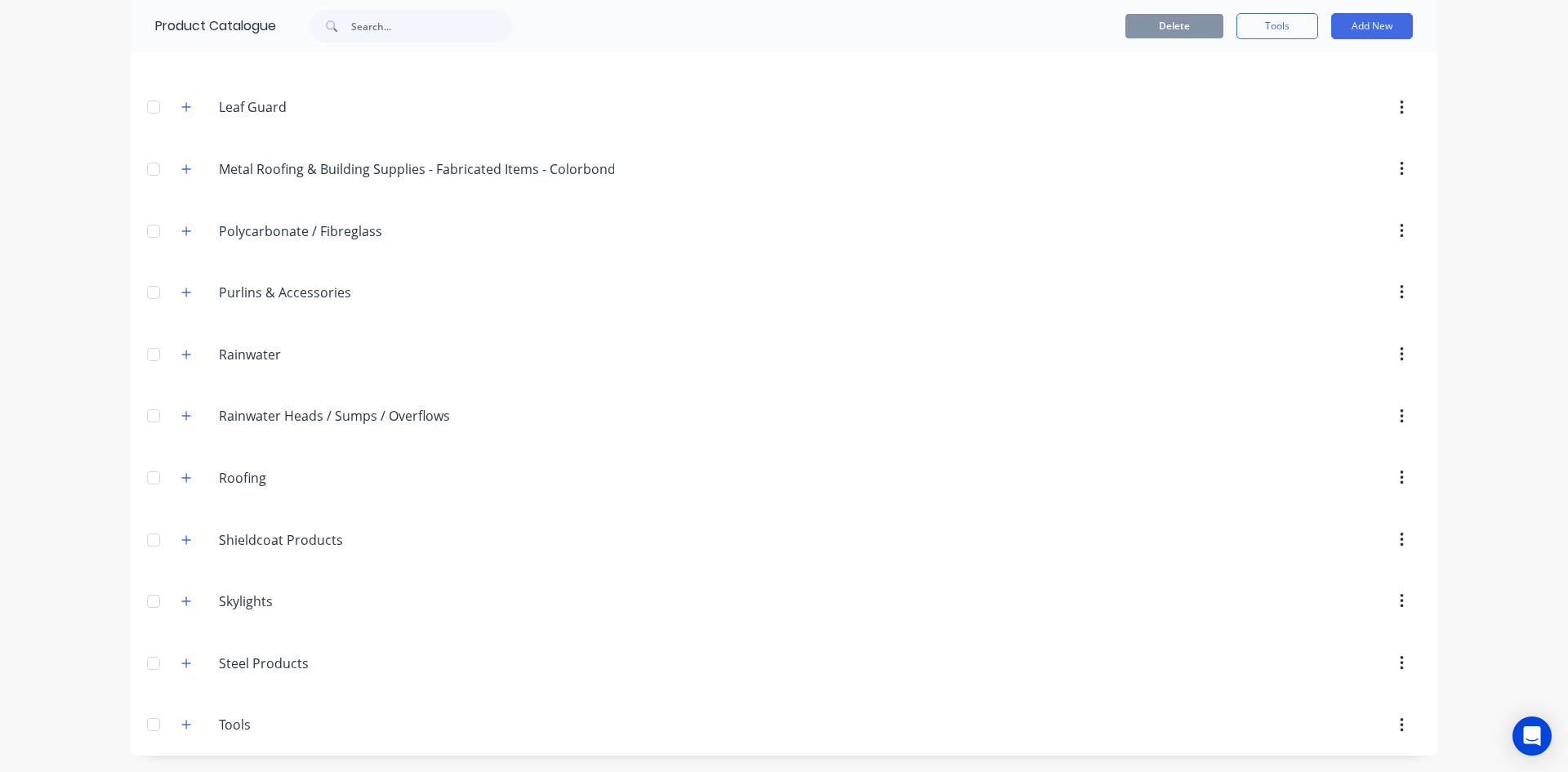
scroll to position [518, 0]
click at [183, 601] on icon "button" at bounding box center [187, 600] width 9 height 9
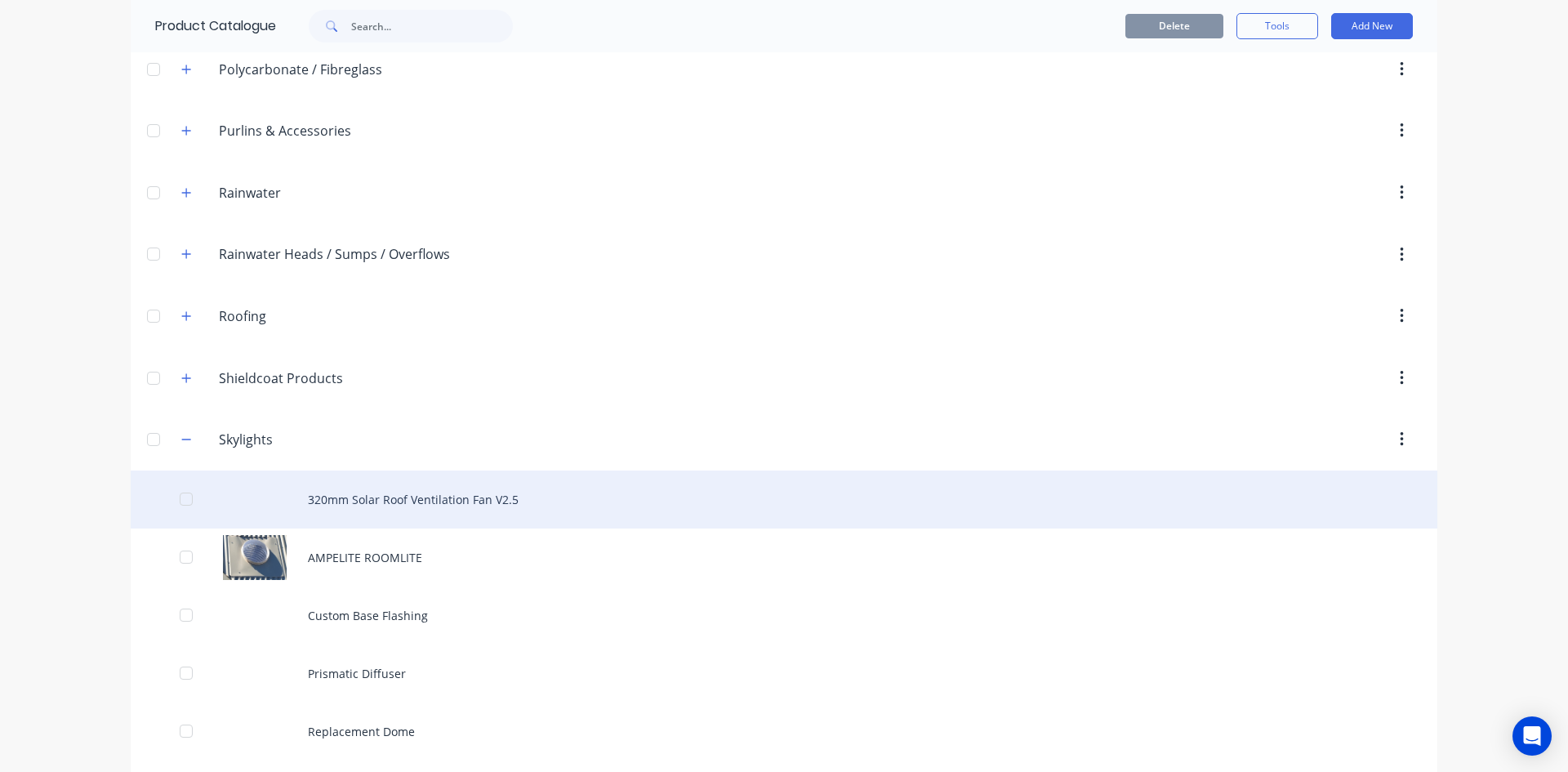
scroll to position [681, 0]
click at [411, 493] on div "320mm Solar Roof Ventilation Fan V2.5" at bounding box center [784, 497] width 1307 height 58
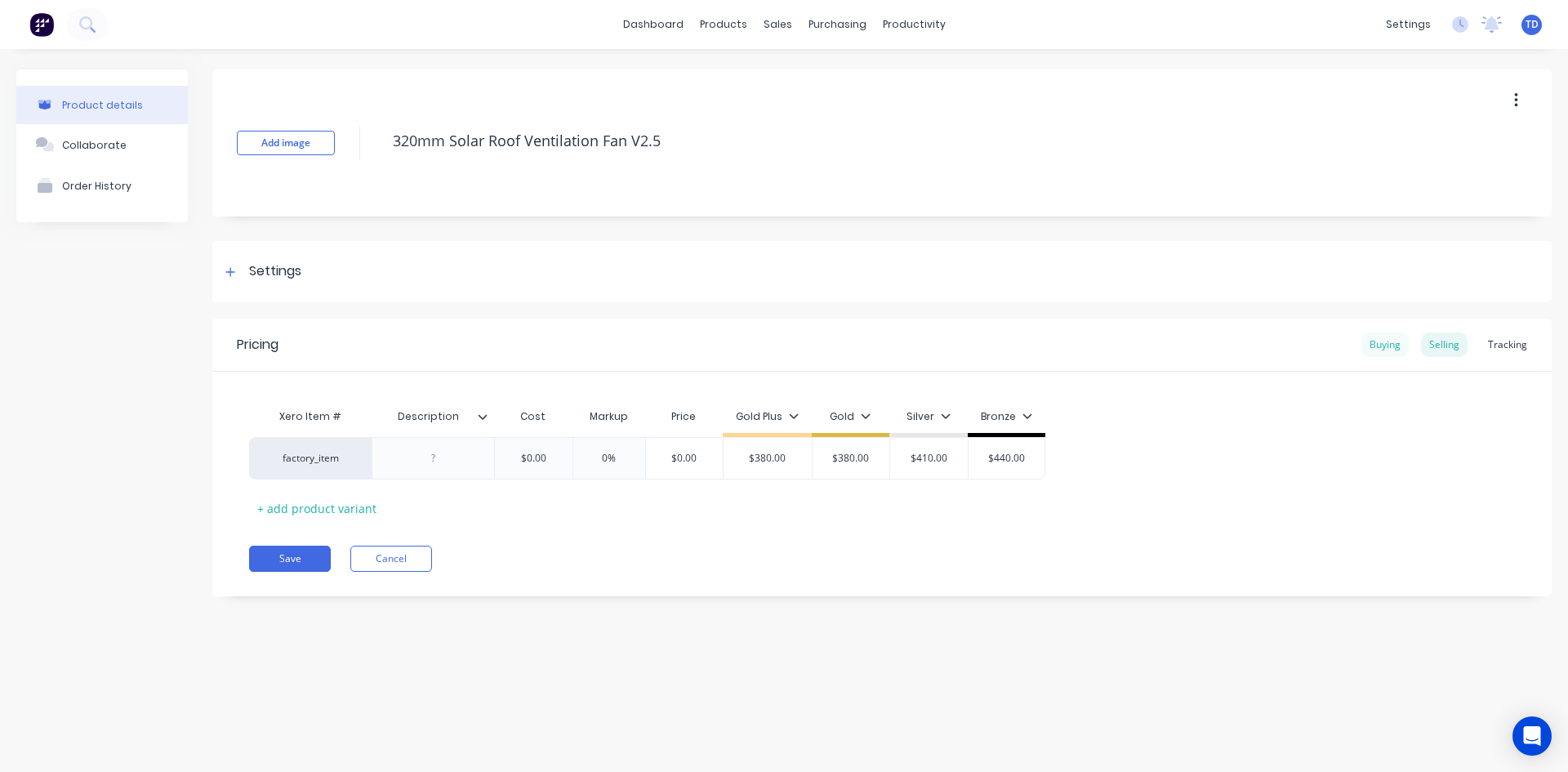
click at [1380, 346] on div "Buying" at bounding box center [1385, 344] width 47 height 24
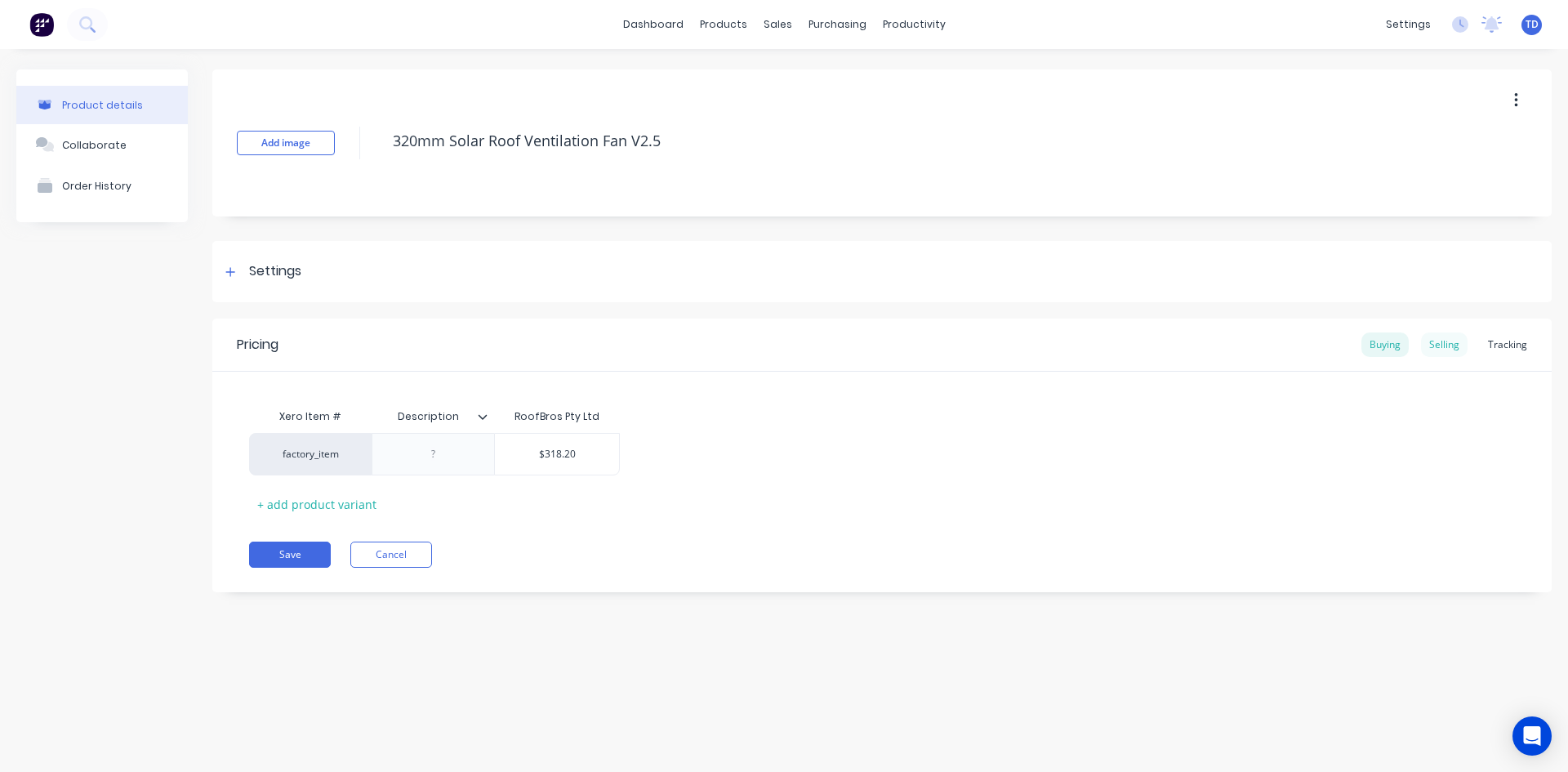
click at [1449, 332] on div "Selling" at bounding box center [1444, 344] width 46 height 24
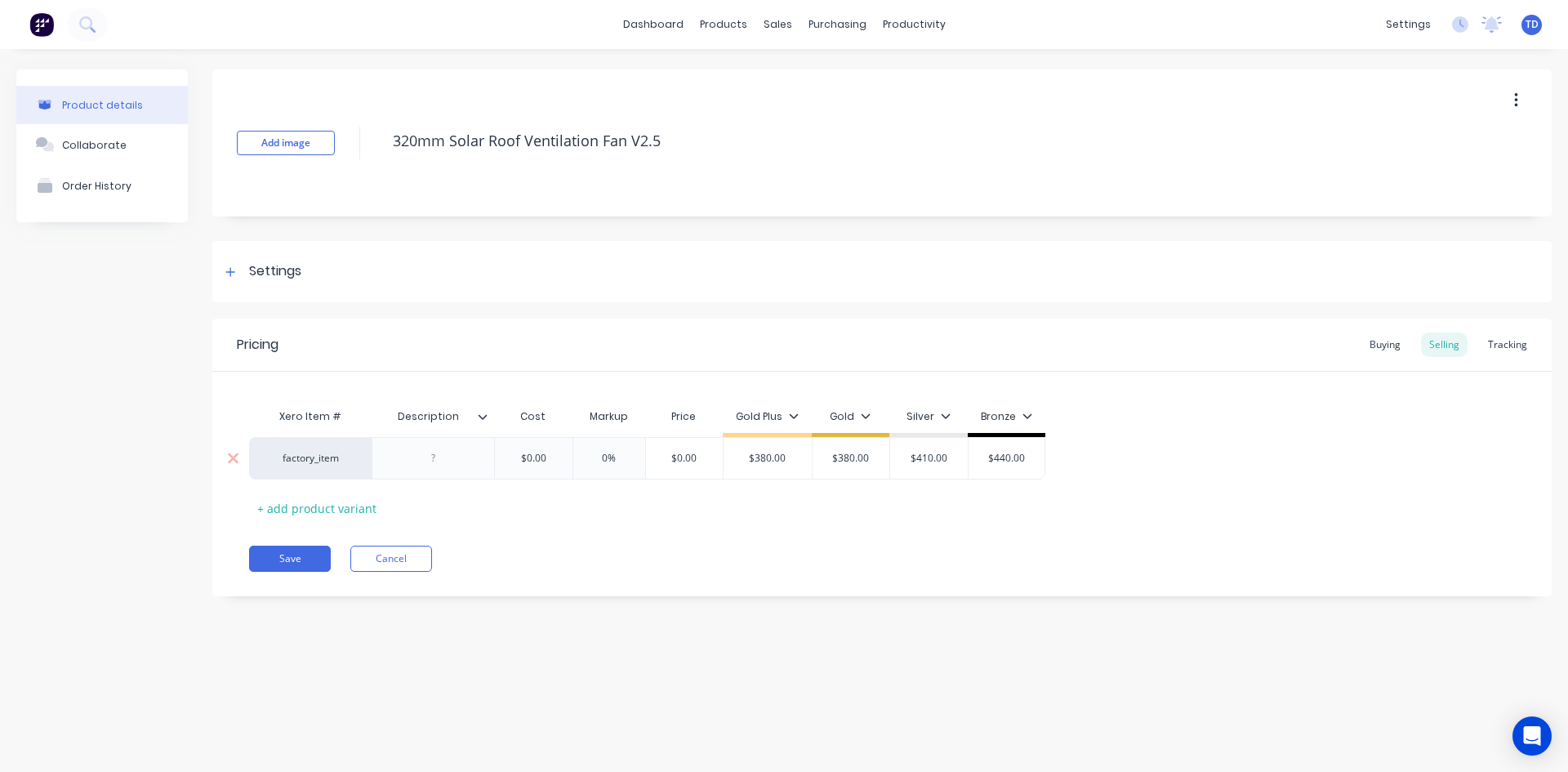
click at [559, 462] on input "$0.00" at bounding box center [533, 457] width 82 height 14
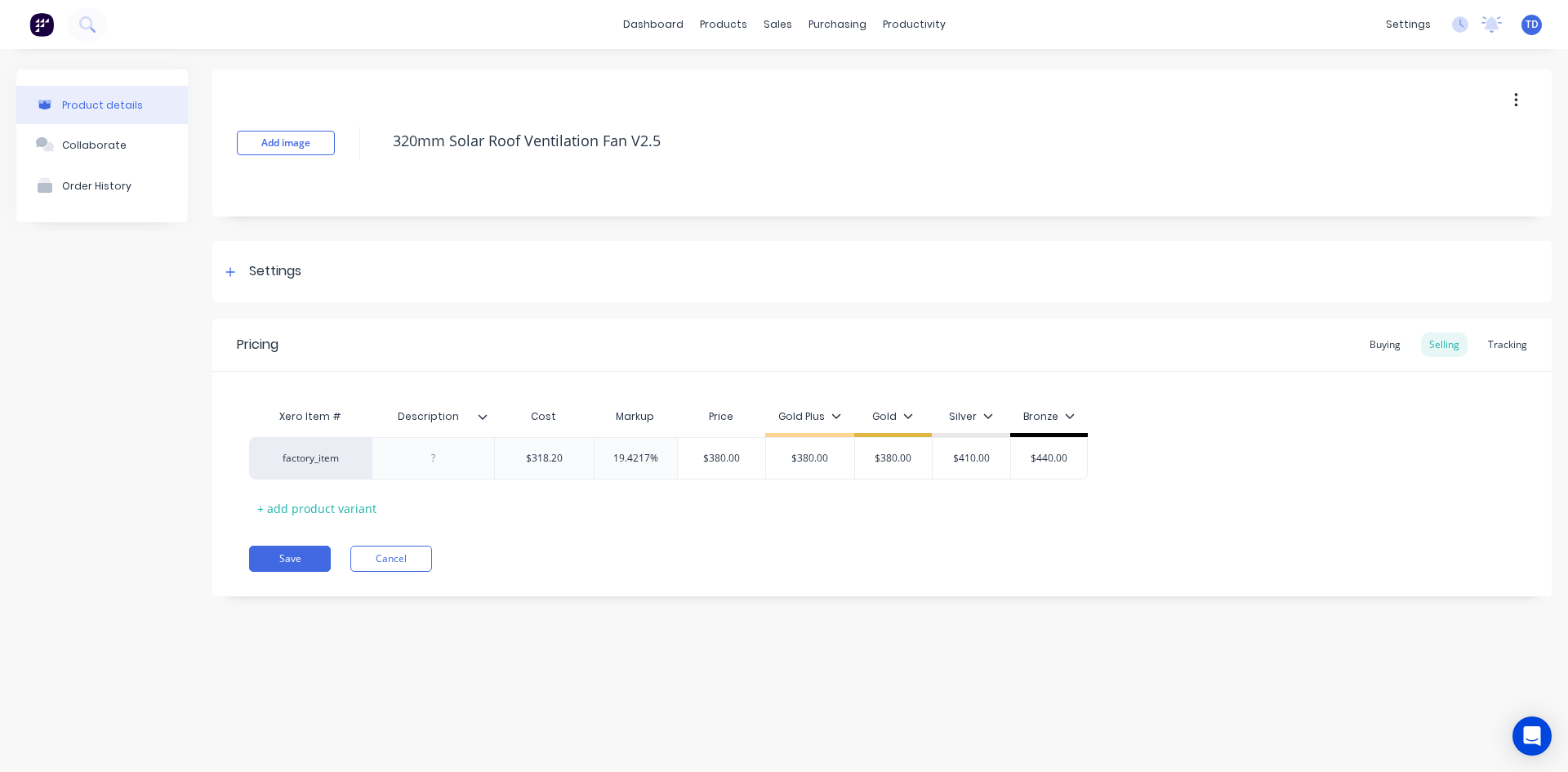
click at [609, 533] on div "Pricing Buying Selling Tracking Xero Item # Description Cost Markup Price Gold …" at bounding box center [882, 457] width 1339 height 278
click at [319, 550] on button "Save" at bounding box center [289, 558] width 82 height 26
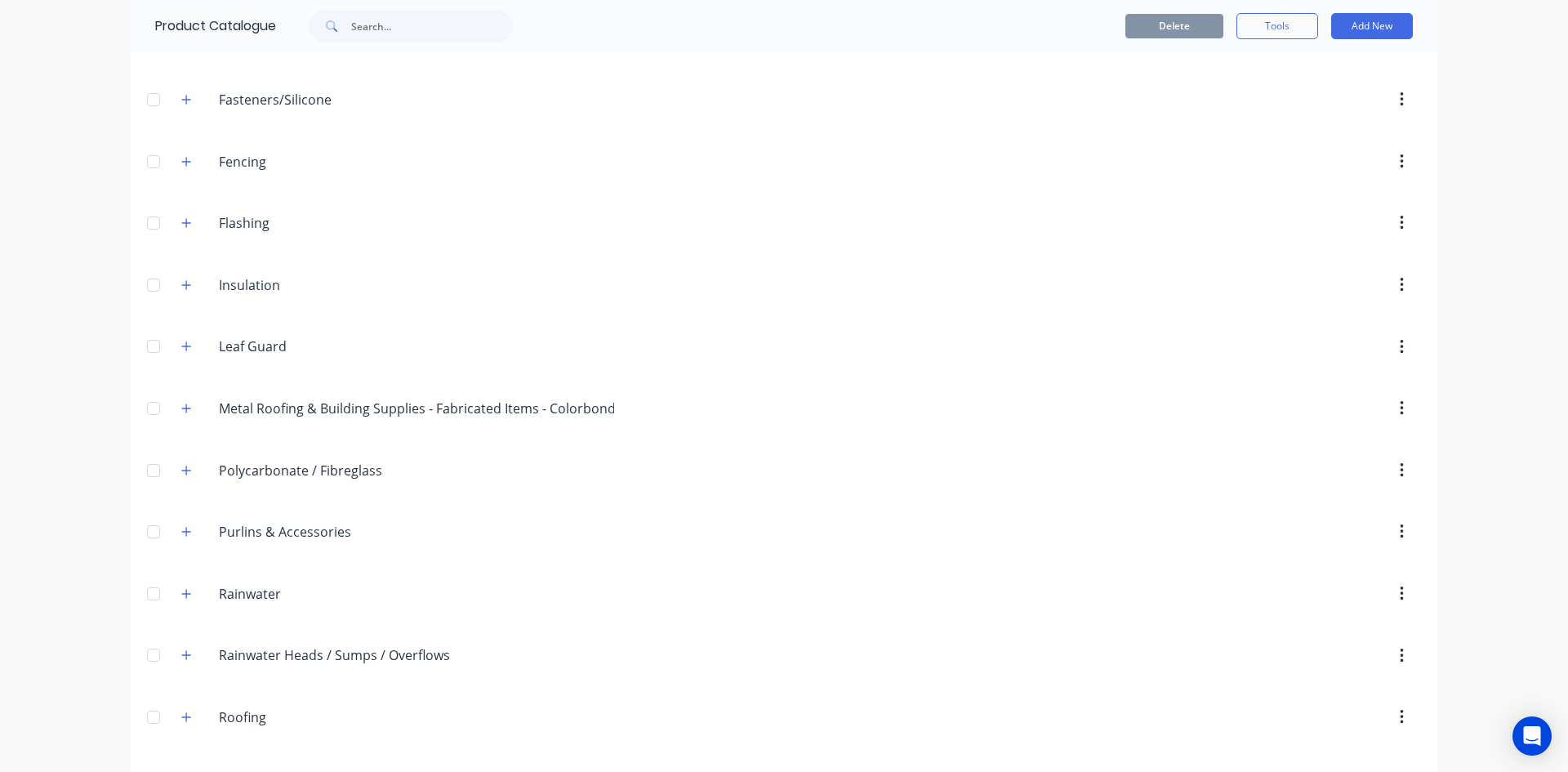
scroll to position [735, 0]
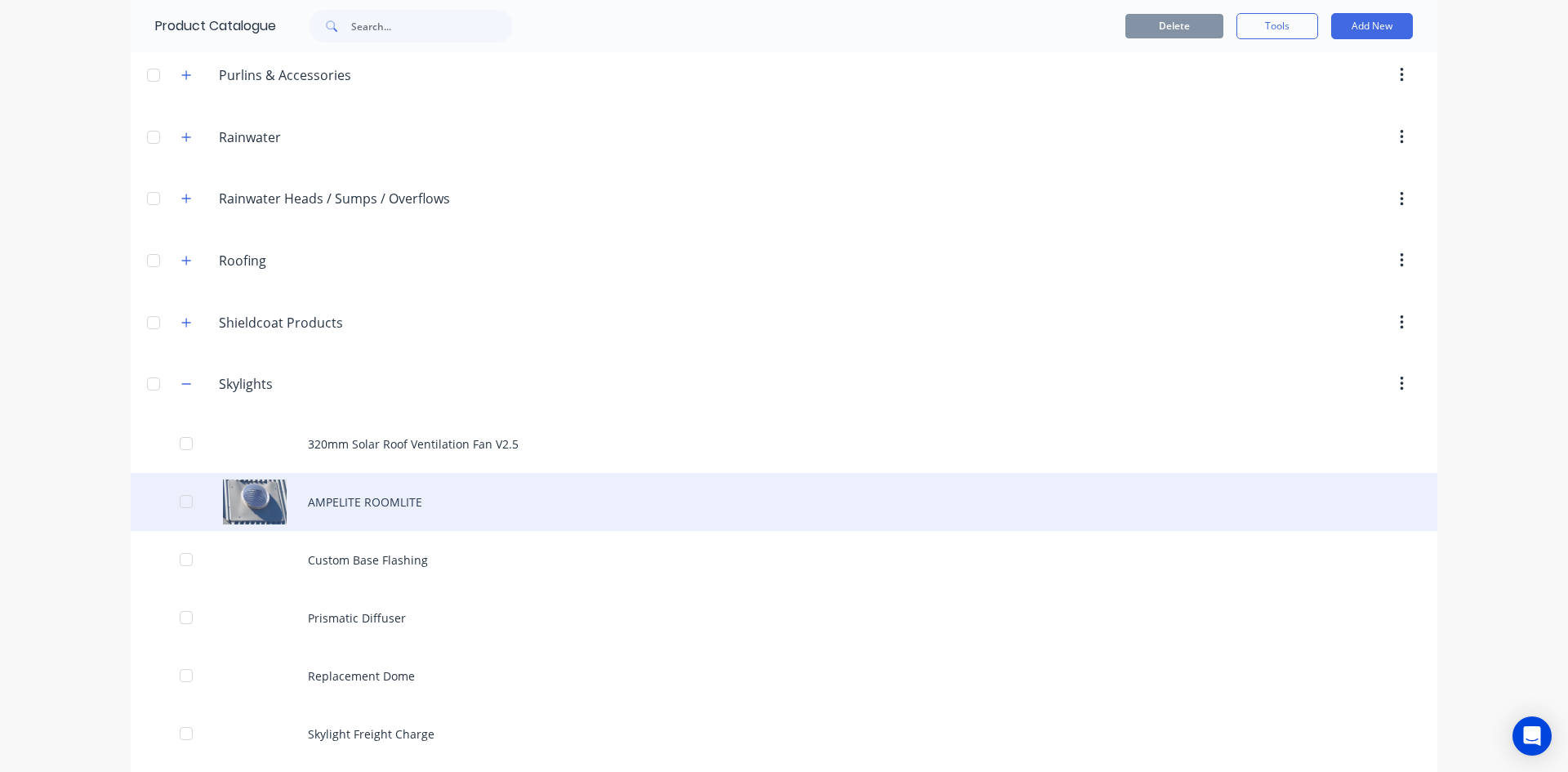
click at [333, 501] on div "AMPELITE ROOMLITE" at bounding box center [784, 501] width 1307 height 58
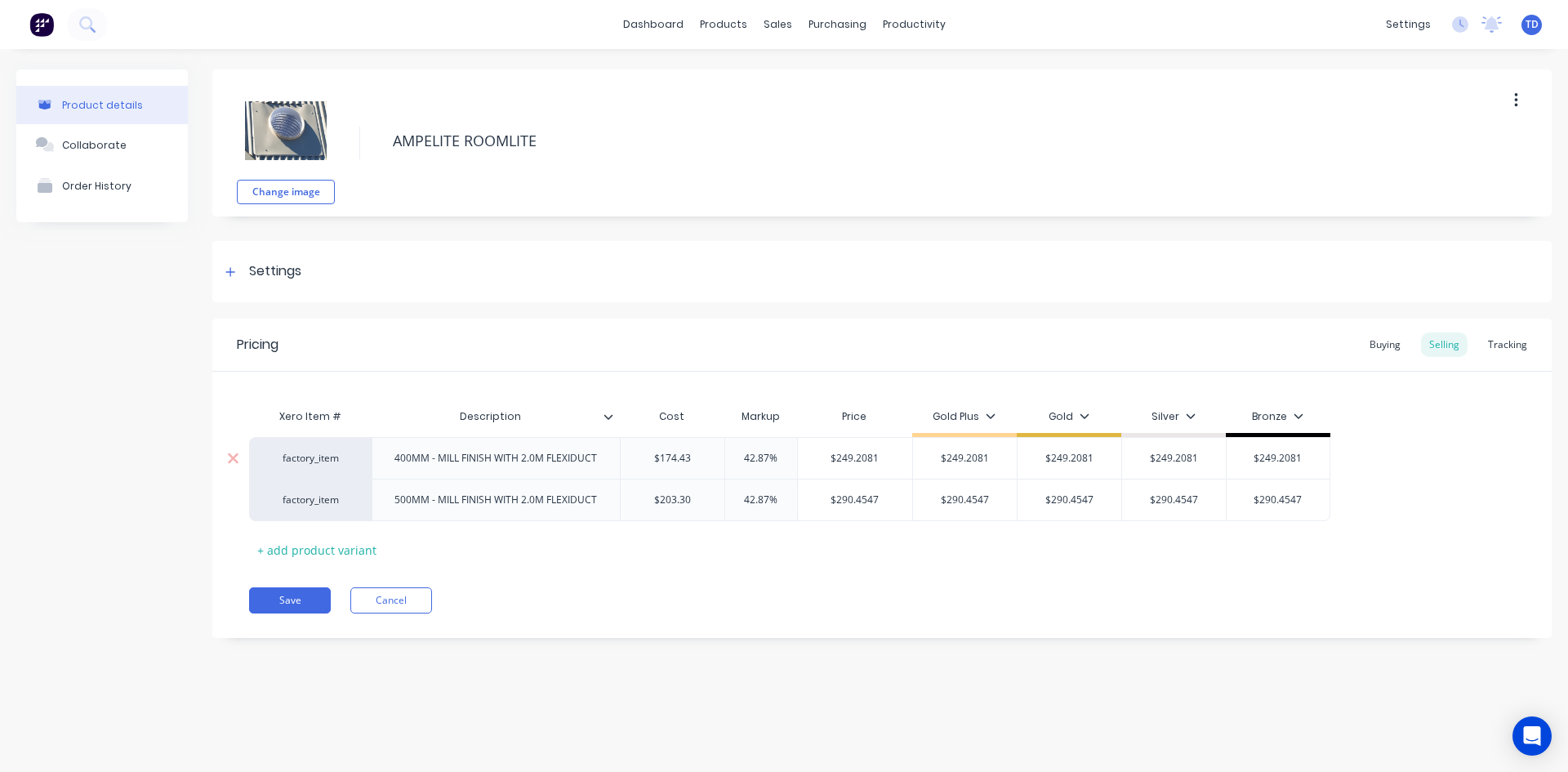
click at [710, 447] on div "$174.43" at bounding box center [672, 457] width 103 height 41
click at [283, 593] on button "Save" at bounding box center [289, 600] width 82 height 26
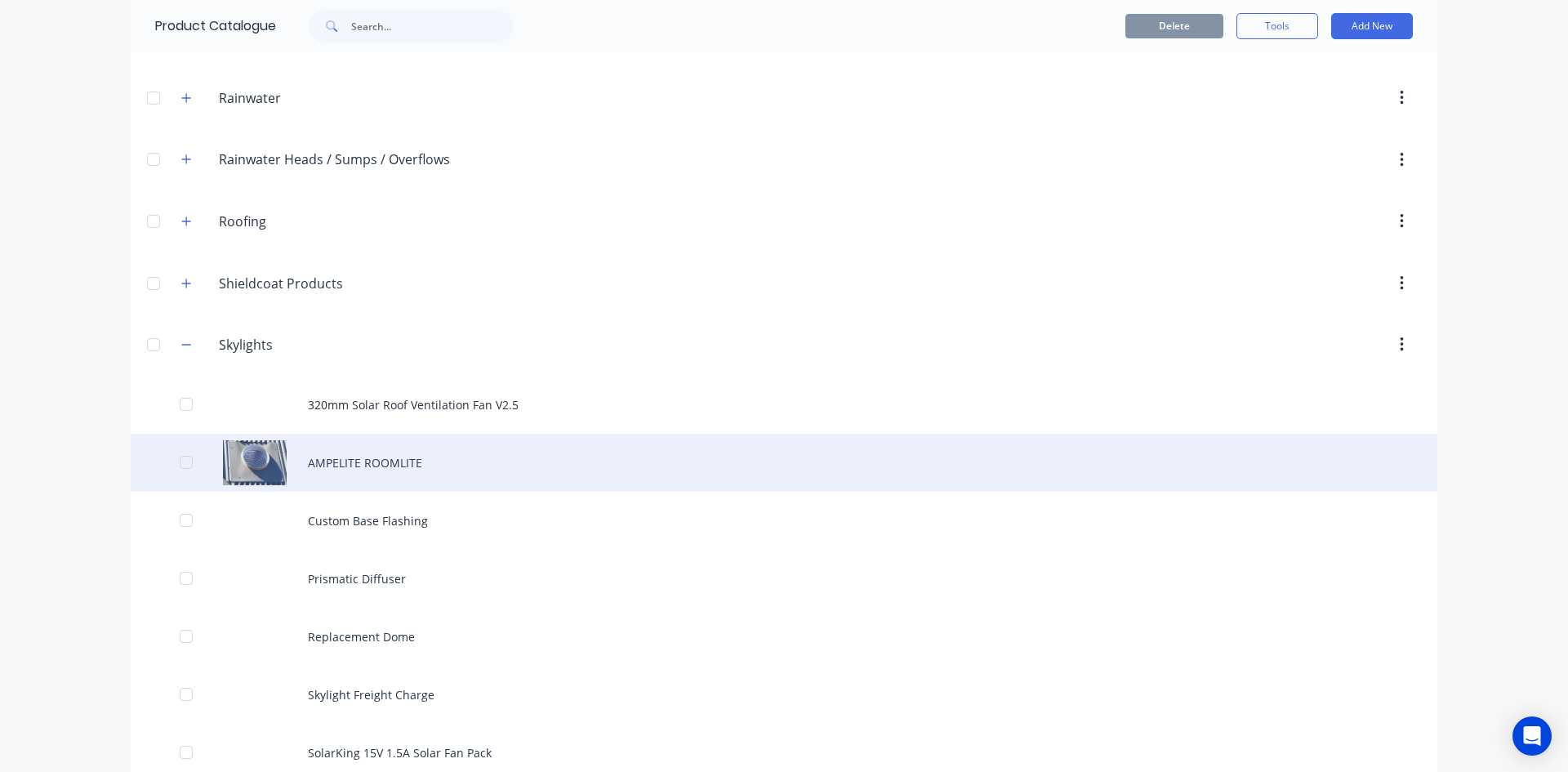
scroll to position [817, 0]
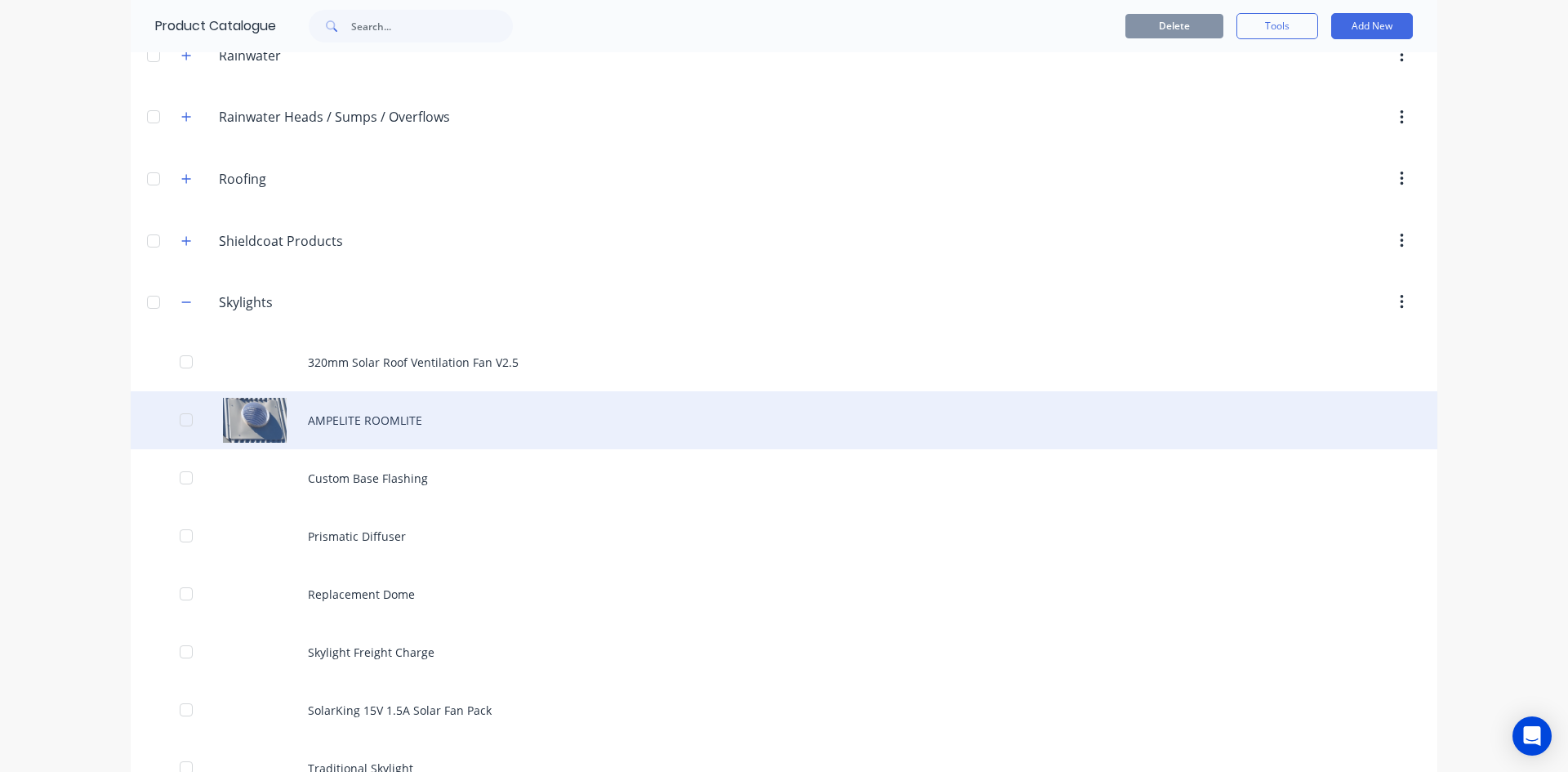
click at [395, 399] on div "AMPELITE ROOMLITE" at bounding box center [784, 420] width 1307 height 58
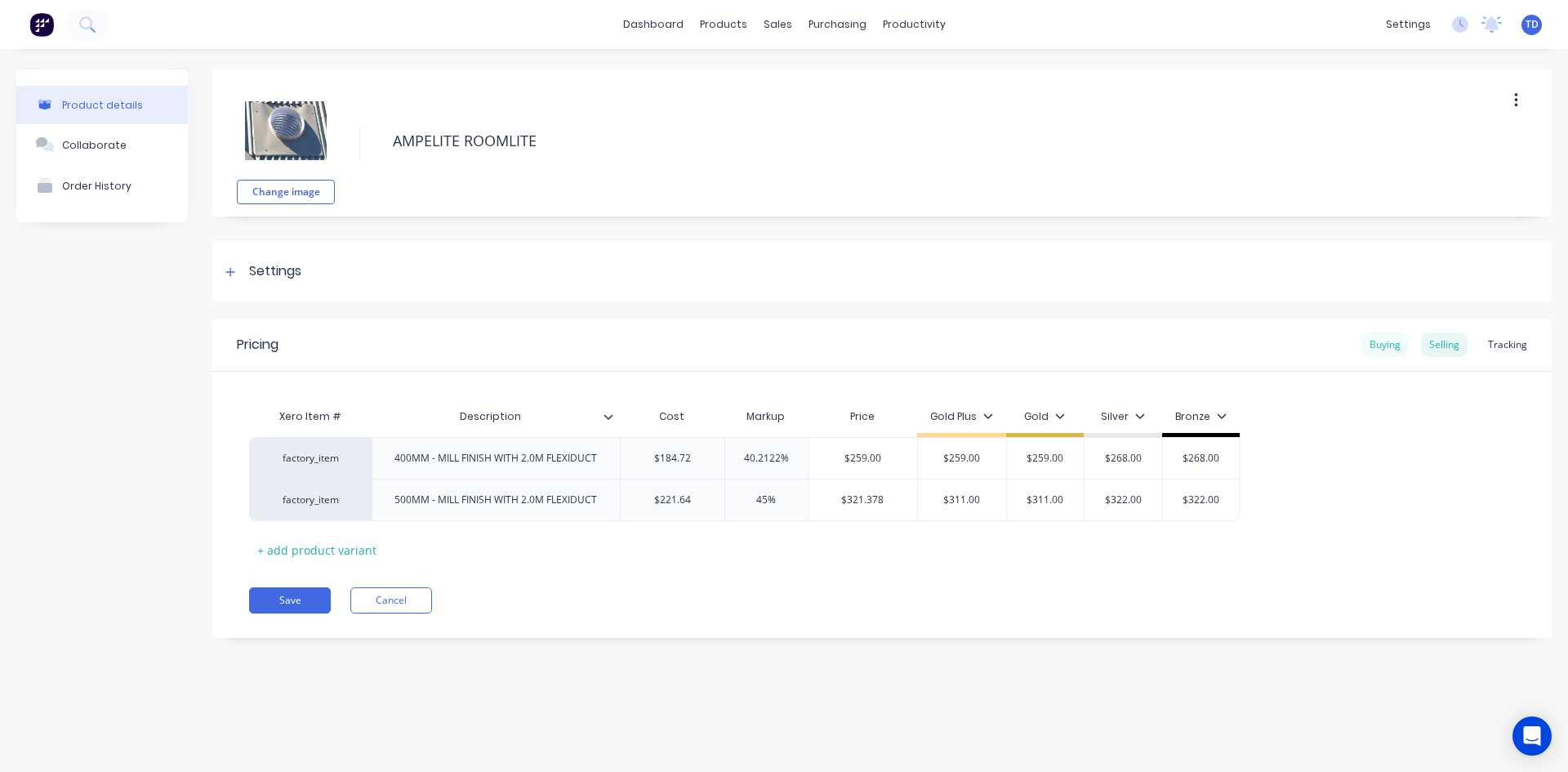
click at [1391, 350] on div "Buying" at bounding box center [1385, 344] width 47 height 24
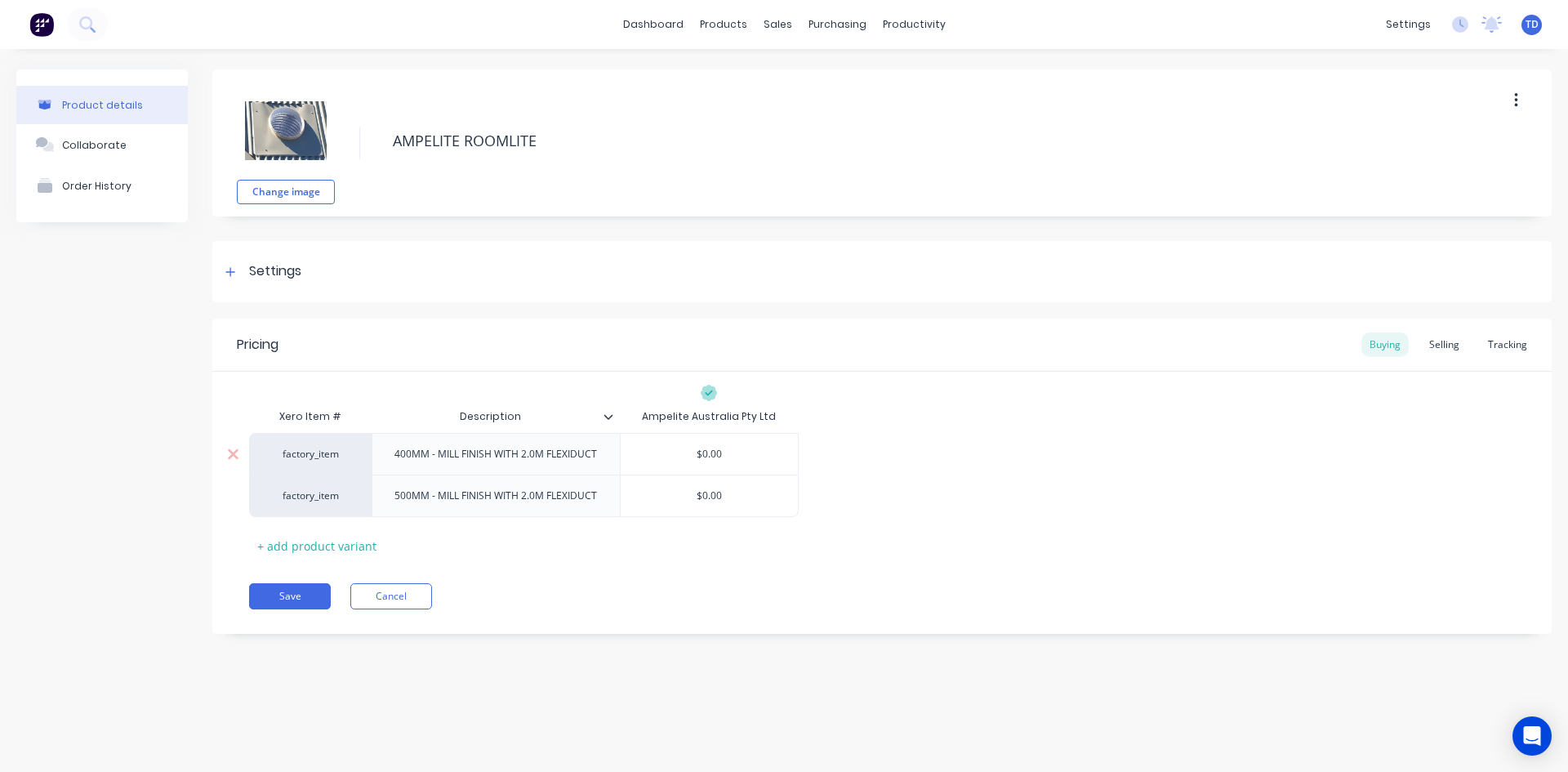
click at [748, 453] on input "$0.00" at bounding box center [709, 453] width 177 height 14
click at [733, 461] on input "$0.00" at bounding box center [709, 453] width 177 height 14
click at [1431, 343] on div "Selling" at bounding box center [1444, 344] width 46 height 24
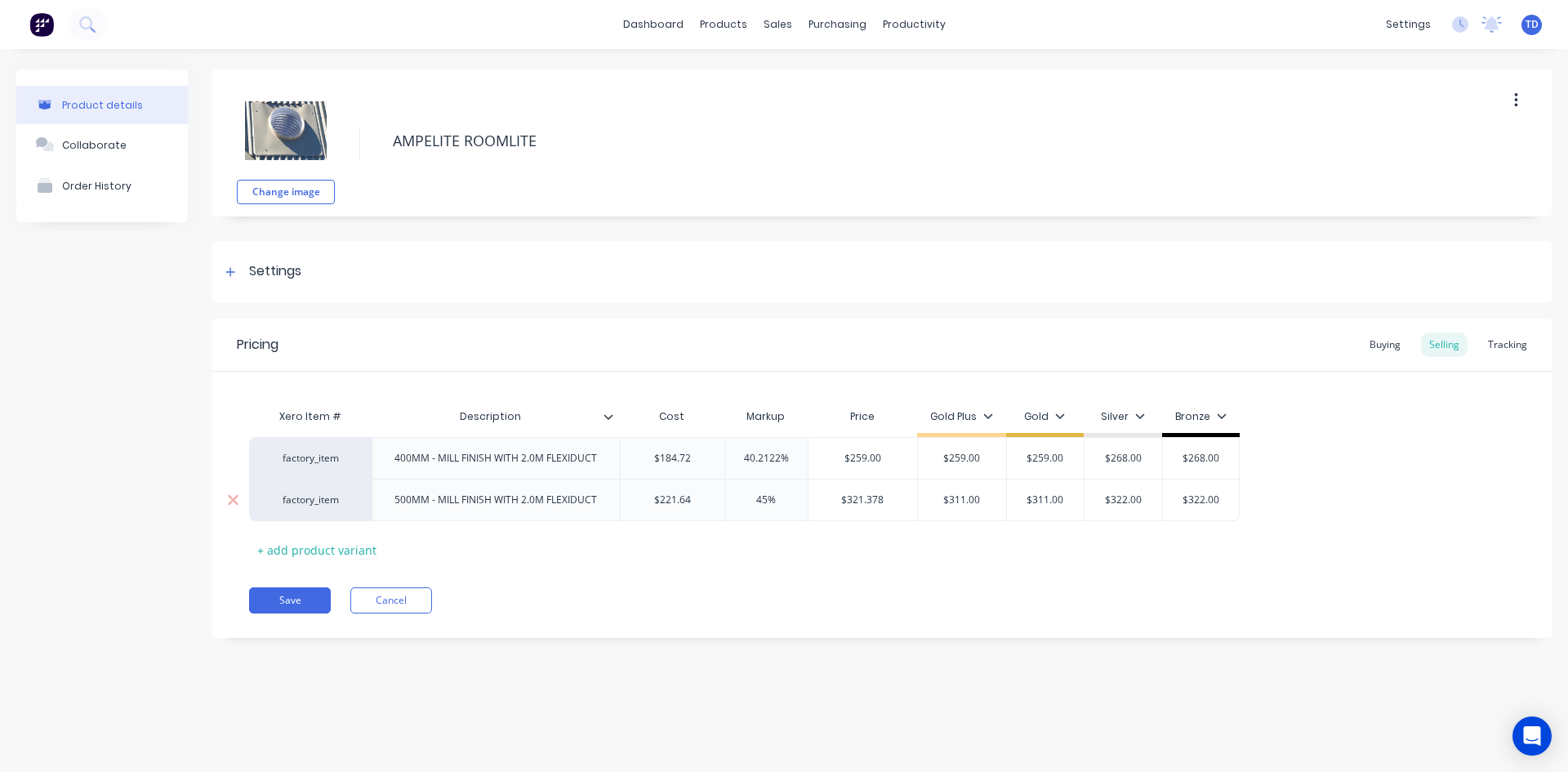
click at [911, 502] on input "$321.378" at bounding box center [863, 500] width 109 height 14
click at [747, 556] on div "Xero Item # Description Cost Markup Price Gold Plus Gold Silver Bronze factory_…" at bounding box center [882, 481] width 1266 height 162
click at [282, 603] on button "Save" at bounding box center [289, 600] width 82 height 26
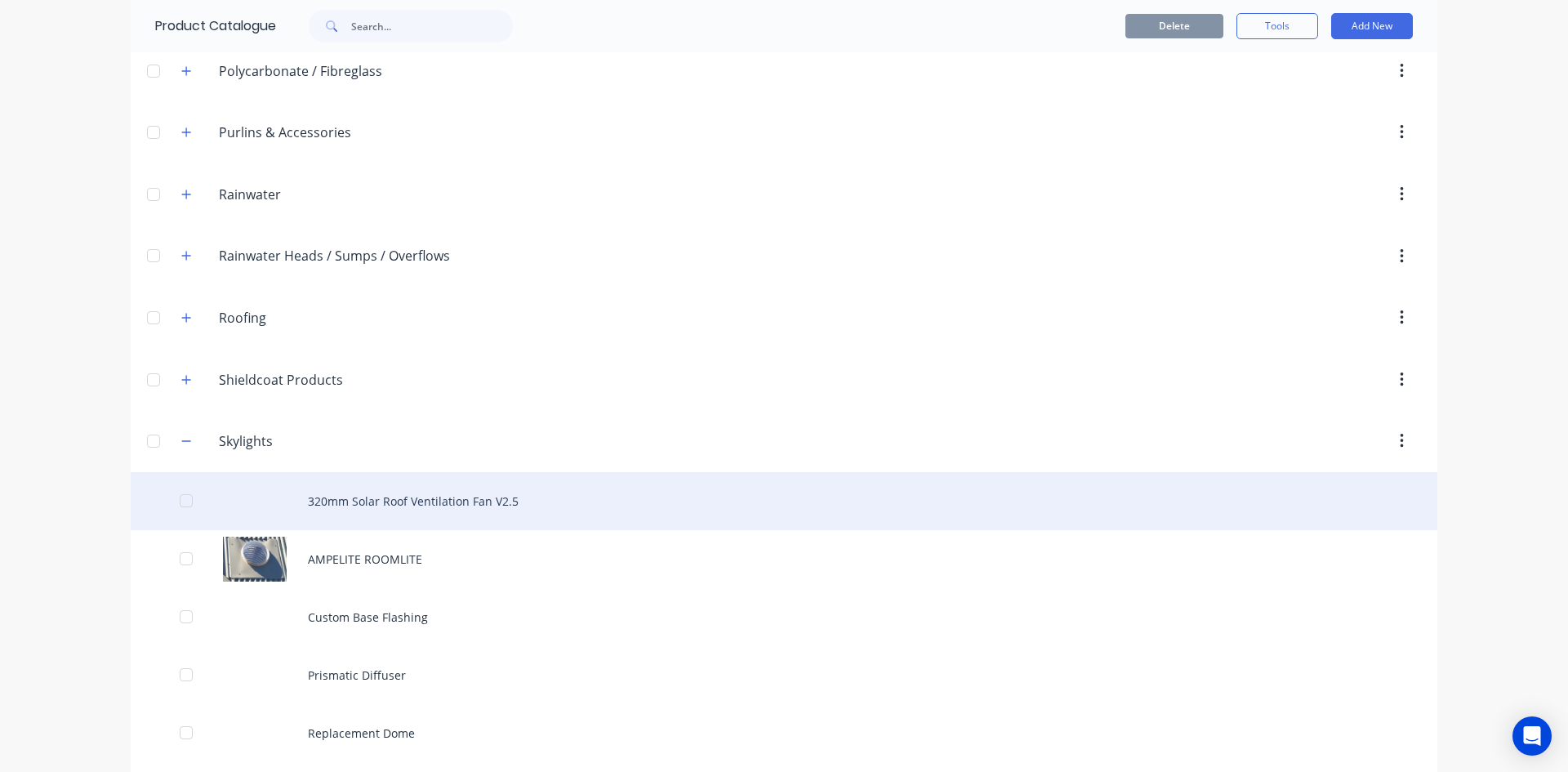
scroll to position [735, 0]
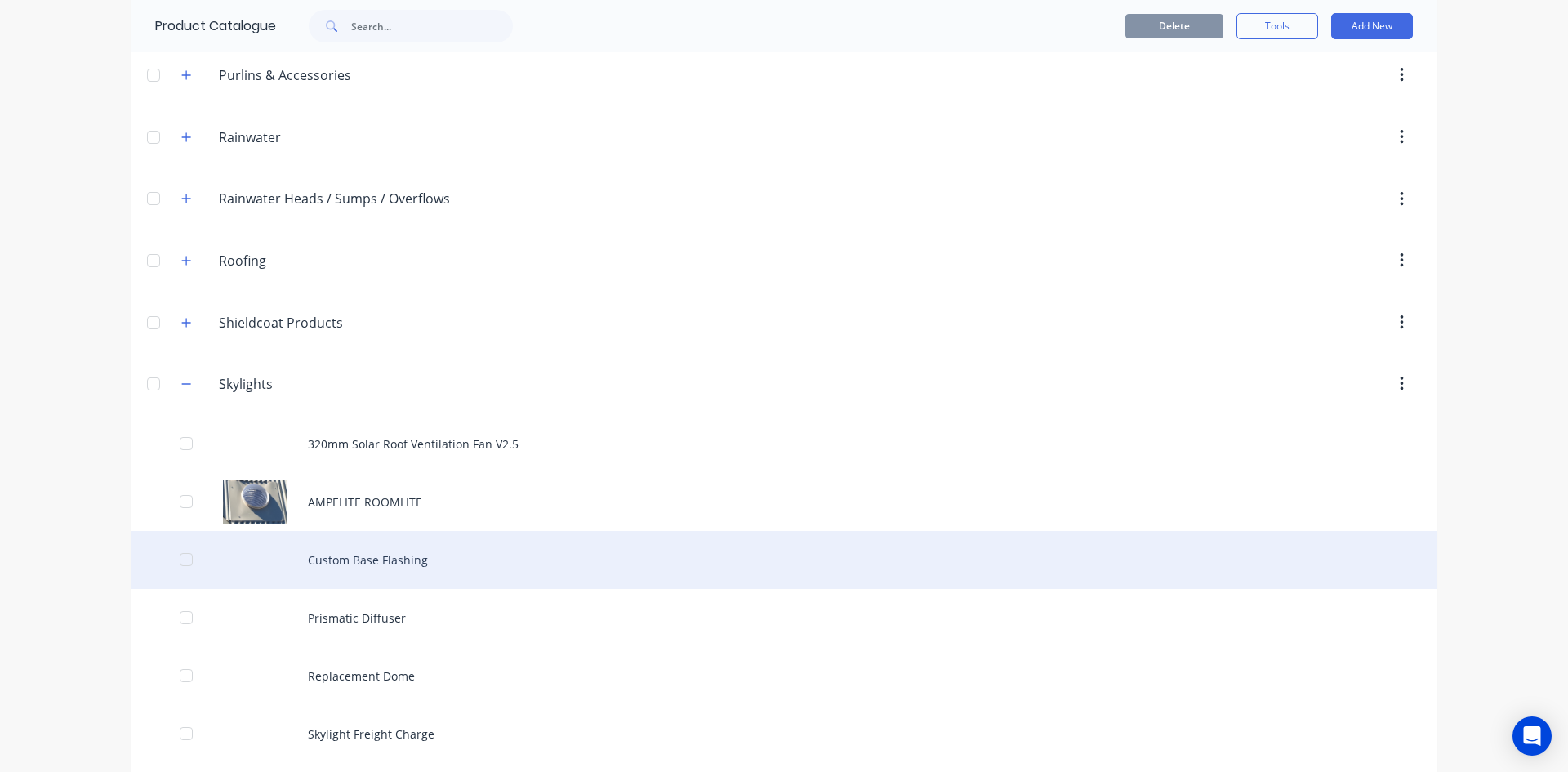
click at [380, 564] on div "Custom Base Flashing" at bounding box center [784, 559] width 1307 height 58
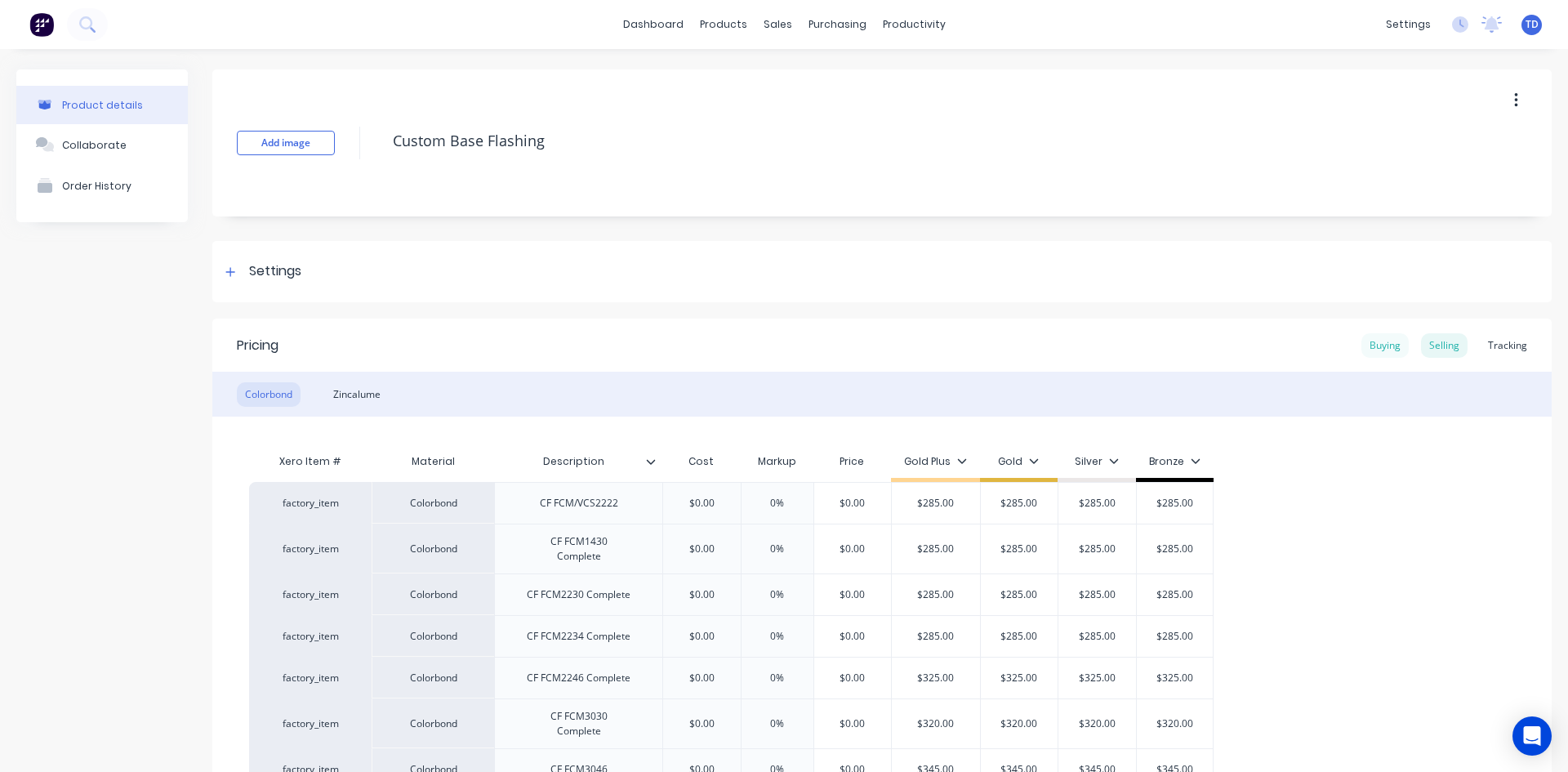
click at [1376, 339] on div "Buying" at bounding box center [1385, 345] width 47 height 24
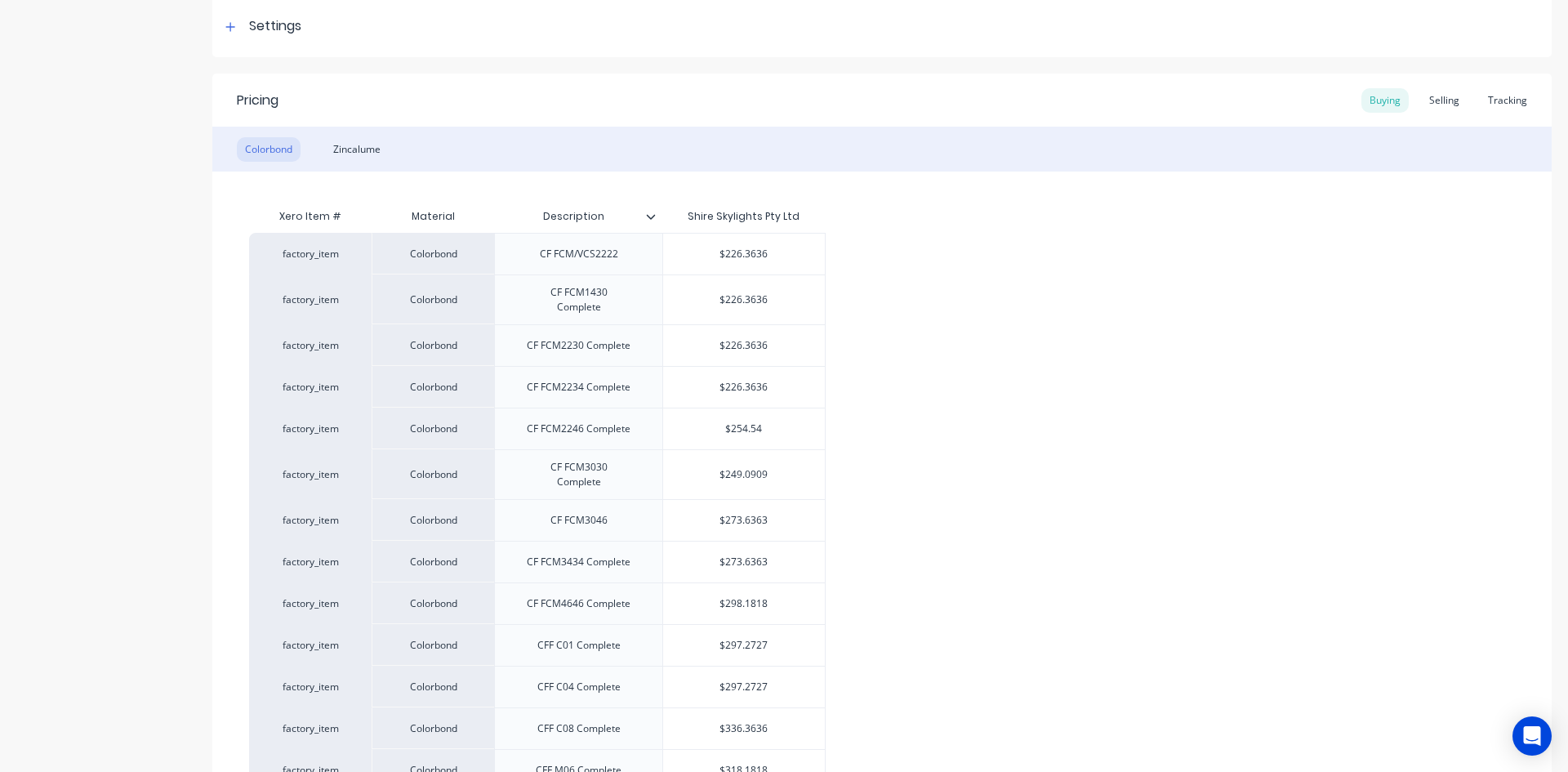
scroll to position [326, 0]
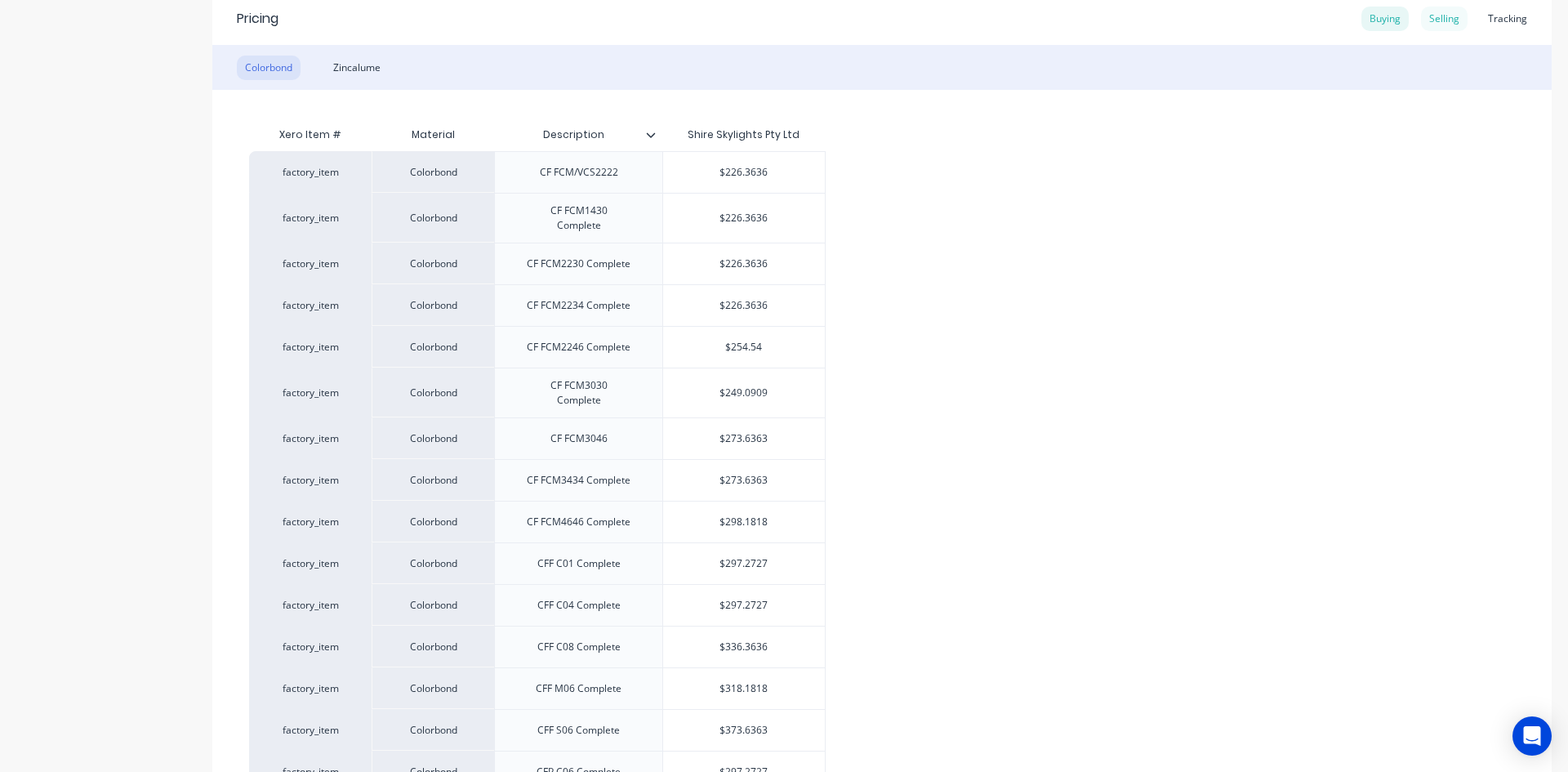
click at [1428, 20] on div "Selling" at bounding box center [1444, 19] width 46 height 24
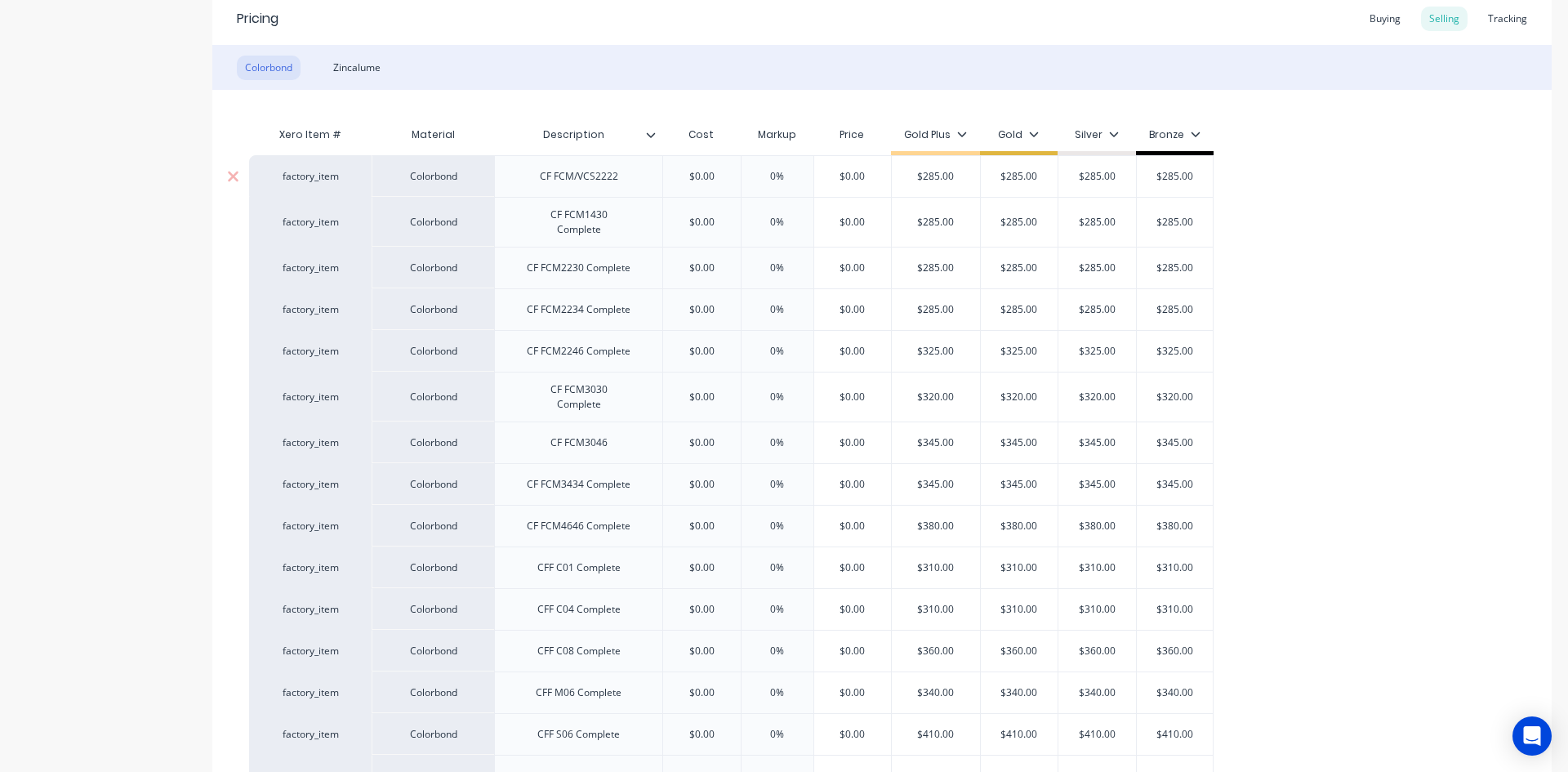
click at [727, 180] on input "$0.00" at bounding box center [702, 176] width 82 height 14
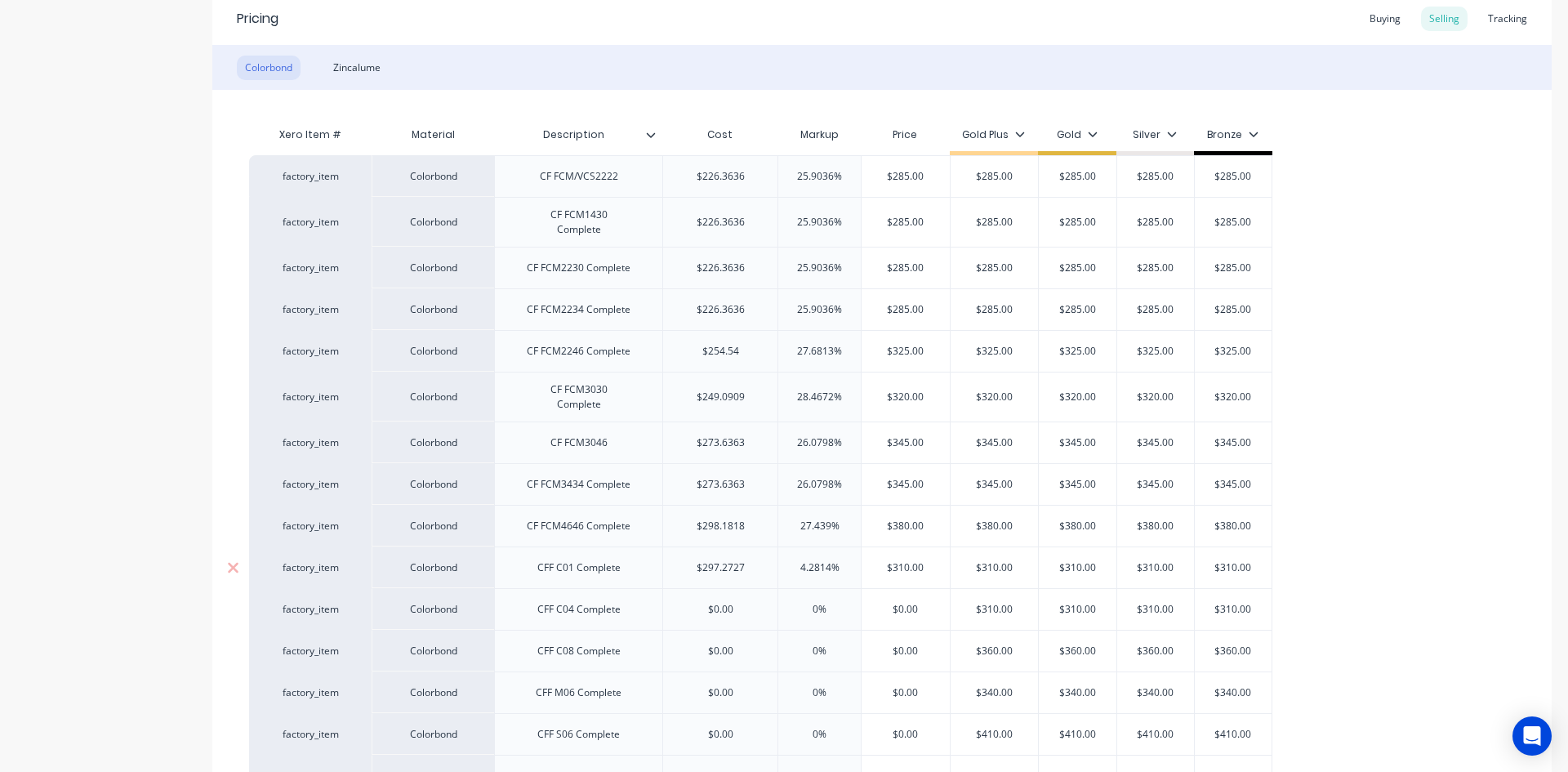
click at [752, 568] on input "$297.2727" at bounding box center [720, 567] width 114 height 14
click at [741, 611] on input "$0.00" at bounding box center [720, 609] width 114 height 14
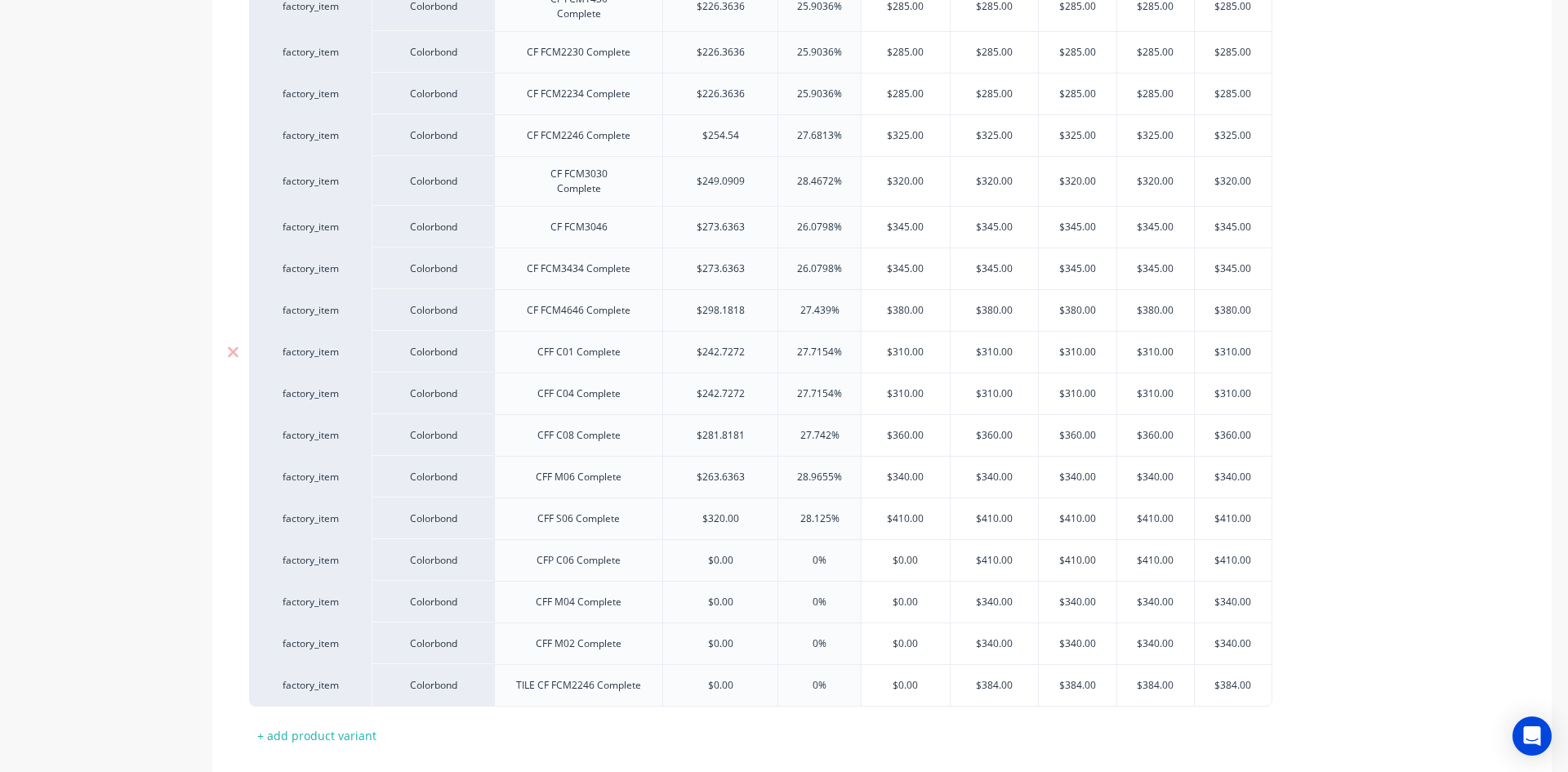
scroll to position [572, 0]
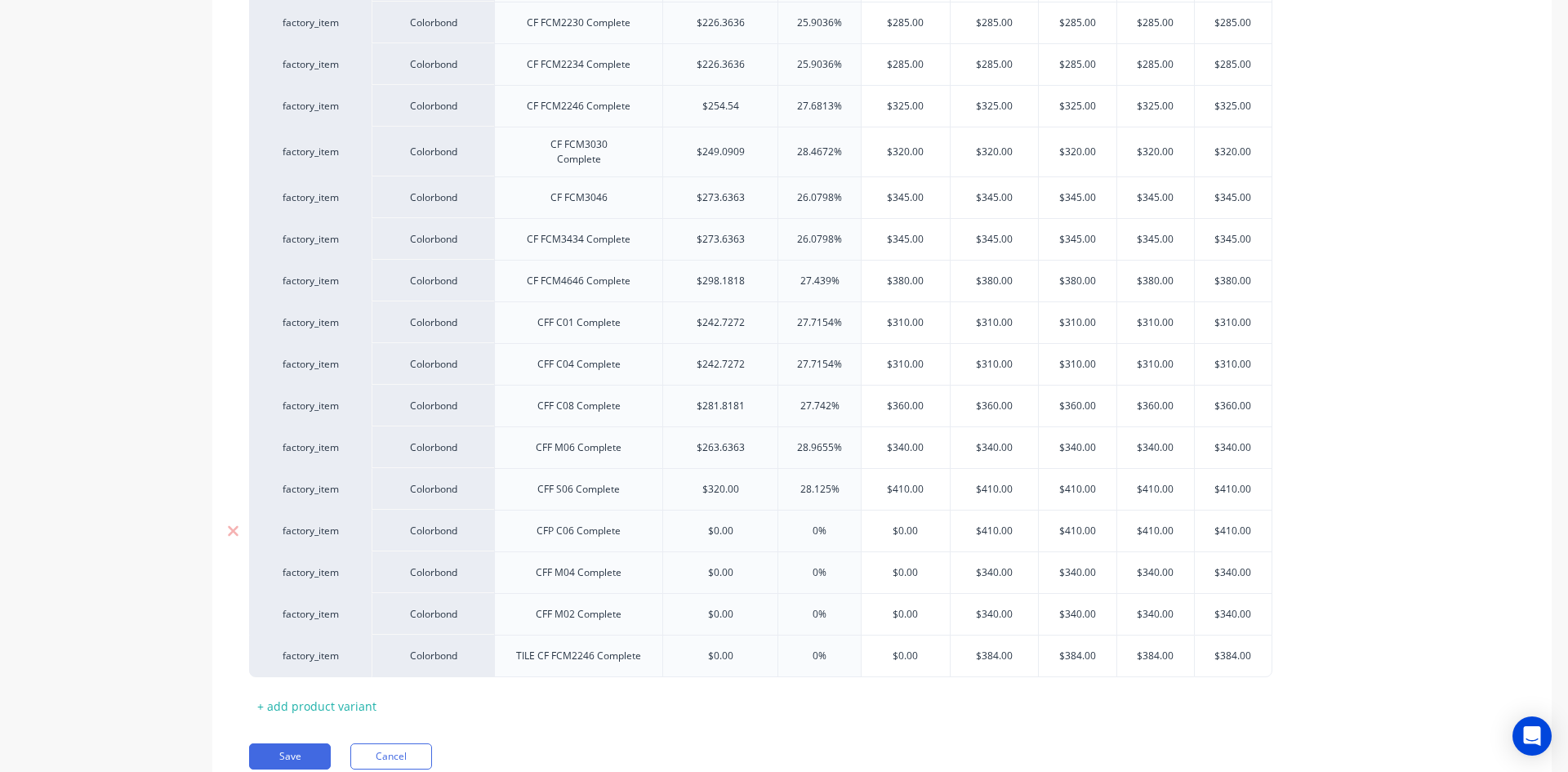
click at [741, 528] on input "$0.00" at bounding box center [720, 530] width 114 height 14
click at [765, 650] on input "$254.5454" at bounding box center [720, 655] width 114 height 14
click at [856, 653] on input "16.044%" at bounding box center [819, 655] width 82 height 14
click at [603, 706] on div "Xero Item # Material Description Cost Markup Price Gold Plus Gold Silver Bronze…" at bounding box center [882, 295] width 1266 height 845
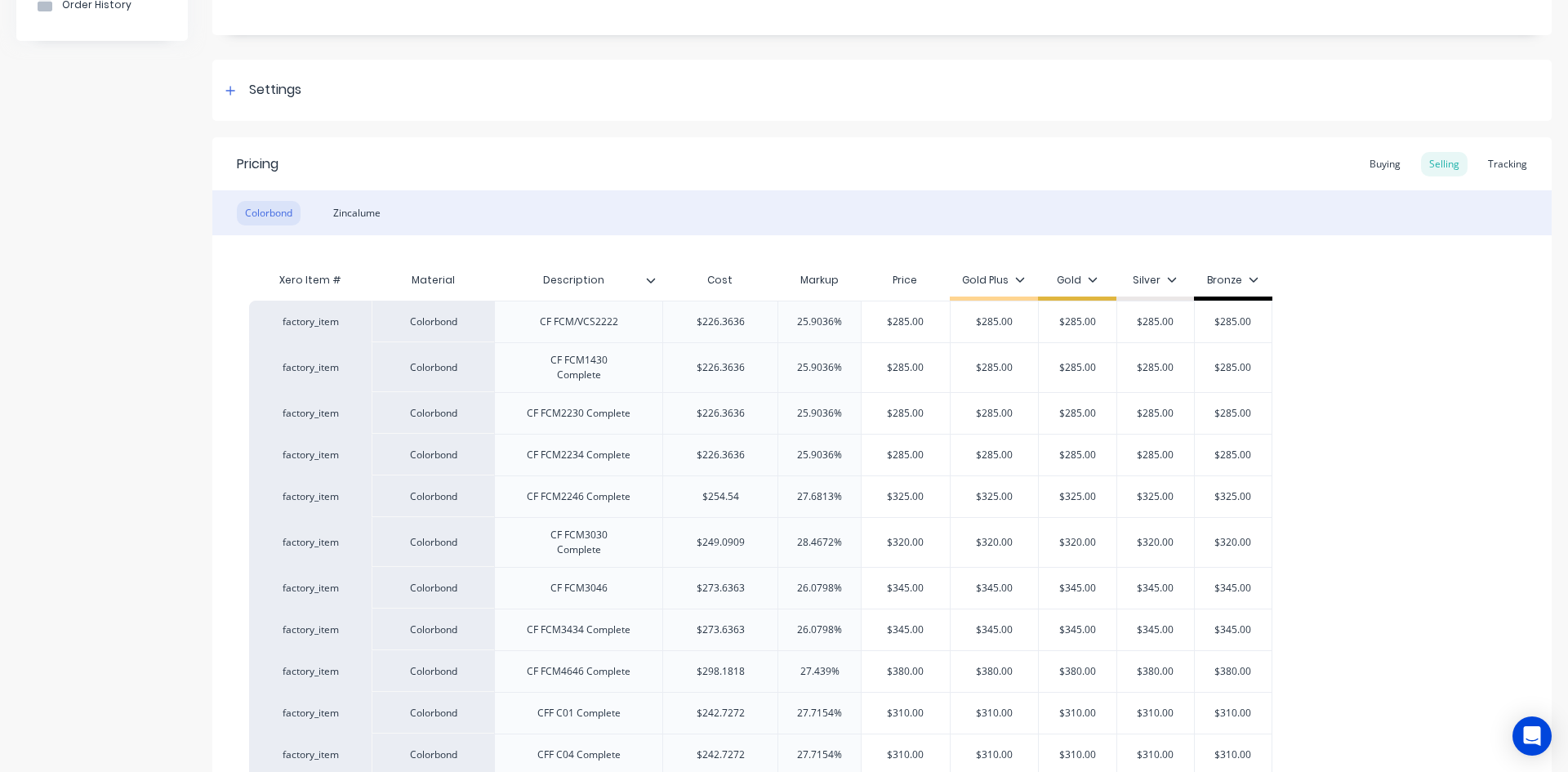
scroll to position [163, 0]
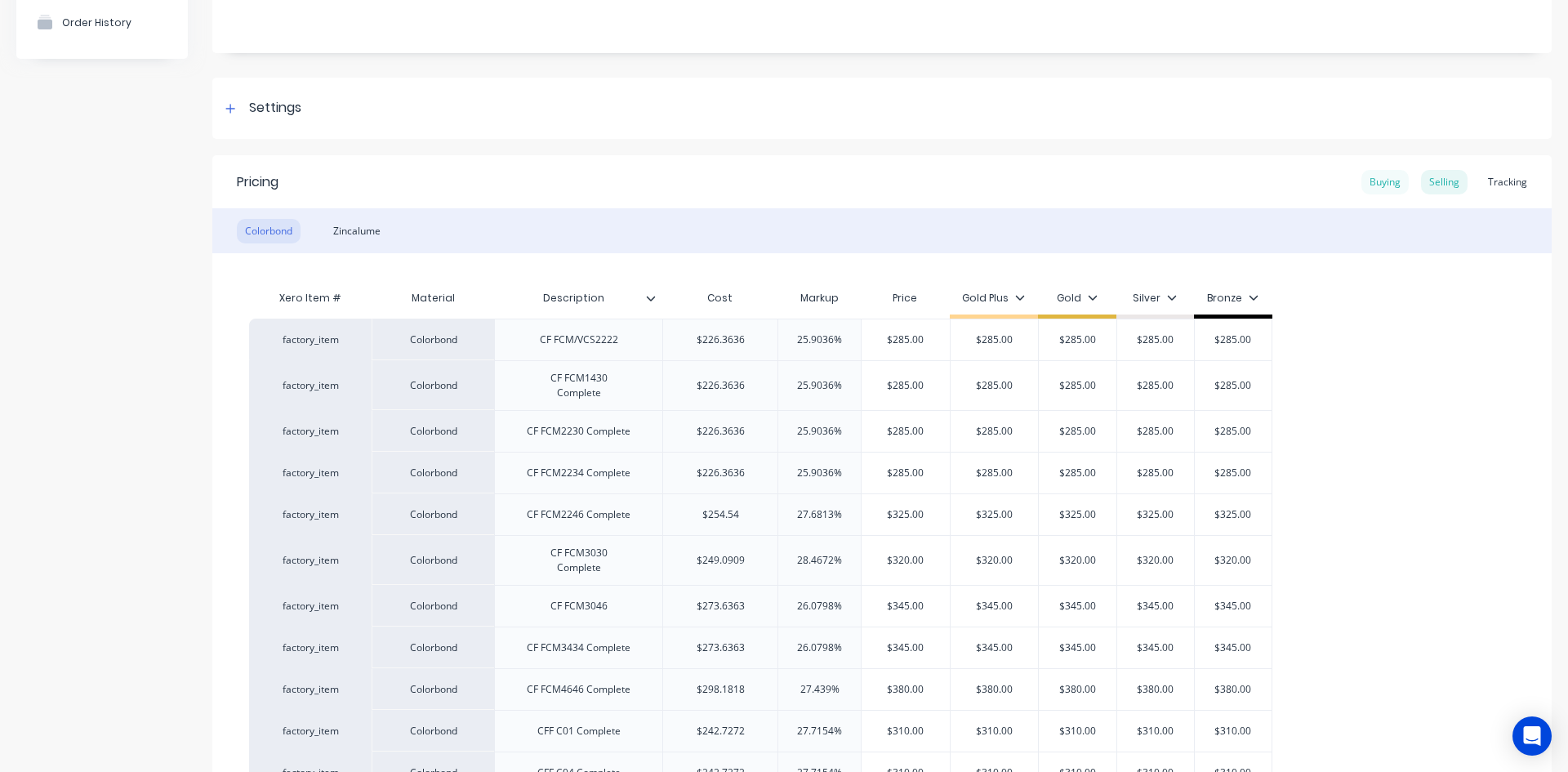
click at [1375, 193] on div "Buying" at bounding box center [1385, 182] width 47 height 24
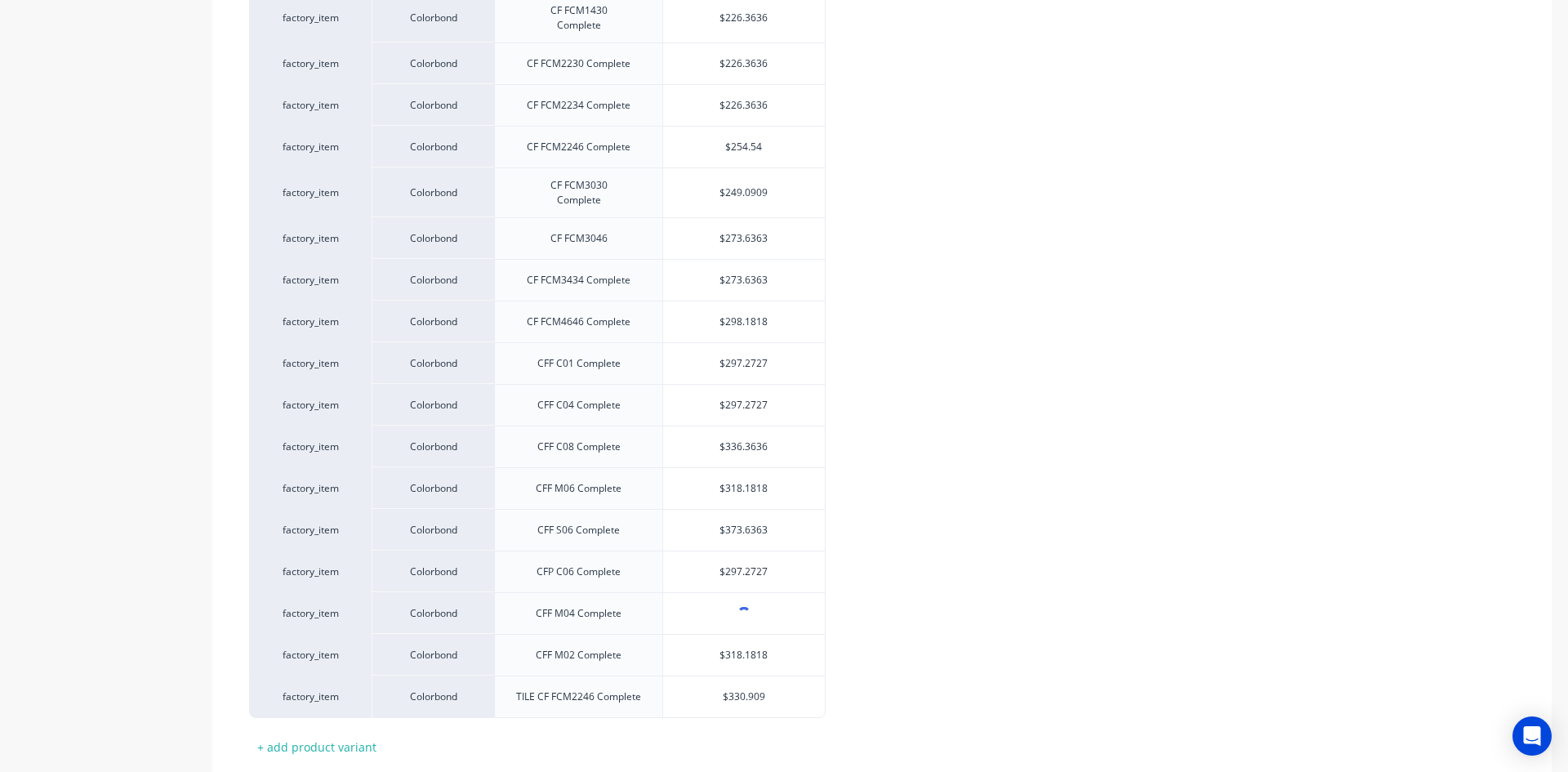
scroll to position [634, 0]
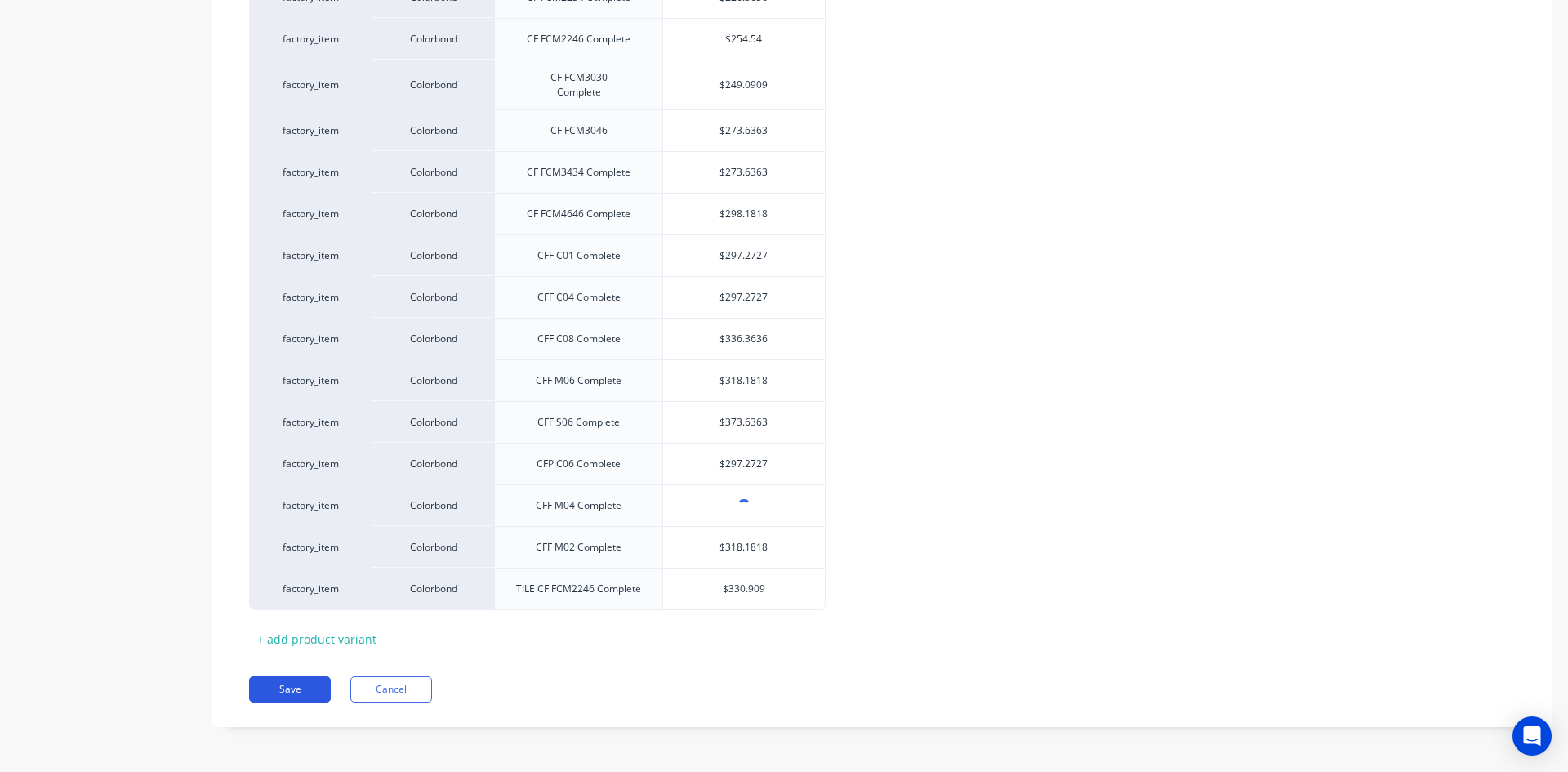
click at [279, 690] on button "Save" at bounding box center [289, 689] width 82 height 26
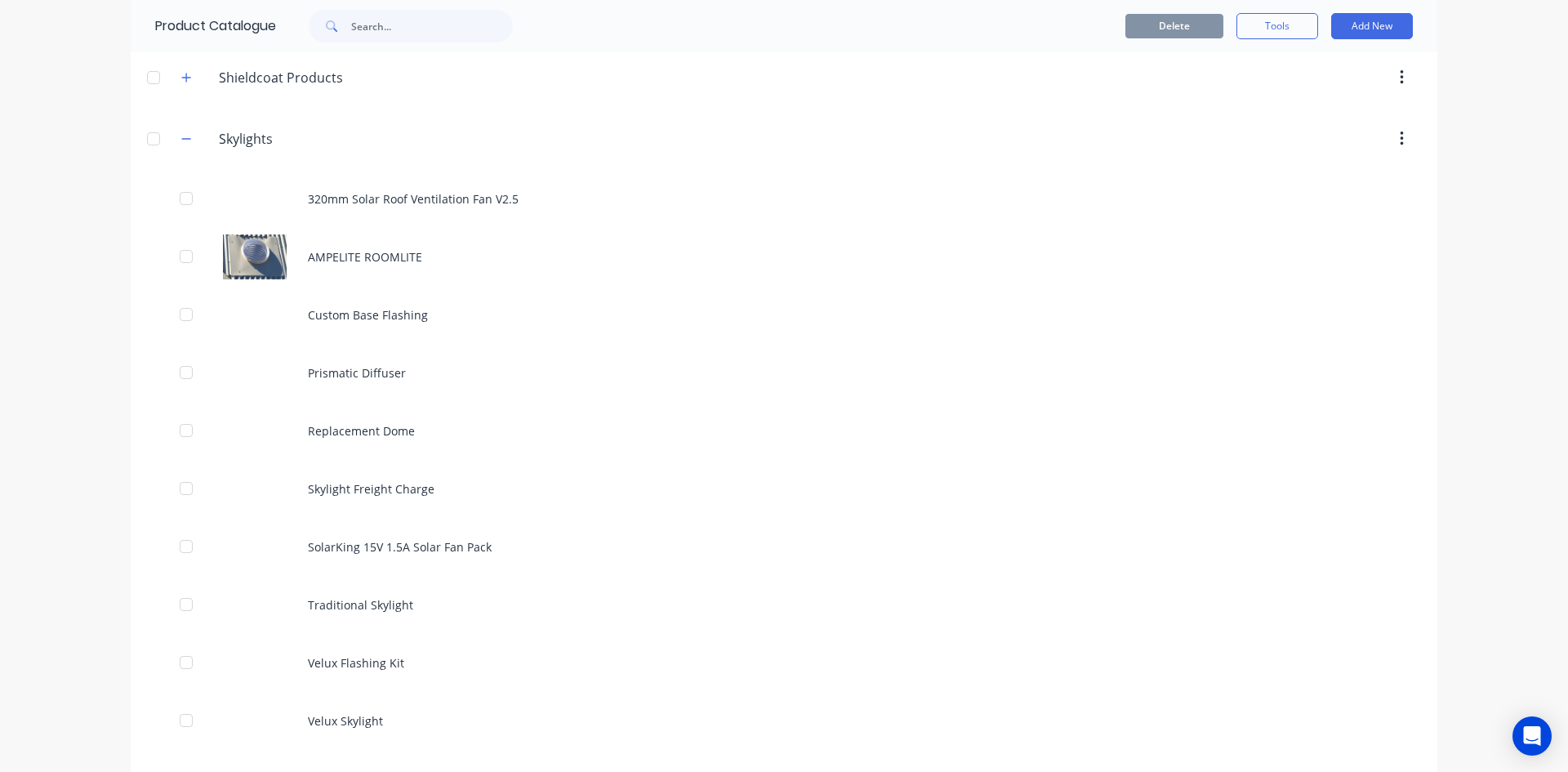
scroll to position [1097, 0]
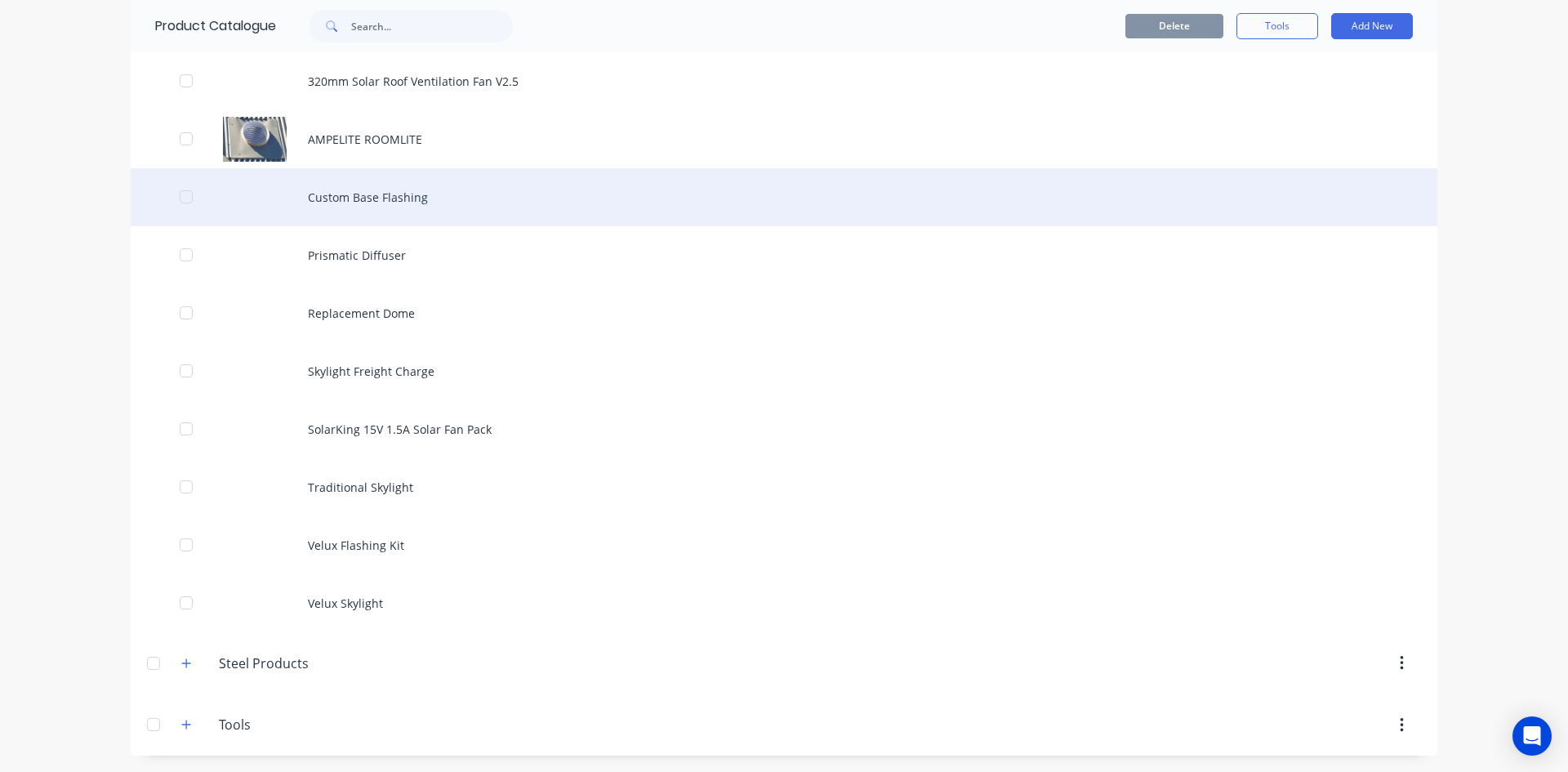
click at [387, 205] on div "Custom Base Flashing" at bounding box center [784, 197] width 1307 height 58
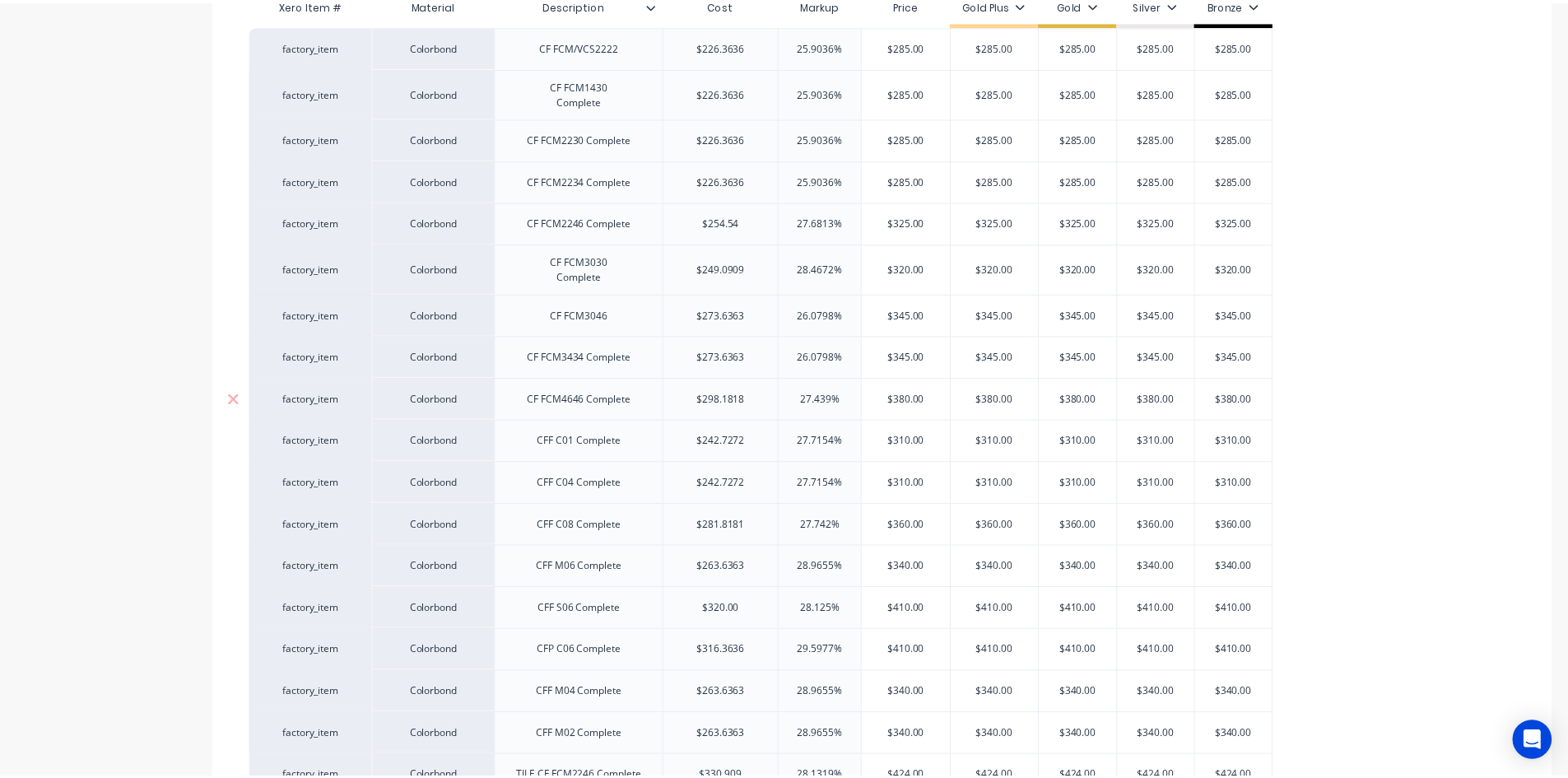
scroll to position [643, 0]
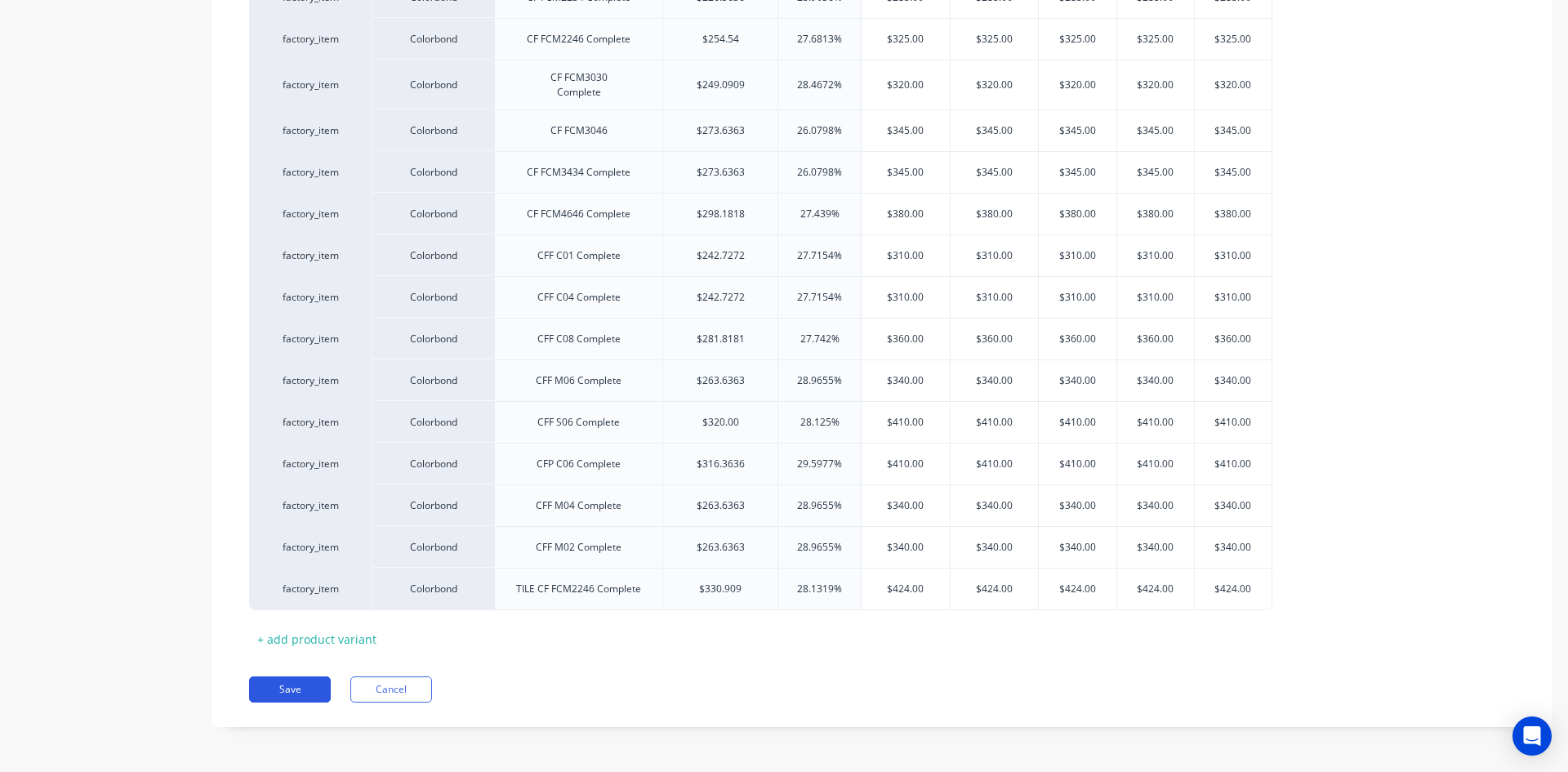
click at [293, 695] on button "Save" at bounding box center [289, 689] width 82 height 26
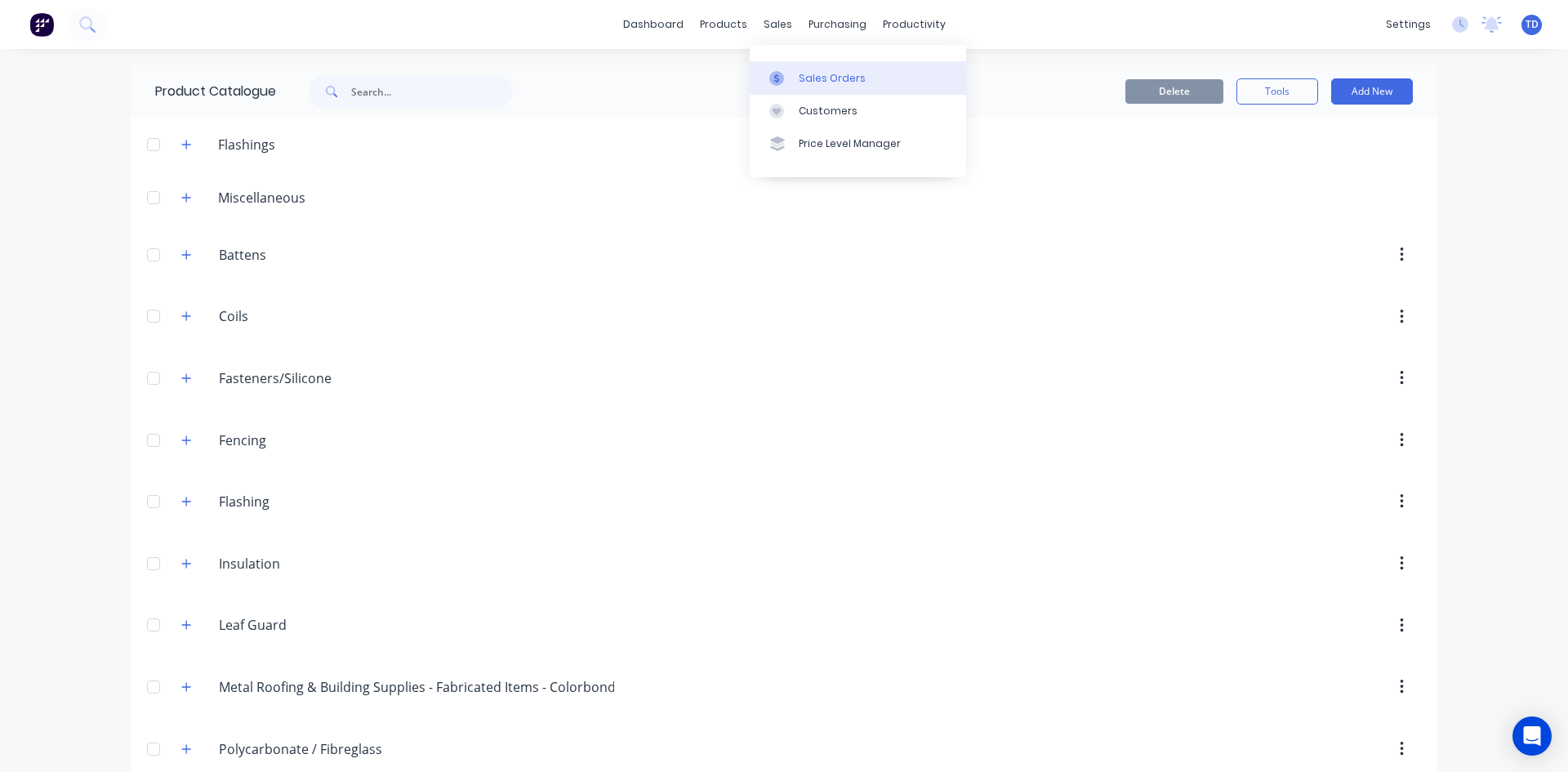
click at [795, 76] on link "Sales Orders" at bounding box center [857, 77] width 216 height 33
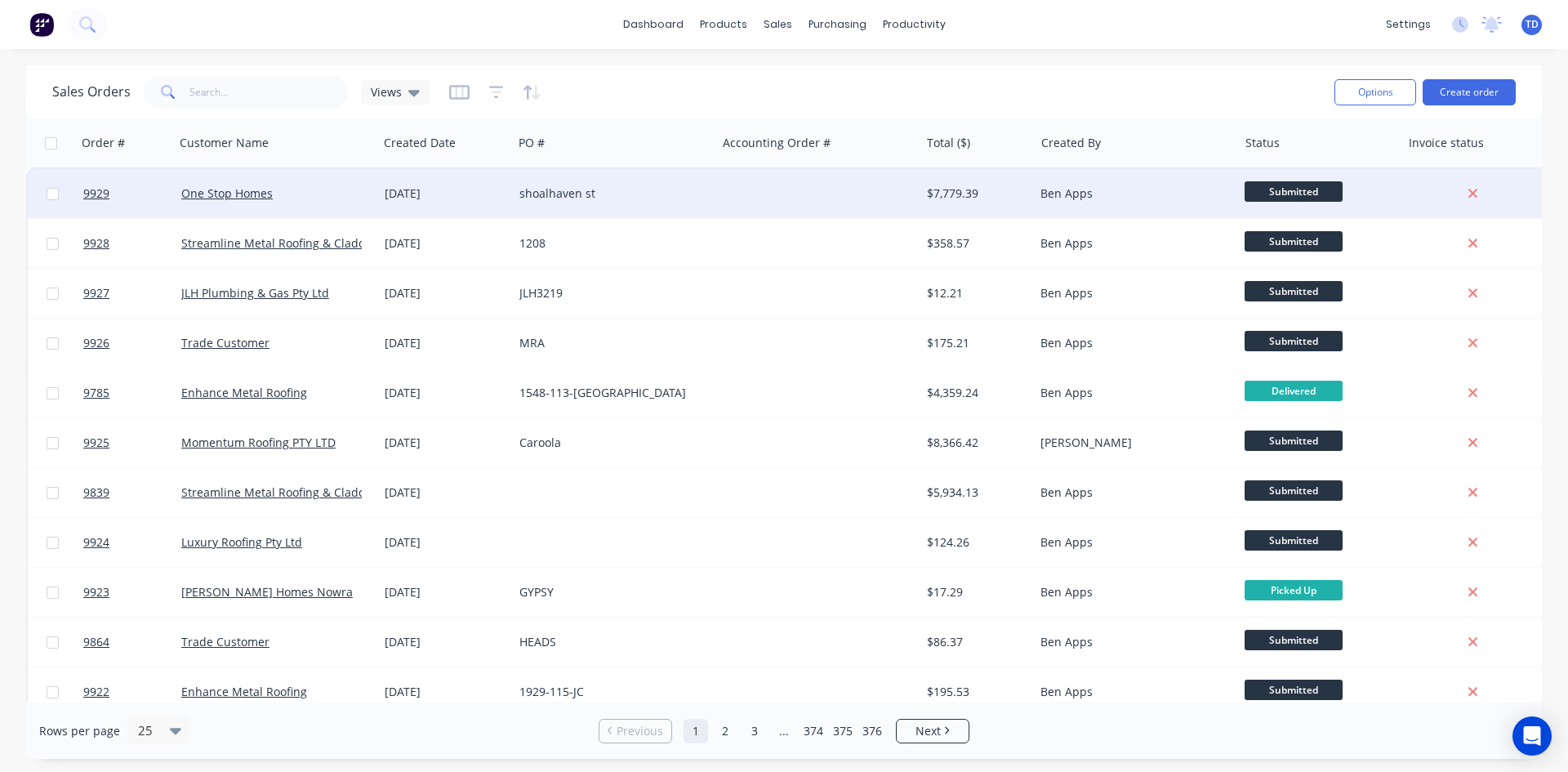
click at [501, 199] on div "[DATE]" at bounding box center [445, 193] width 122 height 16
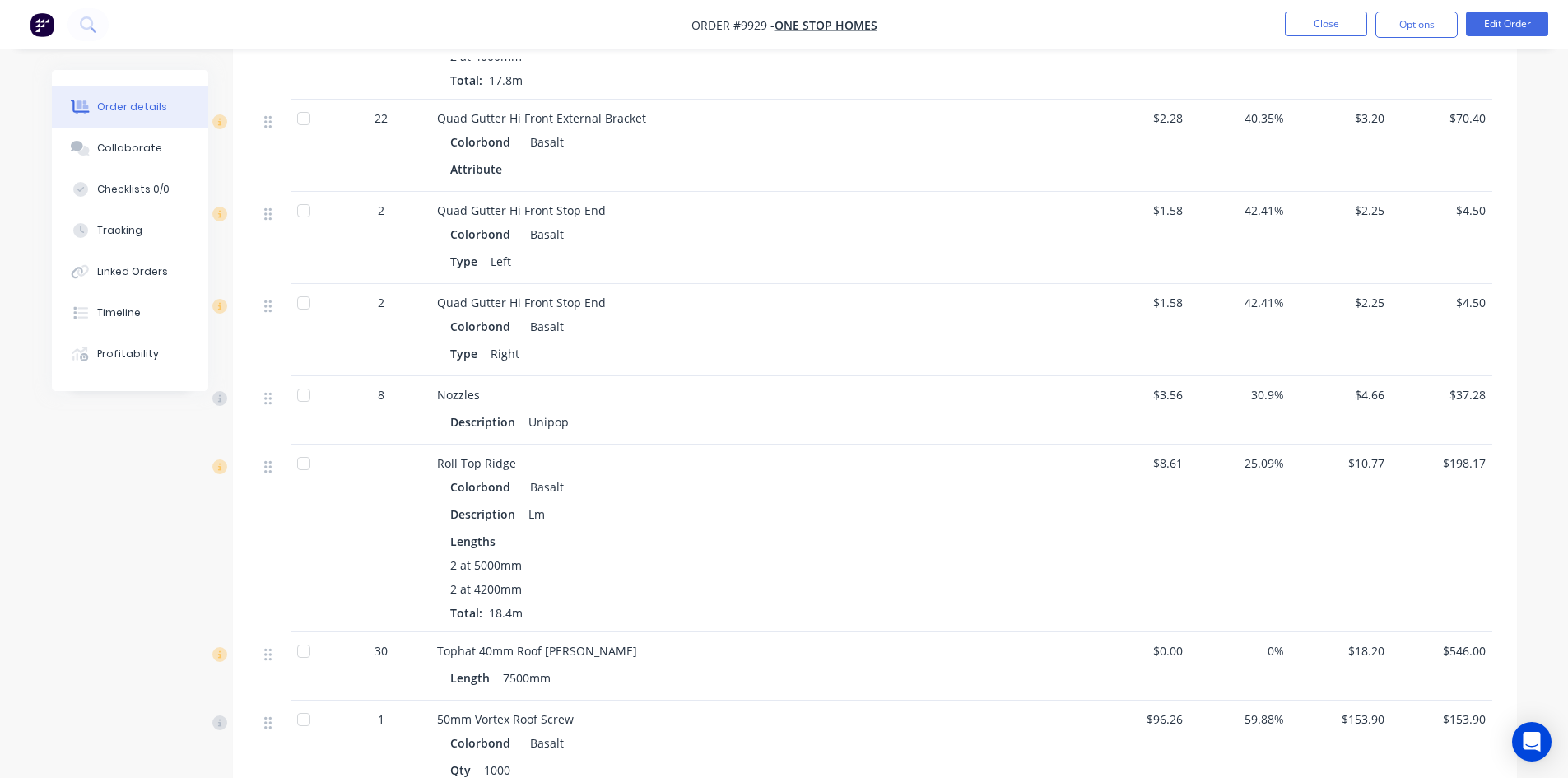
scroll to position [1564, 0]
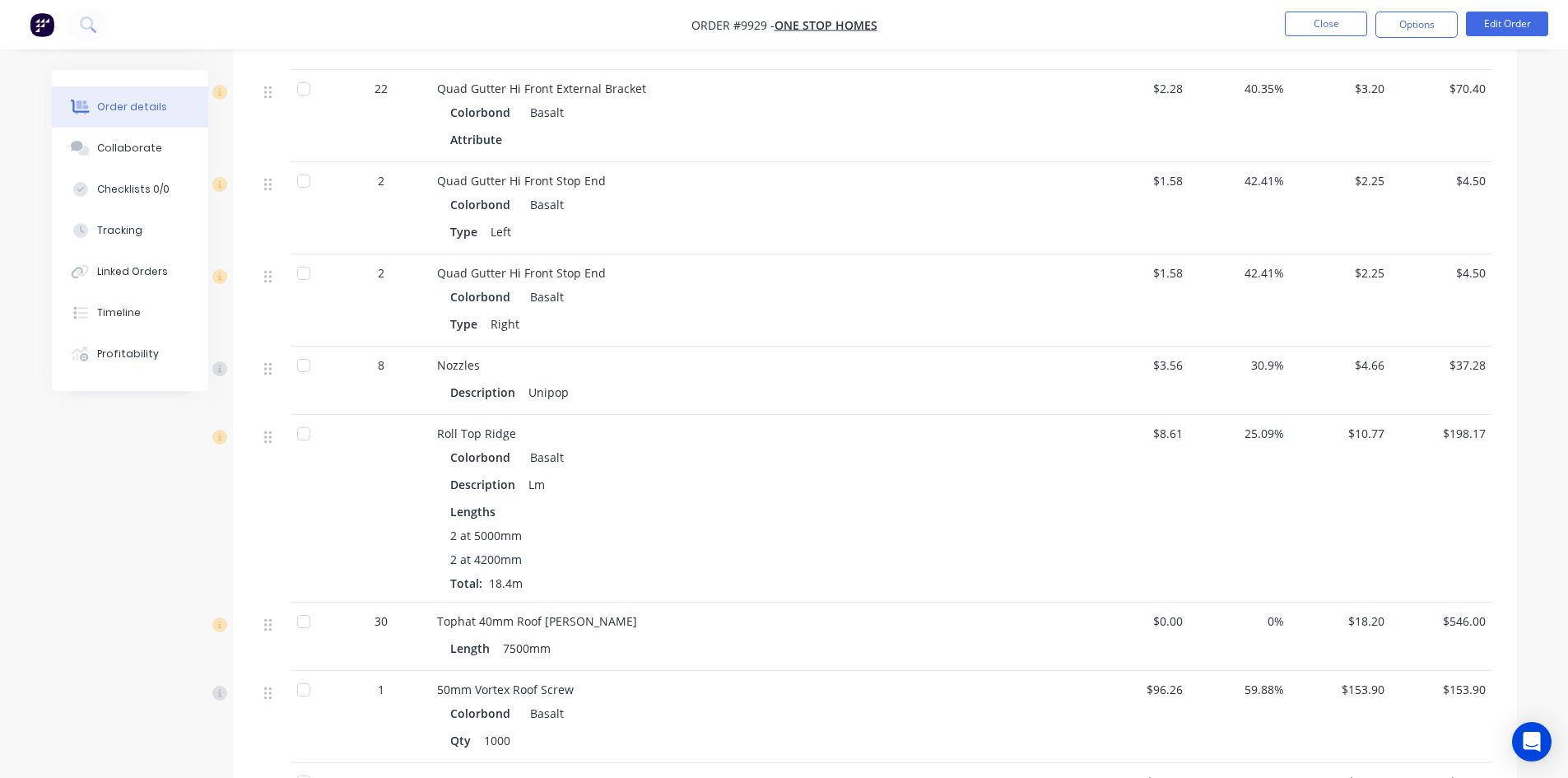
click at [1485, 37] on li "Edit Order" at bounding box center [1506, 25] width 82 height 26
click at [1491, 25] on button "Edit Order" at bounding box center [1506, 24] width 82 height 25
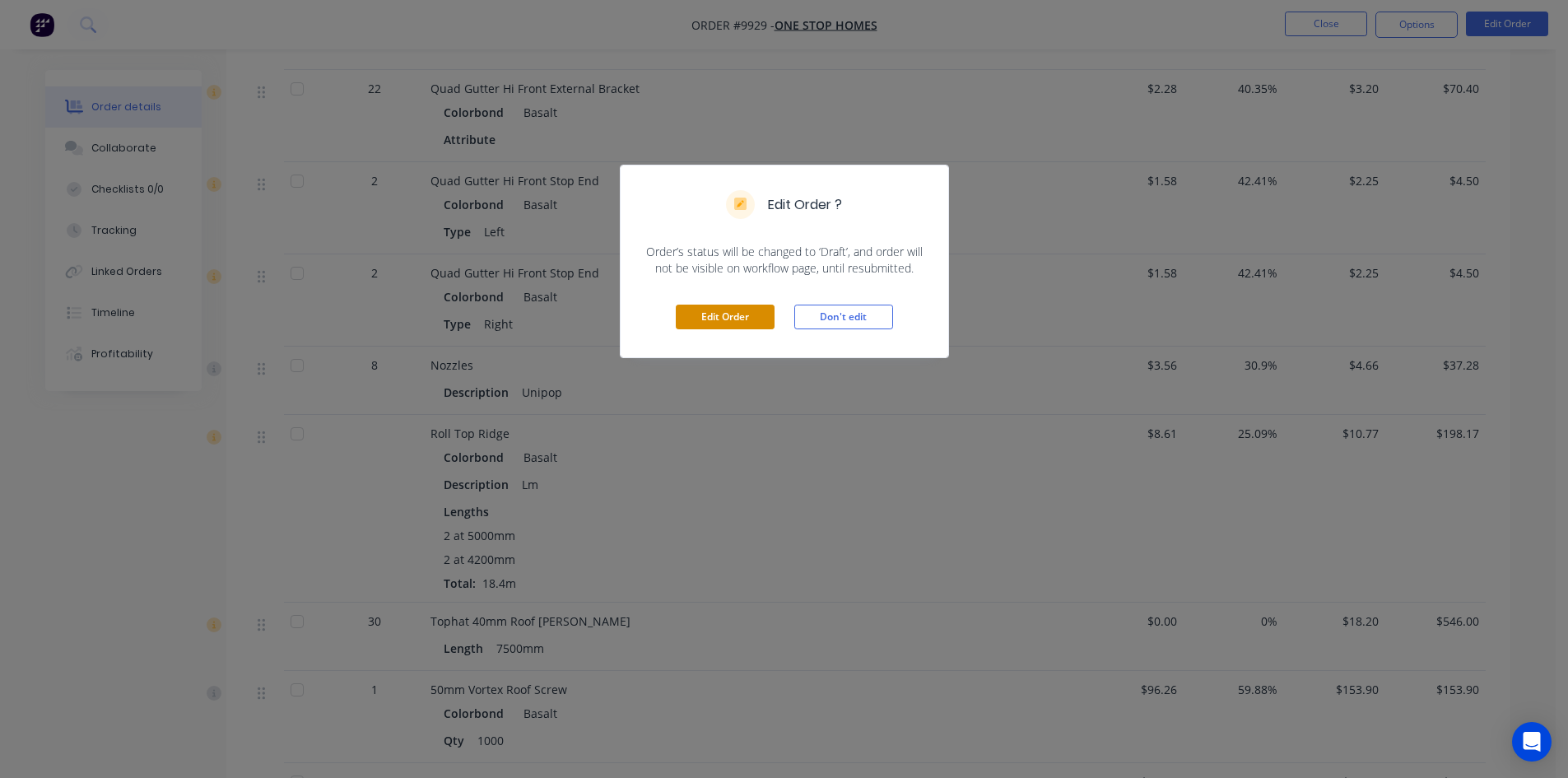
click at [753, 313] on button "Edit Order" at bounding box center [725, 316] width 99 height 25
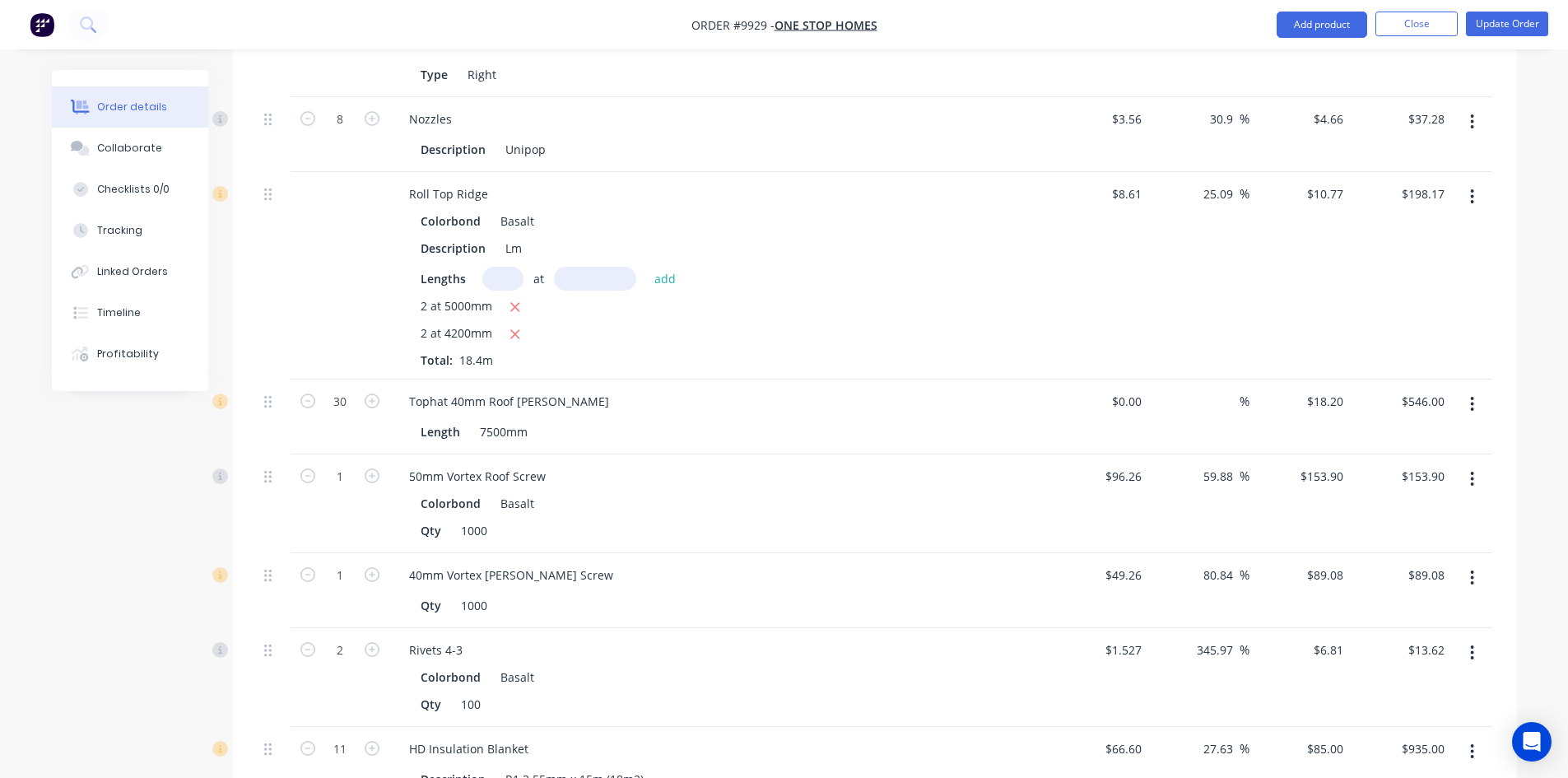
scroll to position [1892, 0]
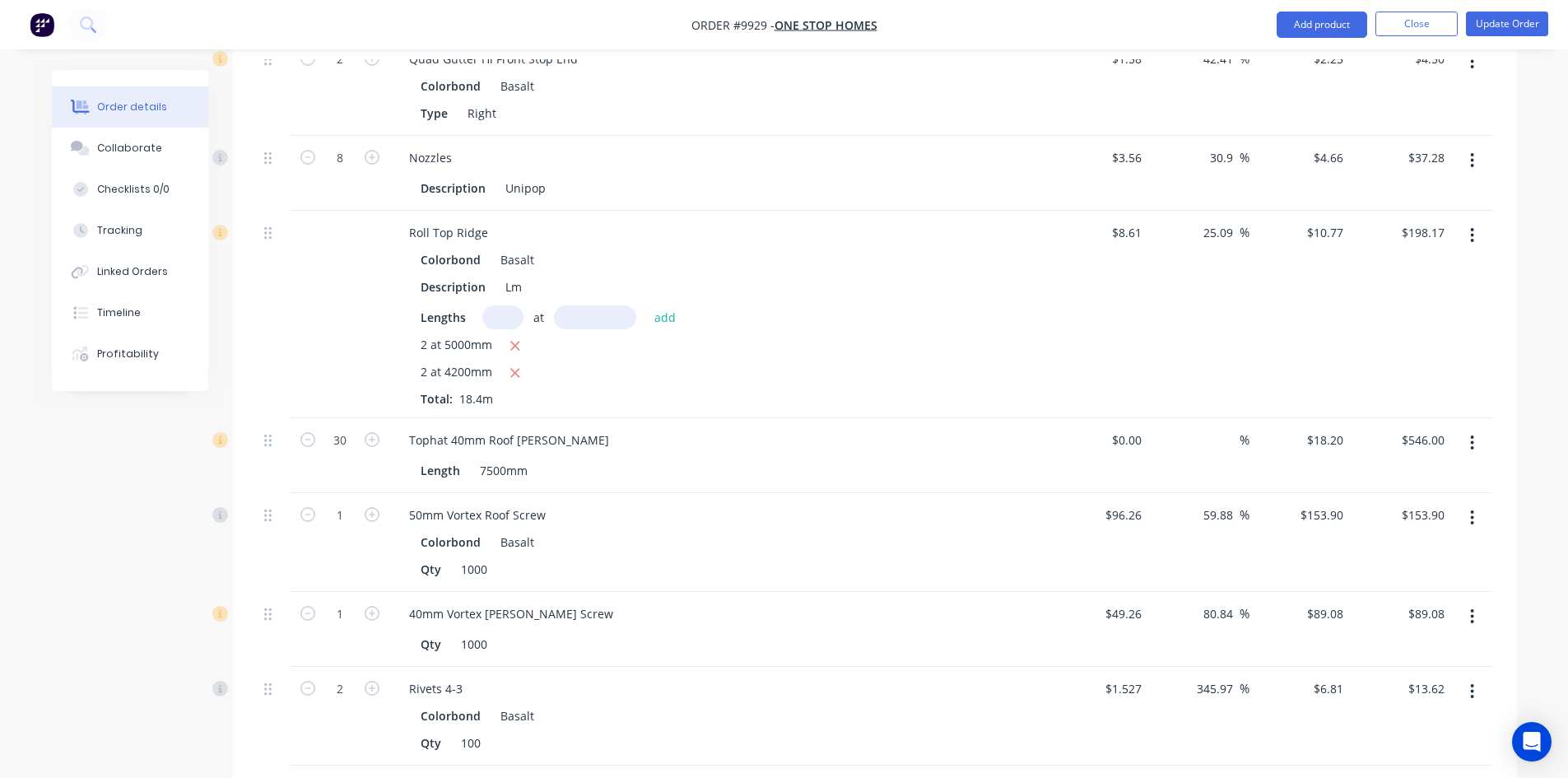
click at [1470, 434] on icon "button" at bounding box center [1471, 442] width 4 height 18
click at [1357, 474] on div "Edit" at bounding box center [1414, 486] width 127 height 24
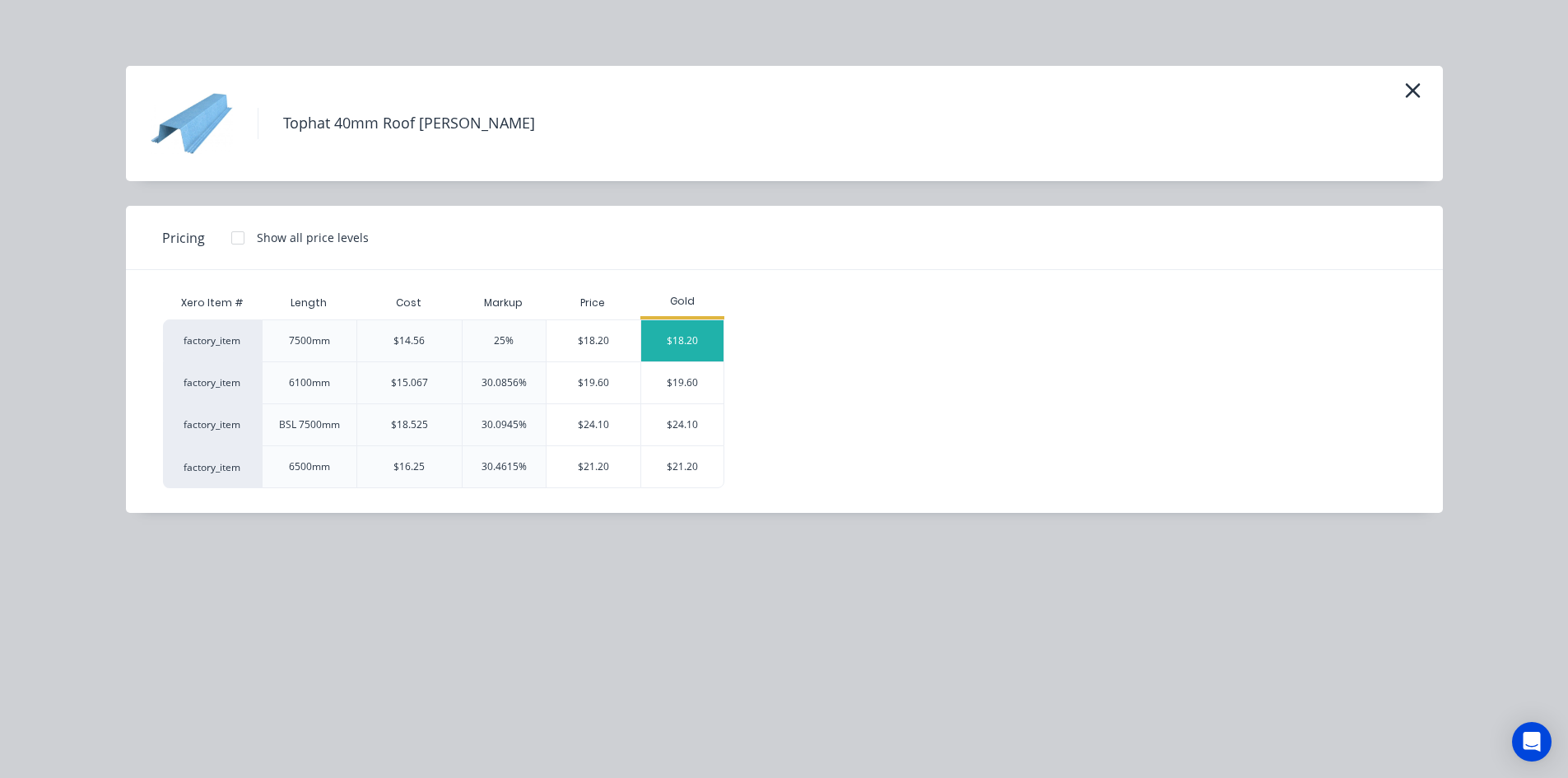
click at [676, 338] on div "$18.20" at bounding box center [681, 341] width 82 height 42
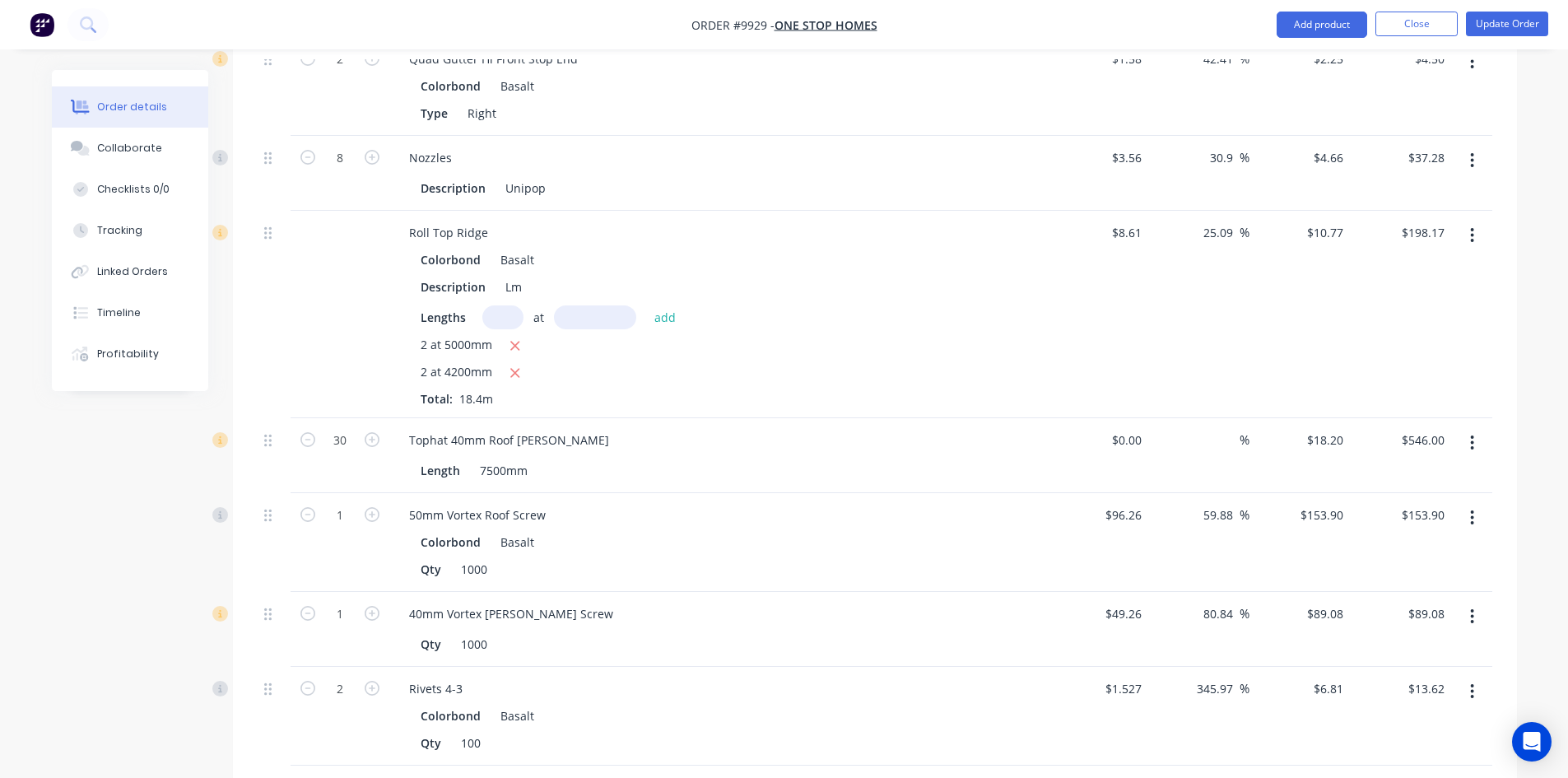
click at [1469, 428] on button "button" at bounding box center [1472, 442] width 39 height 30
click at [1376, 474] on div "Edit" at bounding box center [1414, 486] width 127 height 24
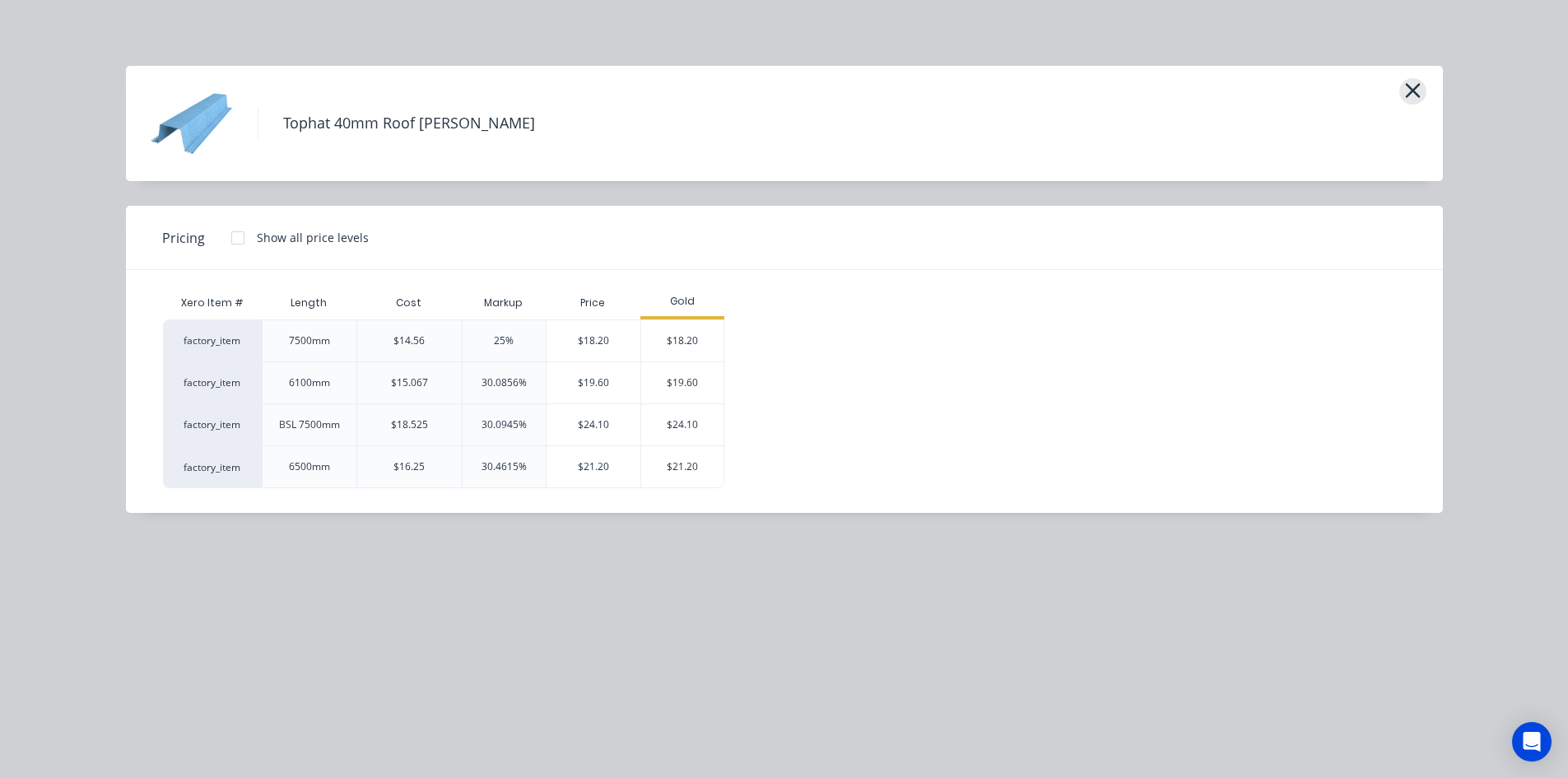
click at [1412, 87] on icon "button" at bounding box center [1413, 90] width 17 height 23
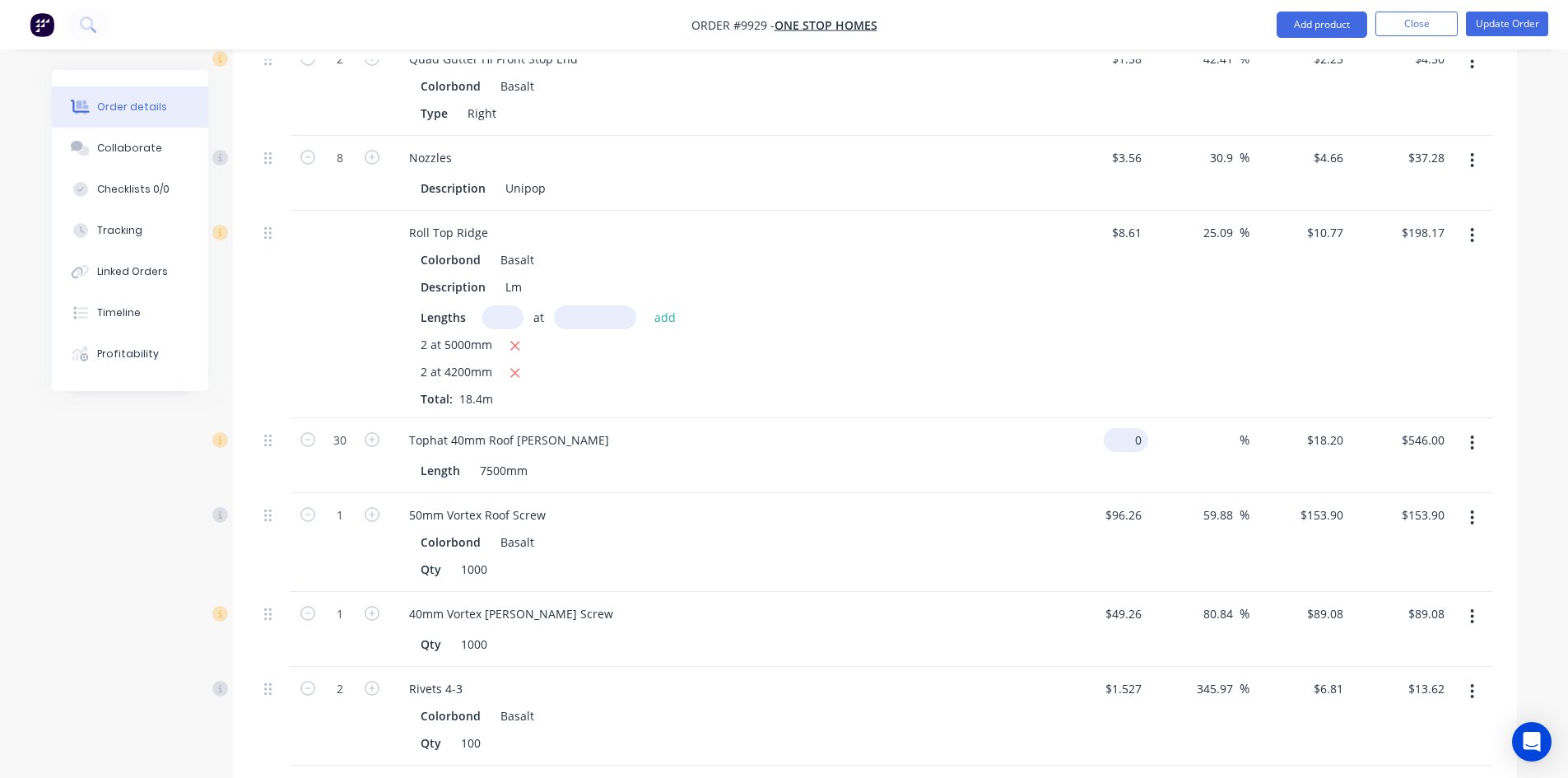
click at [1139, 428] on input "0" at bounding box center [1129, 440] width 38 height 24
click at [985, 503] on div "50mm Vortex Roof Screw" at bounding box center [718, 514] width 645 height 24
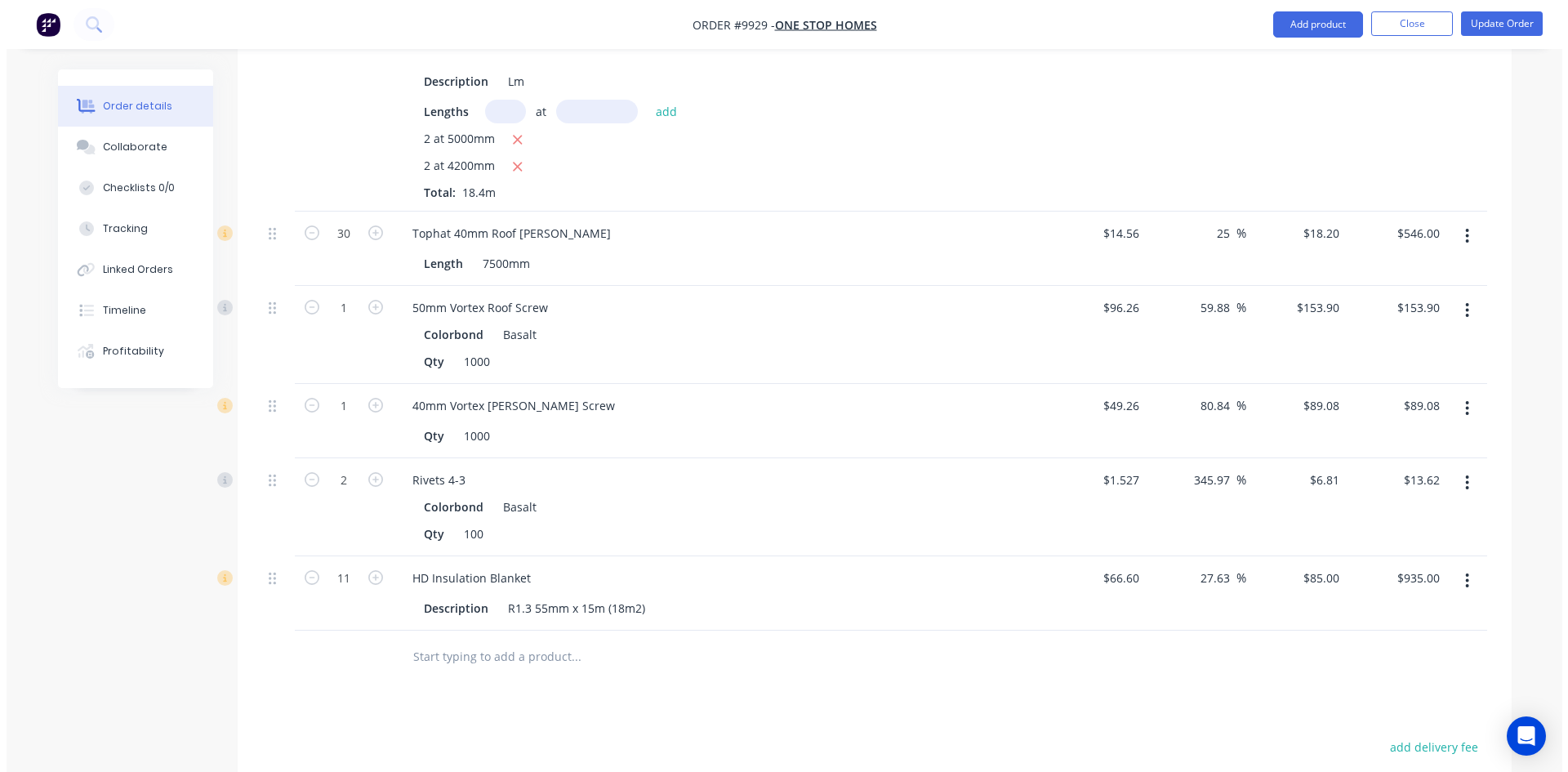
scroll to position [2041, 0]
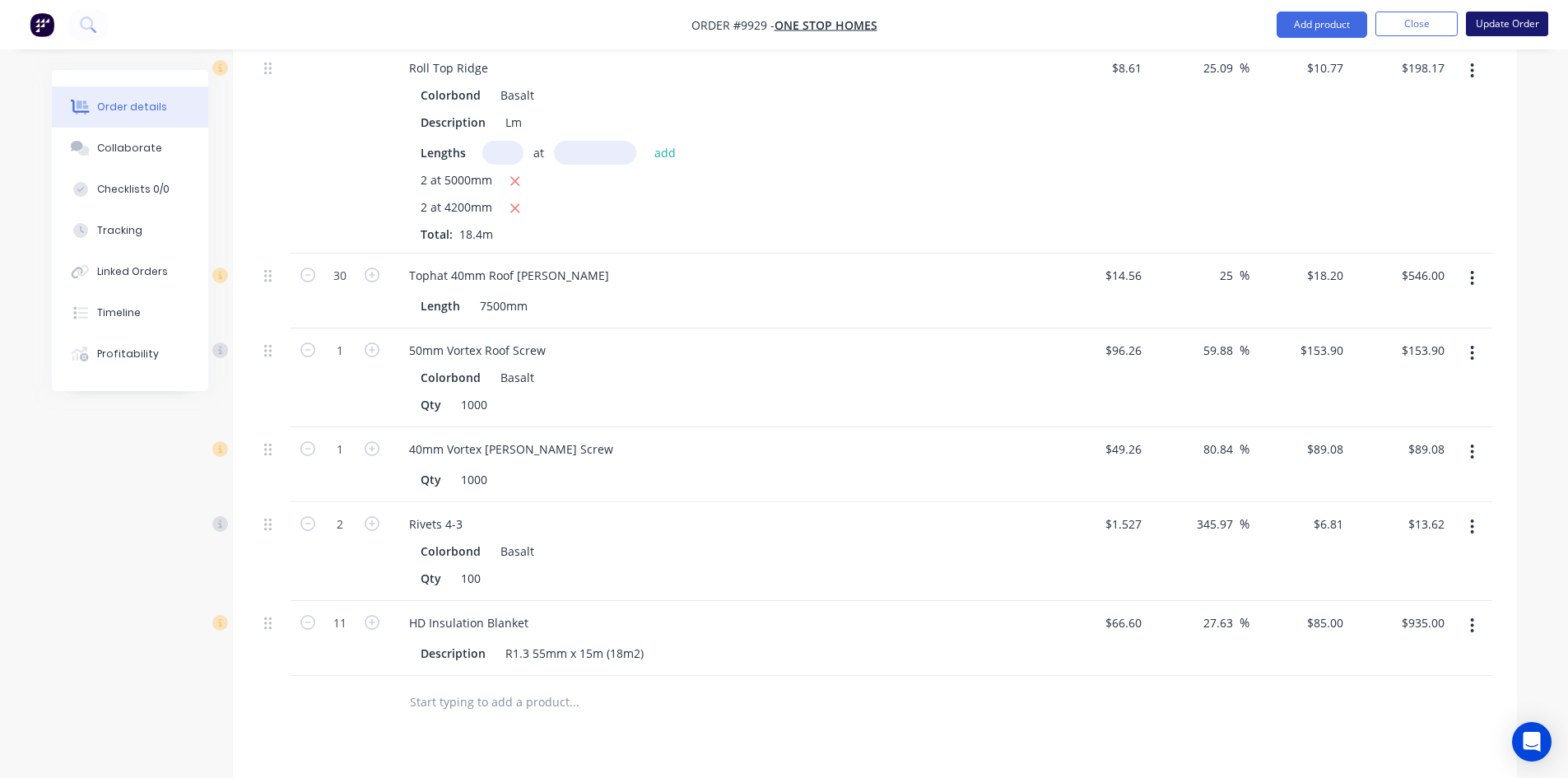
click at [1492, 31] on button "Update Order" at bounding box center [1506, 24] width 82 height 25
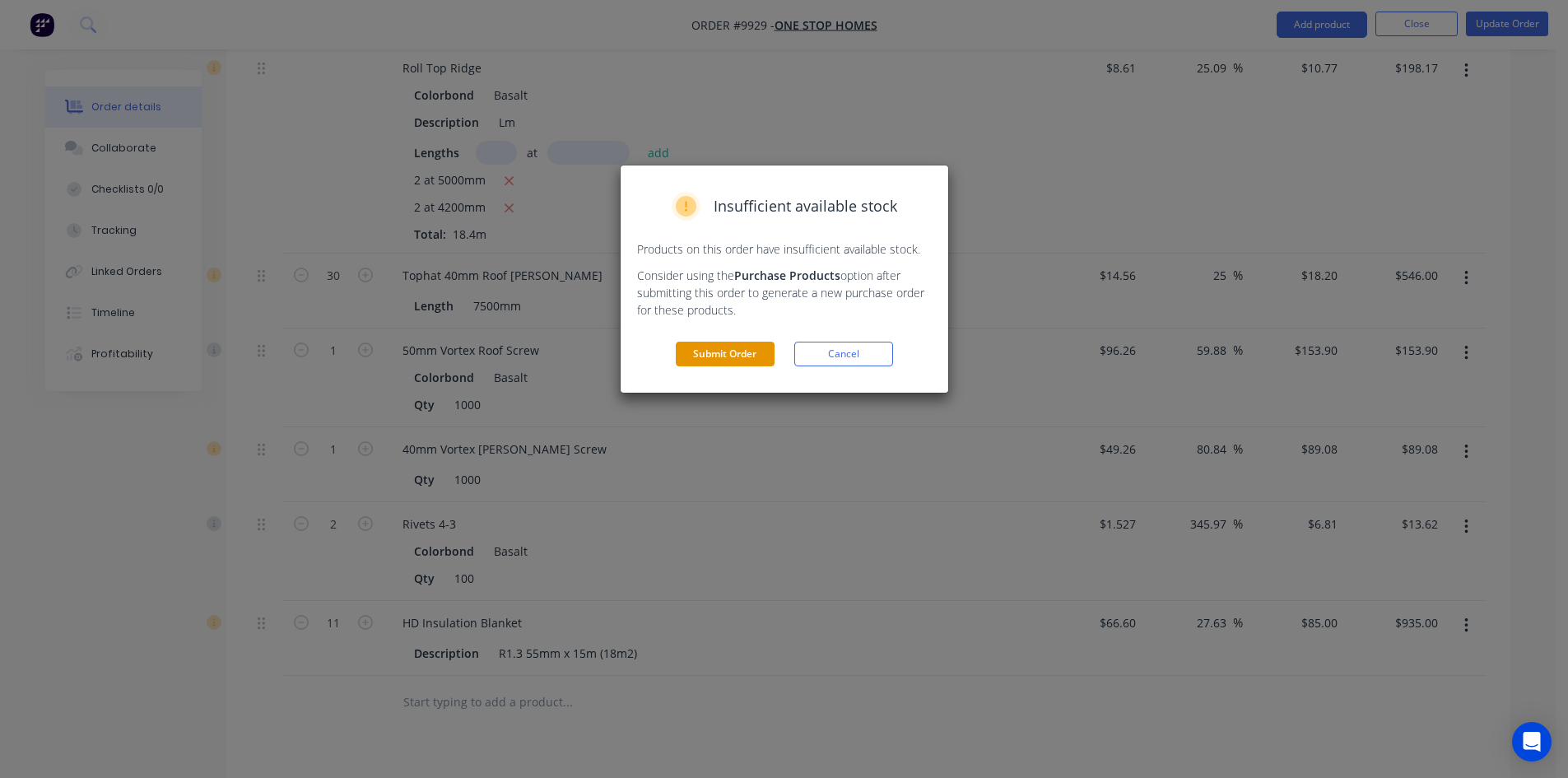
click at [731, 362] on button "Submit Order" at bounding box center [725, 353] width 99 height 25
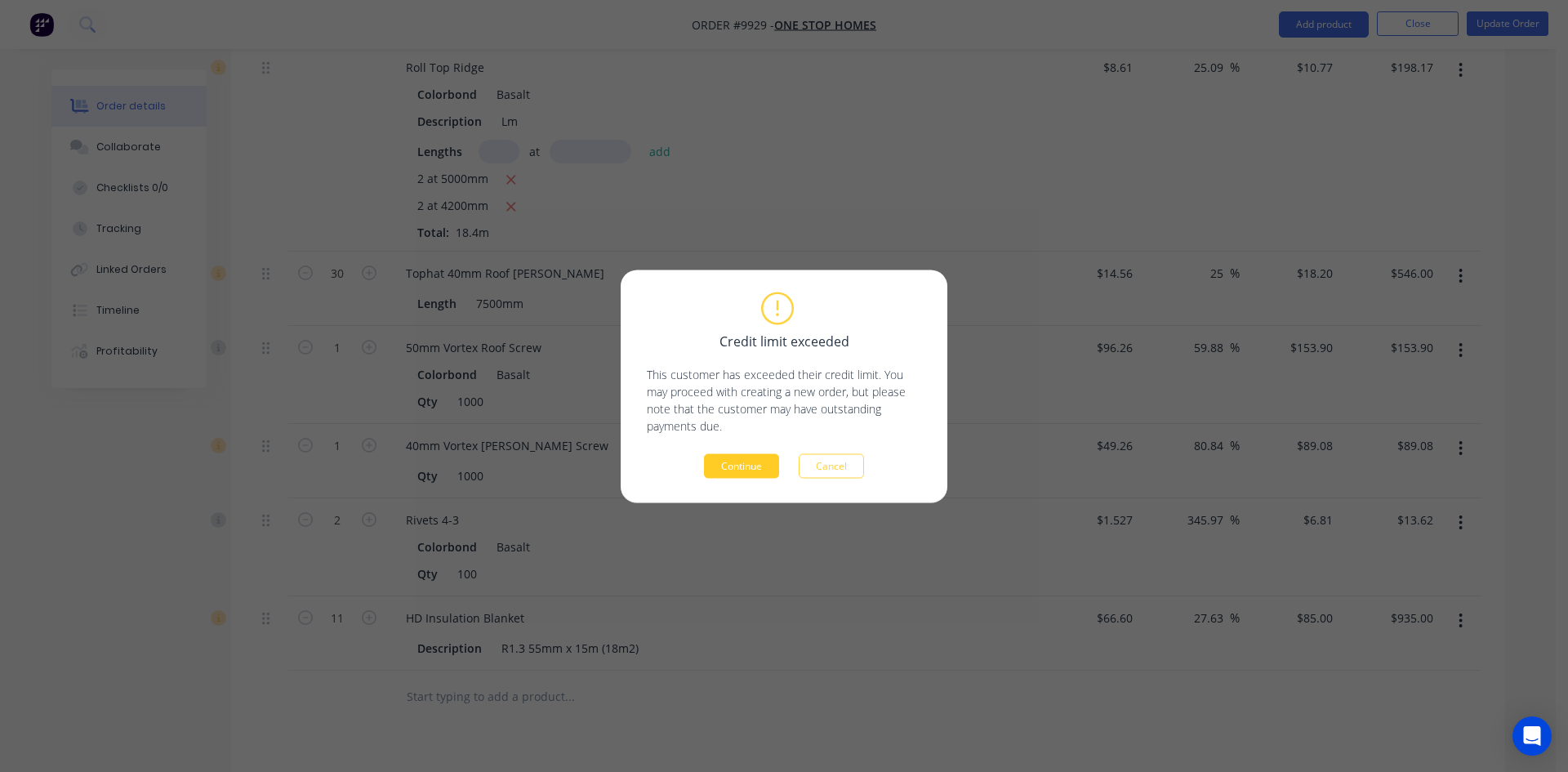
click at [739, 460] on button "Continue" at bounding box center [741, 465] width 75 height 24
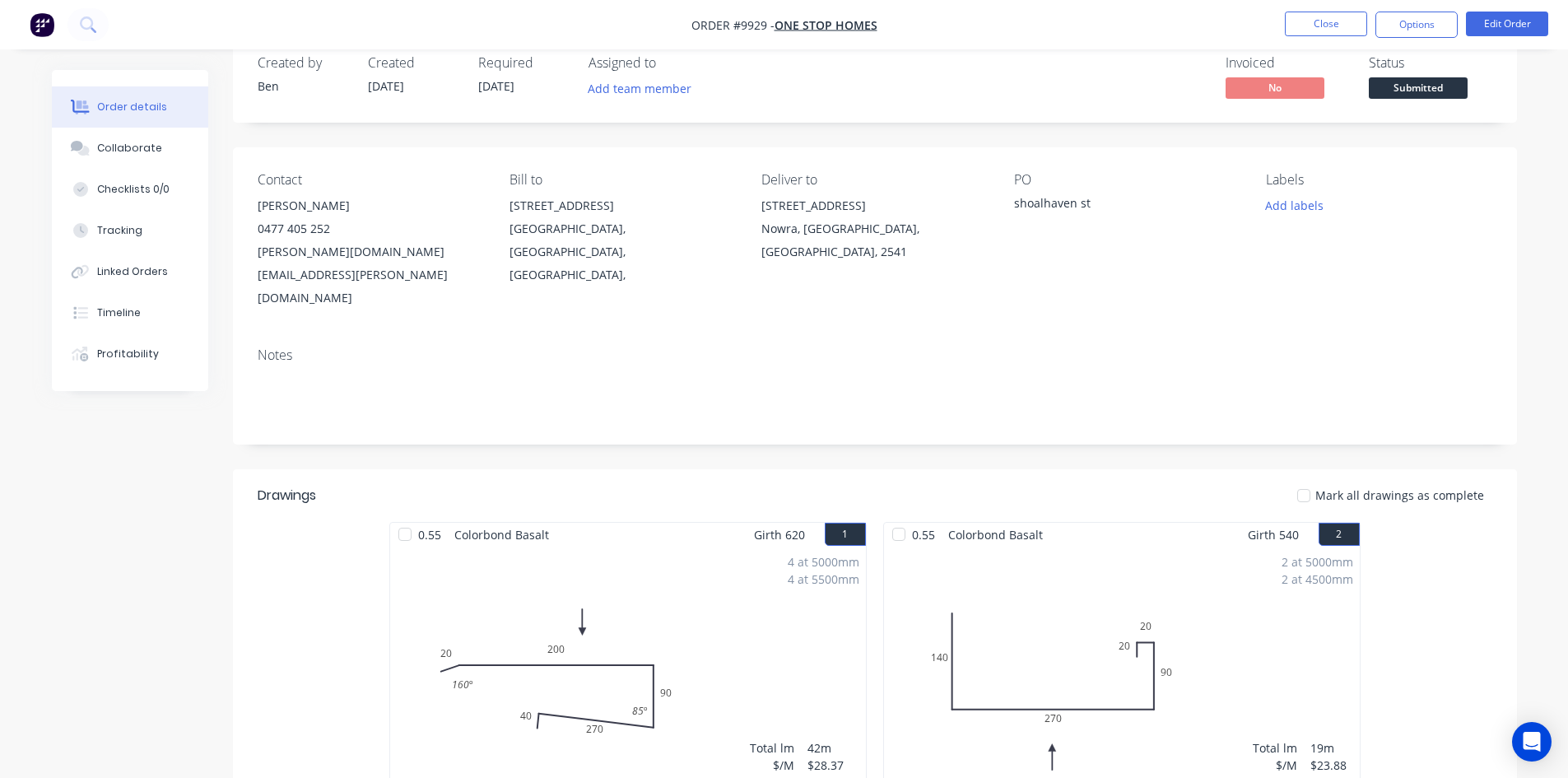
scroll to position [0, 0]
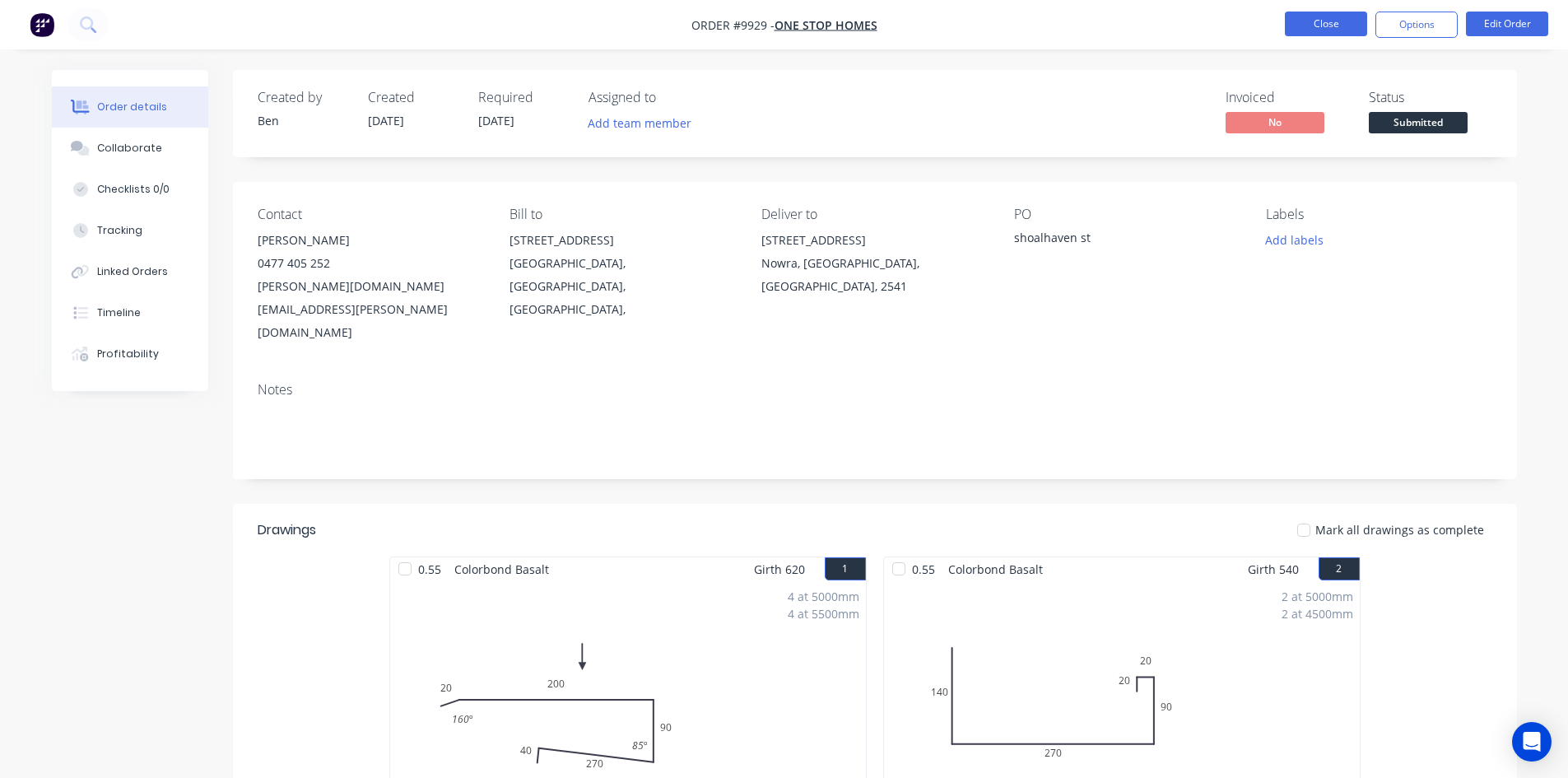
click at [1338, 21] on button "Close" at bounding box center [1326, 24] width 82 height 25
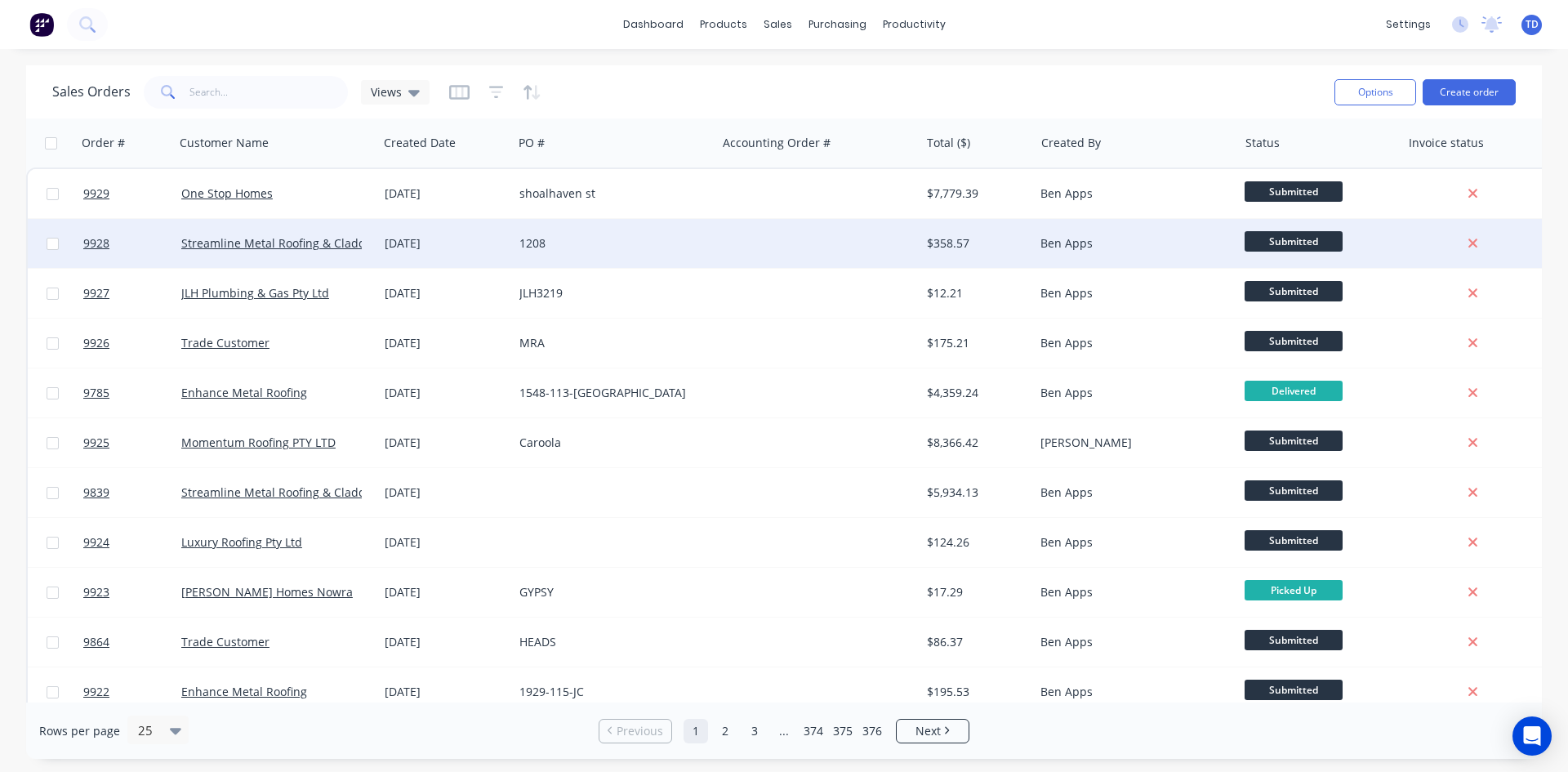
click at [724, 254] on div at bounding box center [818, 243] width 204 height 49
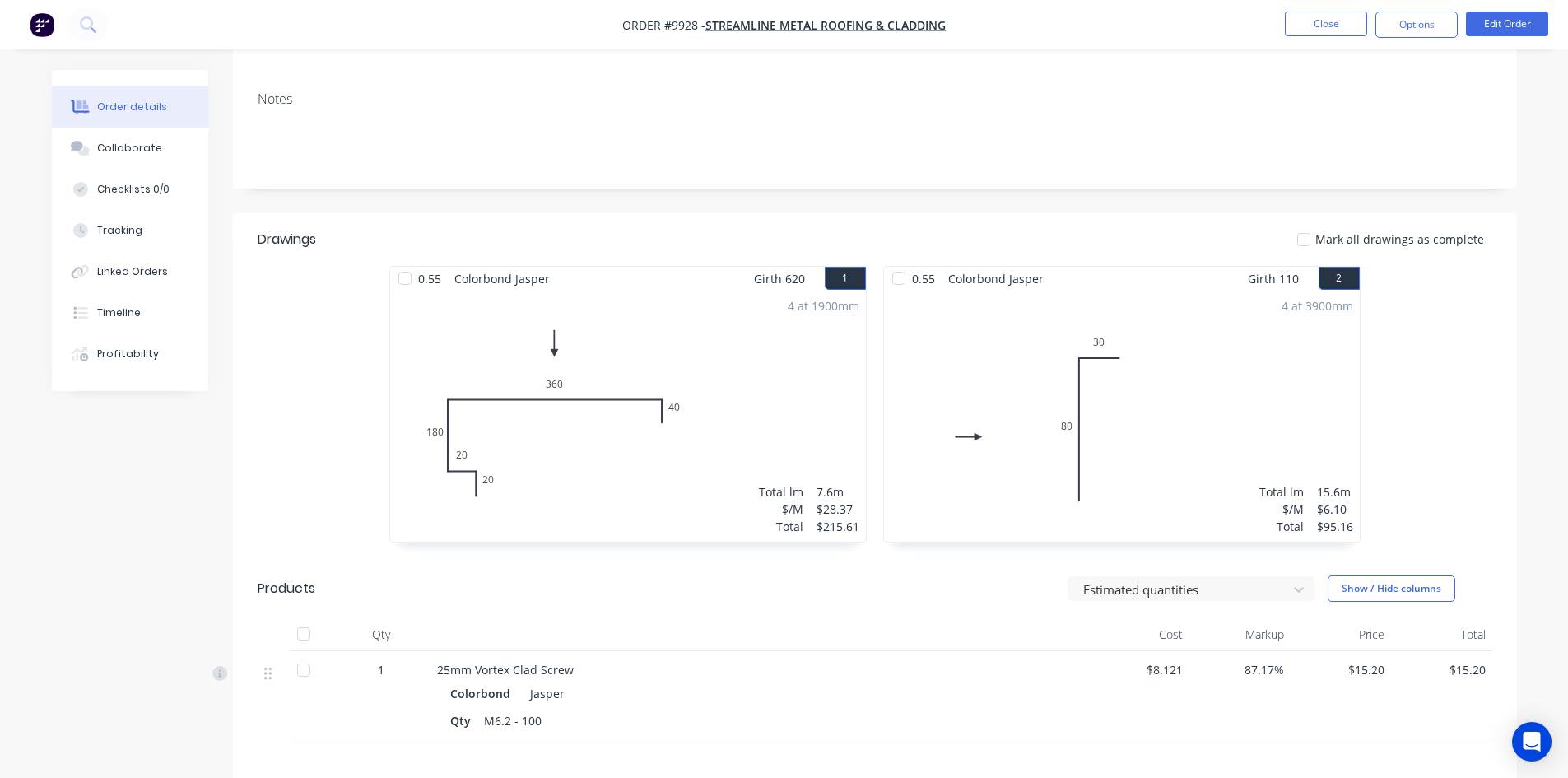
scroll to position [247, 0]
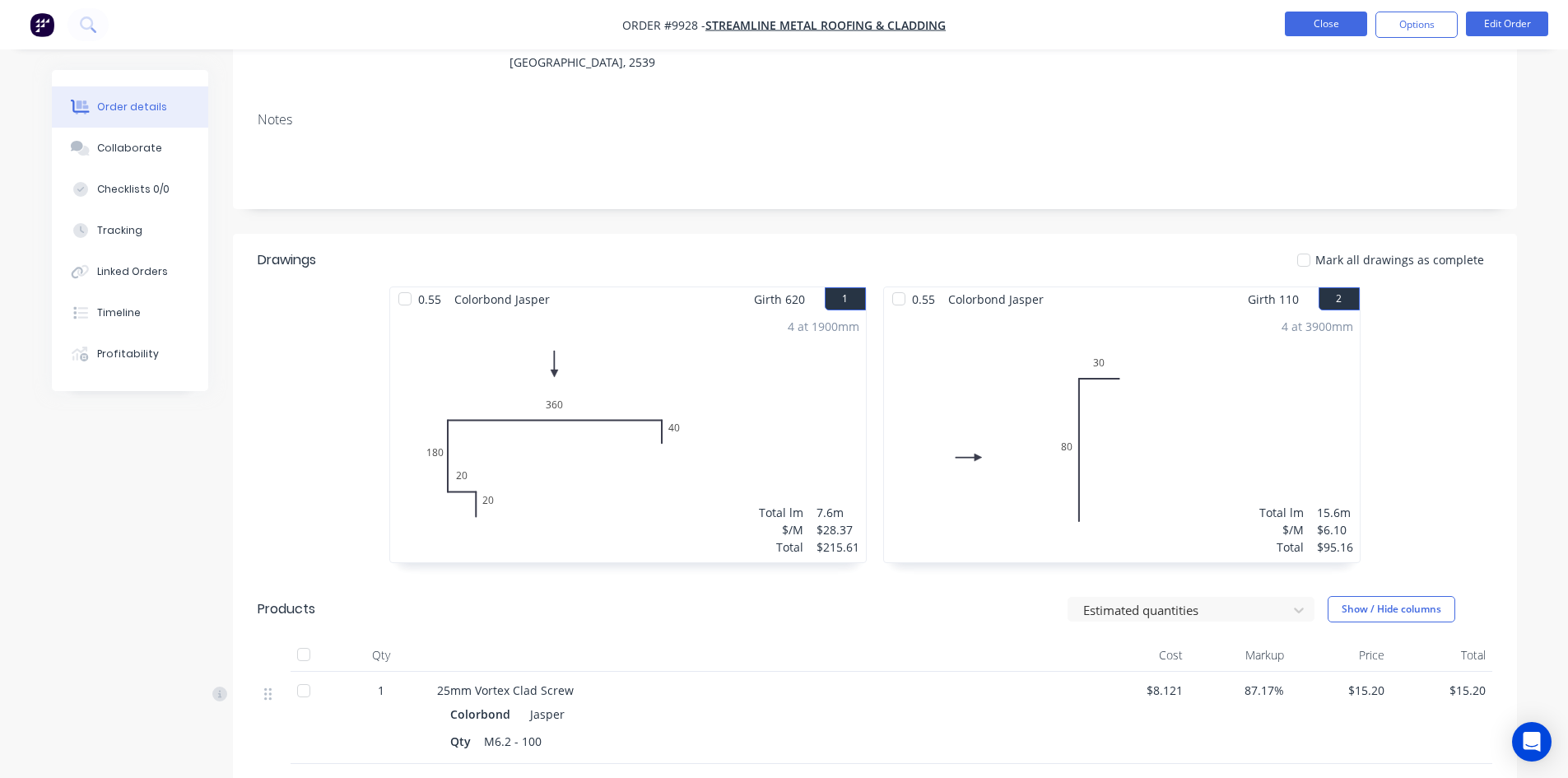
click at [1305, 31] on button "Close" at bounding box center [1326, 24] width 82 height 25
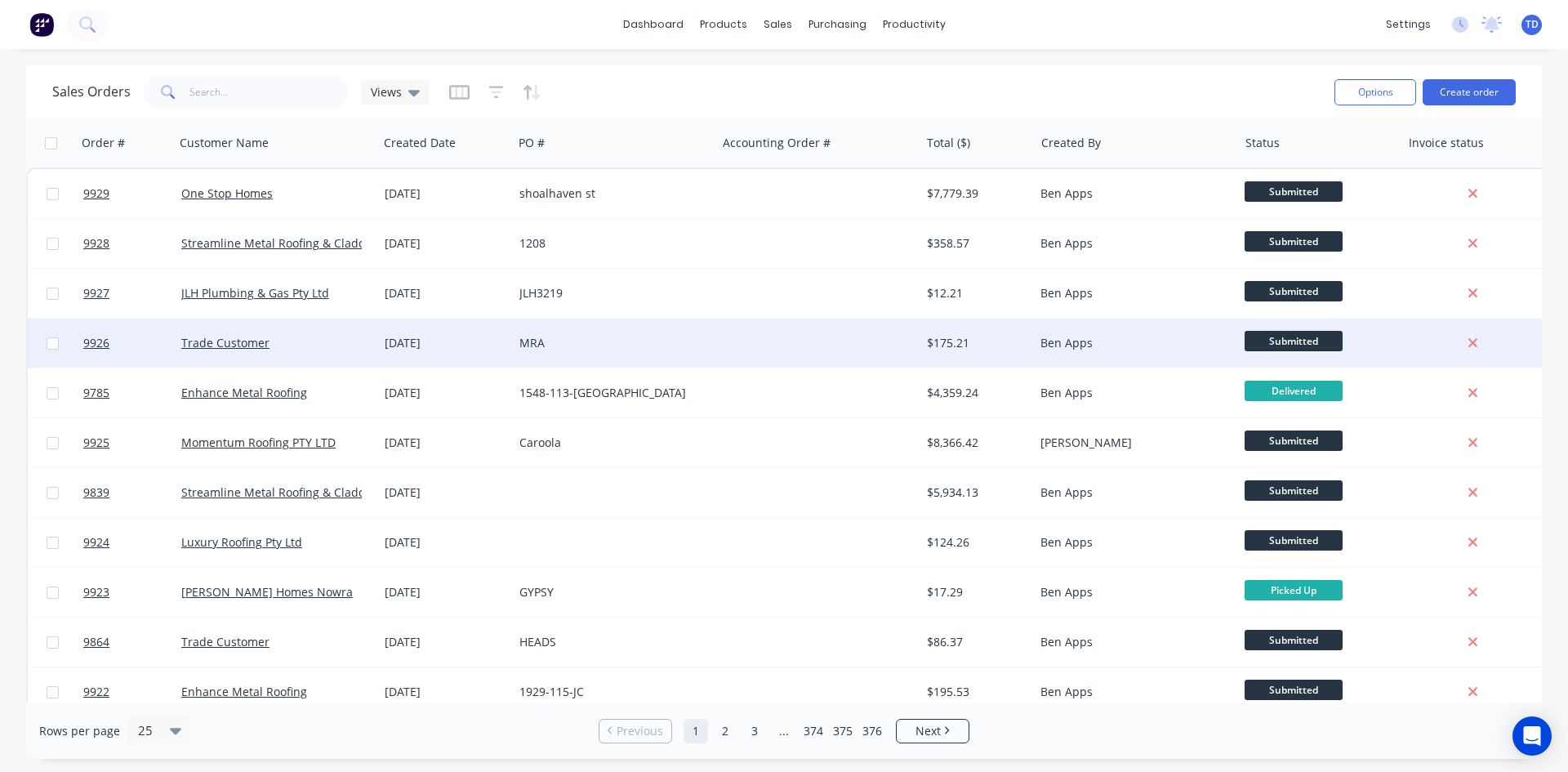
click at [655, 353] on div "MRA" at bounding box center [615, 343] width 204 height 49
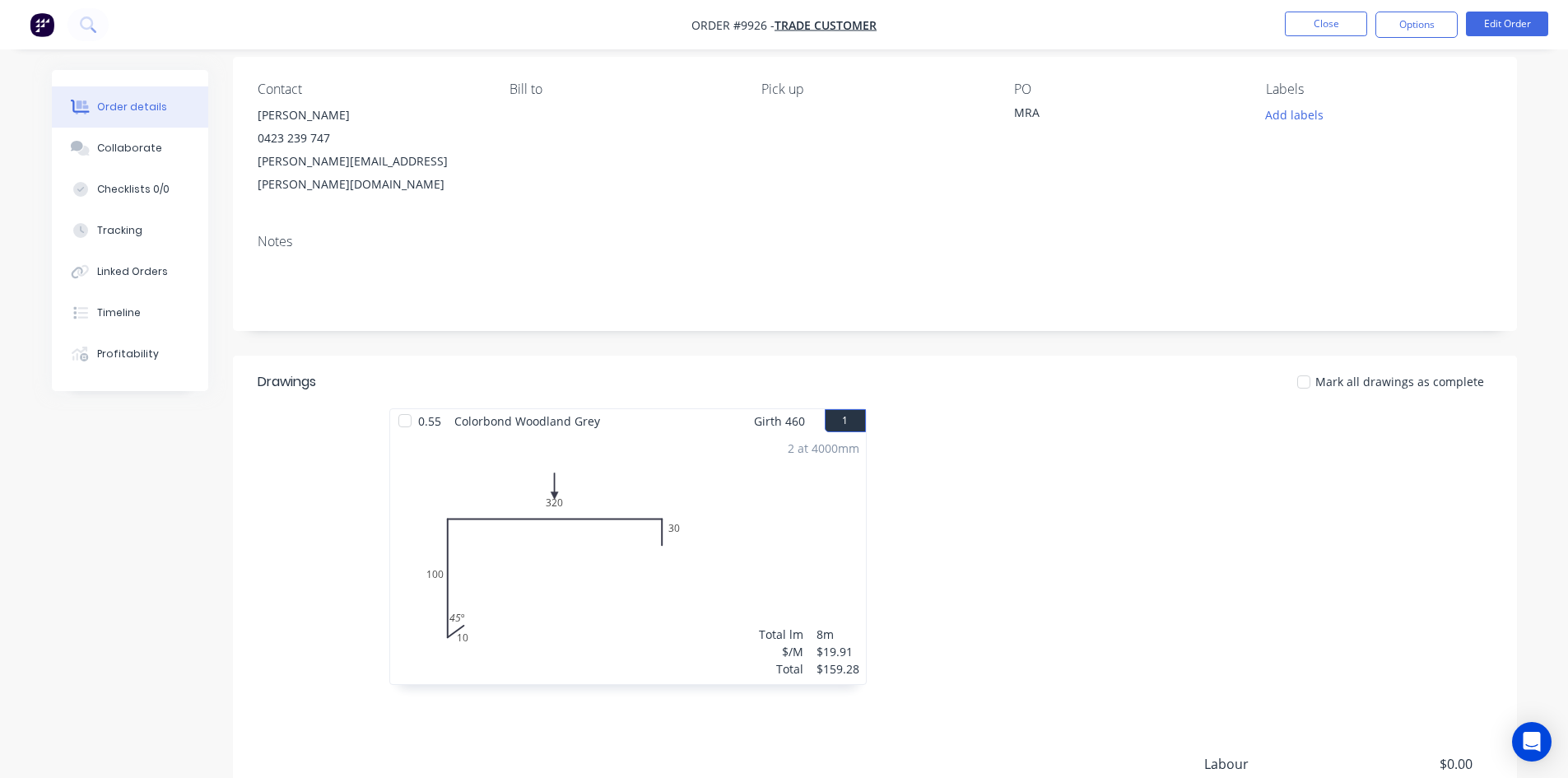
scroll to position [82, 0]
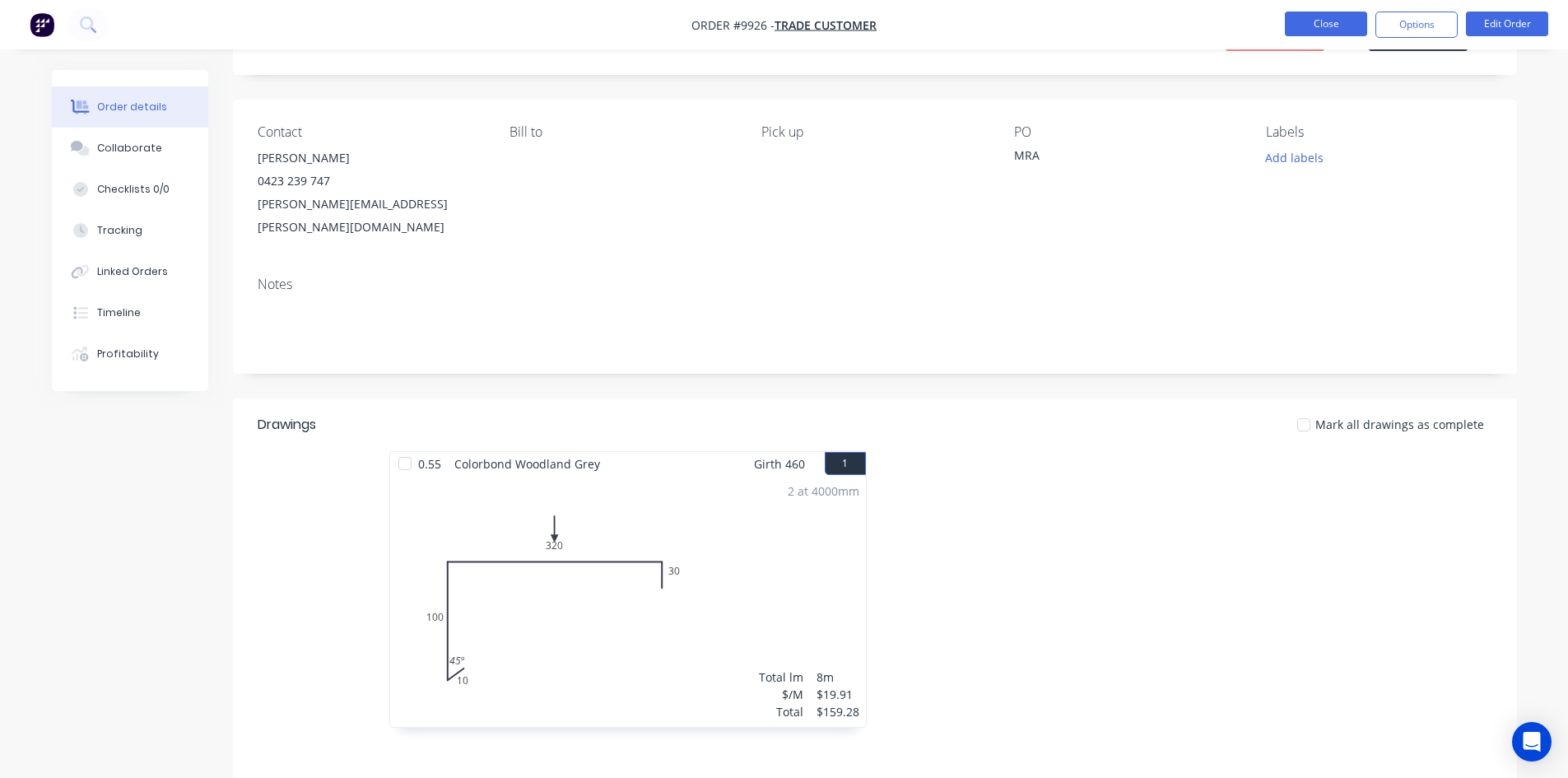
click at [1339, 20] on button "Close" at bounding box center [1326, 24] width 82 height 25
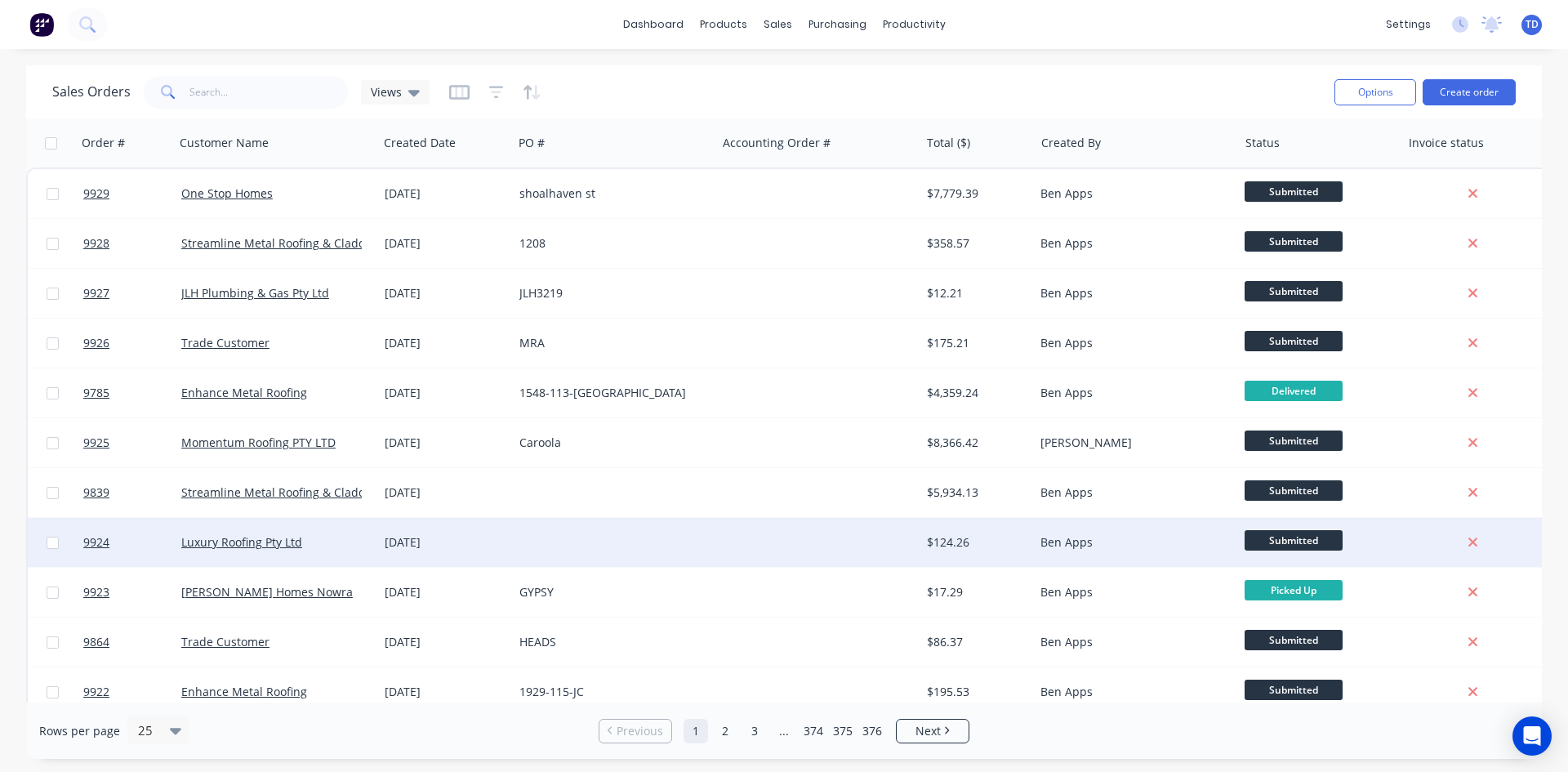
click at [920, 542] on div "$124.26" at bounding box center [977, 542] width 114 height 49
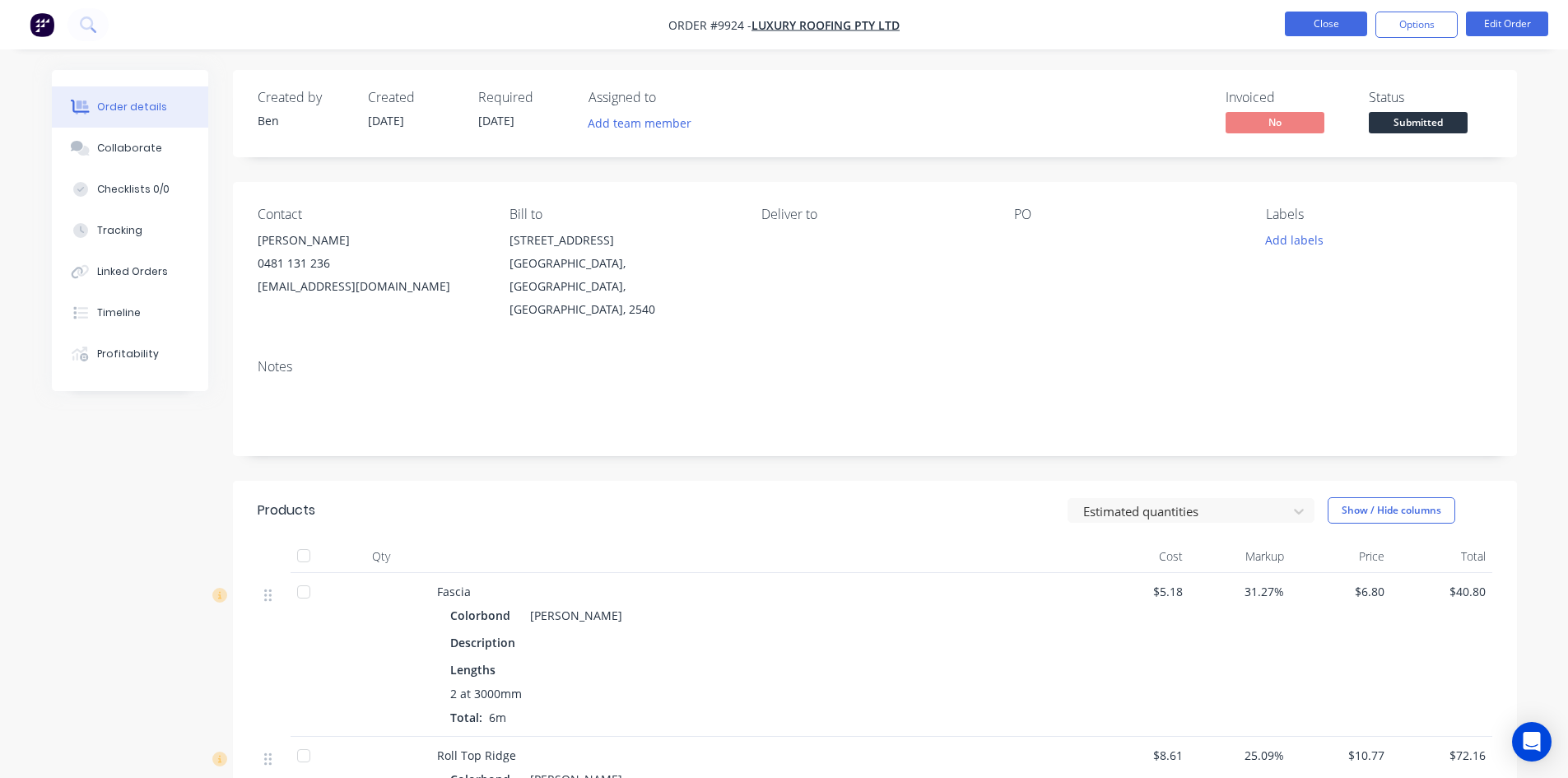
click at [1314, 31] on button "Close" at bounding box center [1326, 24] width 82 height 25
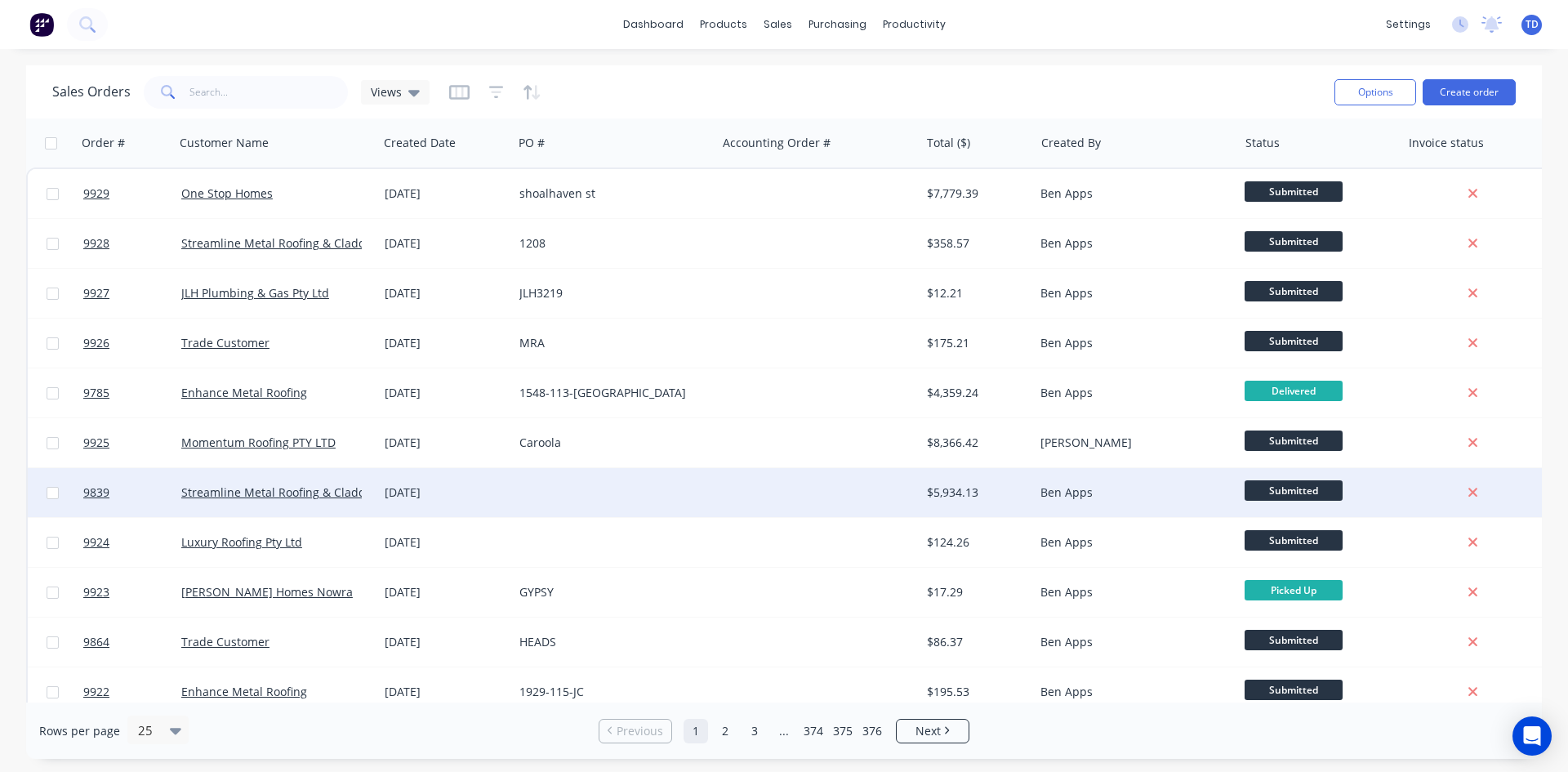
click at [661, 497] on div at bounding box center [615, 492] width 204 height 49
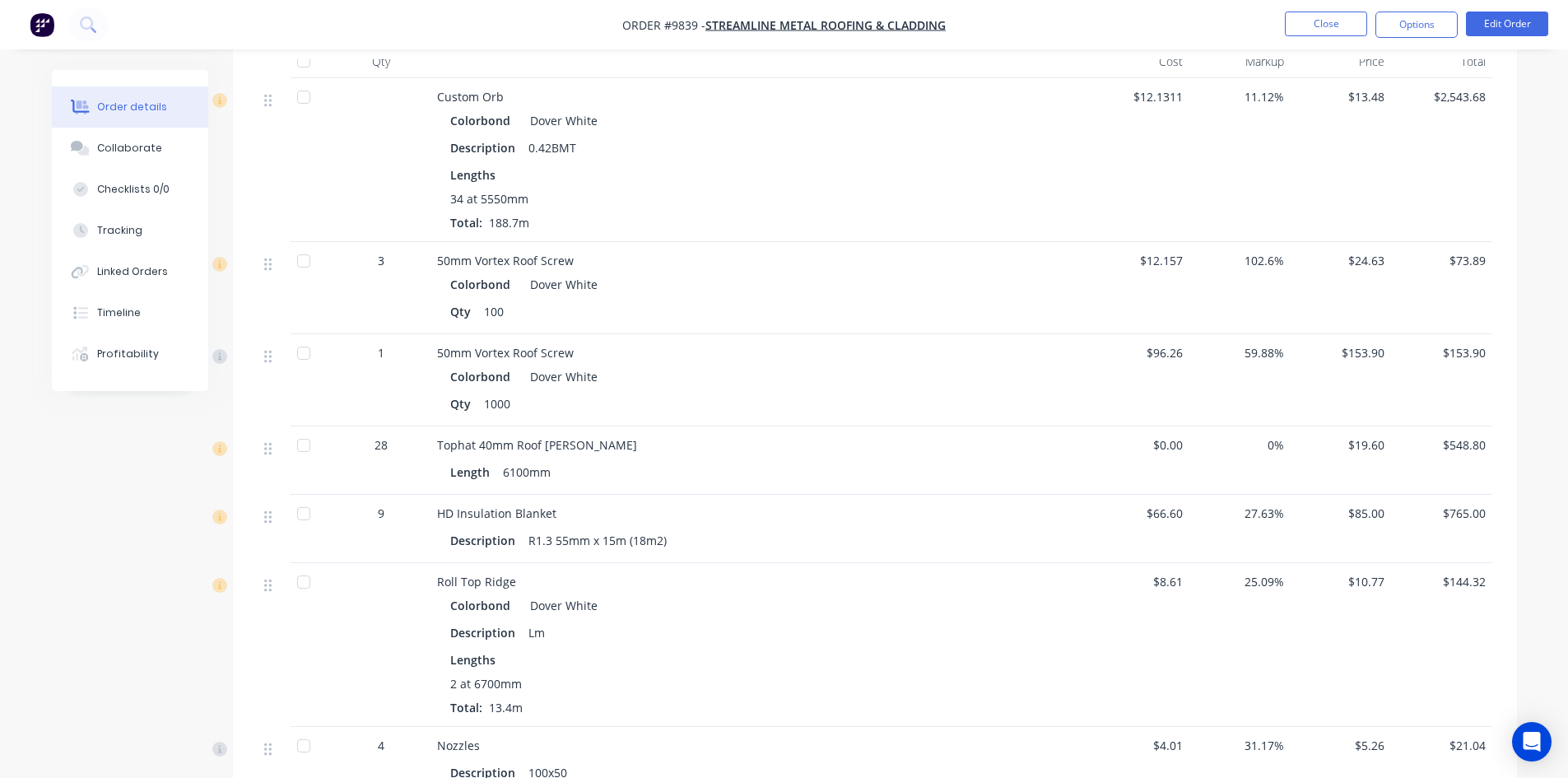
scroll to position [494, 0]
click at [1532, 22] on button "Edit Order" at bounding box center [1506, 24] width 82 height 25
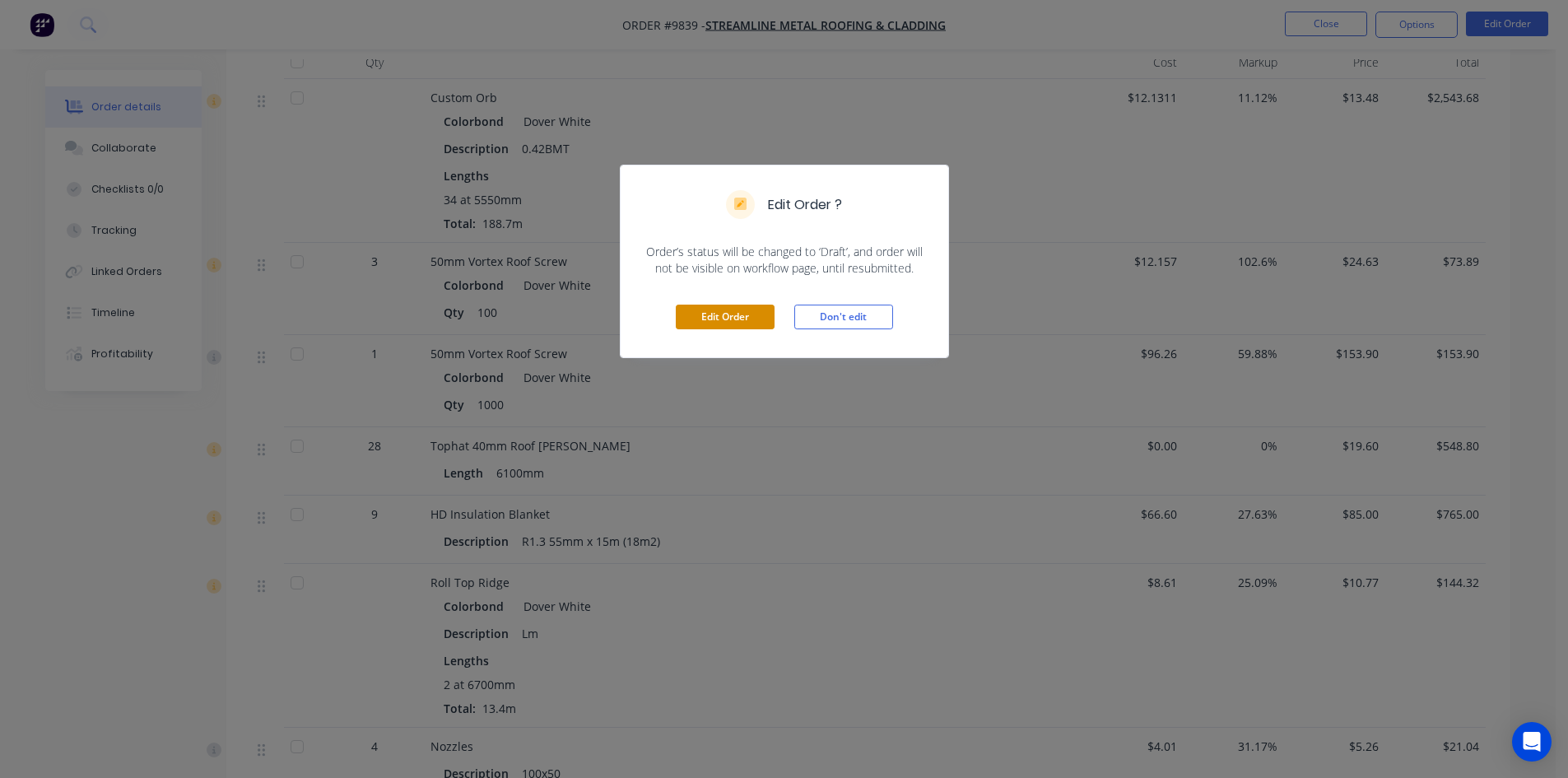
click at [763, 314] on button "Edit Order" at bounding box center [725, 316] width 99 height 25
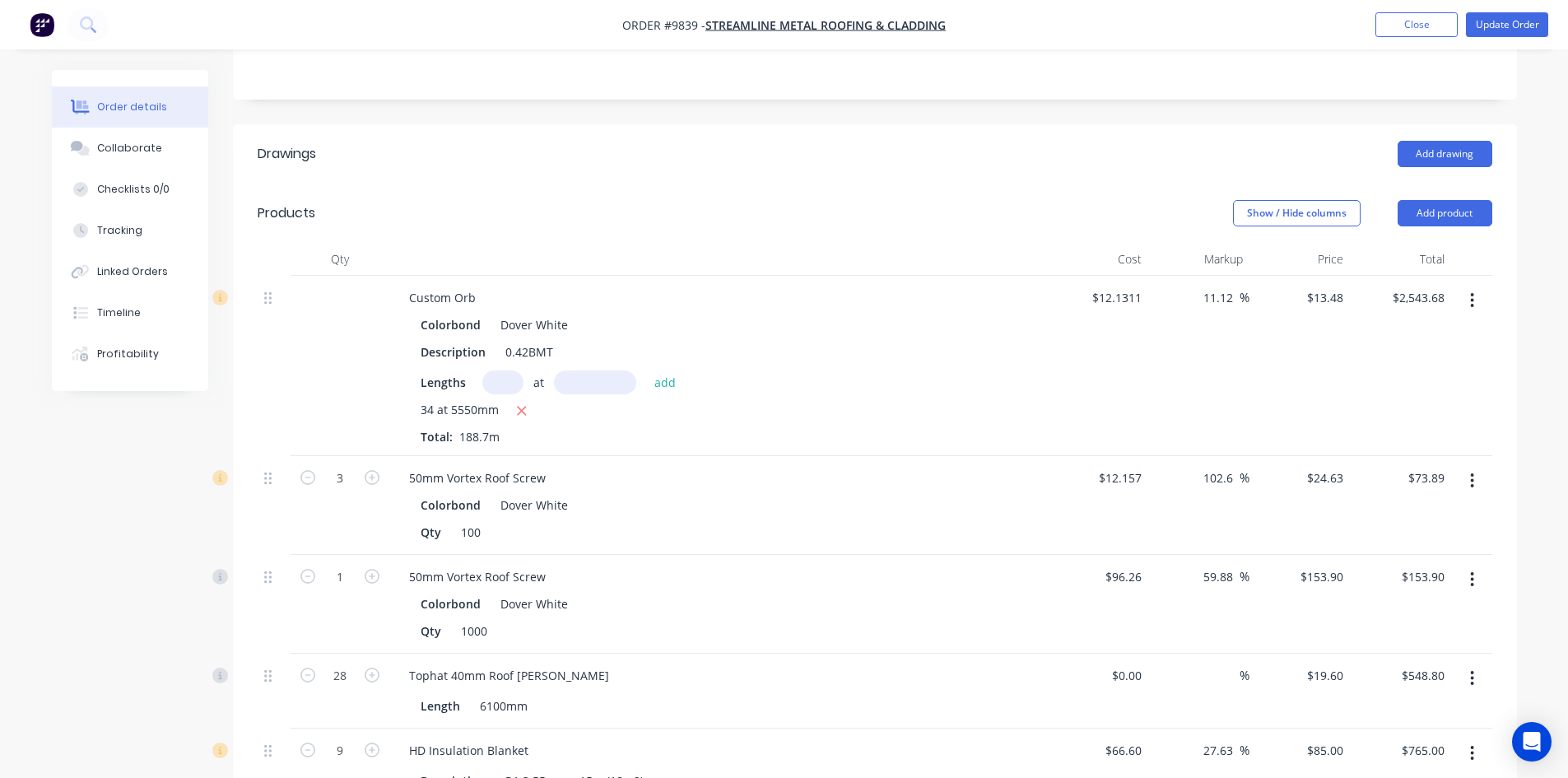
scroll to position [411, 0]
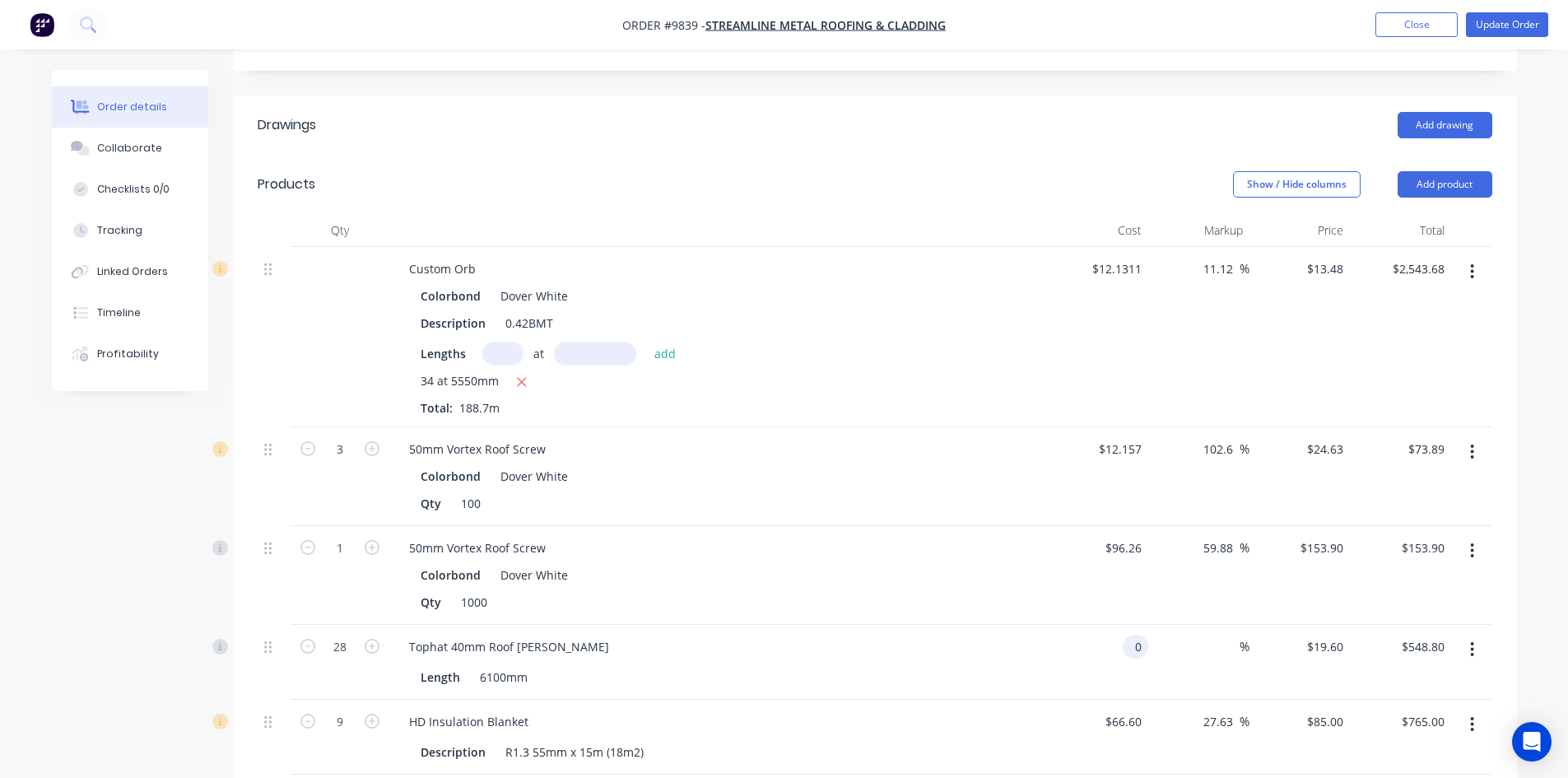
click at [1136, 635] on input "0" at bounding box center [1138, 647] width 19 height 24
click at [957, 525] on div "50mm Vortex Roof Screw Colorbond Dover White Qty 1000" at bounding box center [718, 575] width 659 height 99
click at [1426, 22] on button "Close" at bounding box center [1416, 25] width 82 height 25
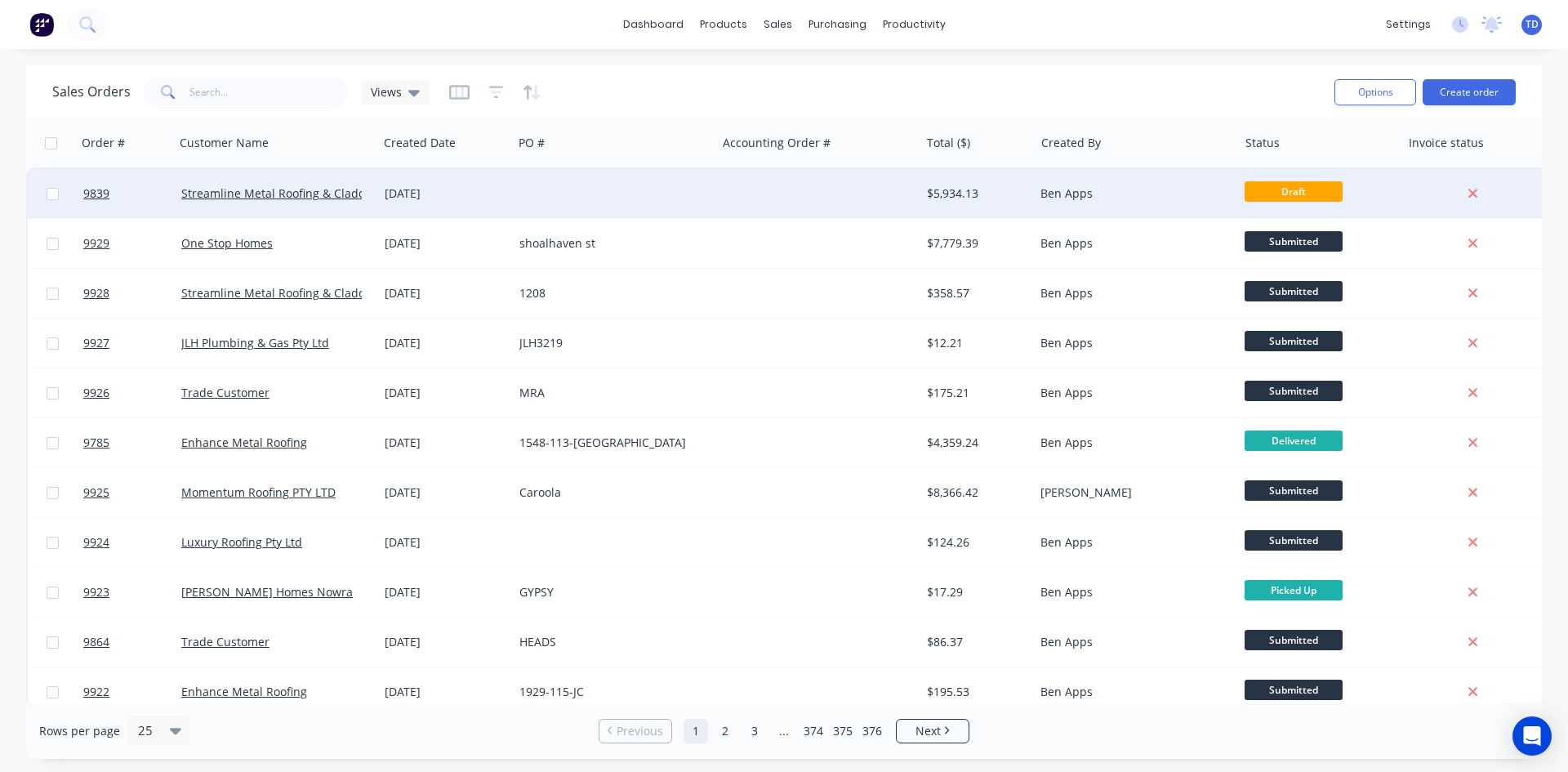
click at [1052, 188] on div "Ben Apps" at bounding box center [1131, 193] width 182 height 16
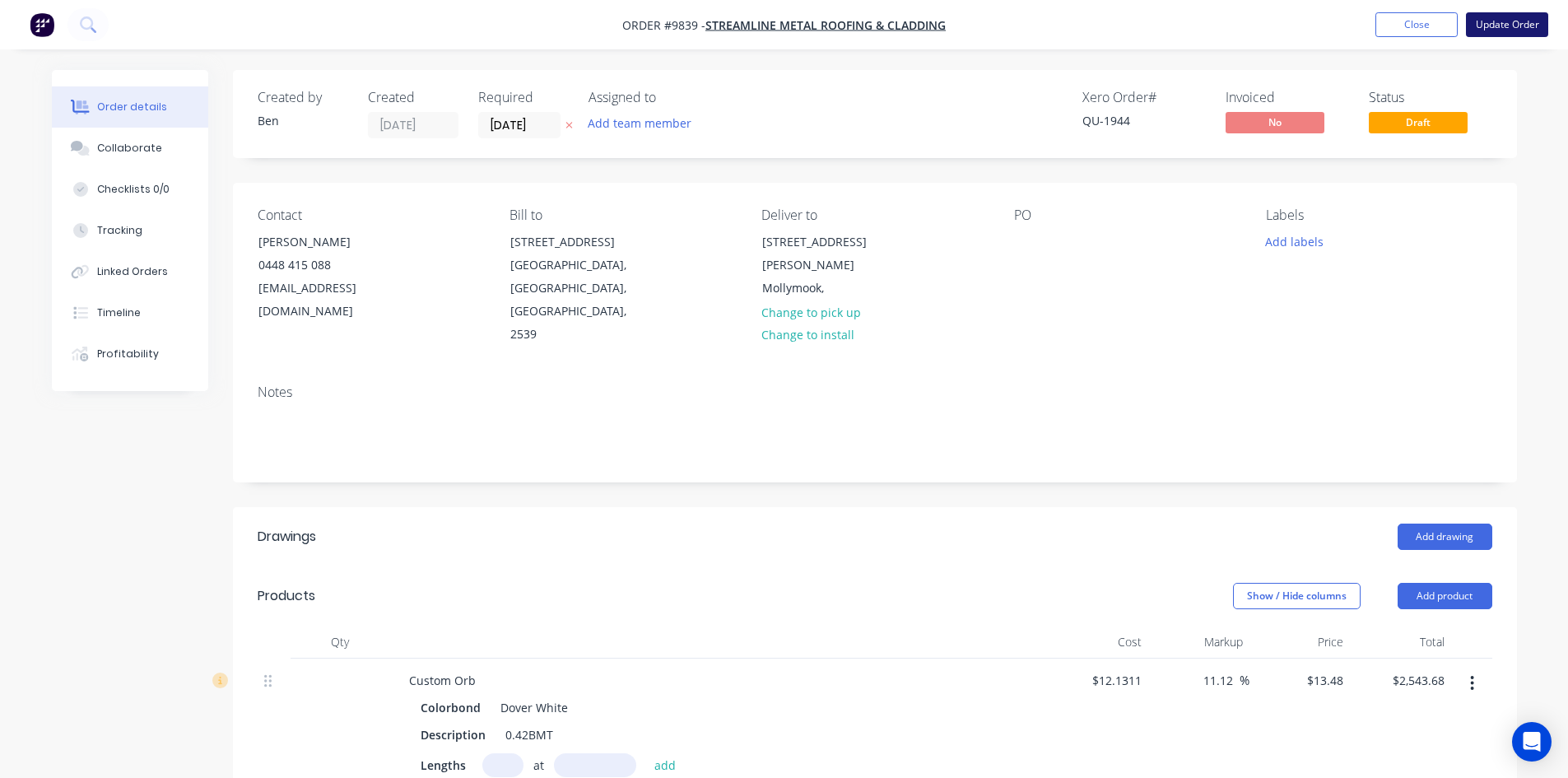
click at [1490, 25] on button "Update Order" at bounding box center [1506, 25] width 82 height 25
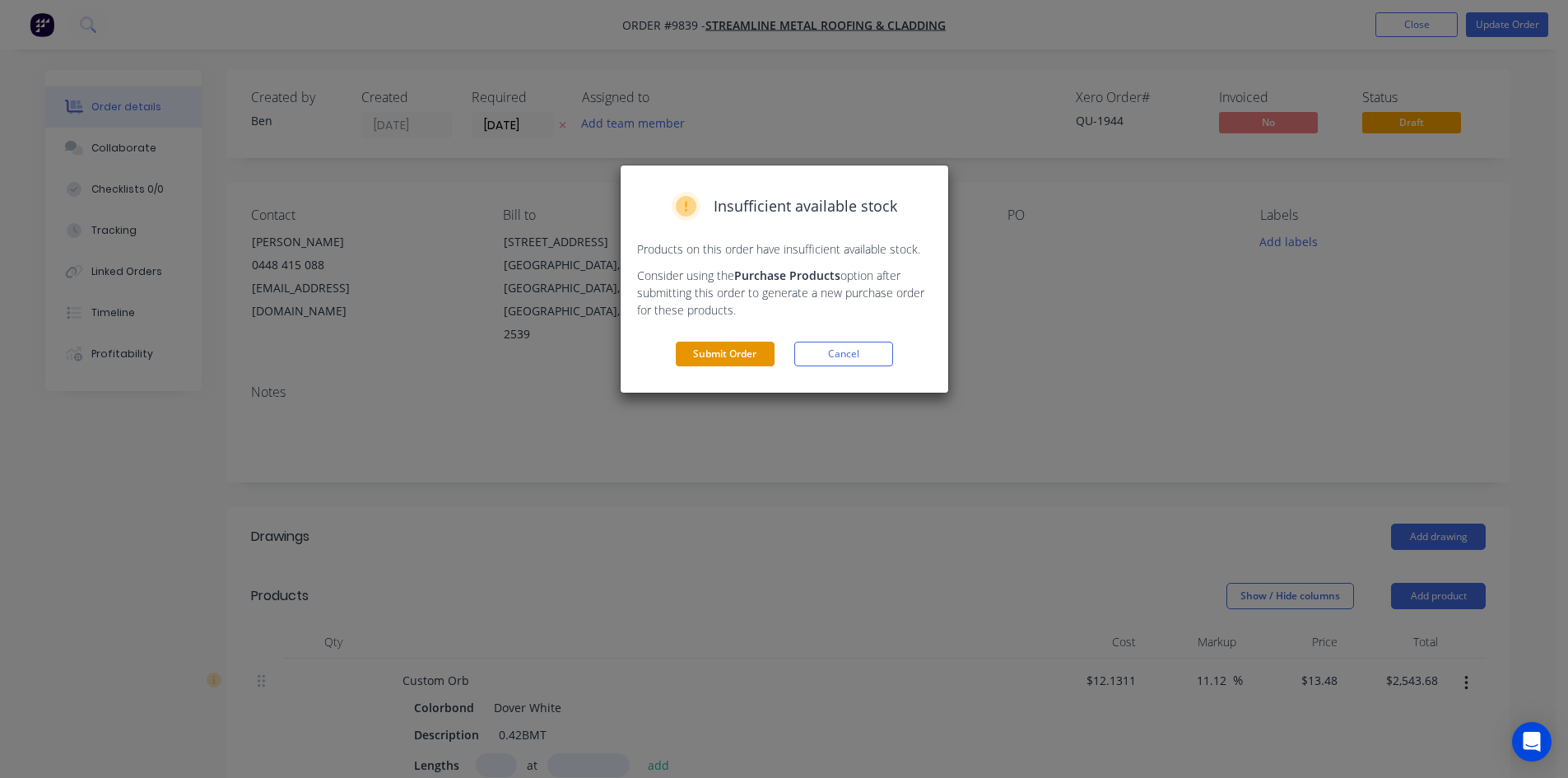
click at [742, 352] on button "Submit Order" at bounding box center [725, 353] width 99 height 25
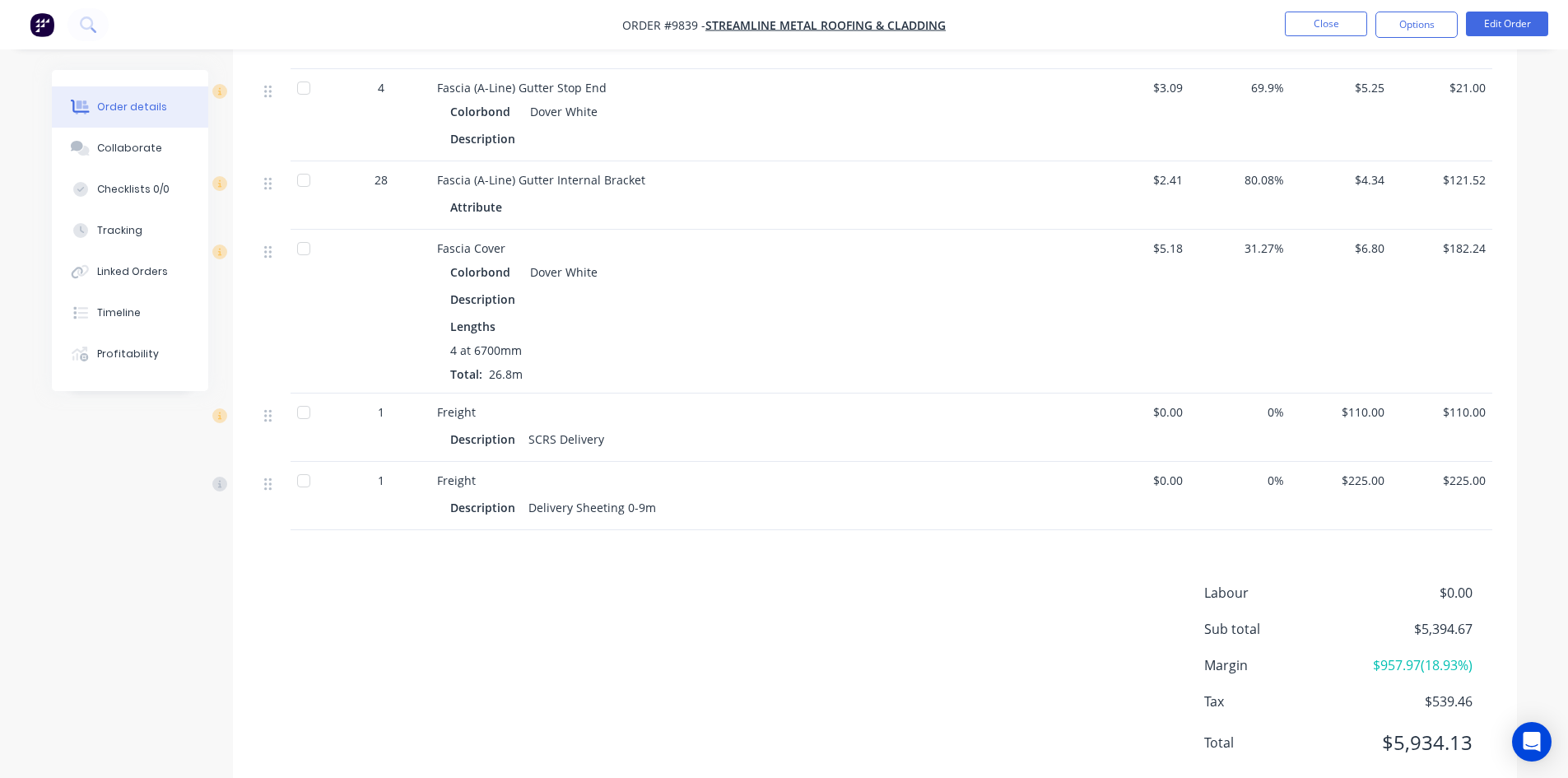
scroll to position [1399, 0]
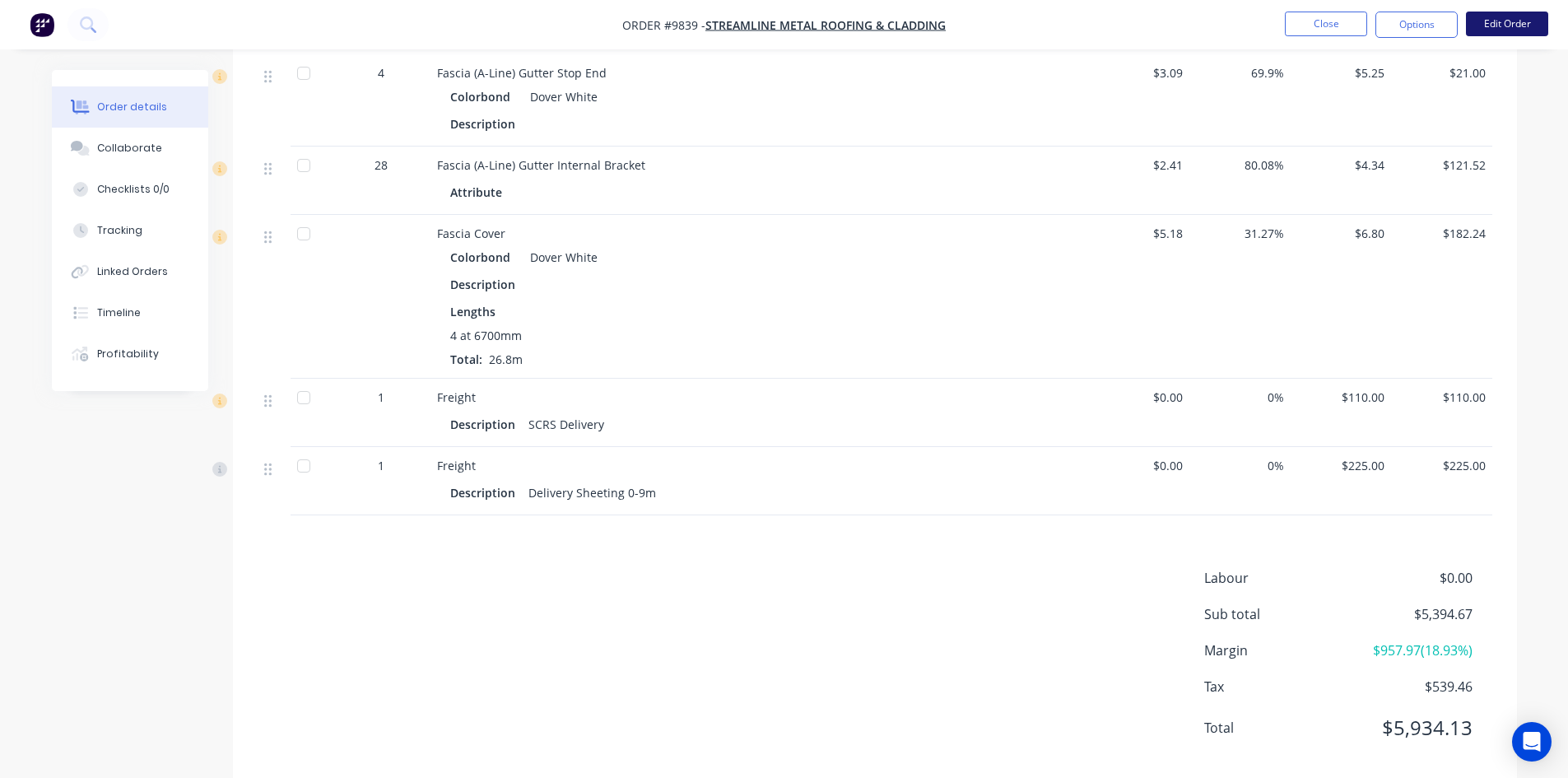
click at [1500, 30] on button "Edit Order" at bounding box center [1506, 24] width 82 height 25
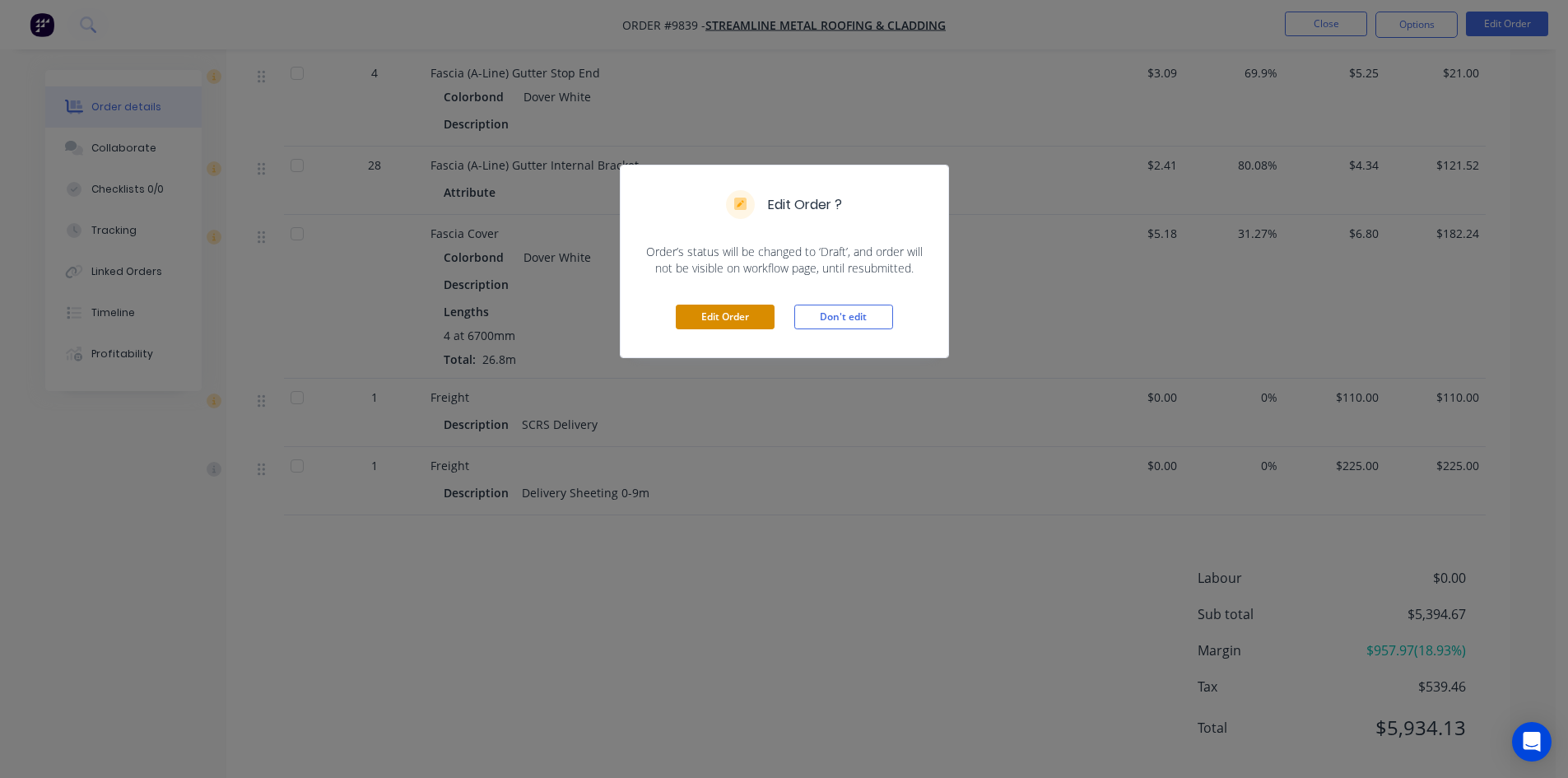
click at [750, 320] on button "Edit Order" at bounding box center [725, 316] width 99 height 25
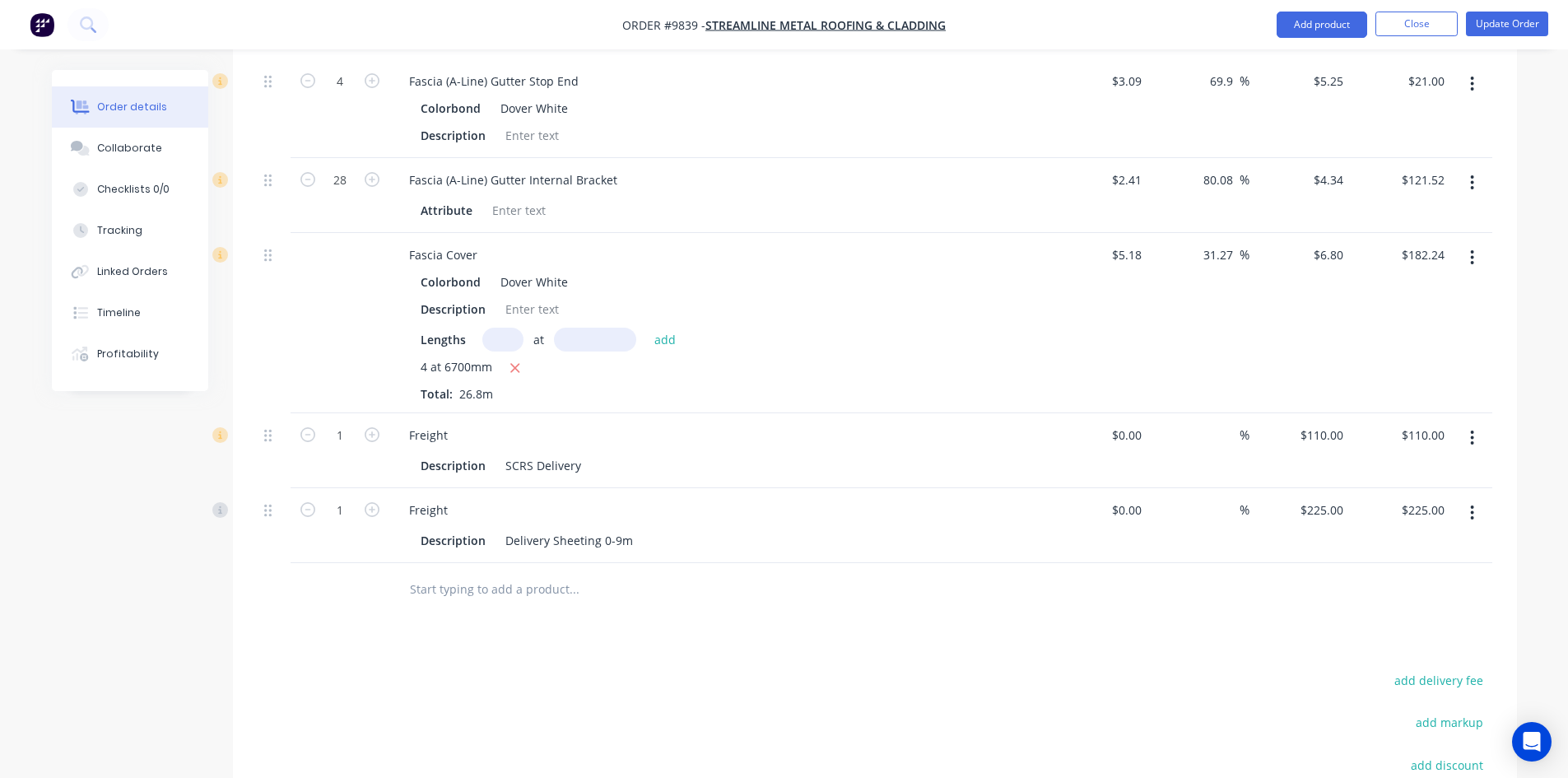
scroll to position [1564, 0]
click at [1141, 497] on input "0" at bounding box center [1129, 508] width 38 height 24
click at [1125, 421] on div "0 $0.00" at bounding box center [1126, 433] width 44 height 24
click at [1332, 497] on input "50" at bounding box center [1327, 508] width 44 height 24
click at [1144, 421] on input "0" at bounding box center [1129, 433] width 38 height 24
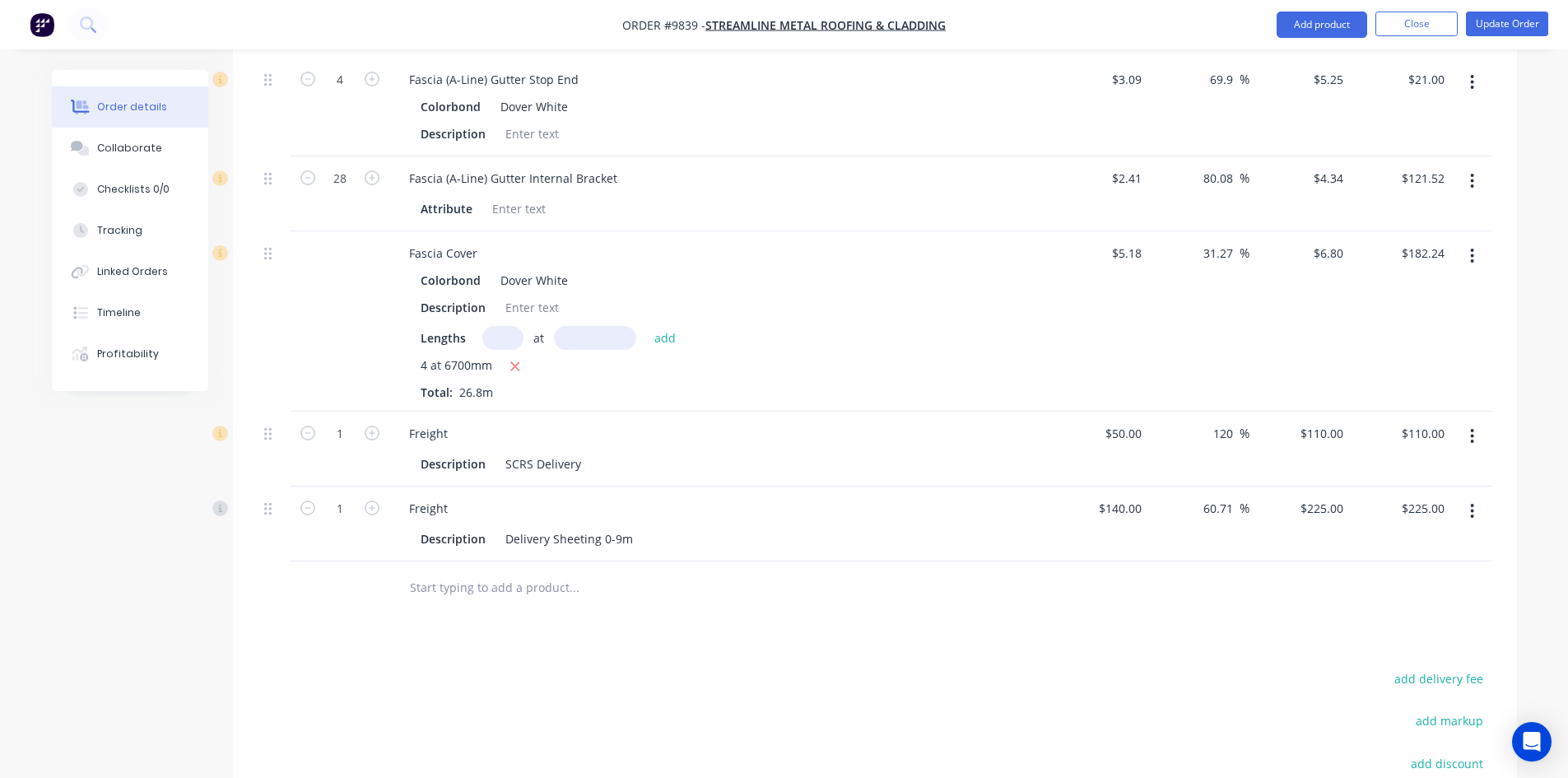
click at [1098, 561] on div at bounding box center [875, 587] width 1234 height 53
click at [1498, 19] on button "Update Order" at bounding box center [1506, 24] width 82 height 25
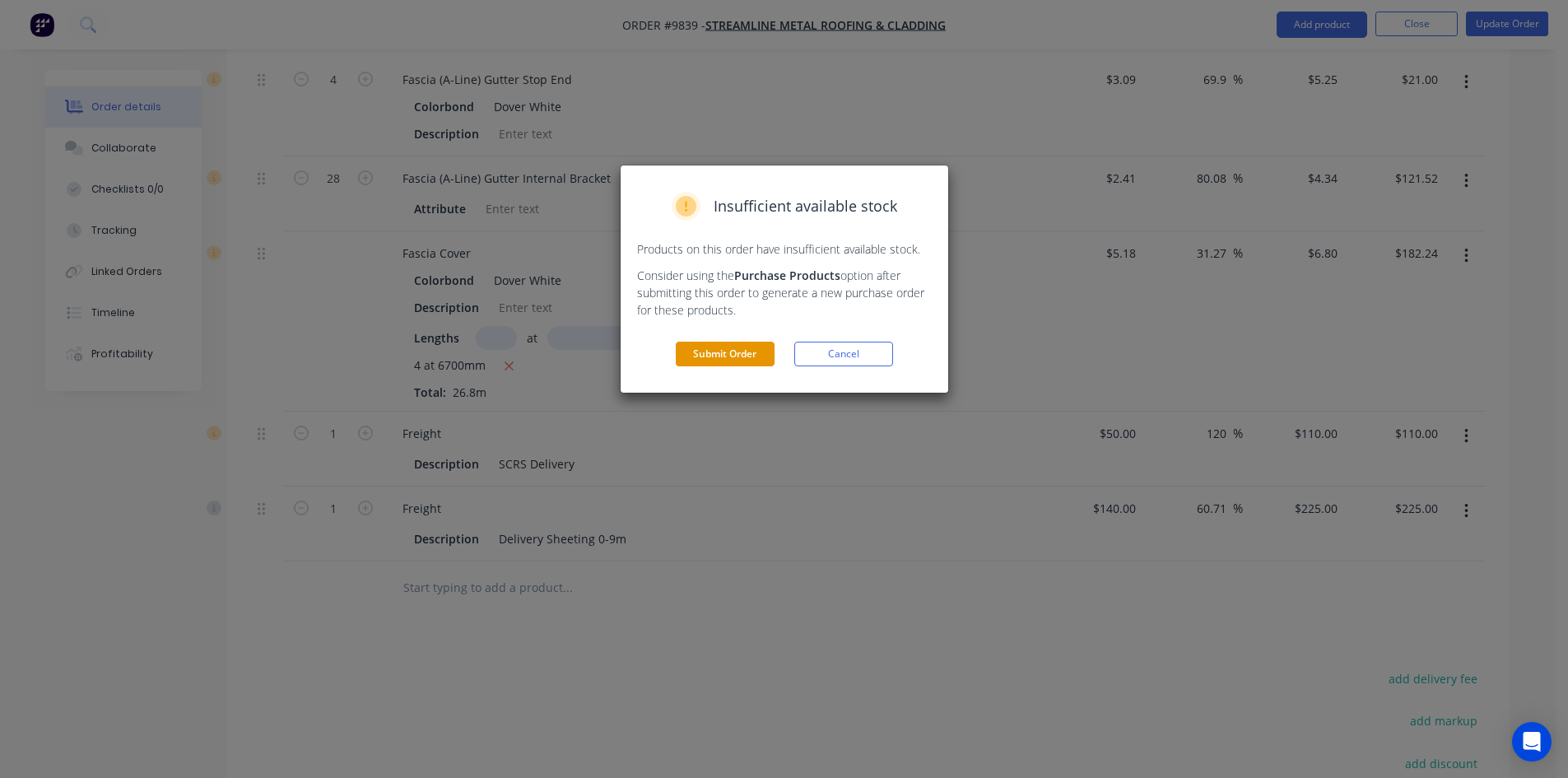
click at [744, 354] on button "Submit Order" at bounding box center [725, 353] width 99 height 25
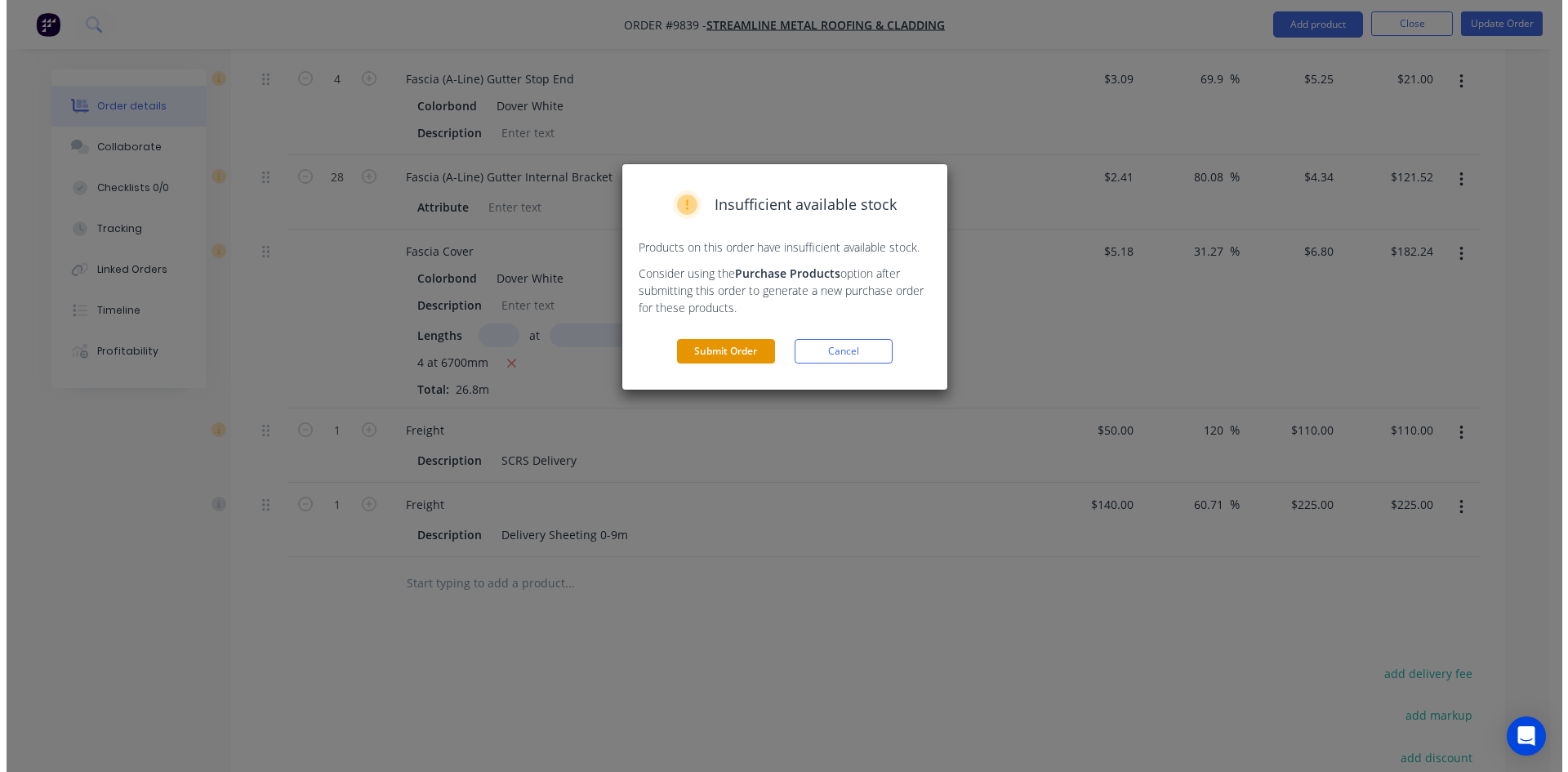
scroll to position [0, 0]
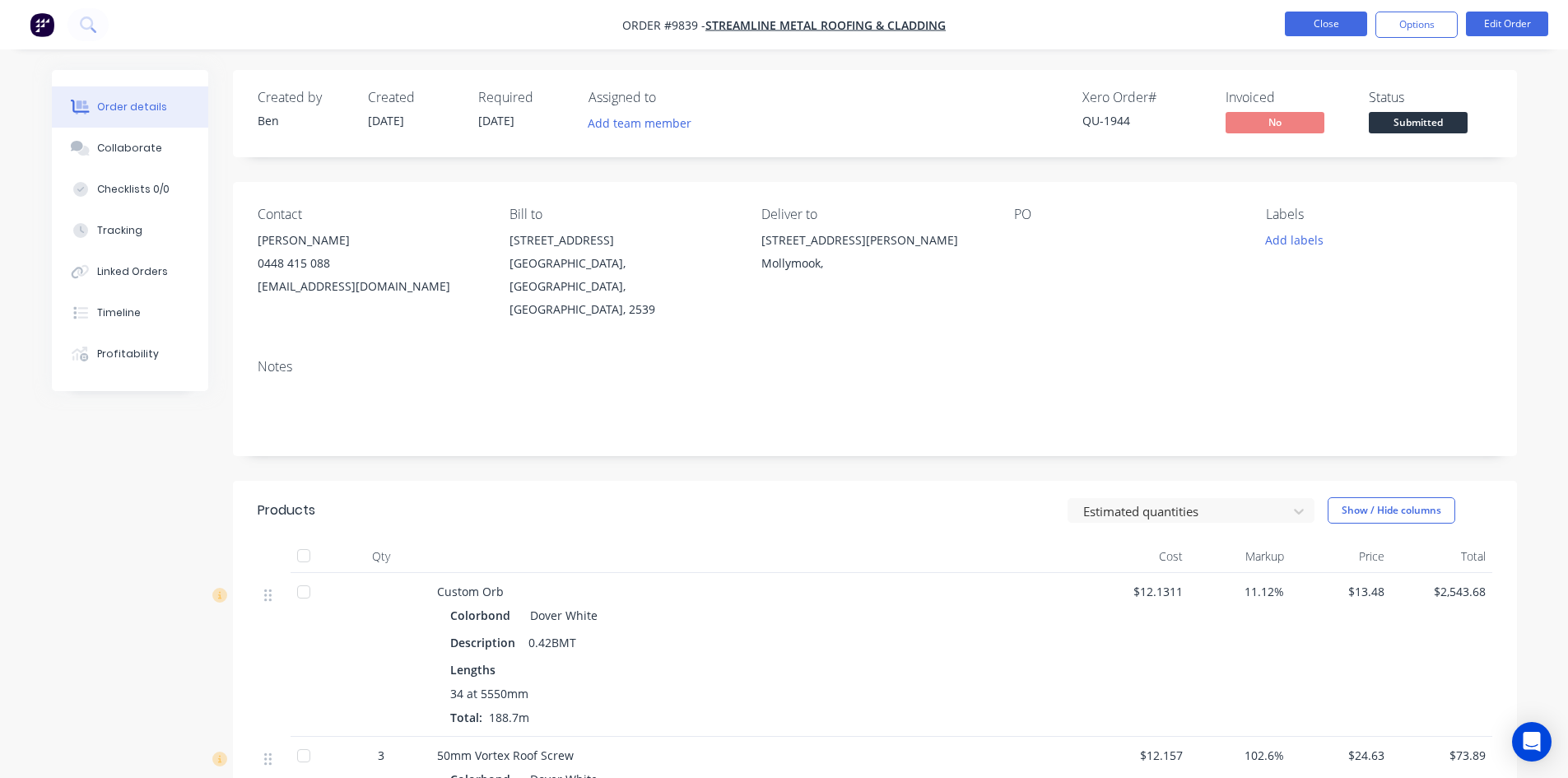
click at [1308, 28] on button "Close" at bounding box center [1326, 24] width 82 height 25
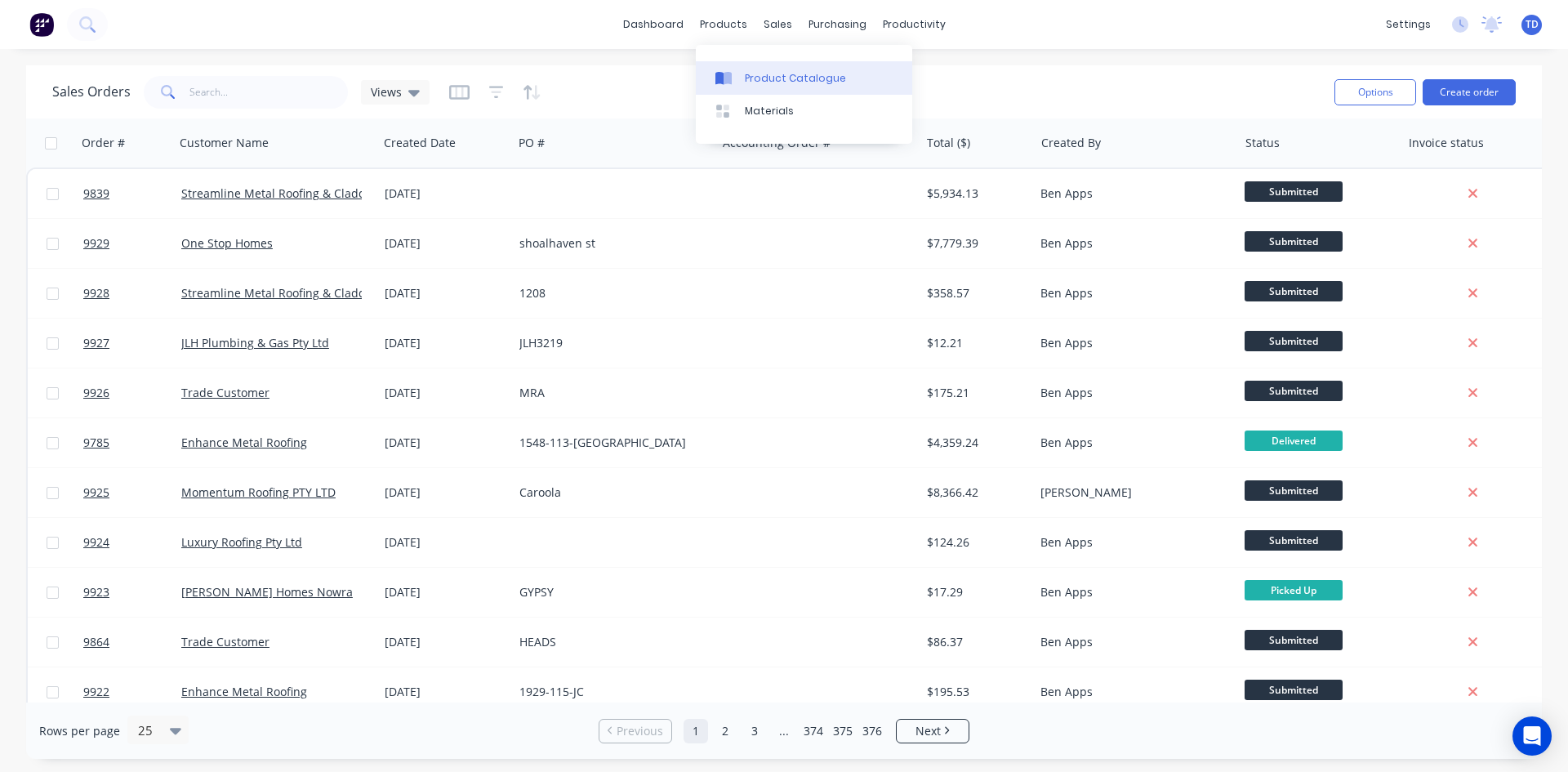
click at [743, 75] on link "Product Catalogue" at bounding box center [803, 77] width 216 height 33
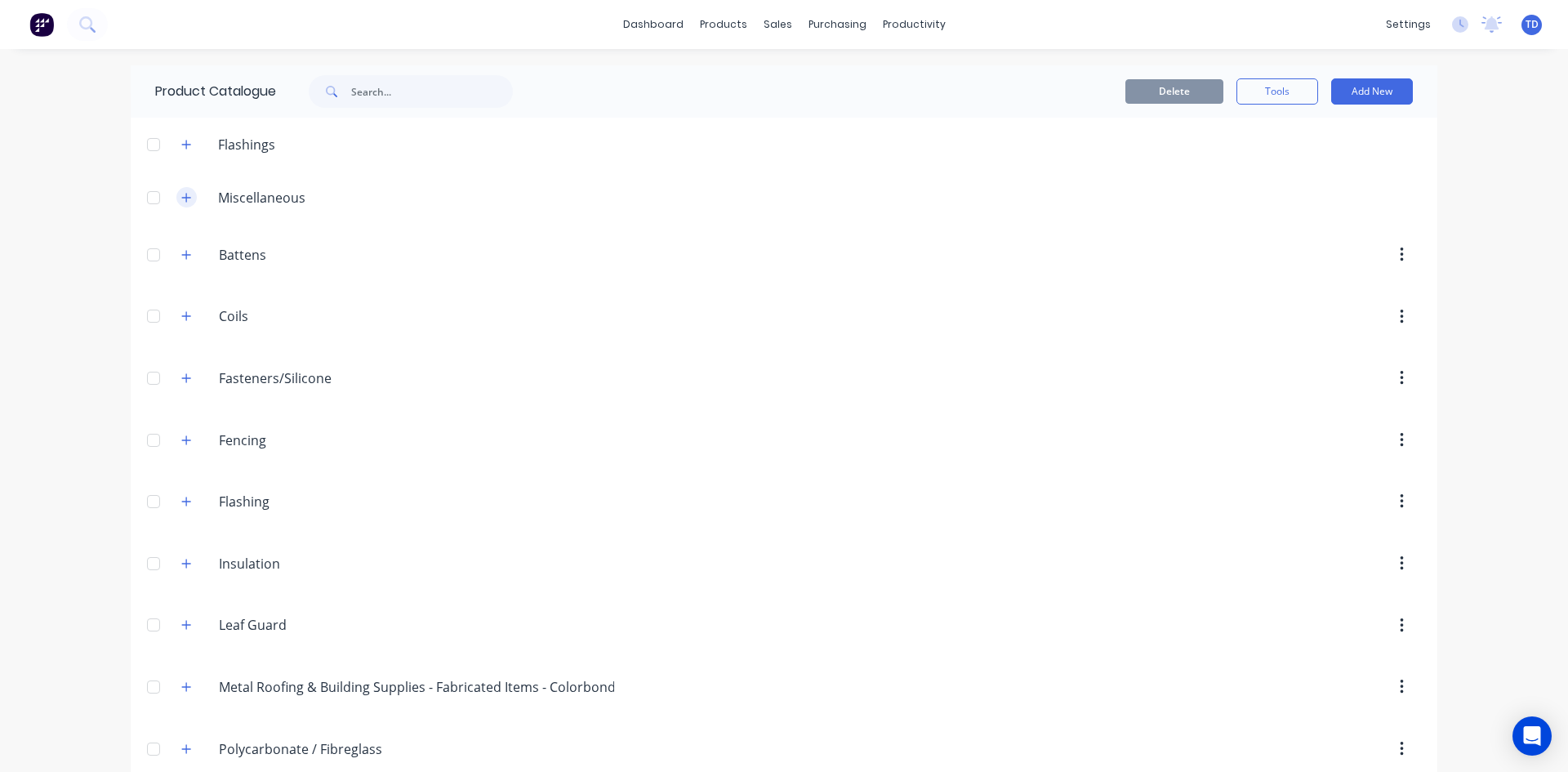
click at [183, 194] on icon "button" at bounding box center [187, 198] width 10 height 12
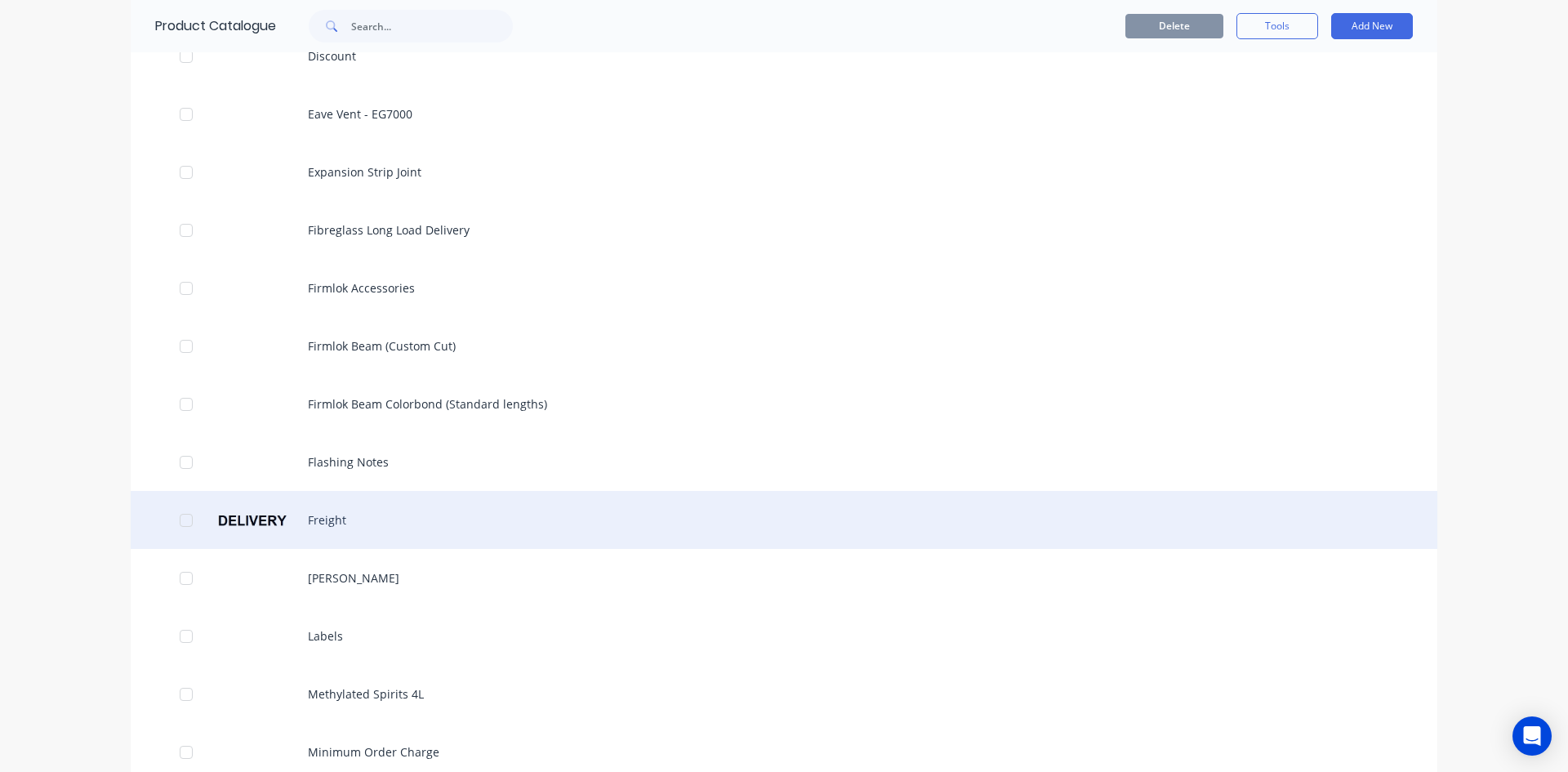
scroll to position [980, 0]
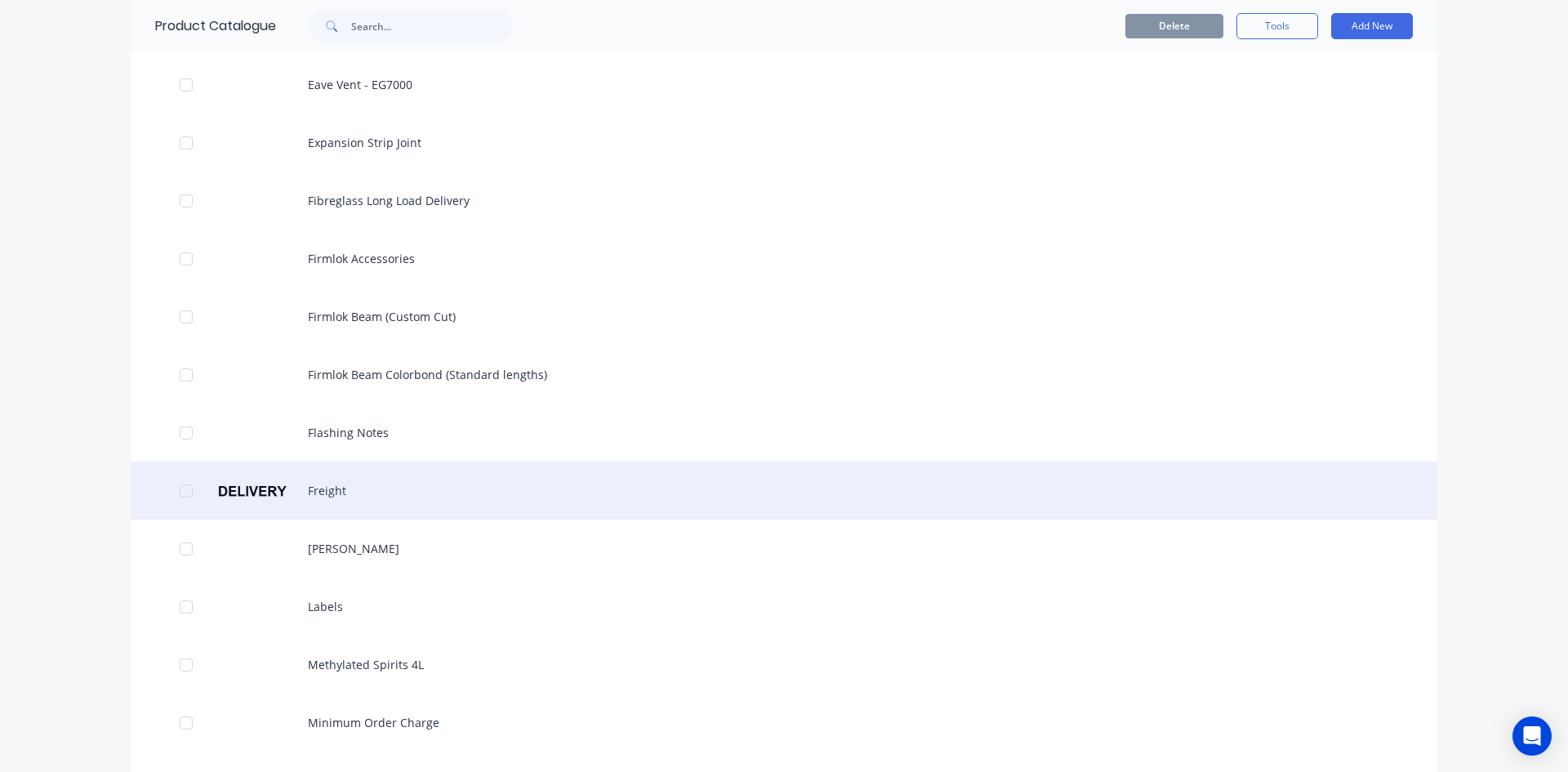
click at [328, 484] on div "Freight" at bounding box center [784, 490] width 1307 height 58
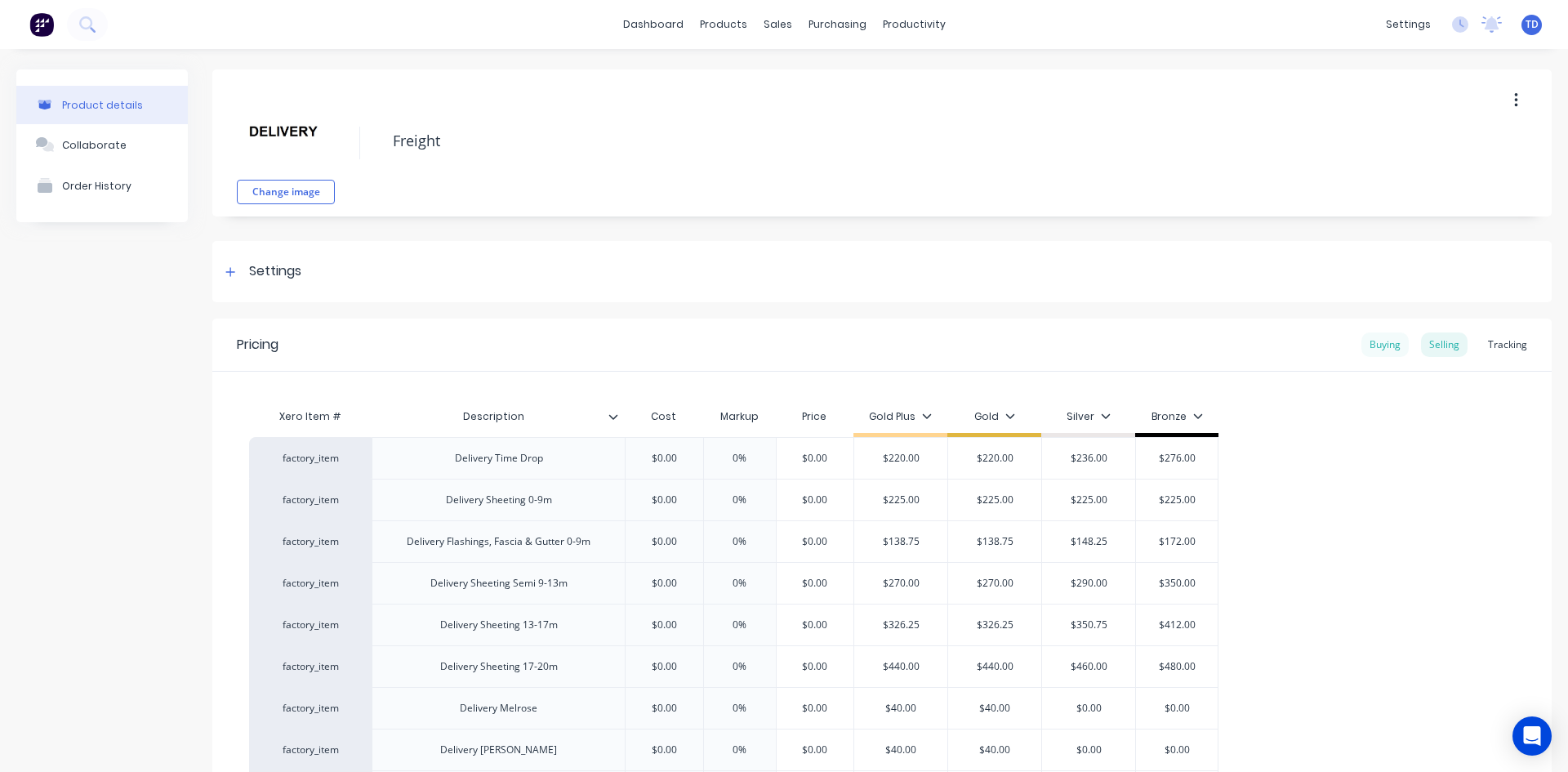
click at [1374, 352] on div "Buying" at bounding box center [1385, 344] width 47 height 24
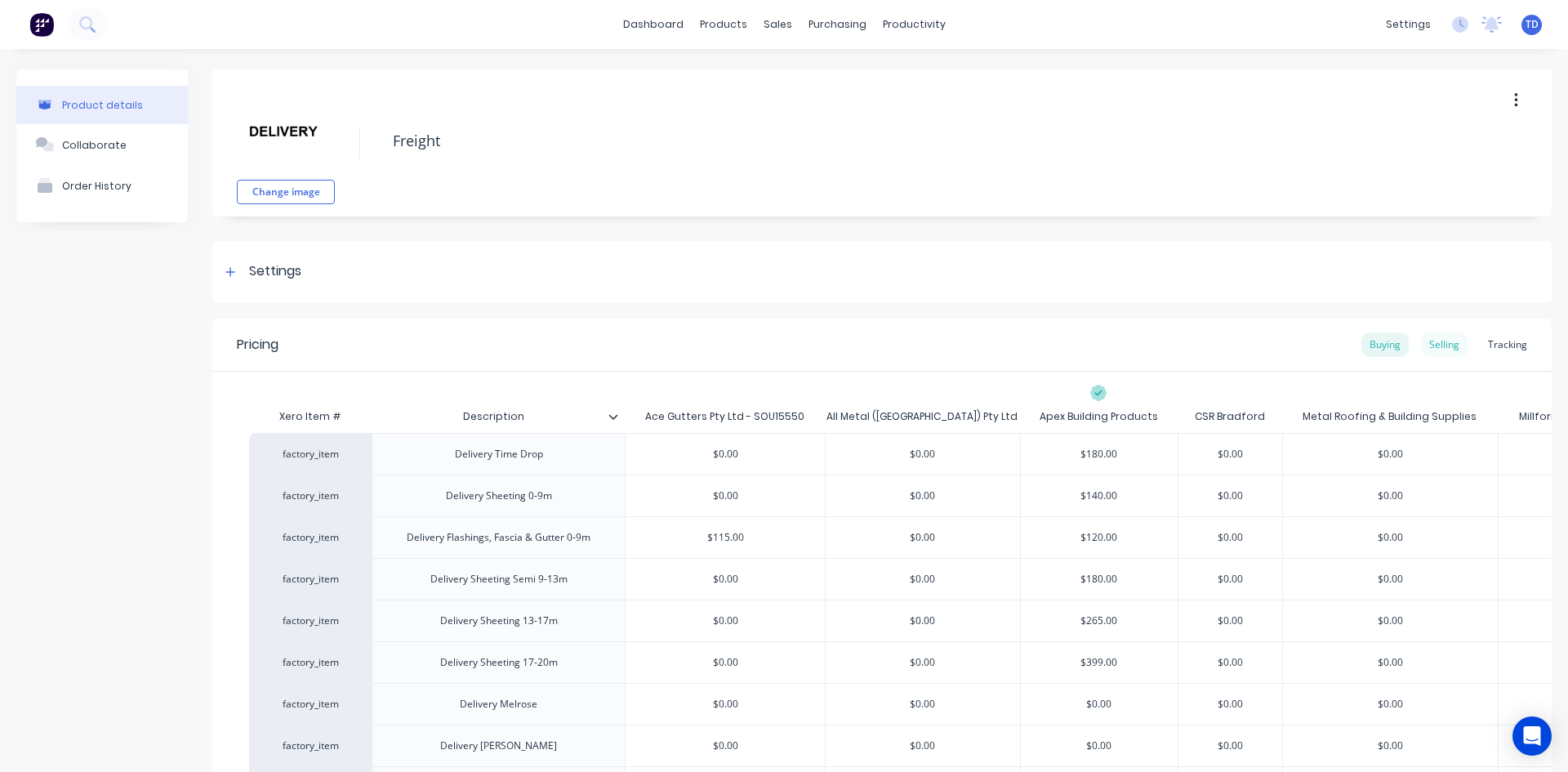
click at [1436, 345] on div "Selling" at bounding box center [1444, 344] width 46 height 24
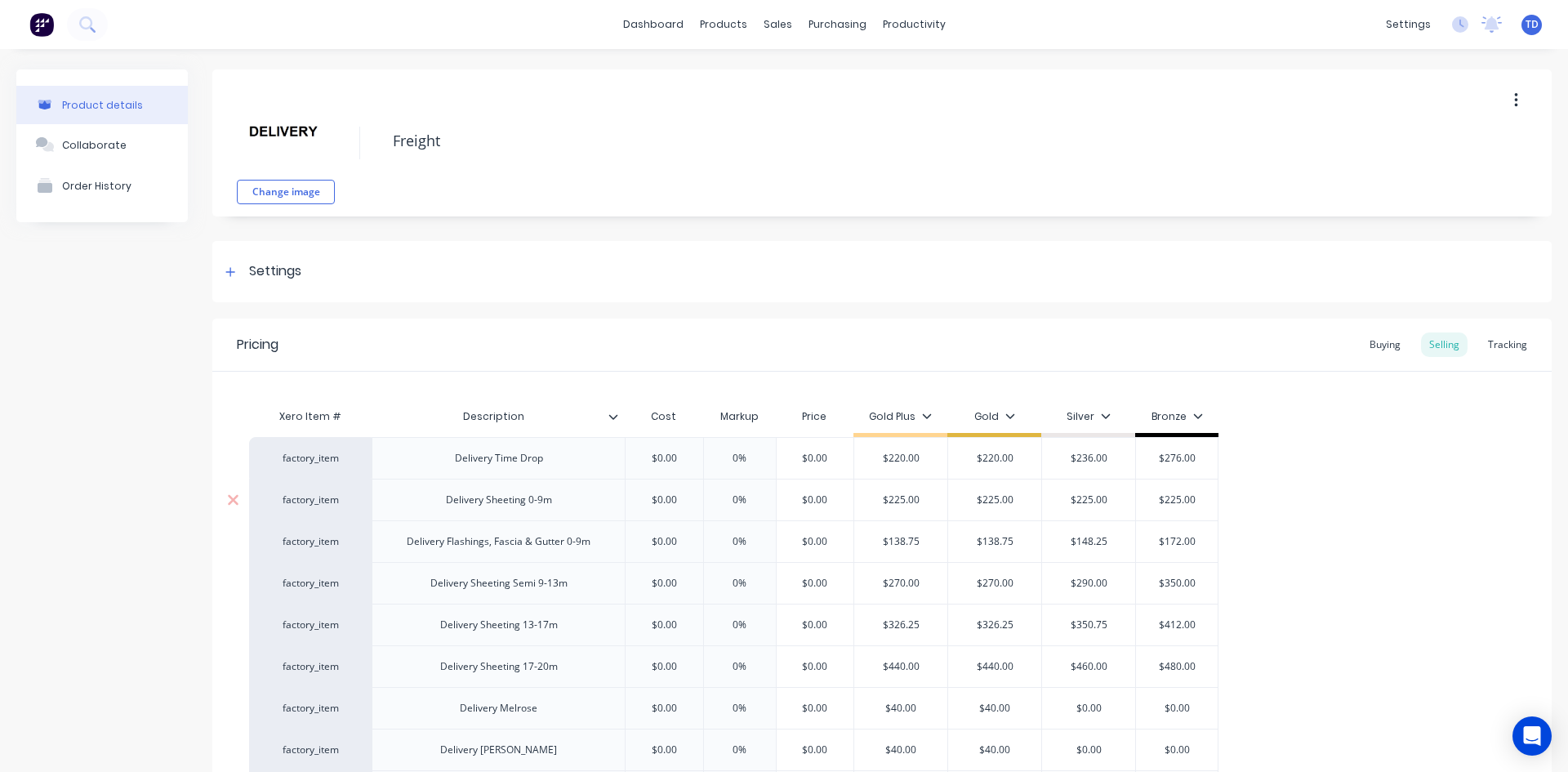
click at [677, 499] on input "$0.00" at bounding box center [664, 500] width 82 height 14
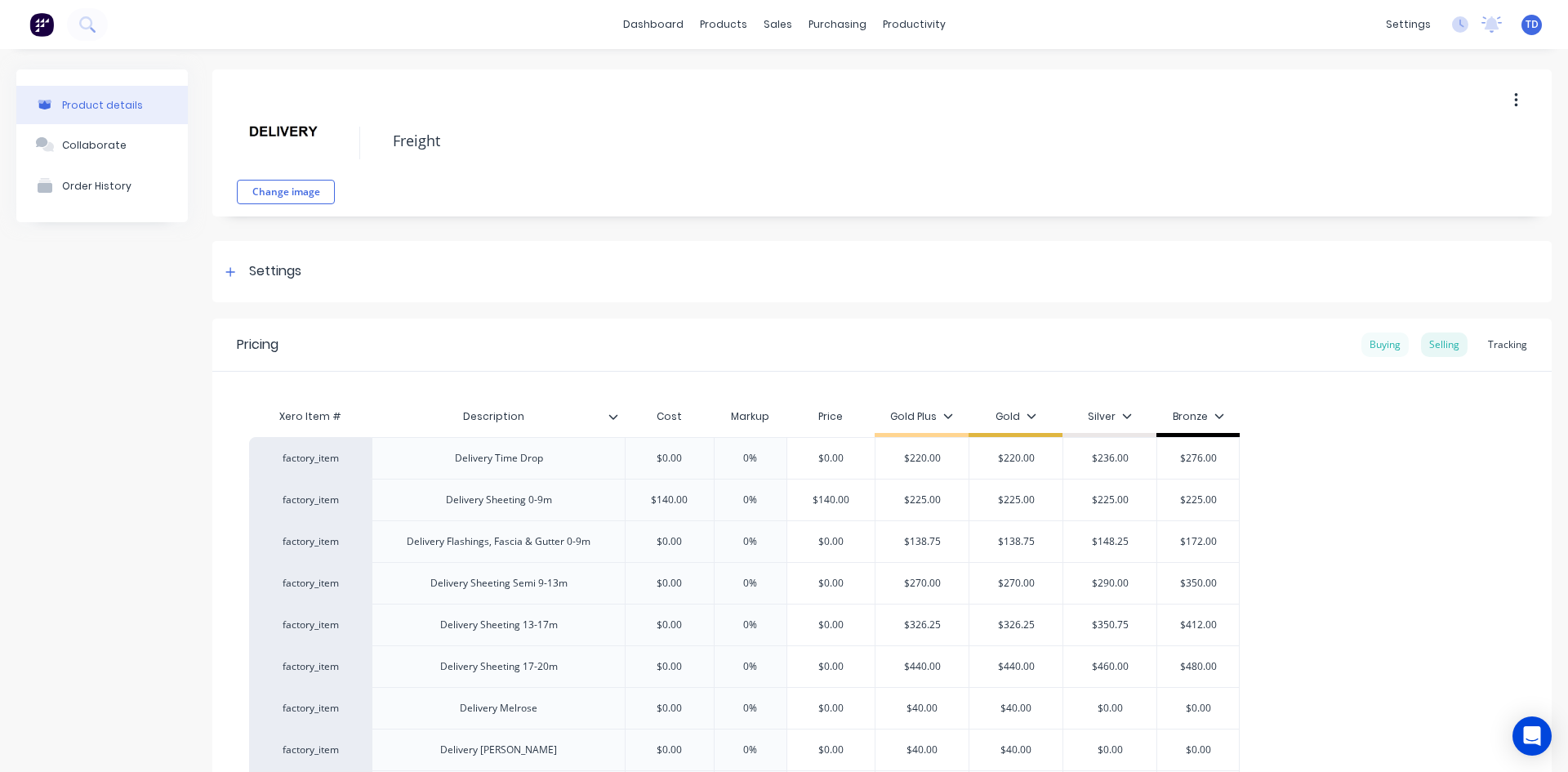
click at [1375, 346] on div "Buying" at bounding box center [1385, 344] width 47 height 24
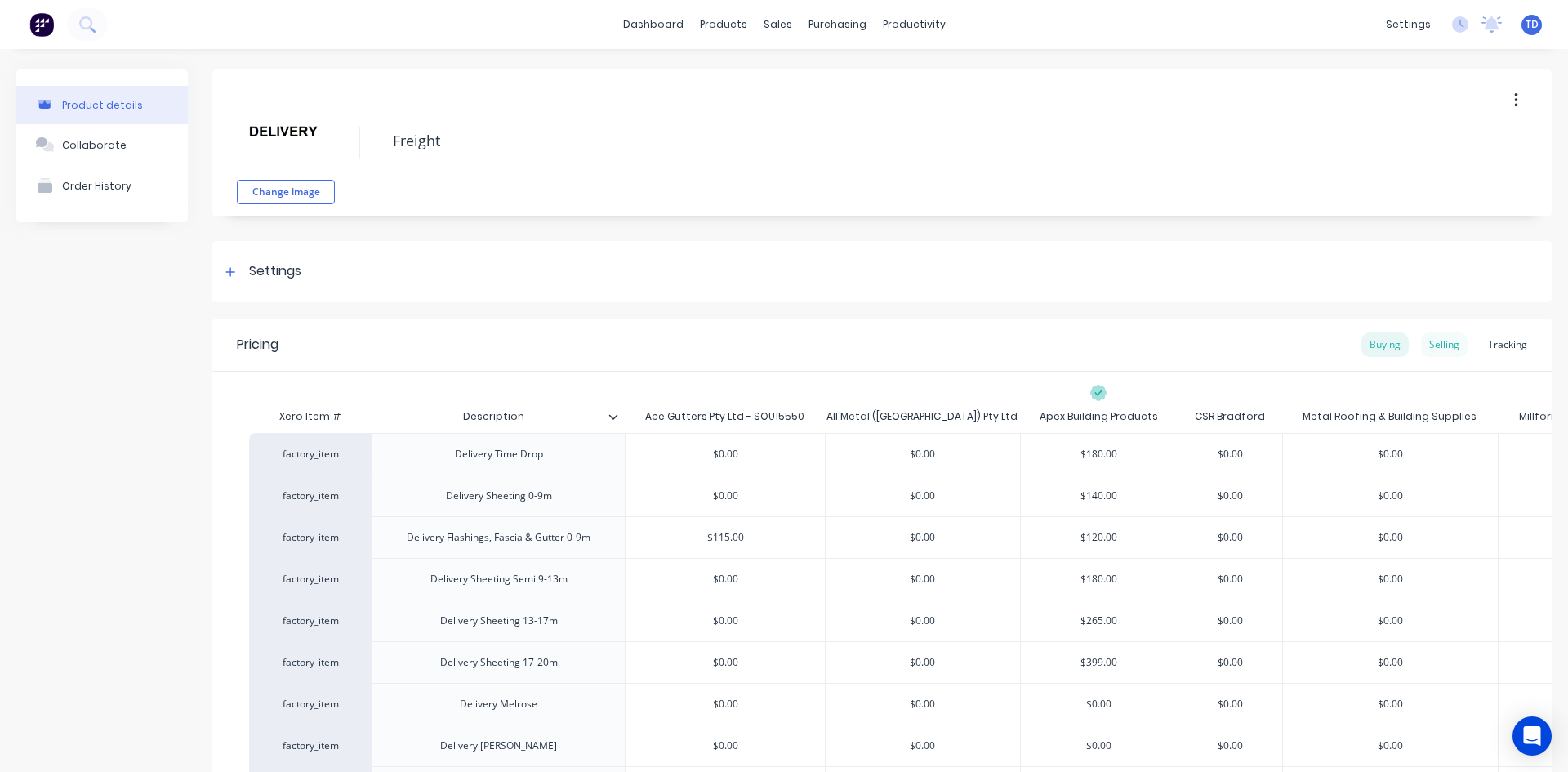
click at [1444, 347] on div "Selling" at bounding box center [1444, 344] width 46 height 24
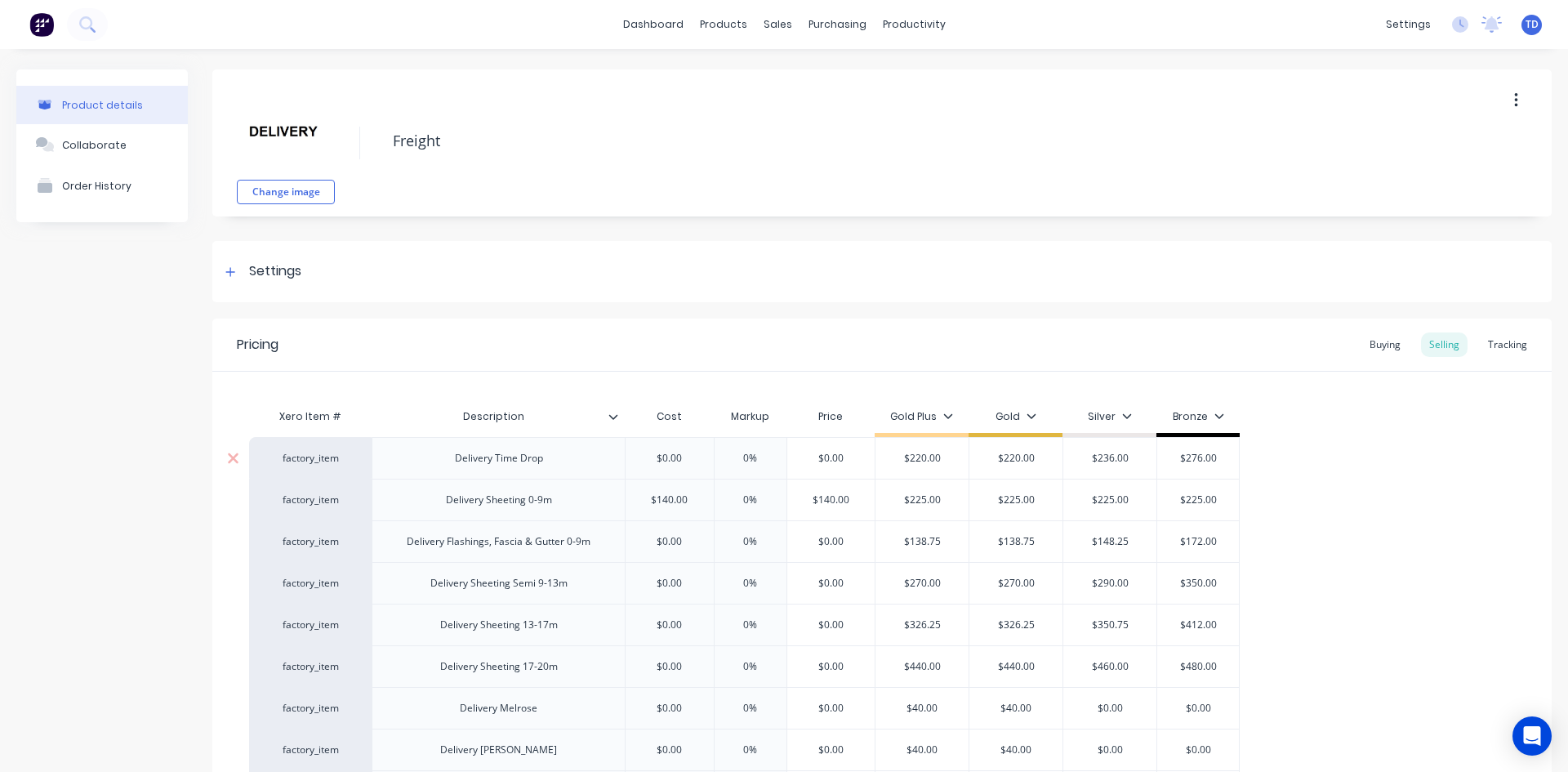
click at [696, 460] on input "$0.00" at bounding box center [670, 457] width 88 height 14
click at [1387, 341] on div "Buying" at bounding box center [1385, 344] width 47 height 24
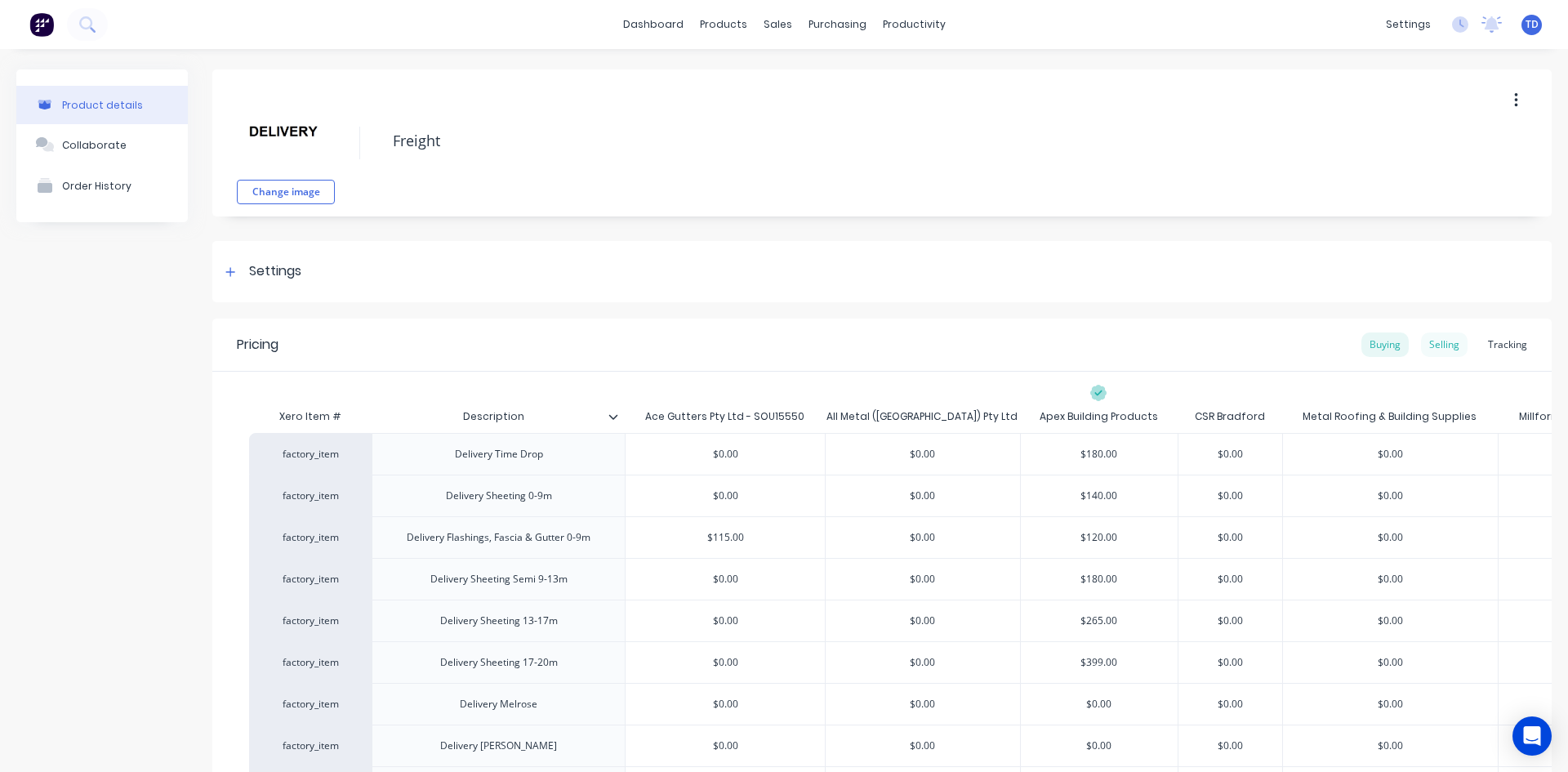
click at [1429, 351] on div "Selling" at bounding box center [1444, 344] width 46 height 24
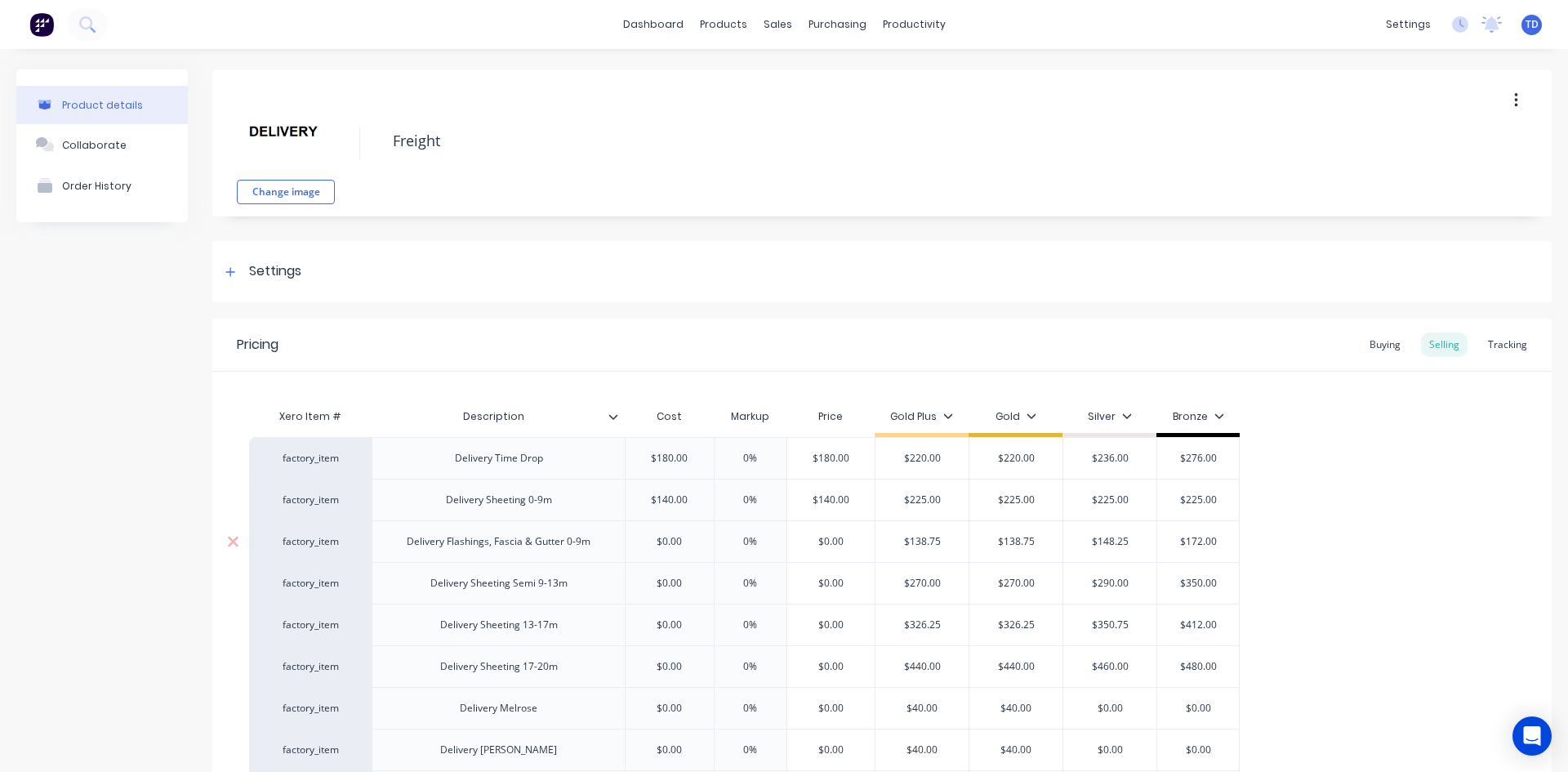
click at [690, 540] on input "$0.00" at bounding box center [670, 541] width 88 height 14
click at [857, 462] on input "$180.00" at bounding box center [831, 457] width 88 height 14
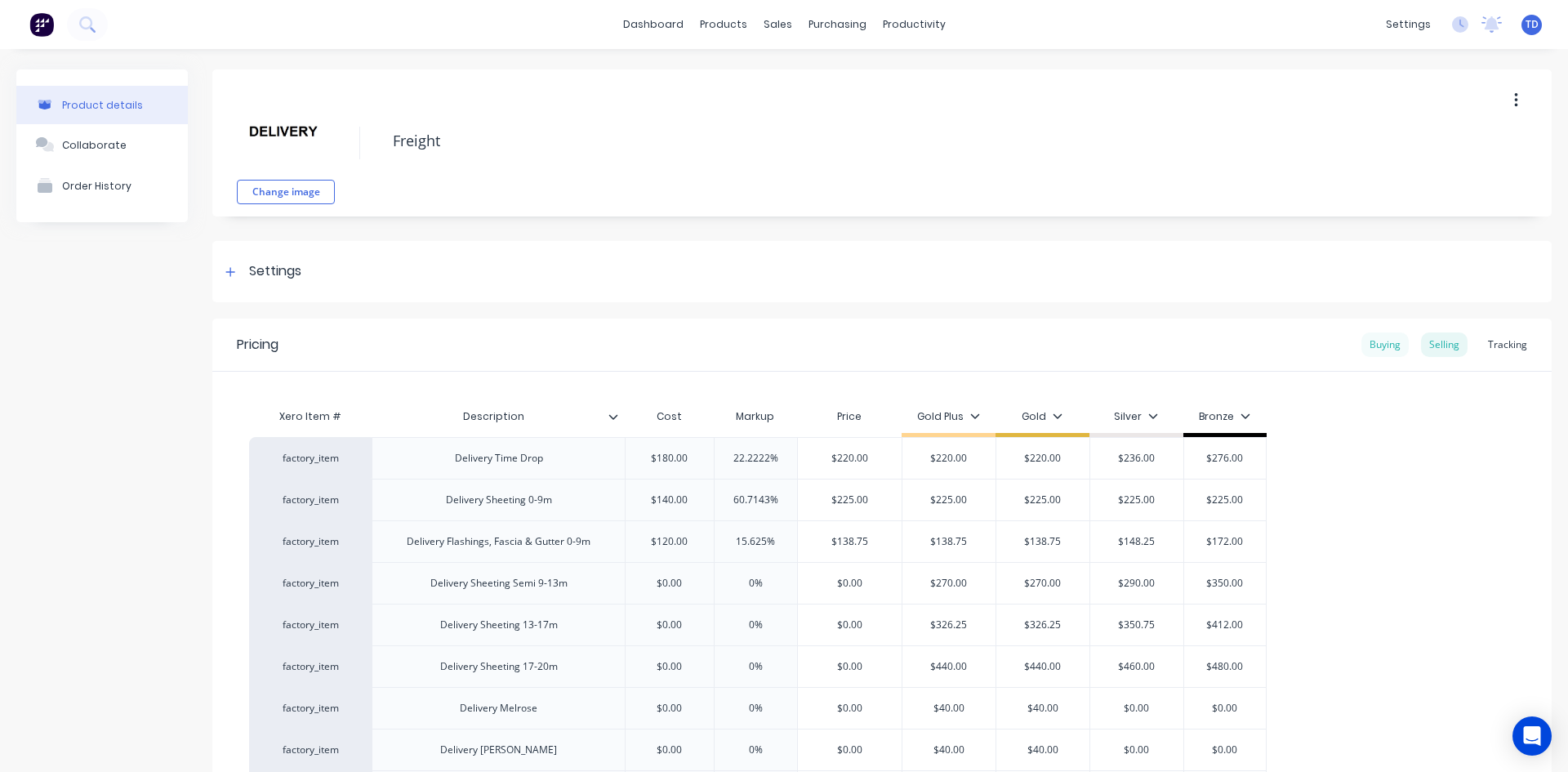
click at [1362, 337] on div "Buying" at bounding box center [1385, 344] width 47 height 24
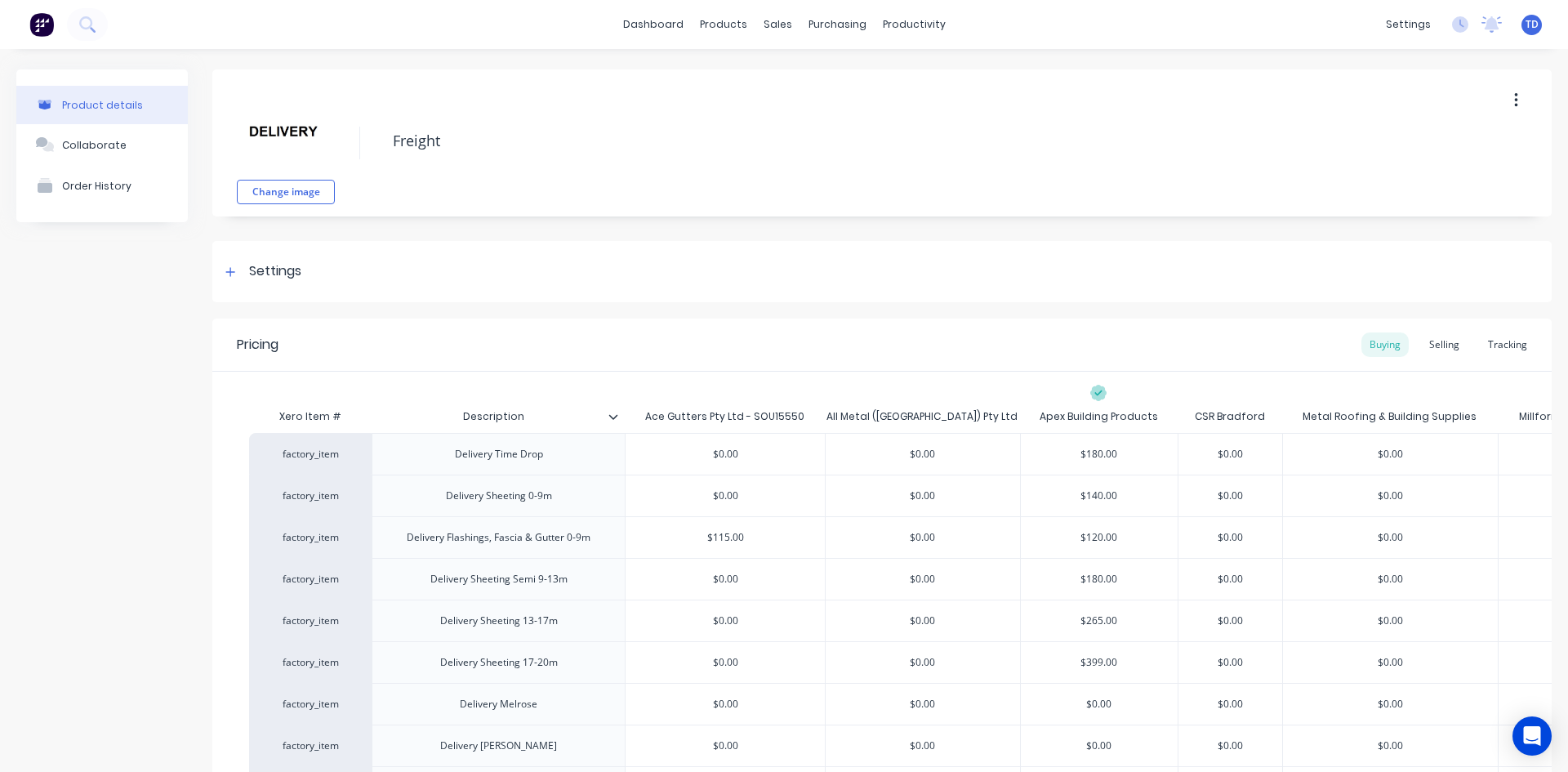
click at [1425, 338] on div "Selling" at bounding box center [1444, 344] width 46 height 24
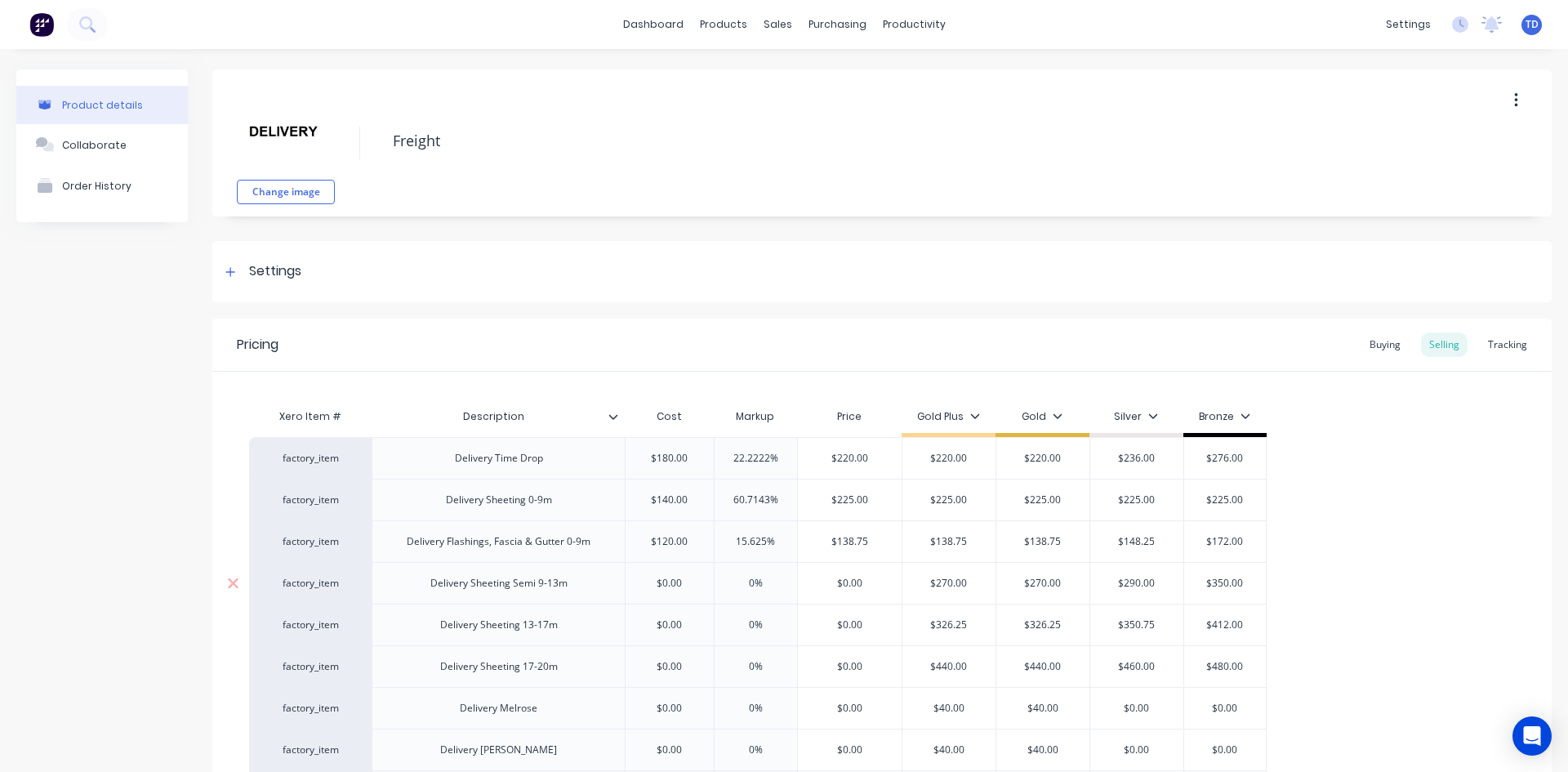
click at [686, 575] on div "$0.00" at bounding box center [670, 583] width 88 height 41
click at [1362, 355] on div "Buying" at bounding box center [1385, 344] width 47 height 24
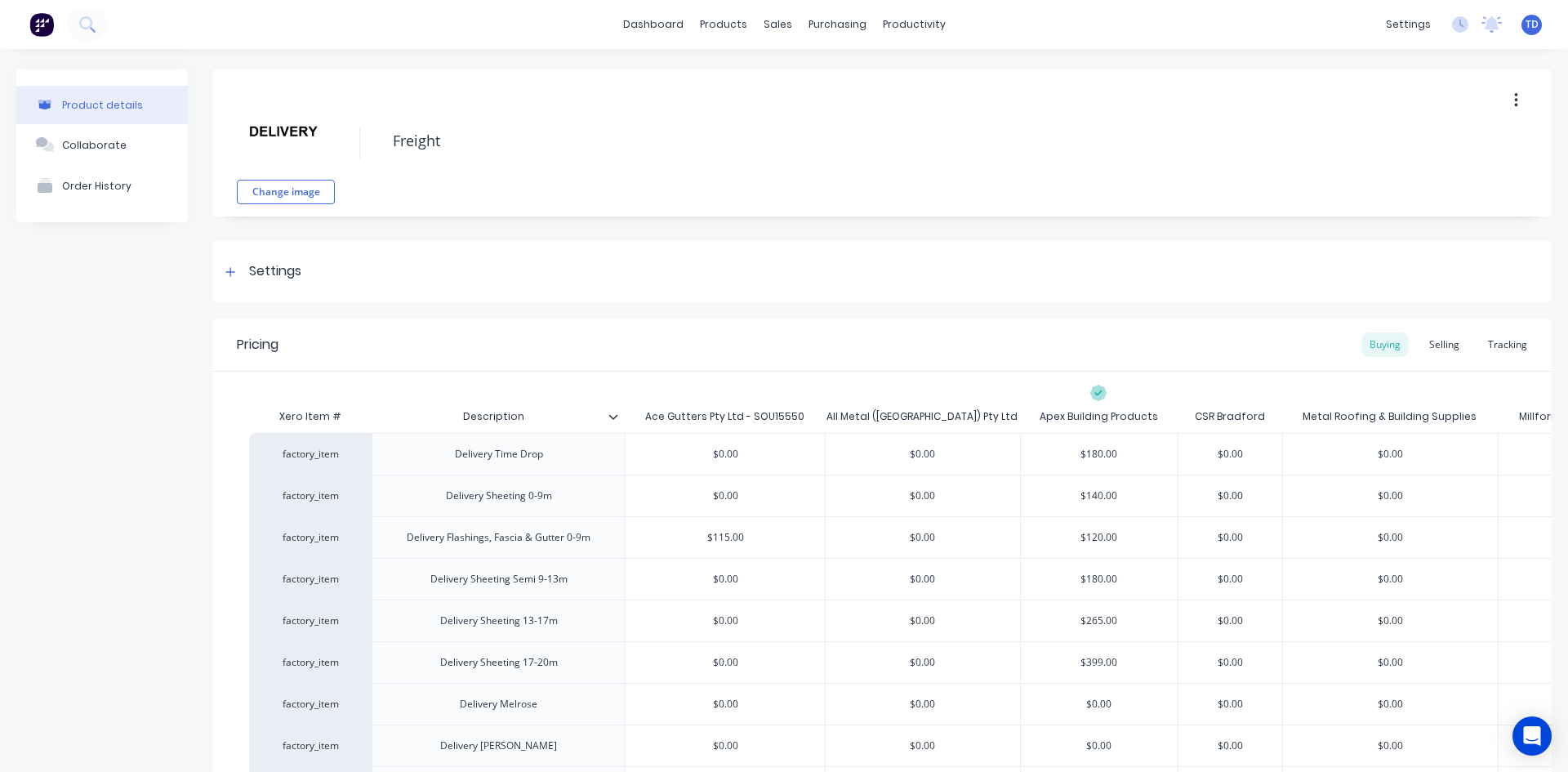
click at [1441, 349] on div "Selling" at bounding box center [1444, 344] width 46 height 24
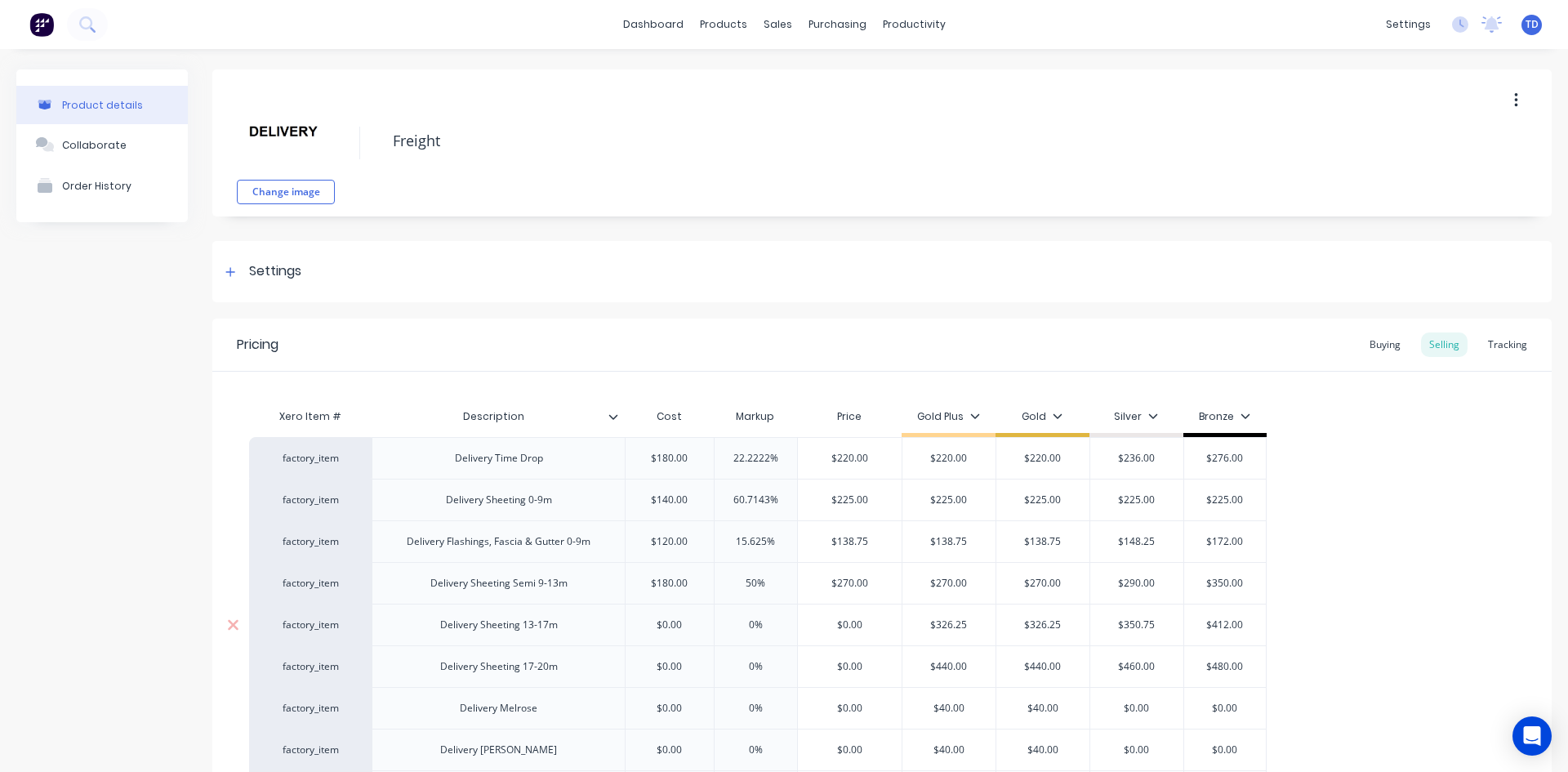
click at [686, 621] on input "$0.00" at bounding box center [670, 624] width 88 height 14
click at [1378, 351] on div "Buying" at bounding box center [1385, 344] width 47 height 24
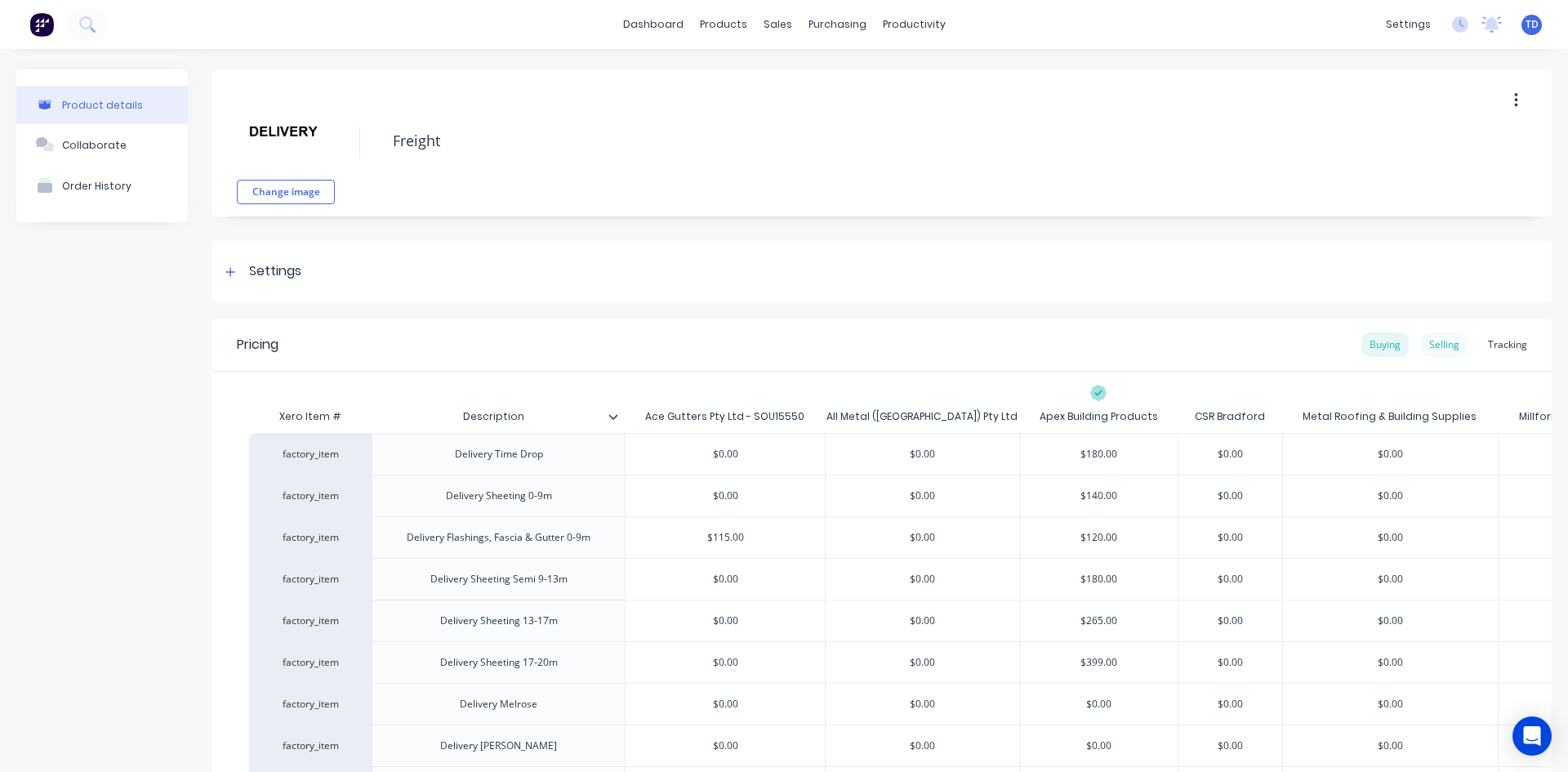
click at [1435, 342] on div "Selling" at bounding box center [1444, 344] width 46 height 24
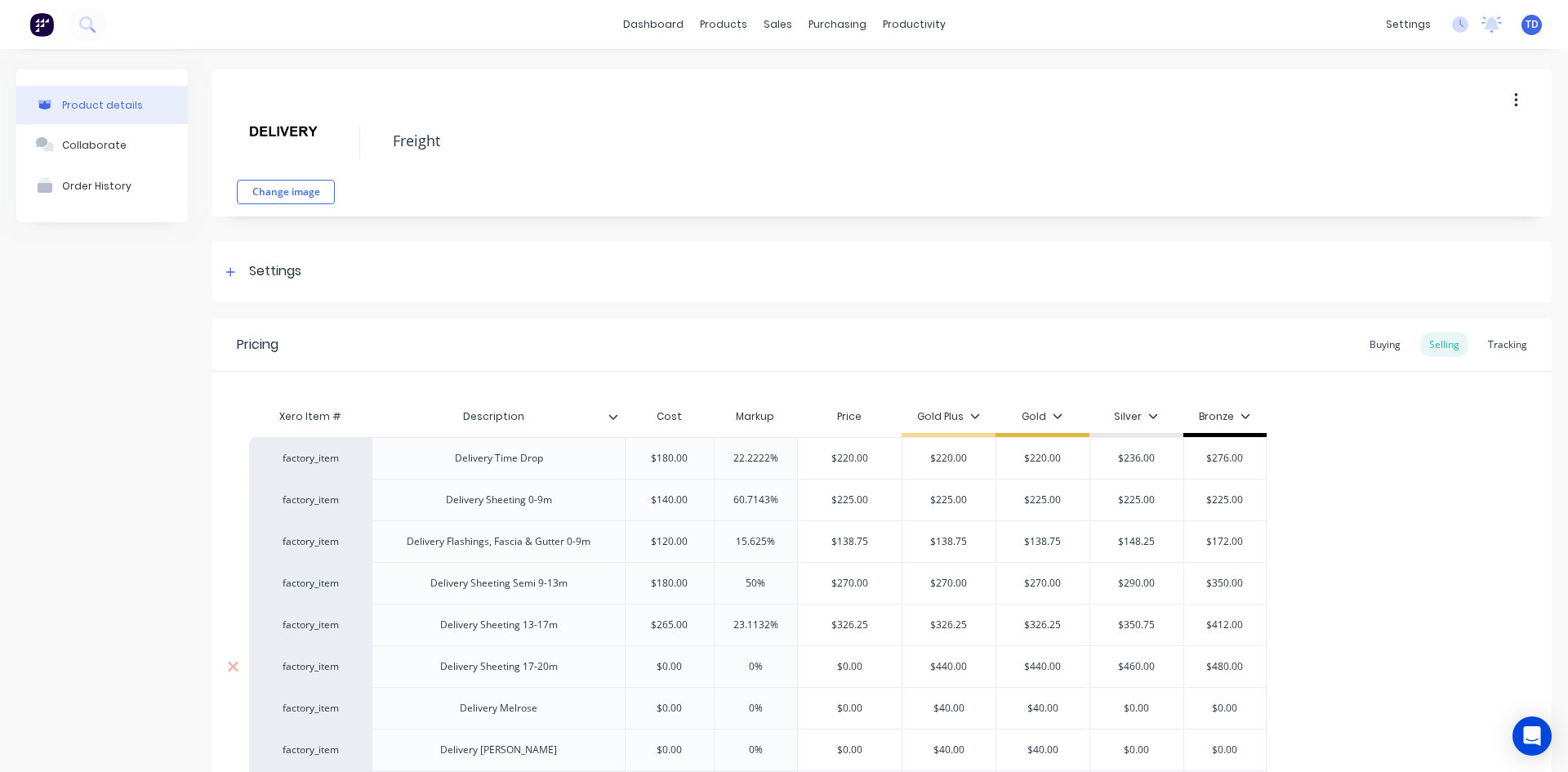
click at [686, 668] on input "$0.00" at bounding box center [670, 666] width 88 height 14
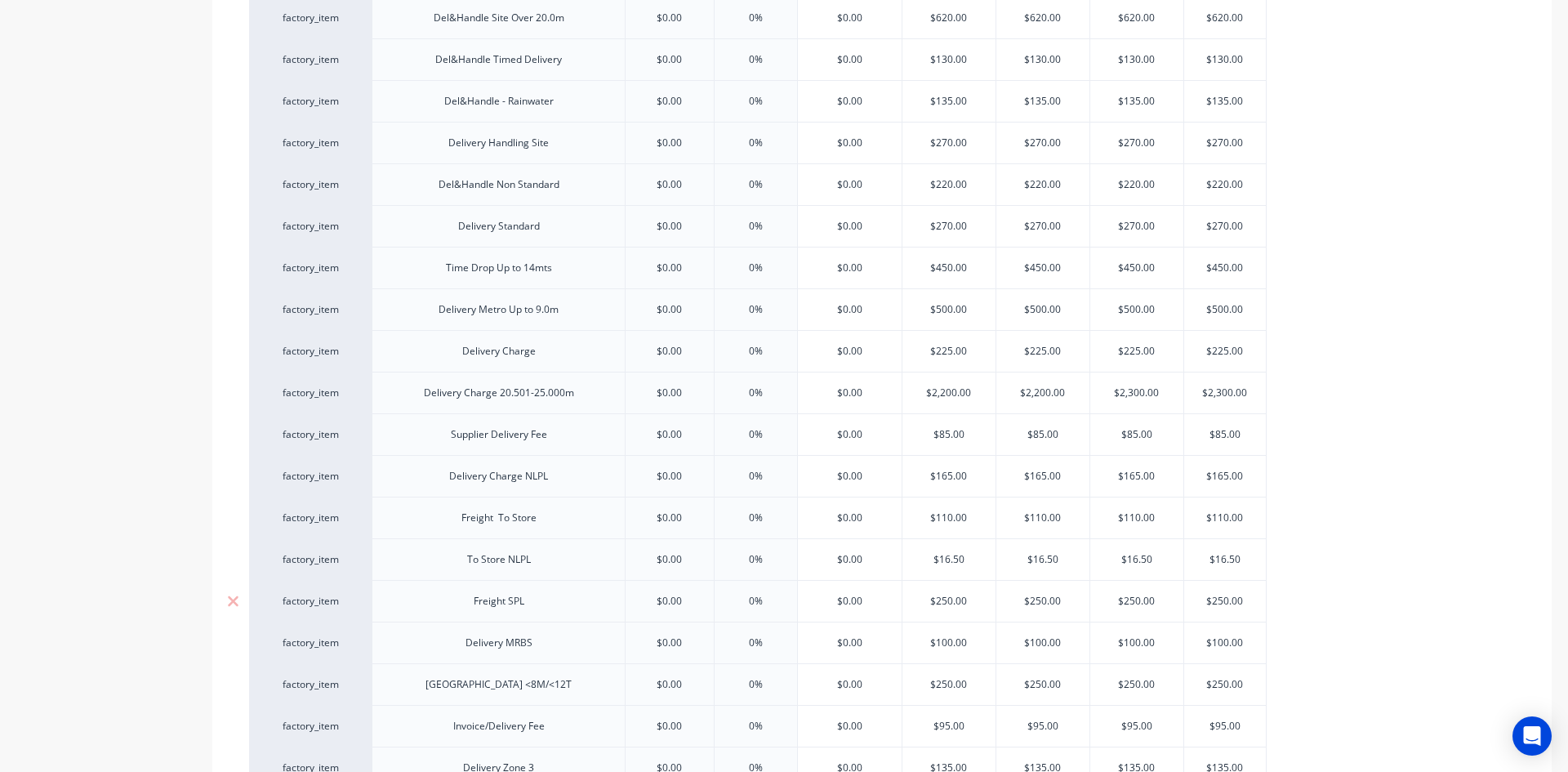
scroll to position [1202, 0]
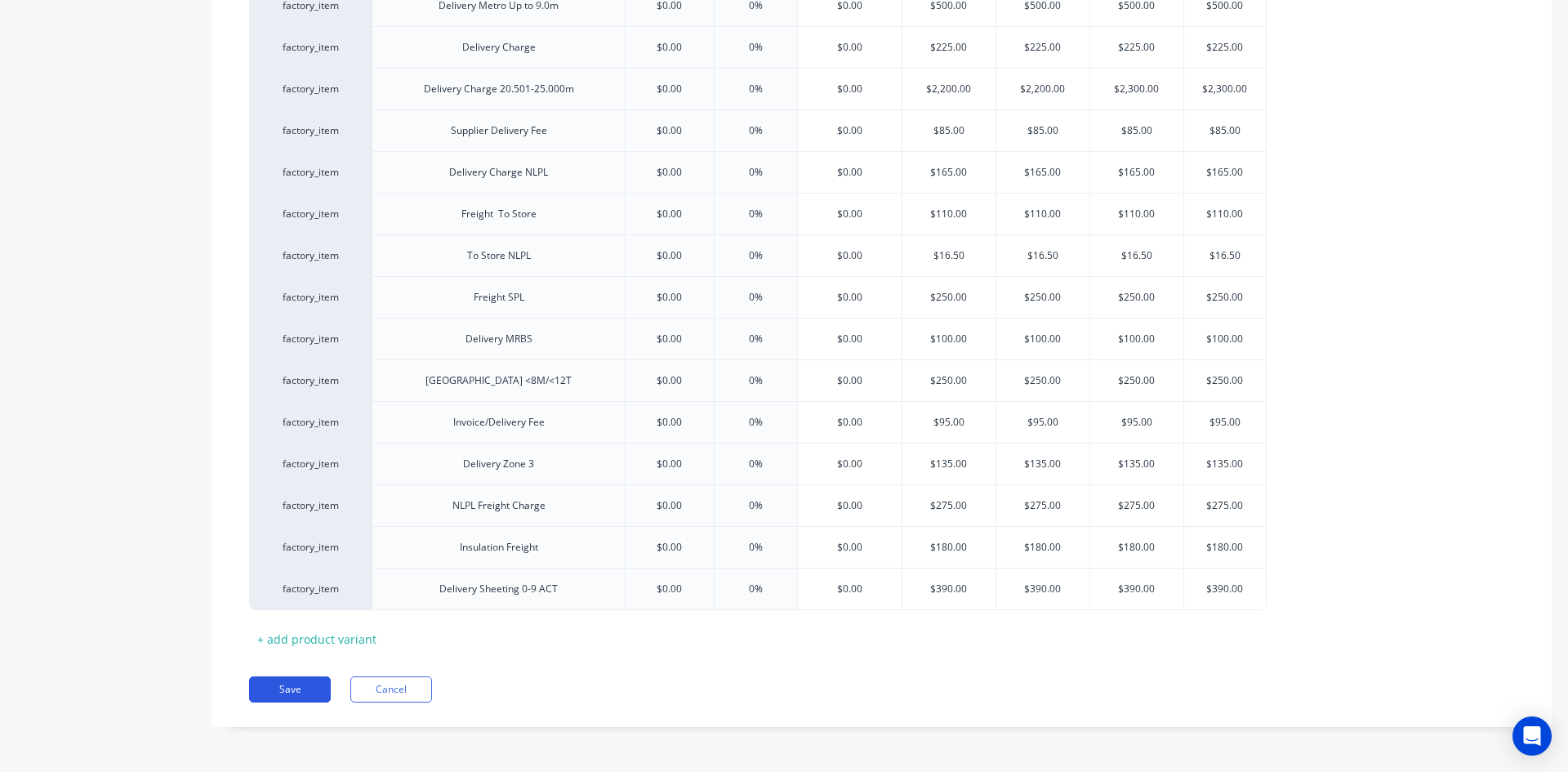
click at [283, 681] on button "Save" at bounding box center [289, 689] width 82 height 26
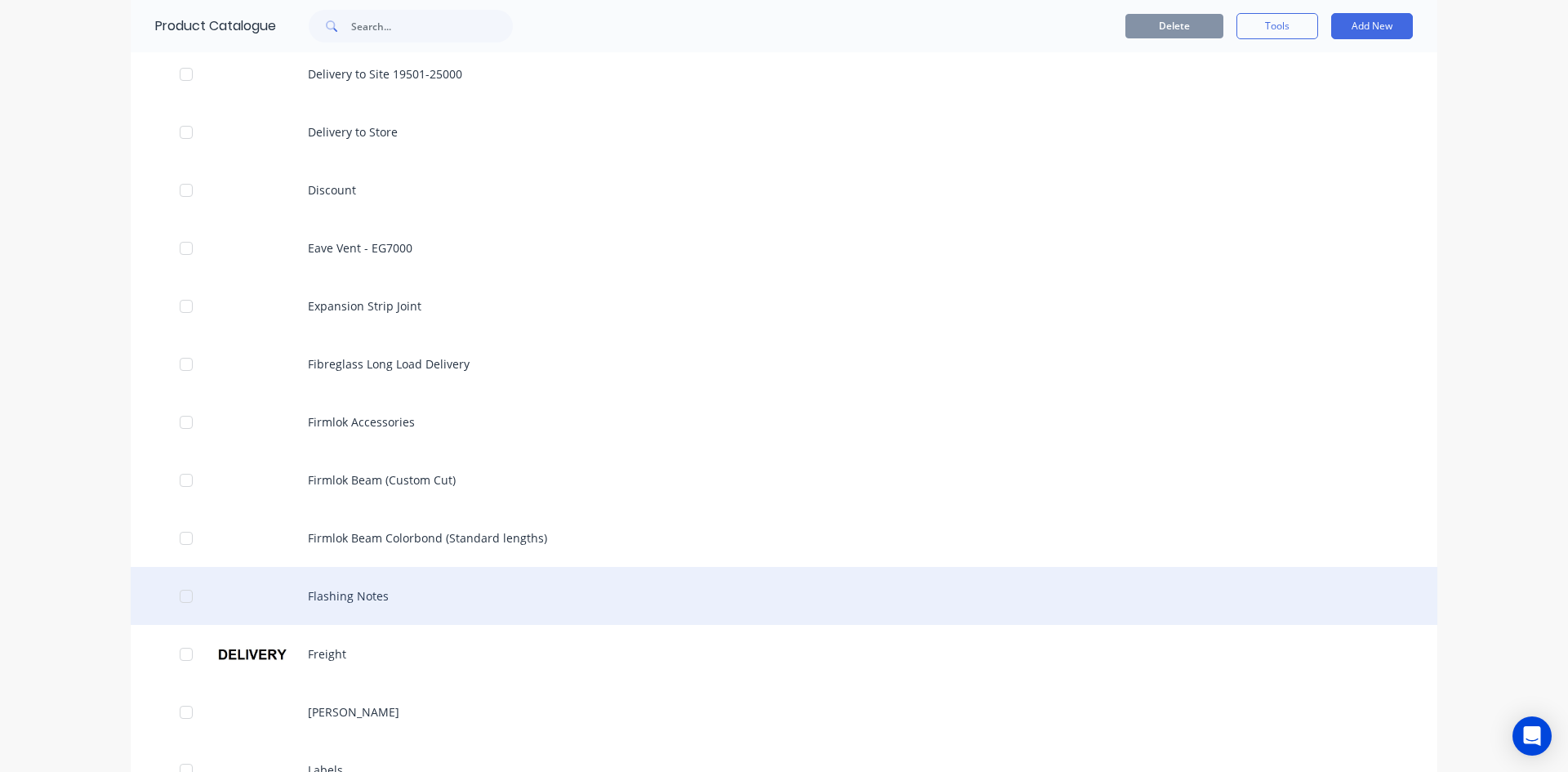
scroll to position [980, 0]
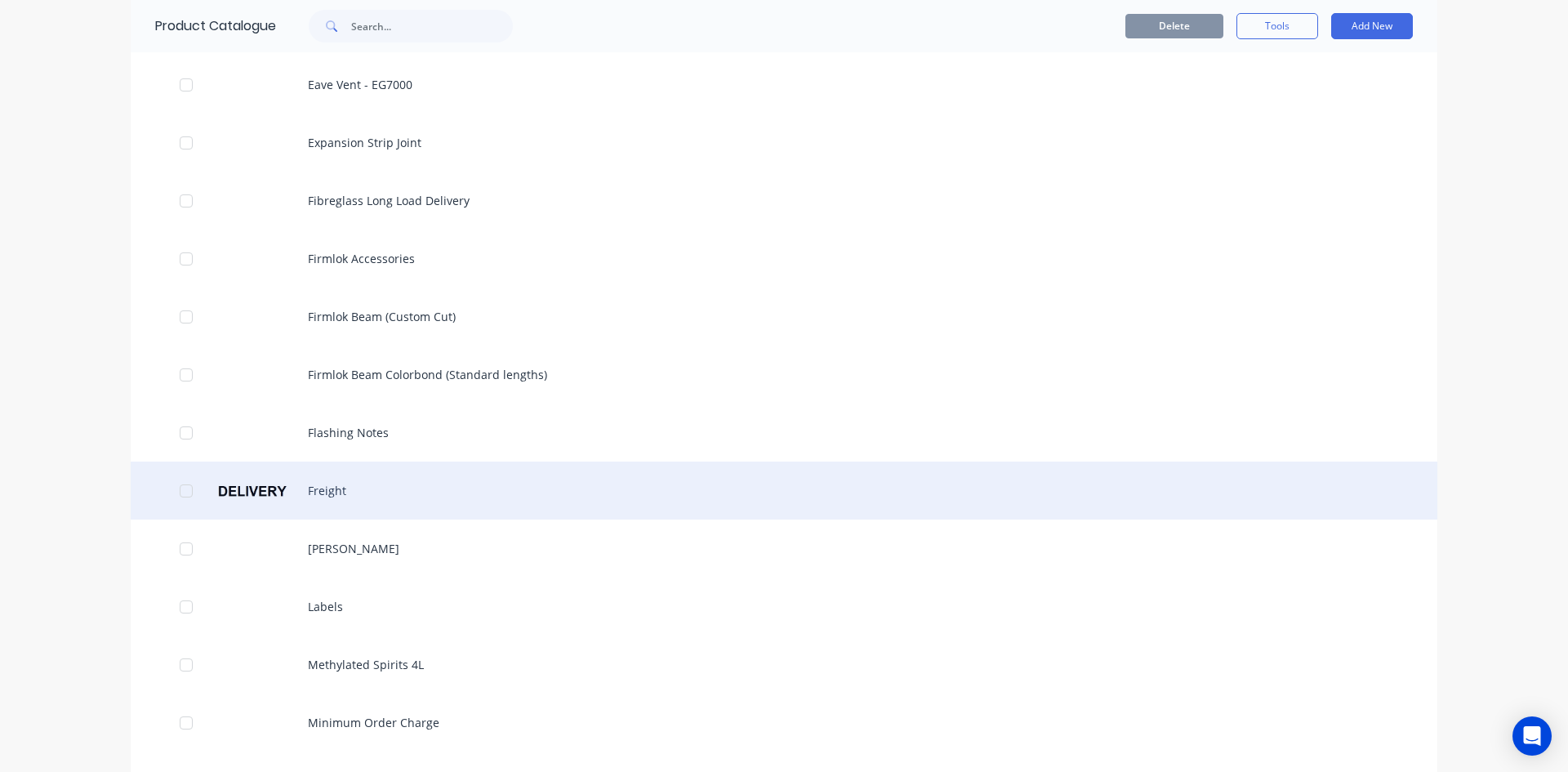
click at [340, 482] on div "Freight" at bounding box center [784, 490] width 1307 height 58
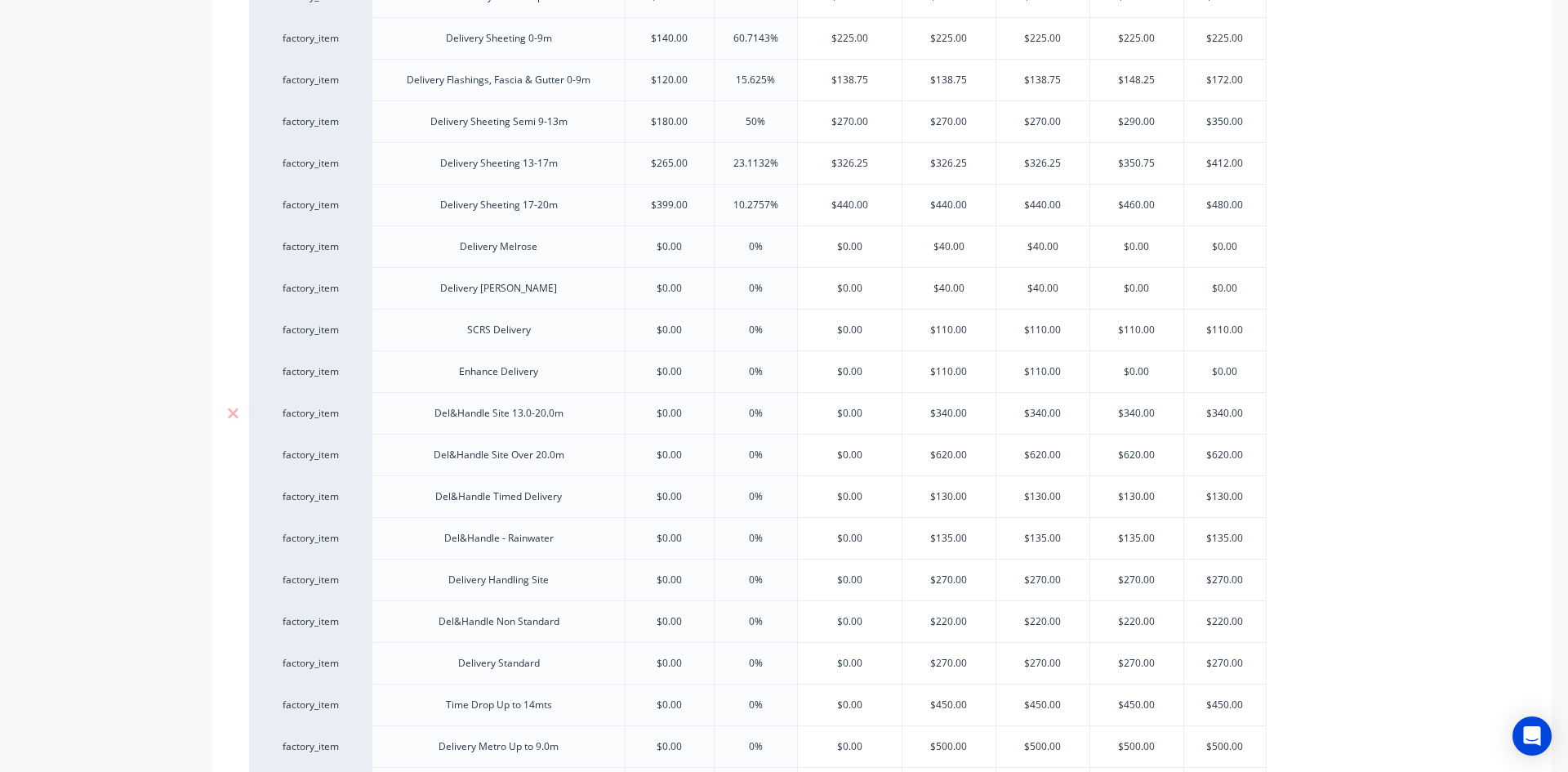
scroll to position [490, 0]
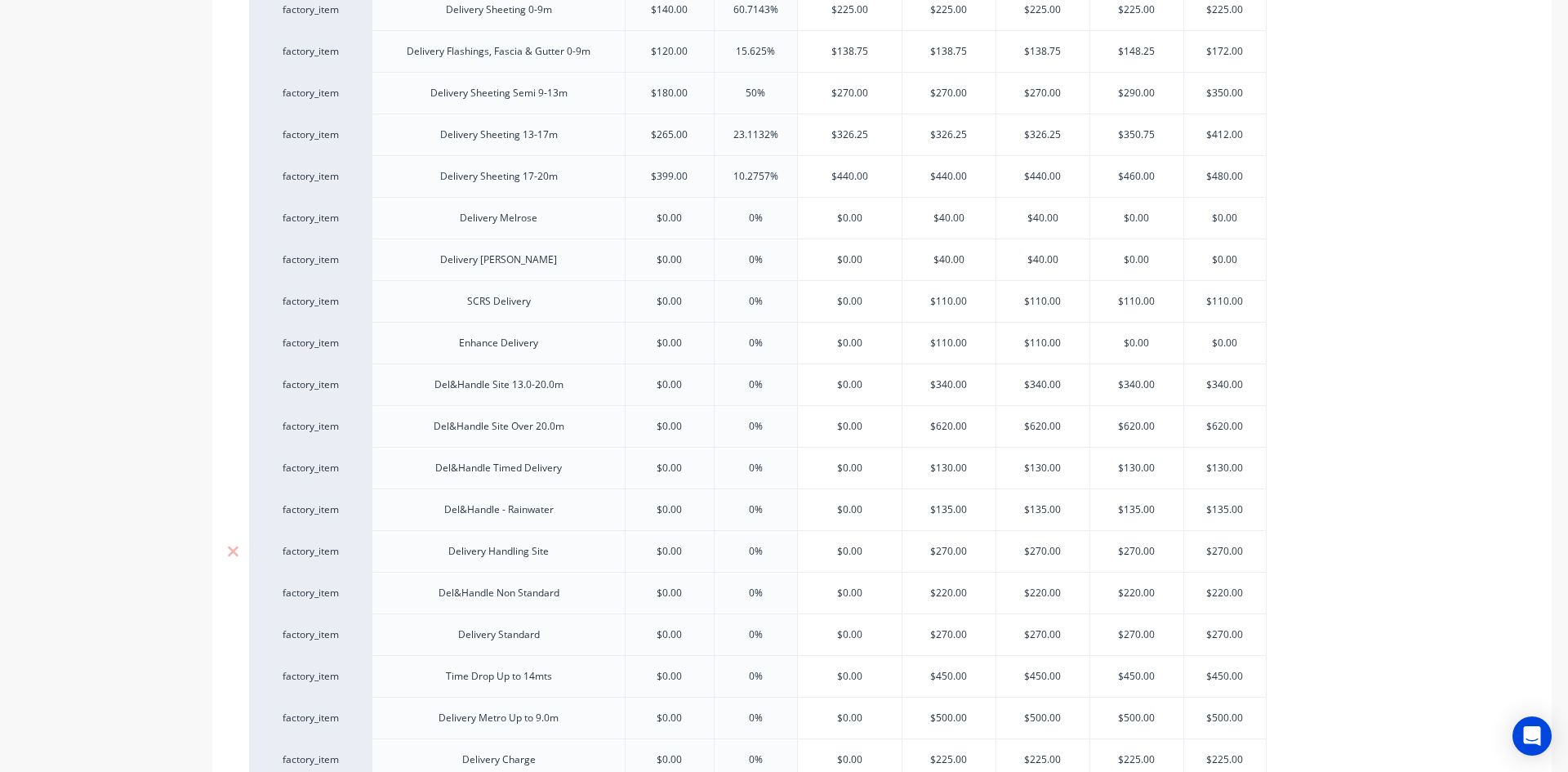
click at [679, 544] on input "$0.00" at bounding box center [670, 551] width 88 height 14
click at [687, 549] on input "$0.00" at bounding box center [670, 551] width 88 height 14
click at [697, 500] on div "$0.00" at bounding box center [670, 510] width 88 height 41
click at [687, 464] on input "$0.00" at bounding box center [670, 468] width 88 height 14
click at [697, 457] on div "$115.00" at bounding box center [670, 468] width 88 height 41
